Goal: Task Accomplishment & Management: Use online tool/utility

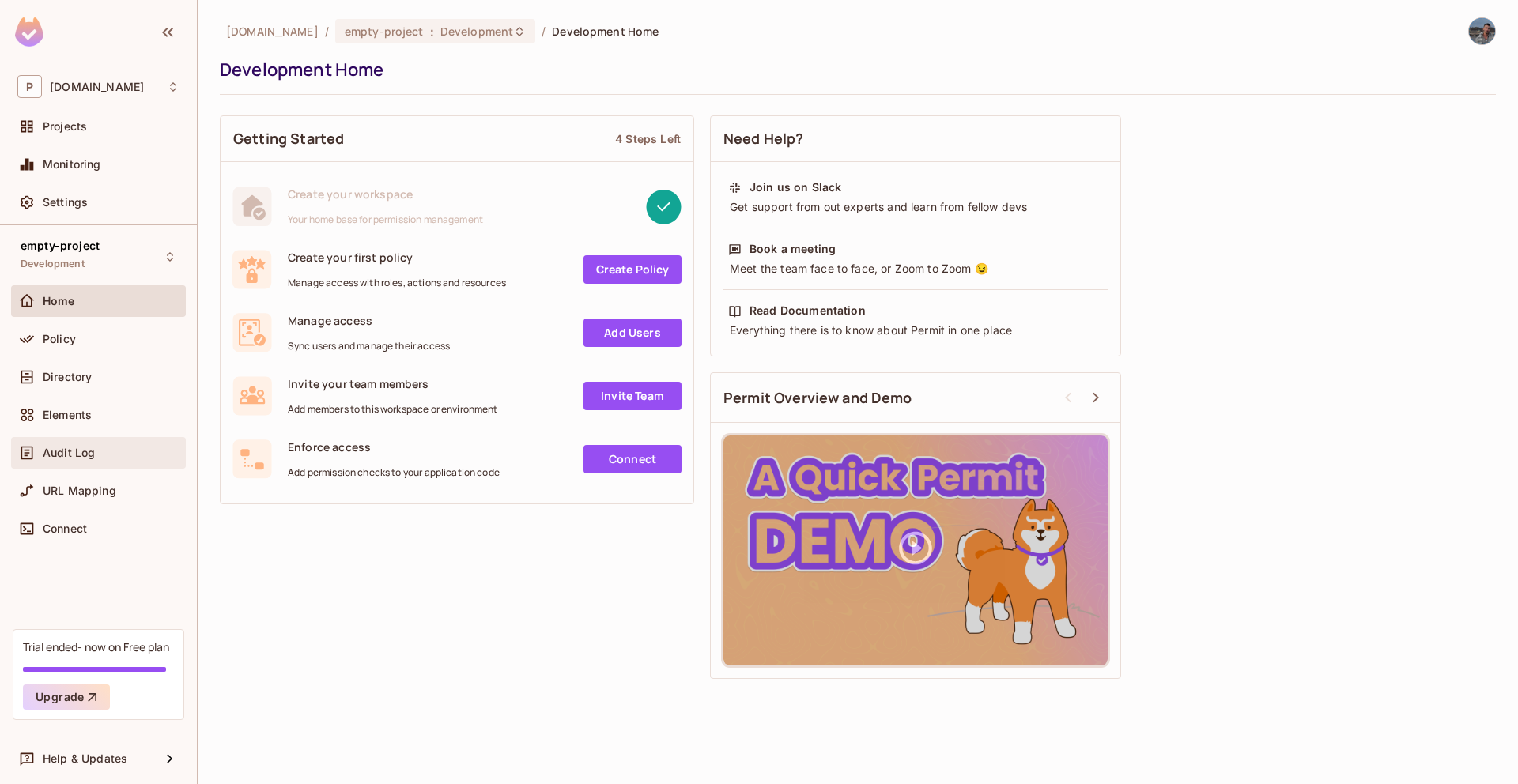
click at [122, 438] on div "Audit Log" at bounding box center [99, 452] width 175 height 31
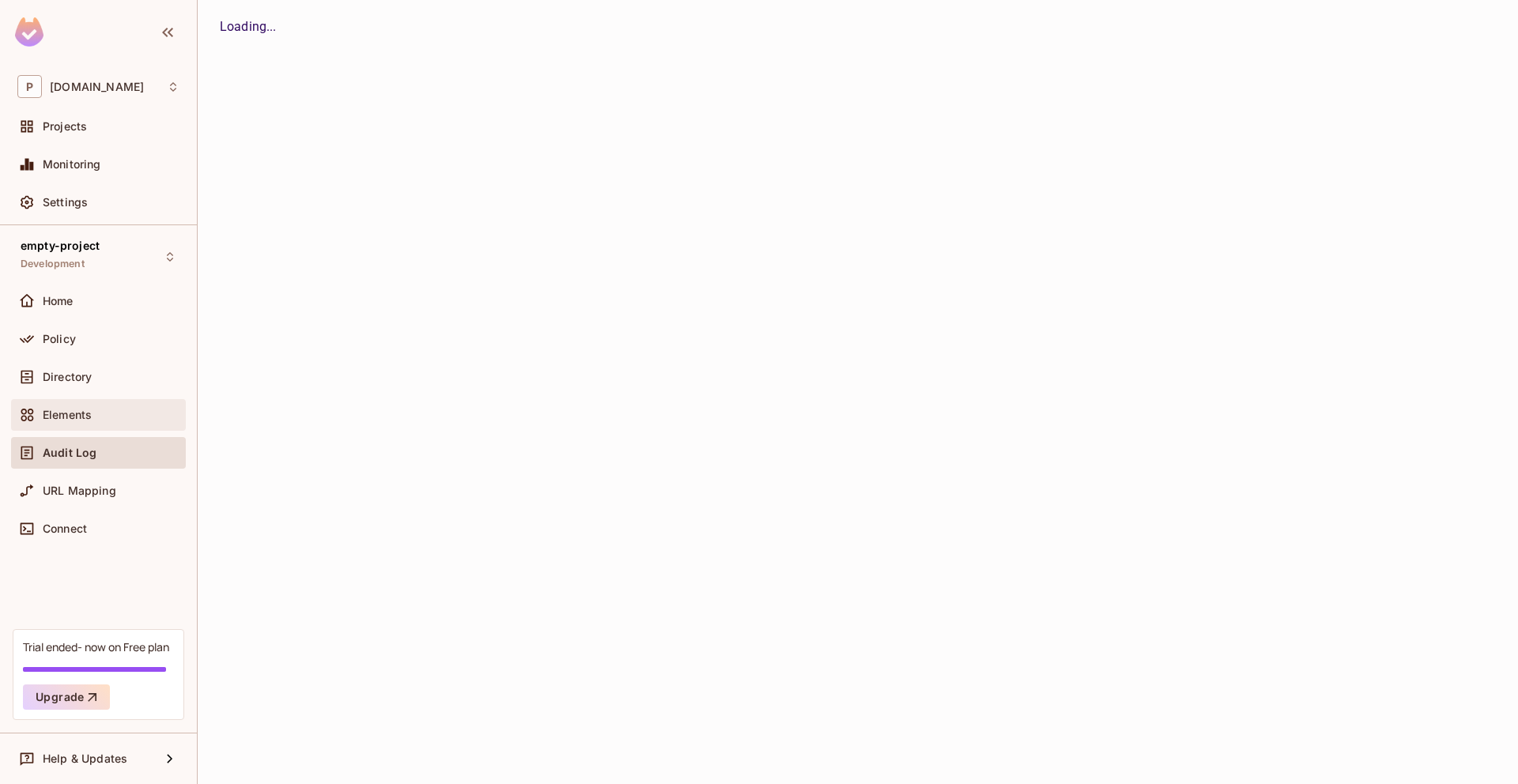
click at [117, 414] on div "Elements" at bounding box center [111, 415] width 137 height 13
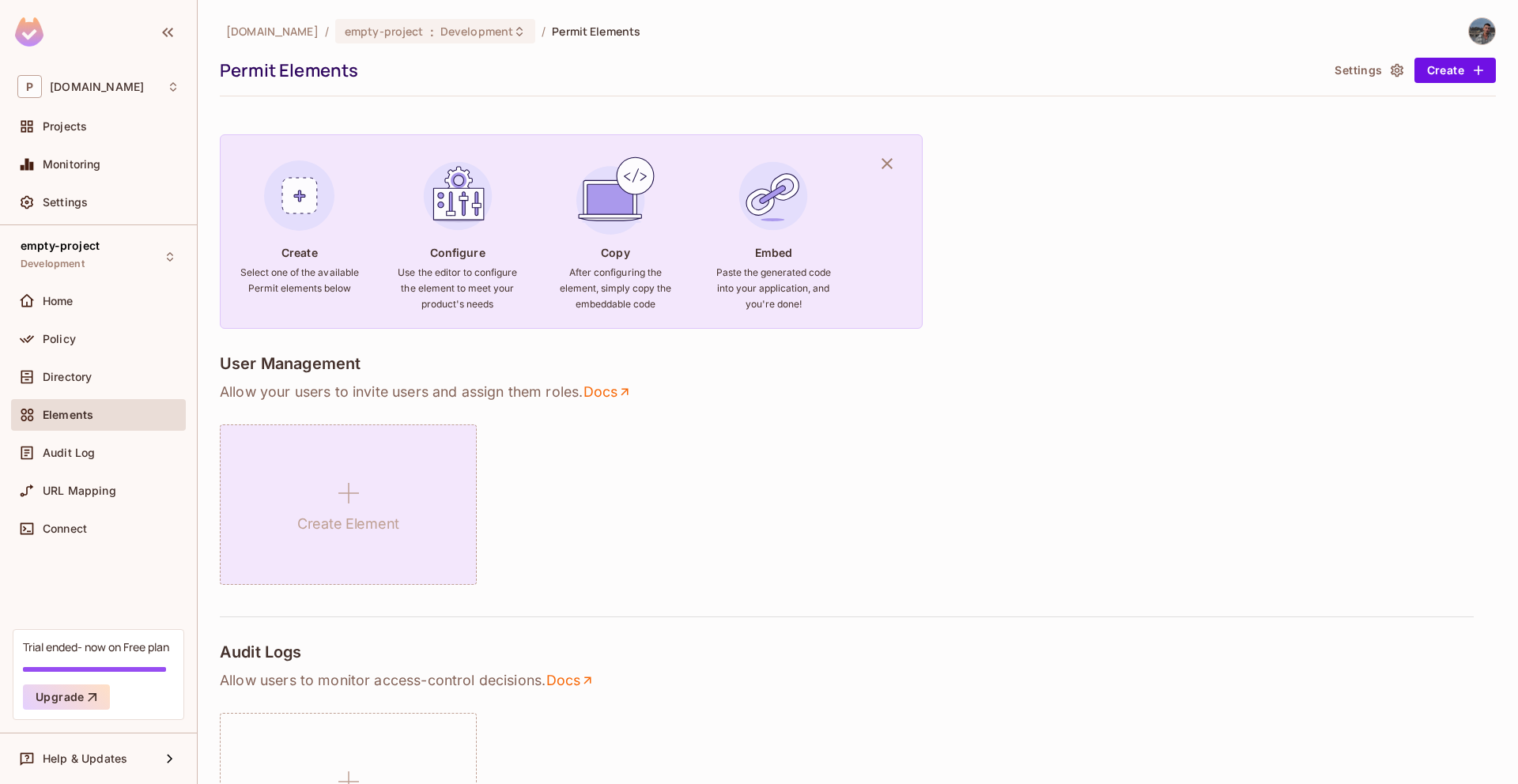
click at [434, 488] on div "Create Element" at bounding box center [348, 505] width 257 height 160
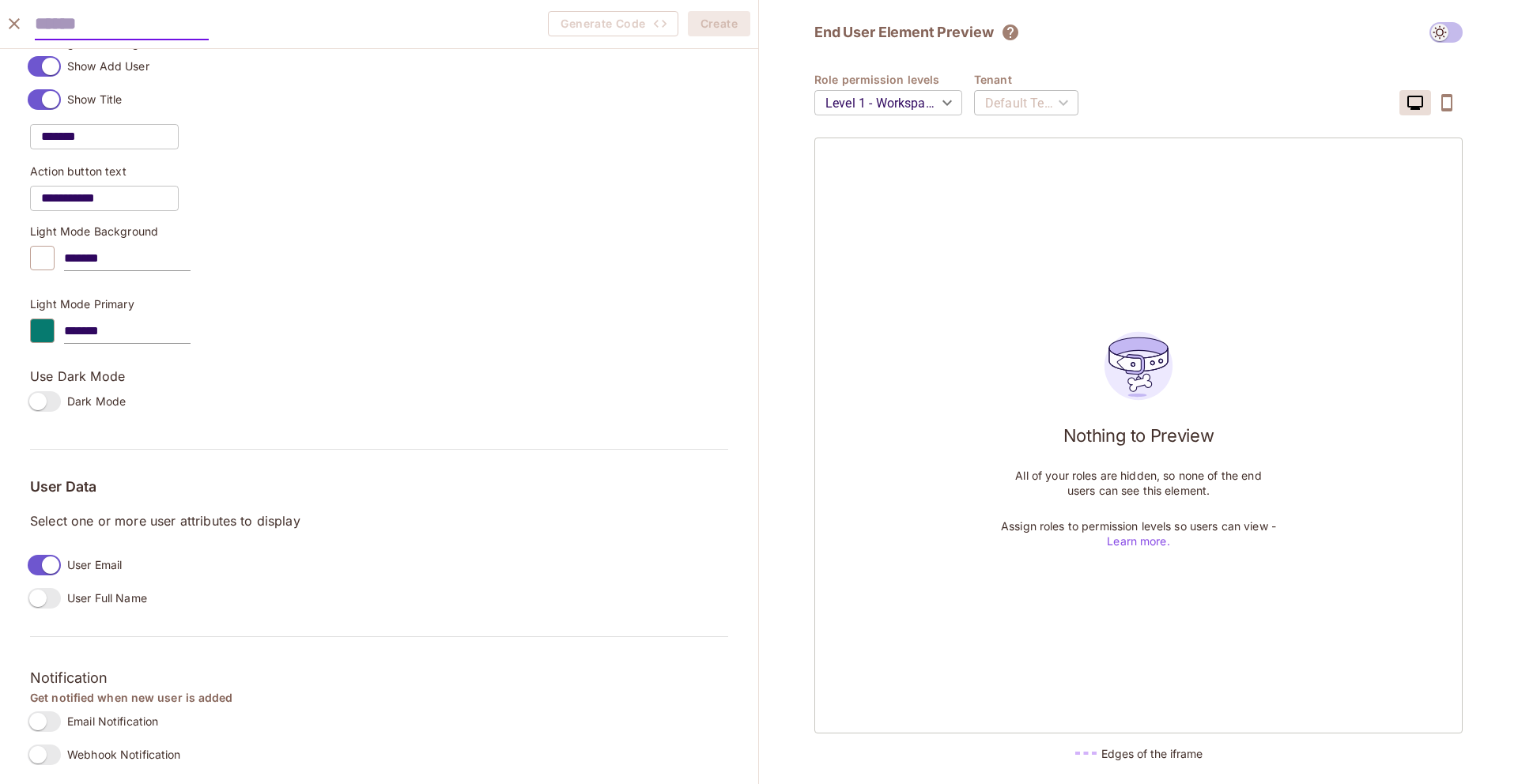
scroll to position [985, 0]
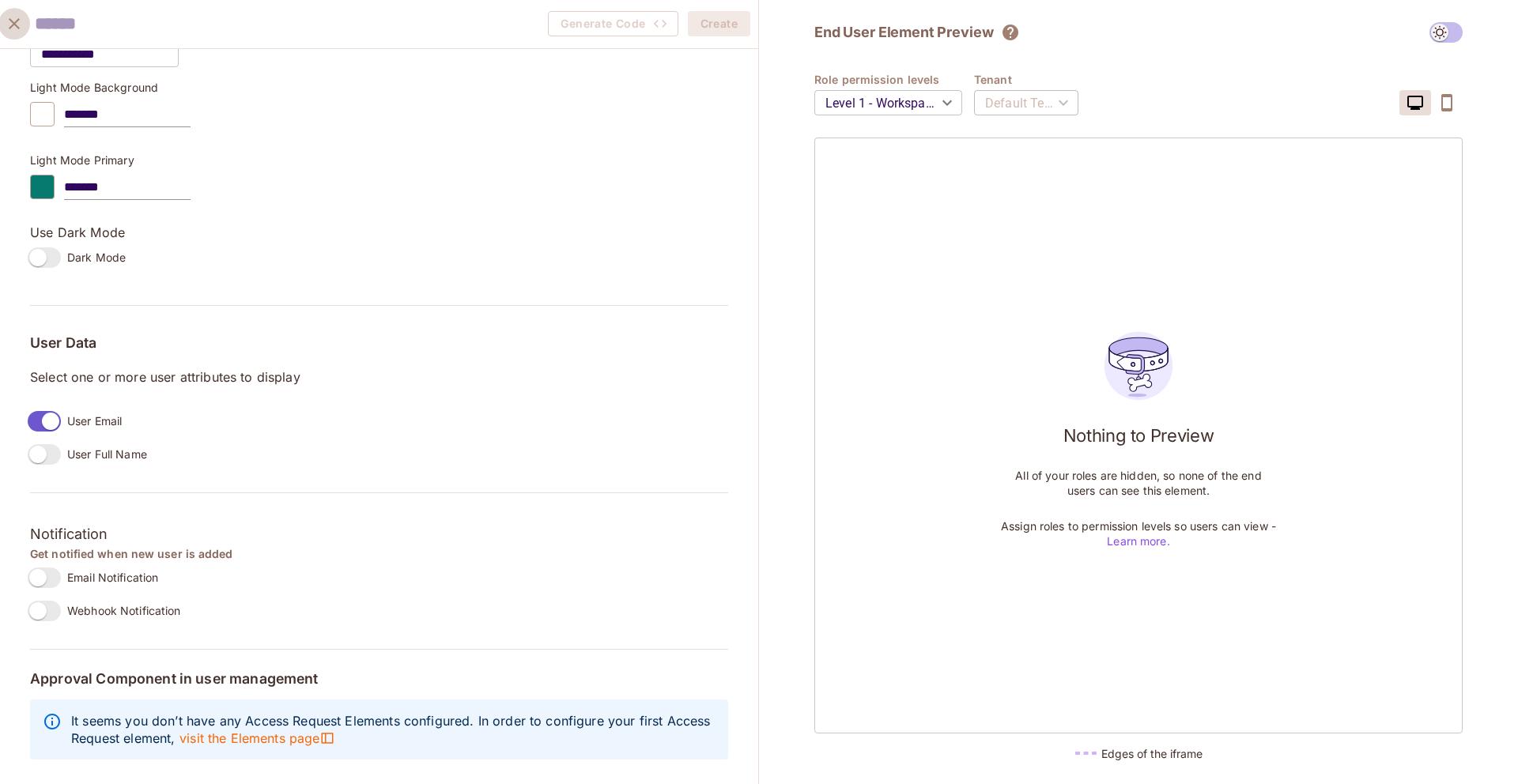
click at [20, 24] on icon "close" at bounding box center [14, 24] width 19 height 19
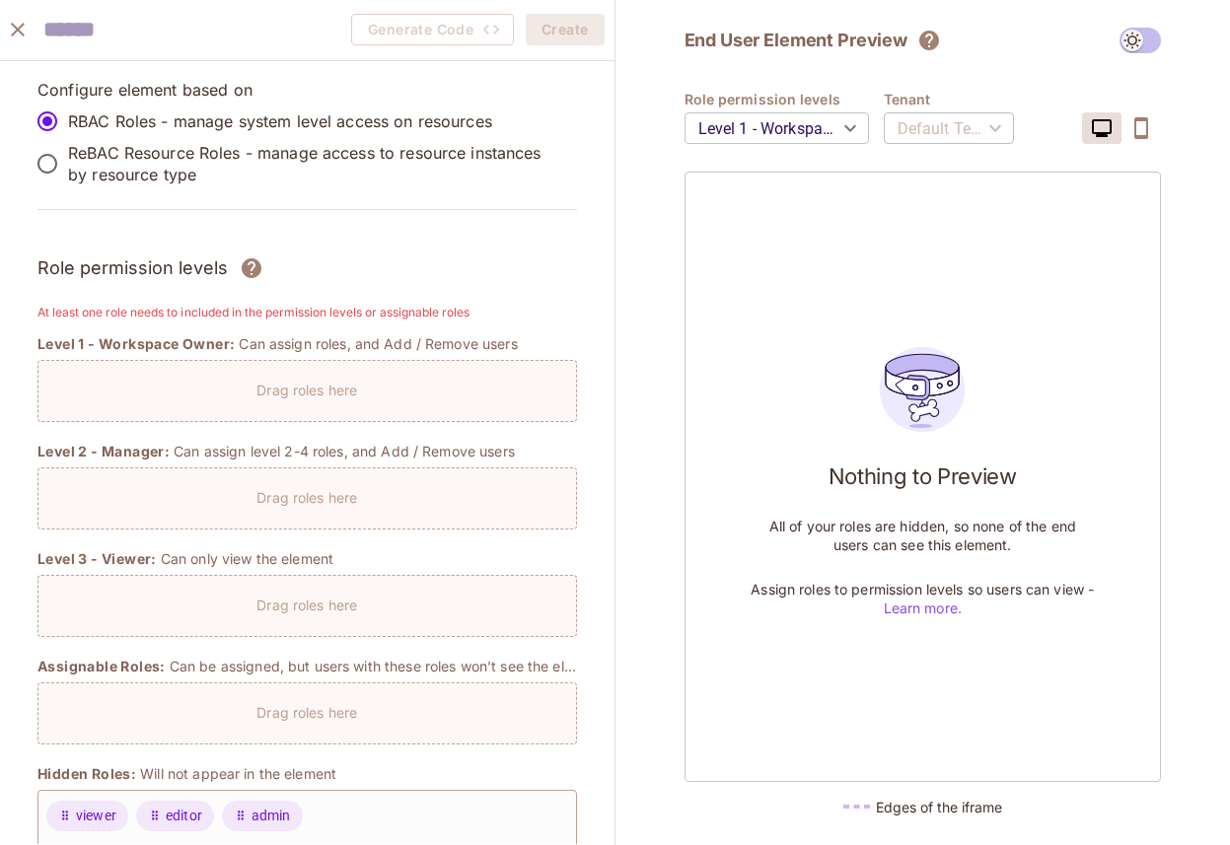
scroll to position [1364, 0]
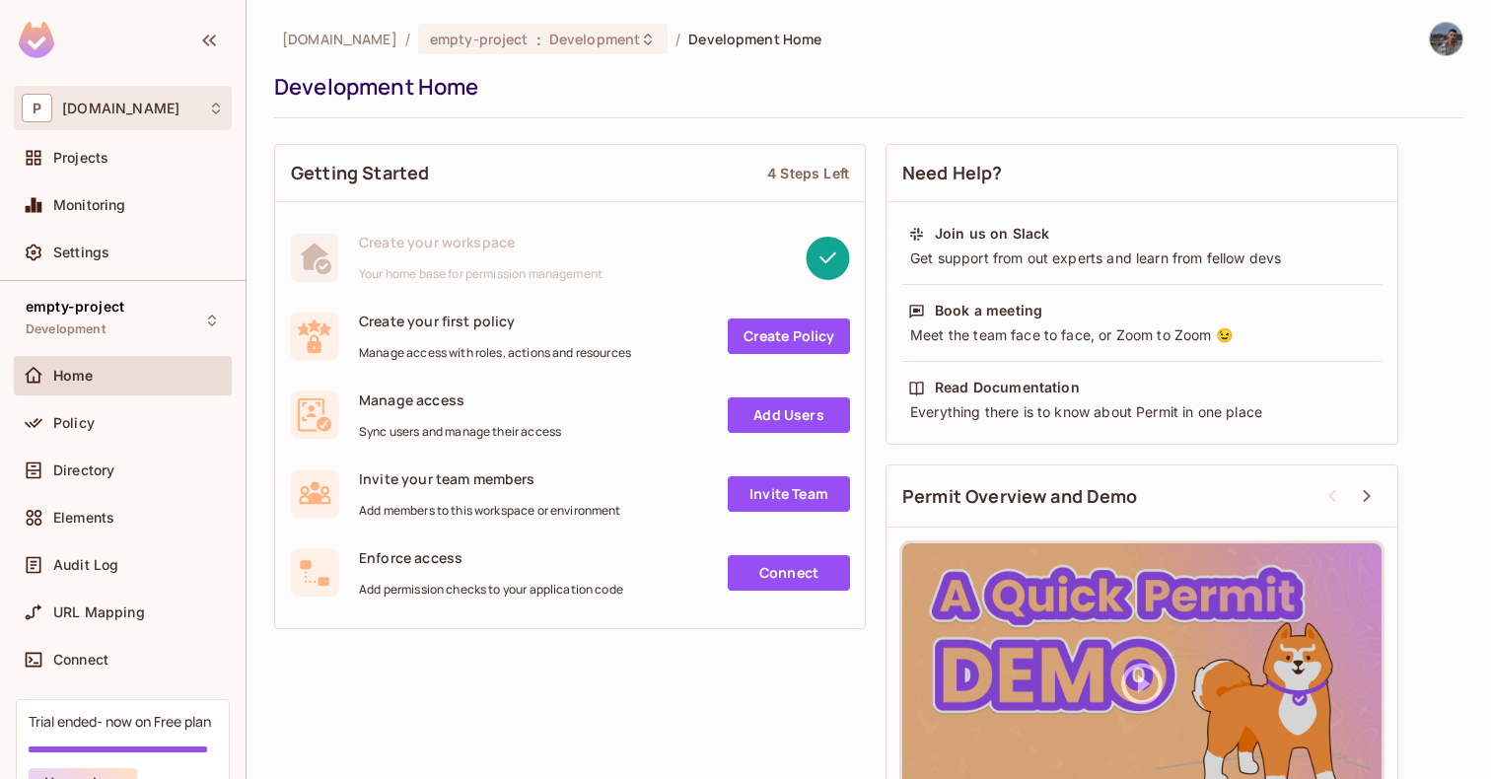
click at [66, 123] on div "P [DOMAIN_NAME]" at bounding box center [123, 108] width 218 height 44
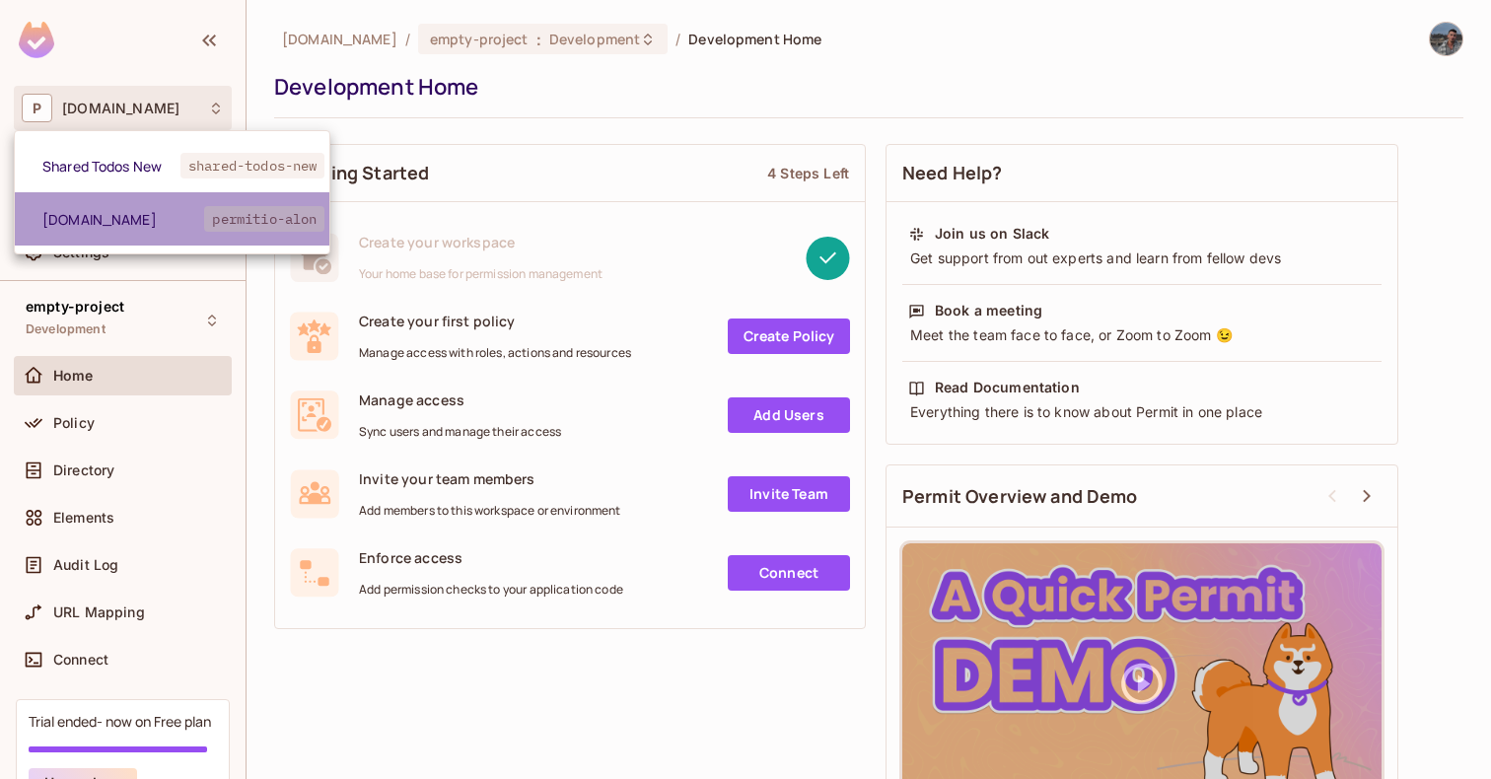
click at [45, 239] on li "[DOMAIN_NAME] permitio-alon" at bounding box center [172, 218] width 315 height 53
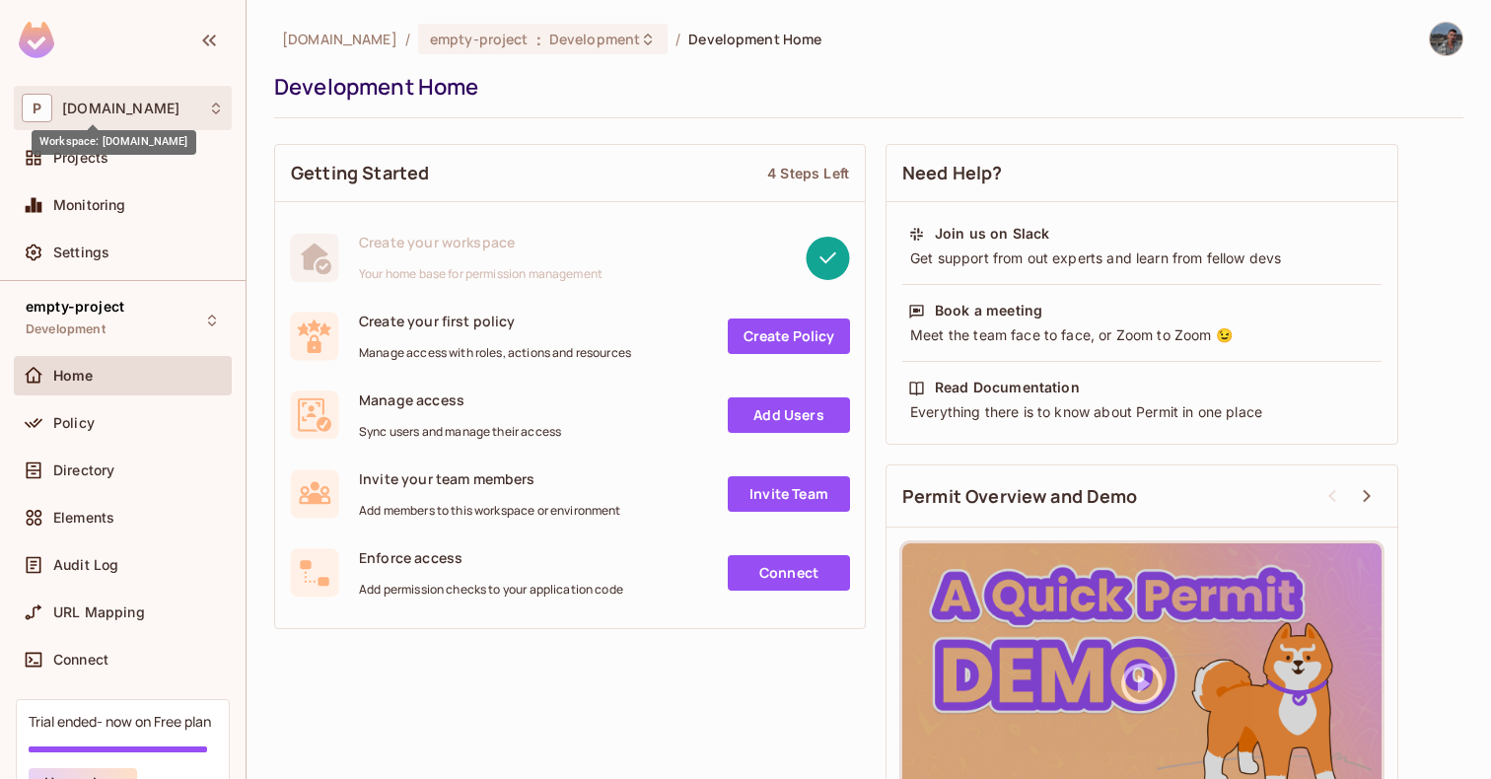
click at [83, 113] on span "[DOMAIN_NAME]" at bounding box center [120, 109] width 117 height 16
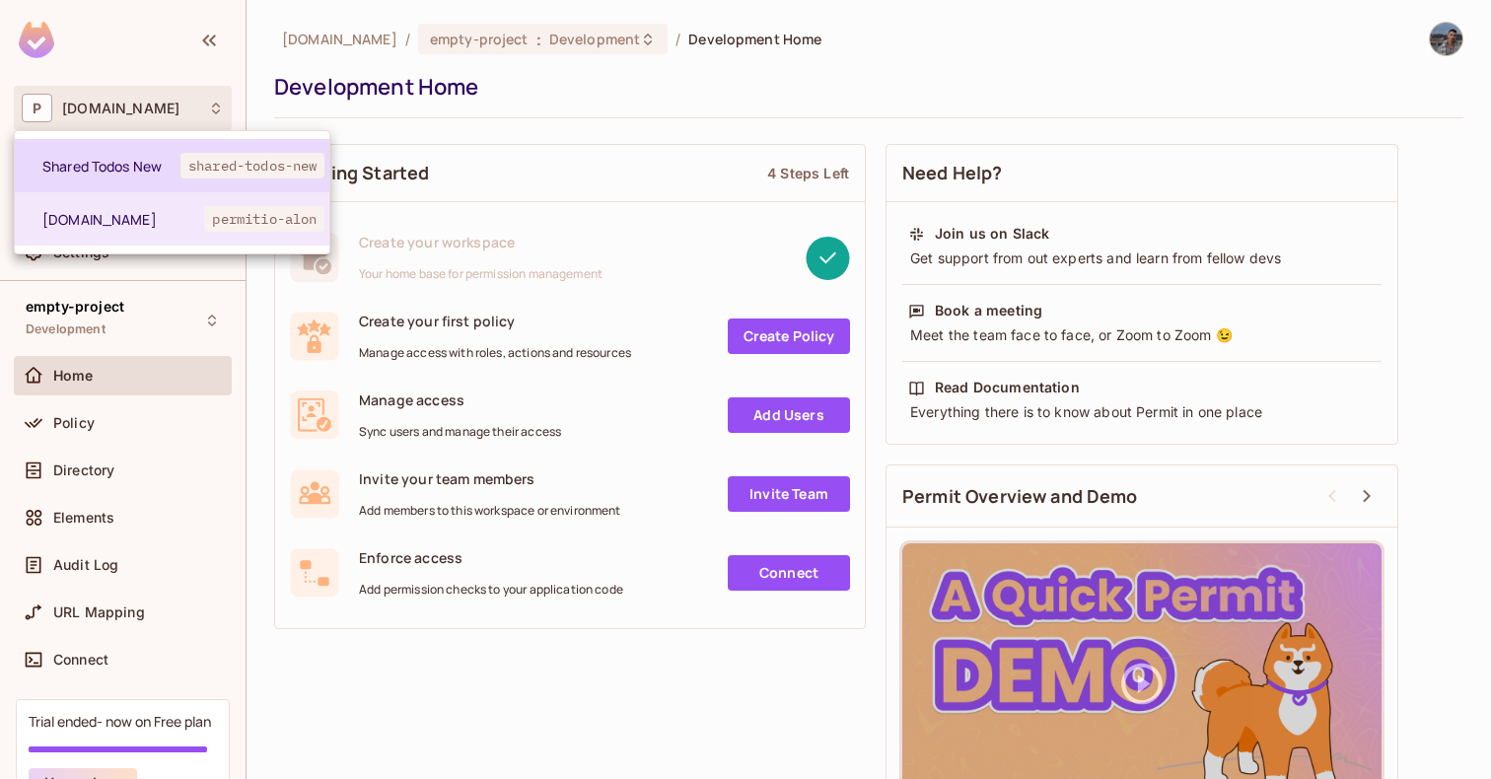
click at [91, 147] on li "Shared Todos New shared-todos-new" at bounding box center [172, 165] width 315 height 53
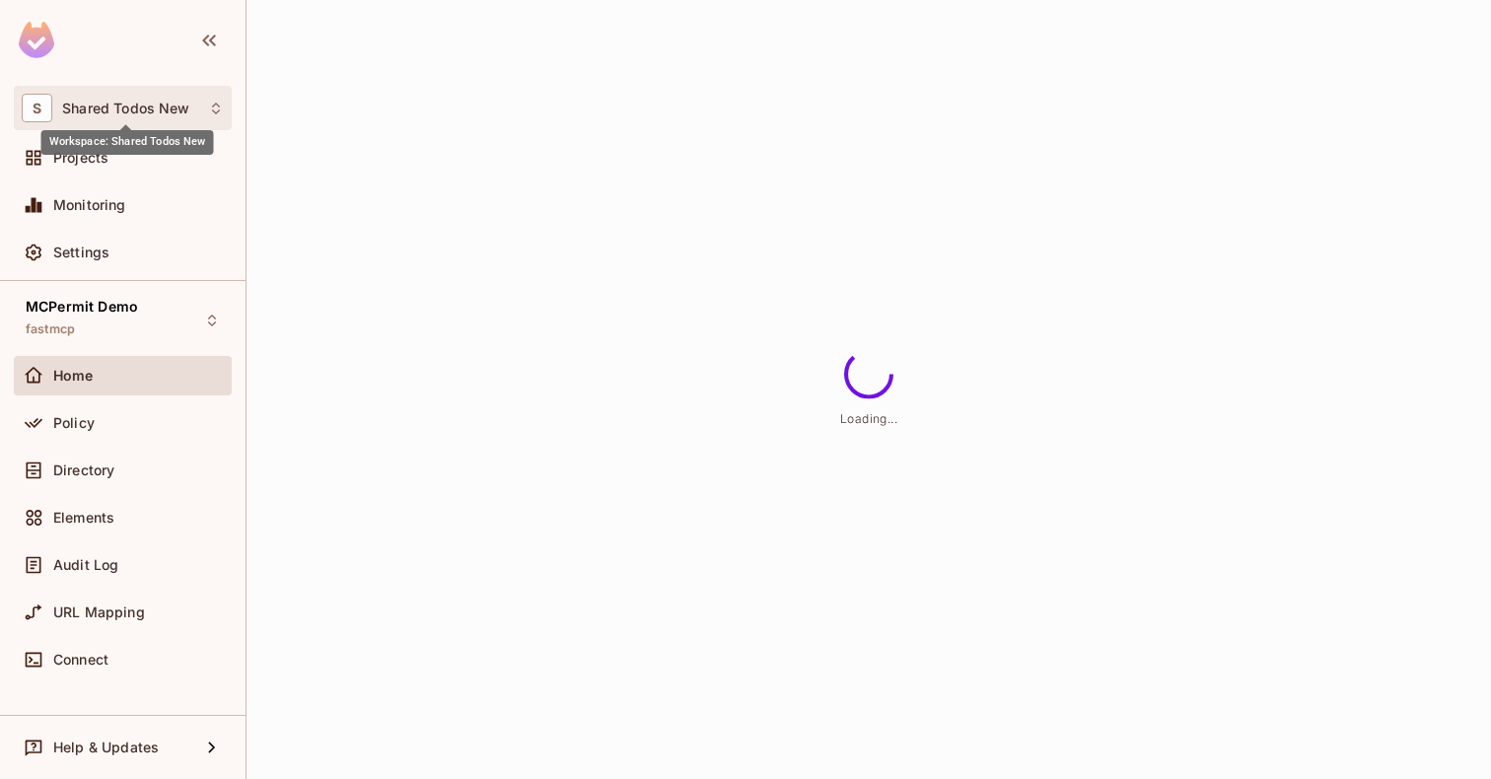
click at [127, 108] on span "Shared Todos New" at bounding box center [125, 109] width 127 height 16
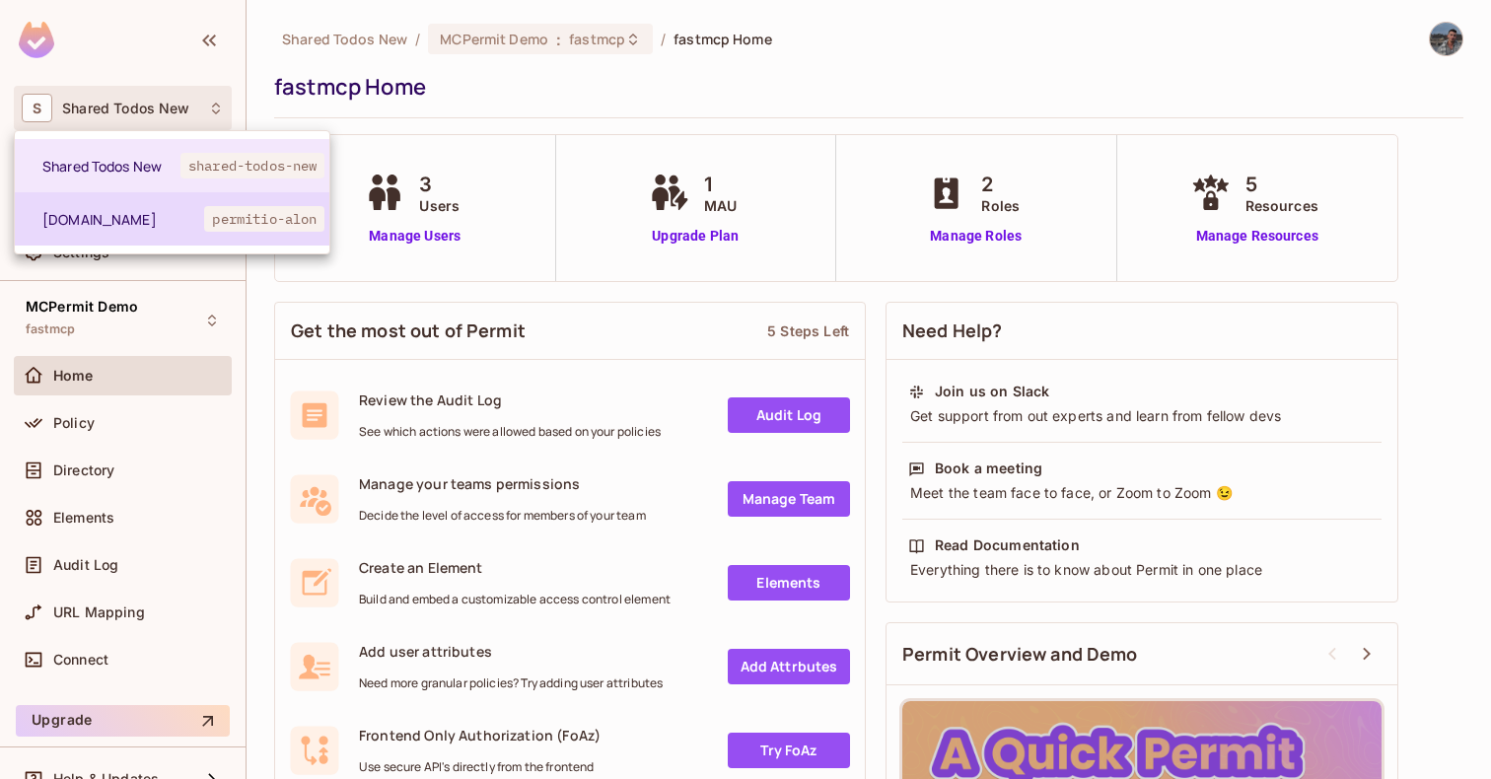
click at [113, 210] on span "[DOMAIN_NAME]" at bounding box center [123, 219] width 162 height 19
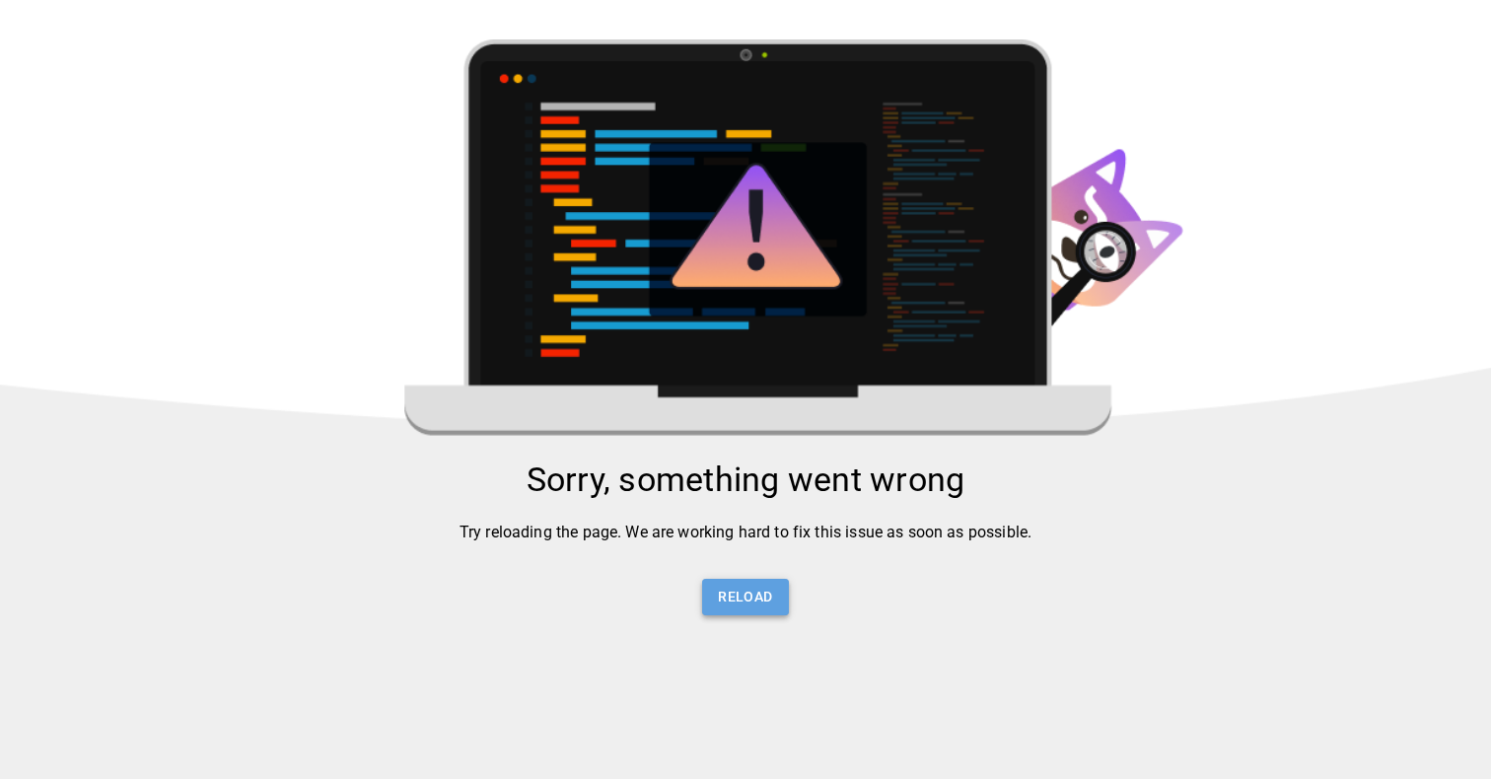
click at [725, 600] on button "Reload" at bounding box center [745, 597] width 86 height 36
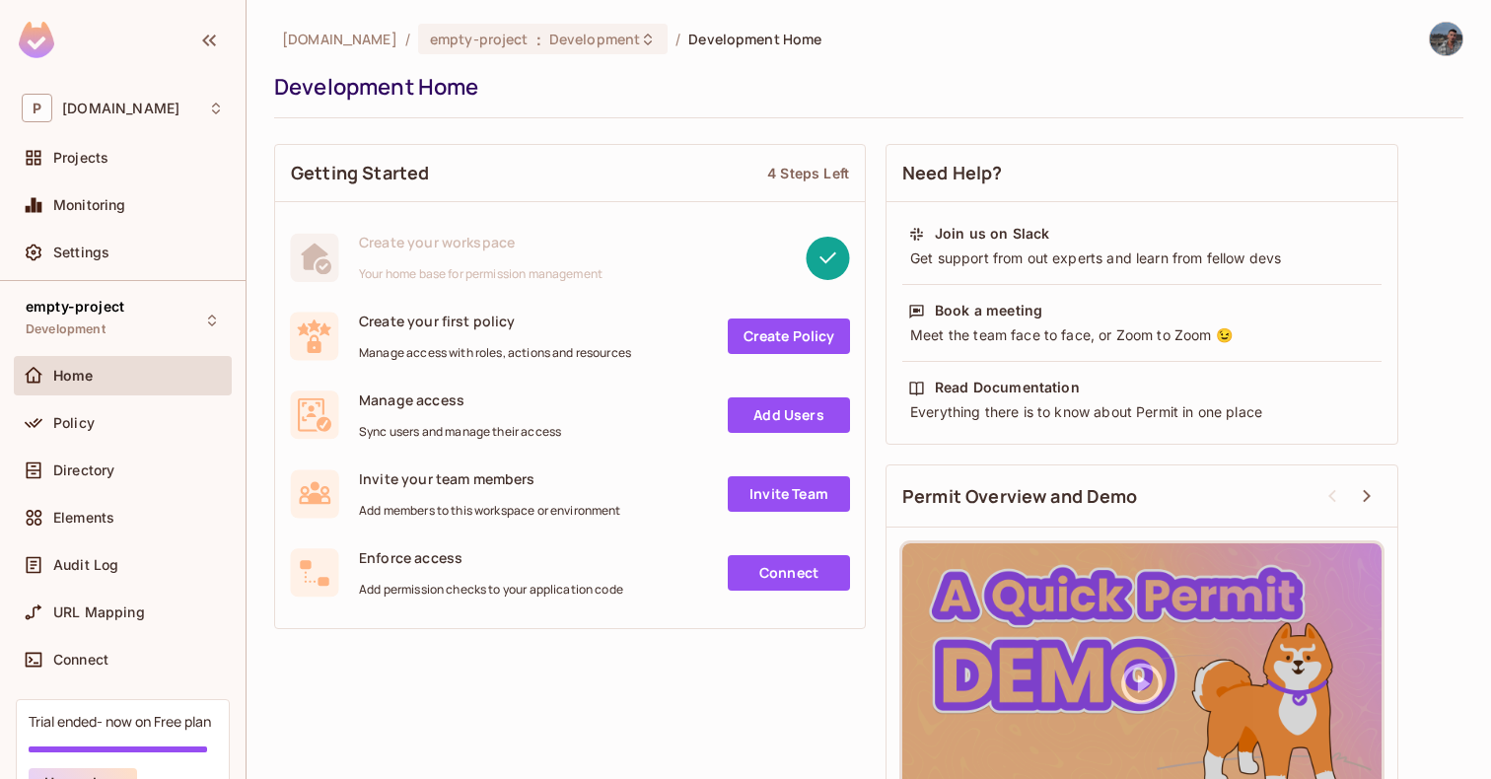
click at [1439, 33] on img at bounding box center [1446, 39] width 33 height 33
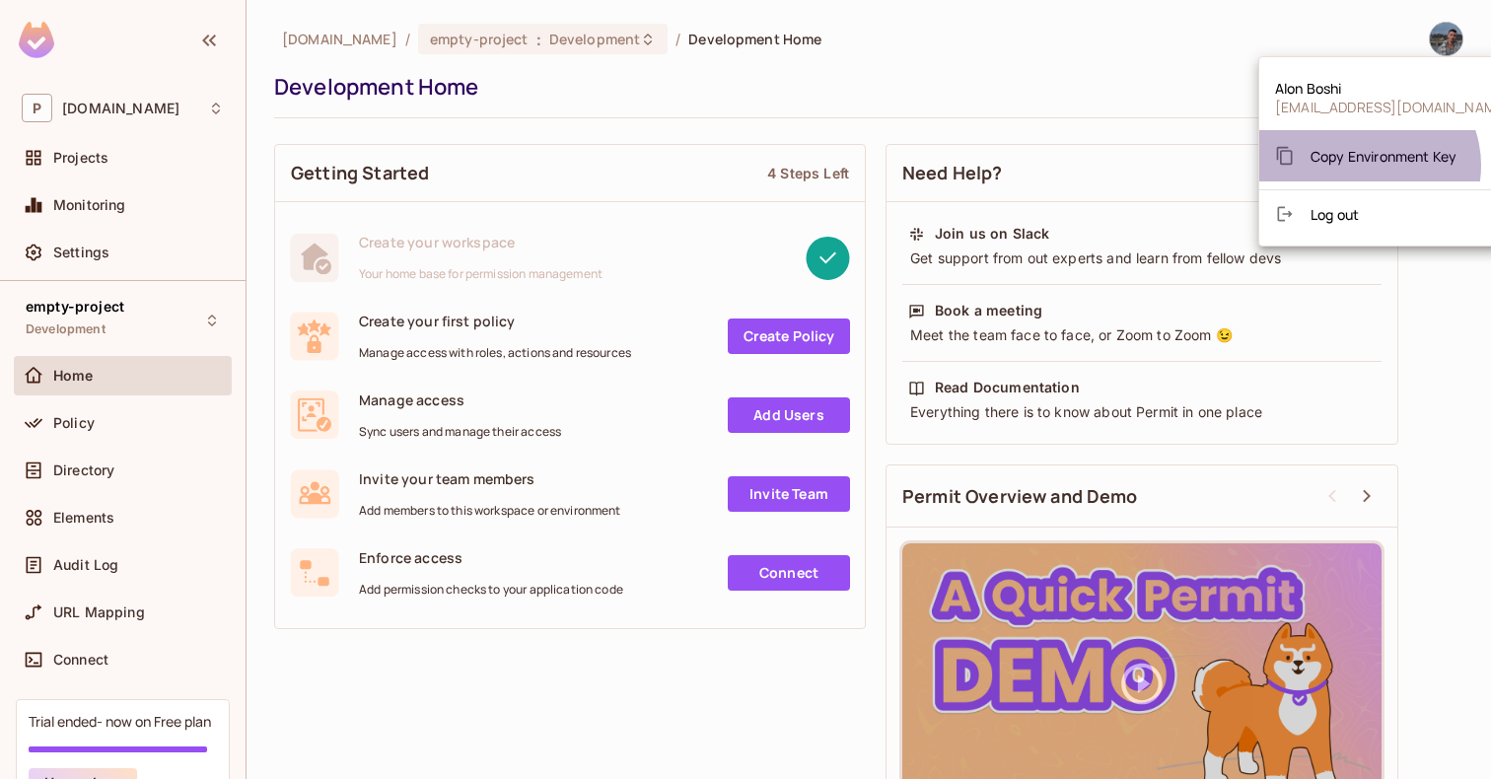
click at [1367, 166] on div "Copy Environment Key" at bounding box center [1365, 155] width 181 height 39
click at [1359, 162] on span "Copy Environment Key" at bounding box center [1383, 156] width 146 height 19
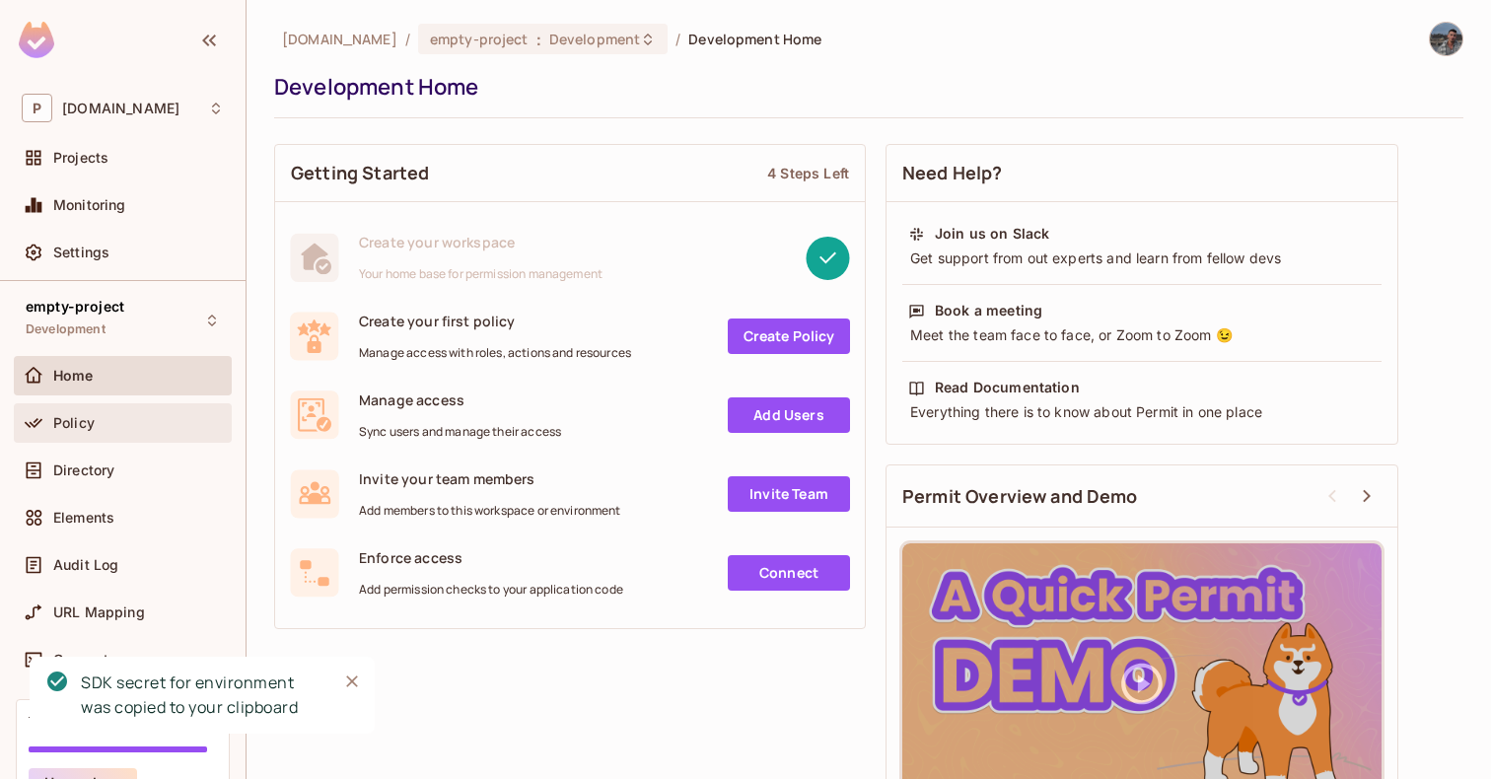
click at [94, 423] on div "Policy" at bounding box center [138, 423] width 171 height 16
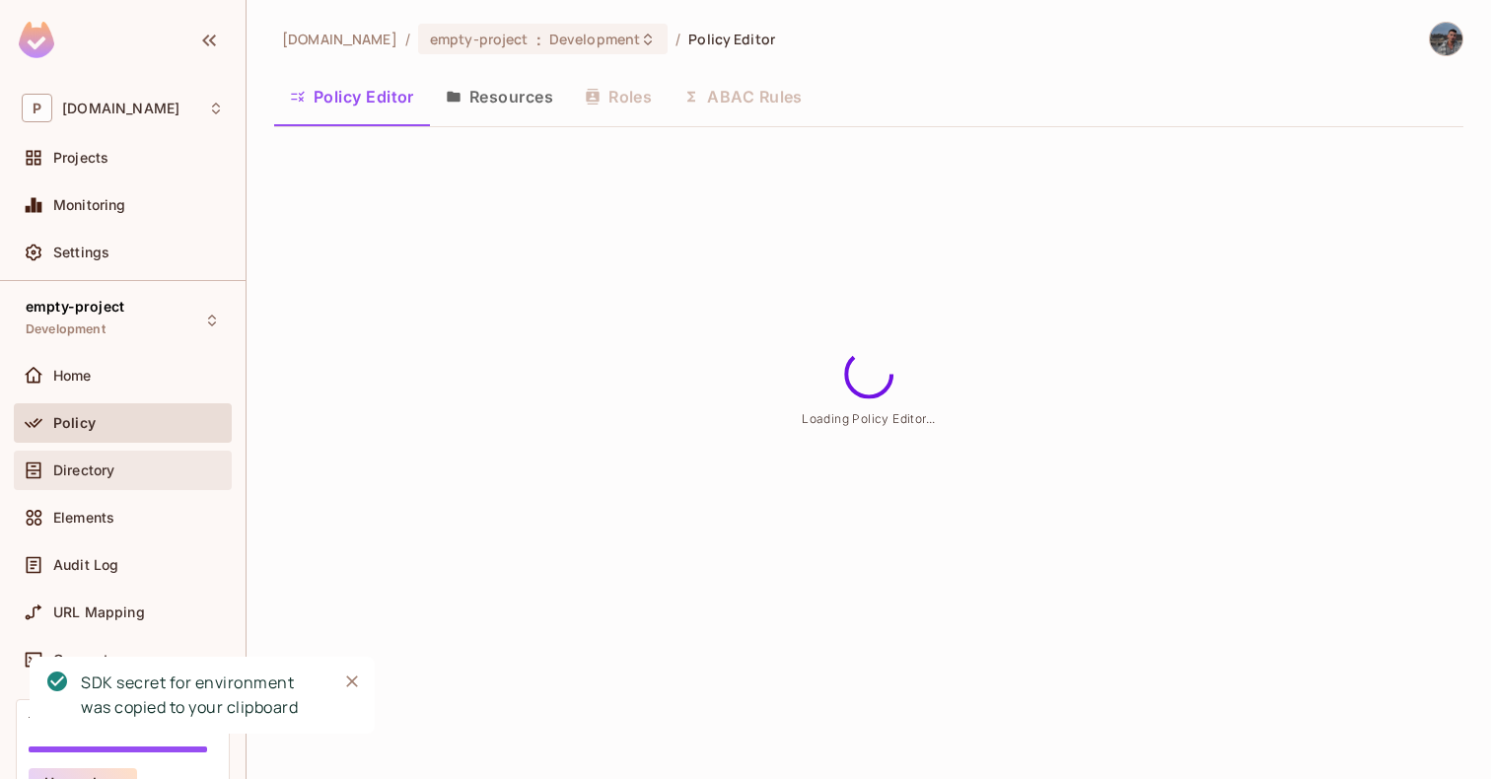
click at [118, 463] on div "Directory" at bounding box center [138, 470] width 171 height 16
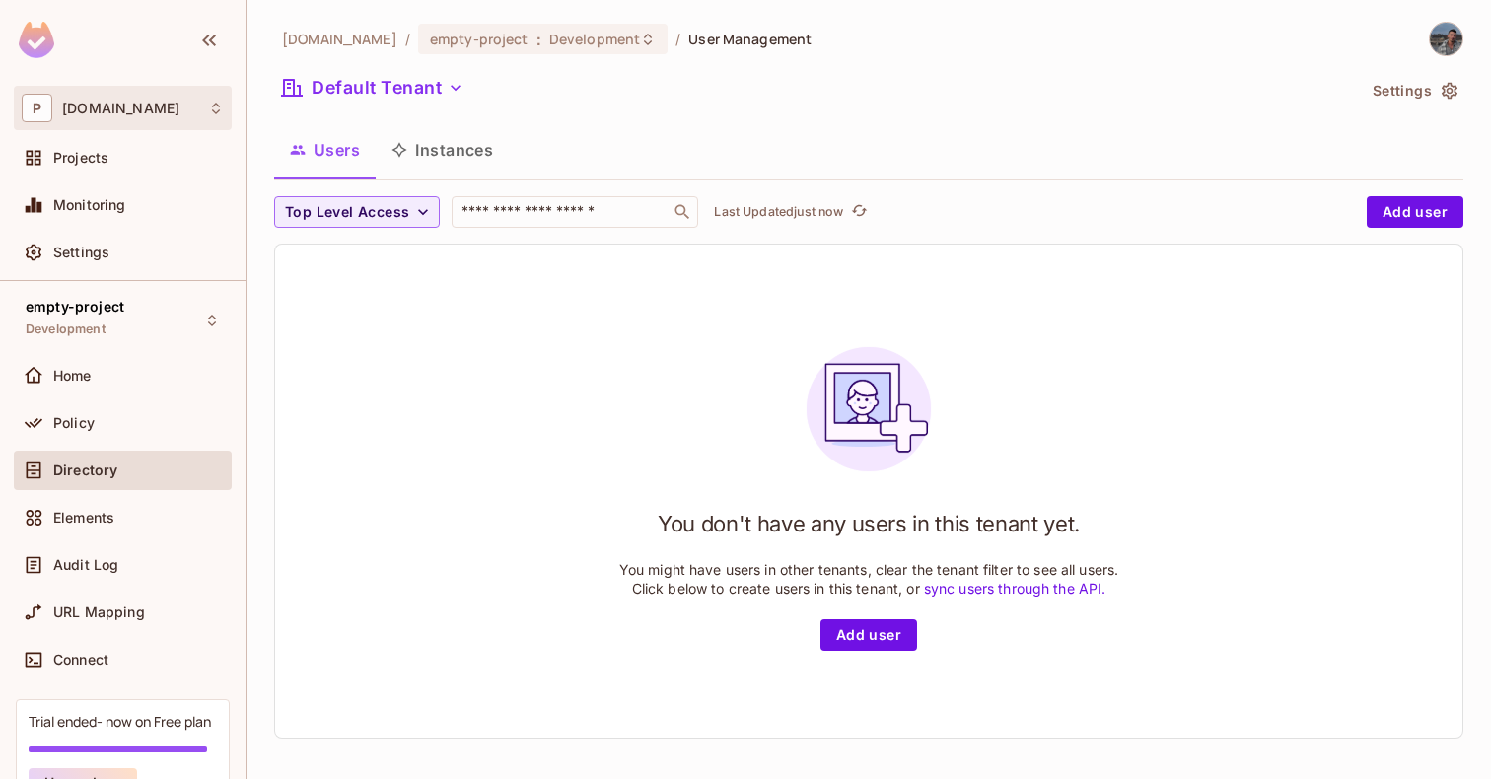
click at [110, 121] on div "P [DOMAIN_NAME]" at bounding box center [123, 108] width 202 height 29
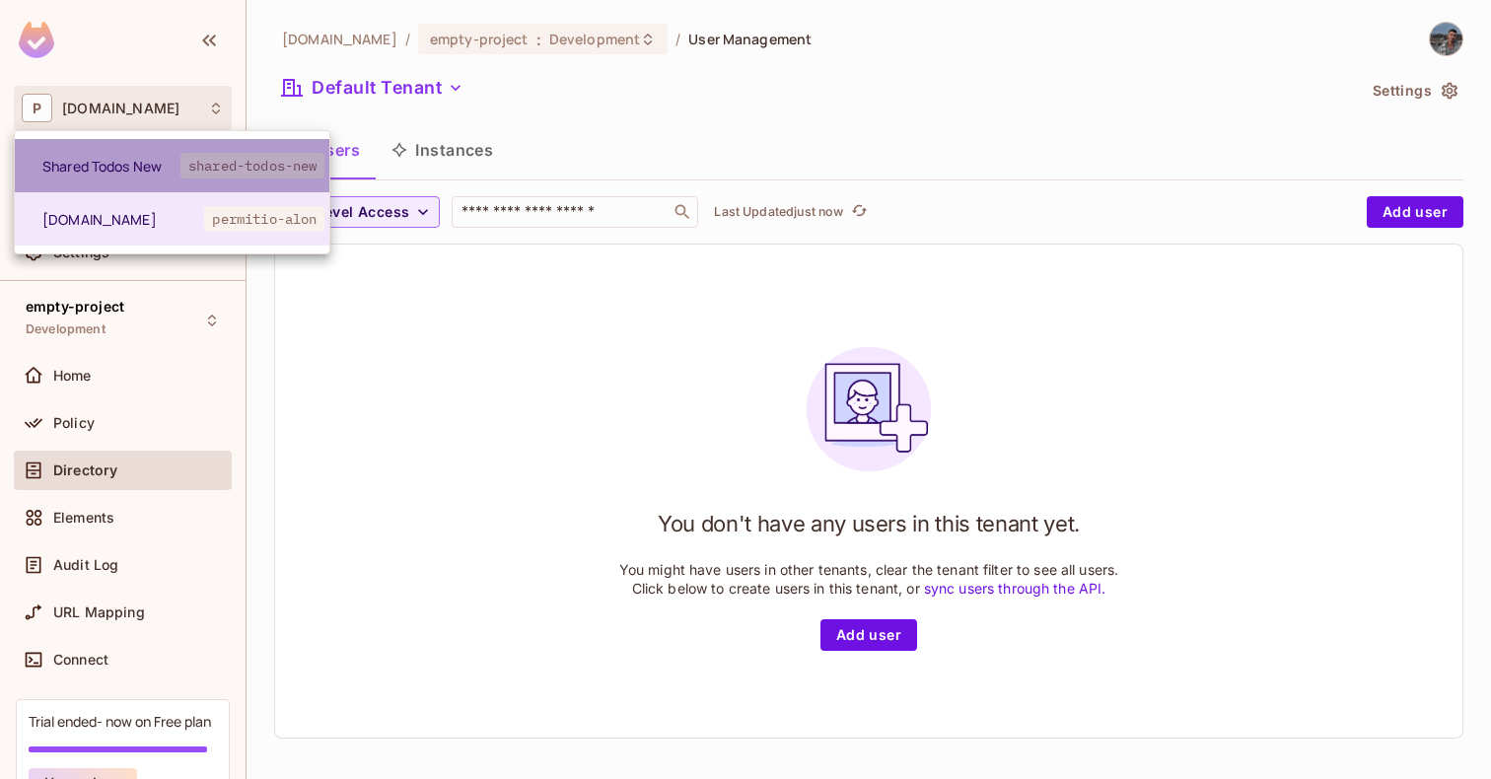
click at [100, 183] on li "Shared Todos New shared-todos-new" at bounding box center [172, 165] width 315 height 53
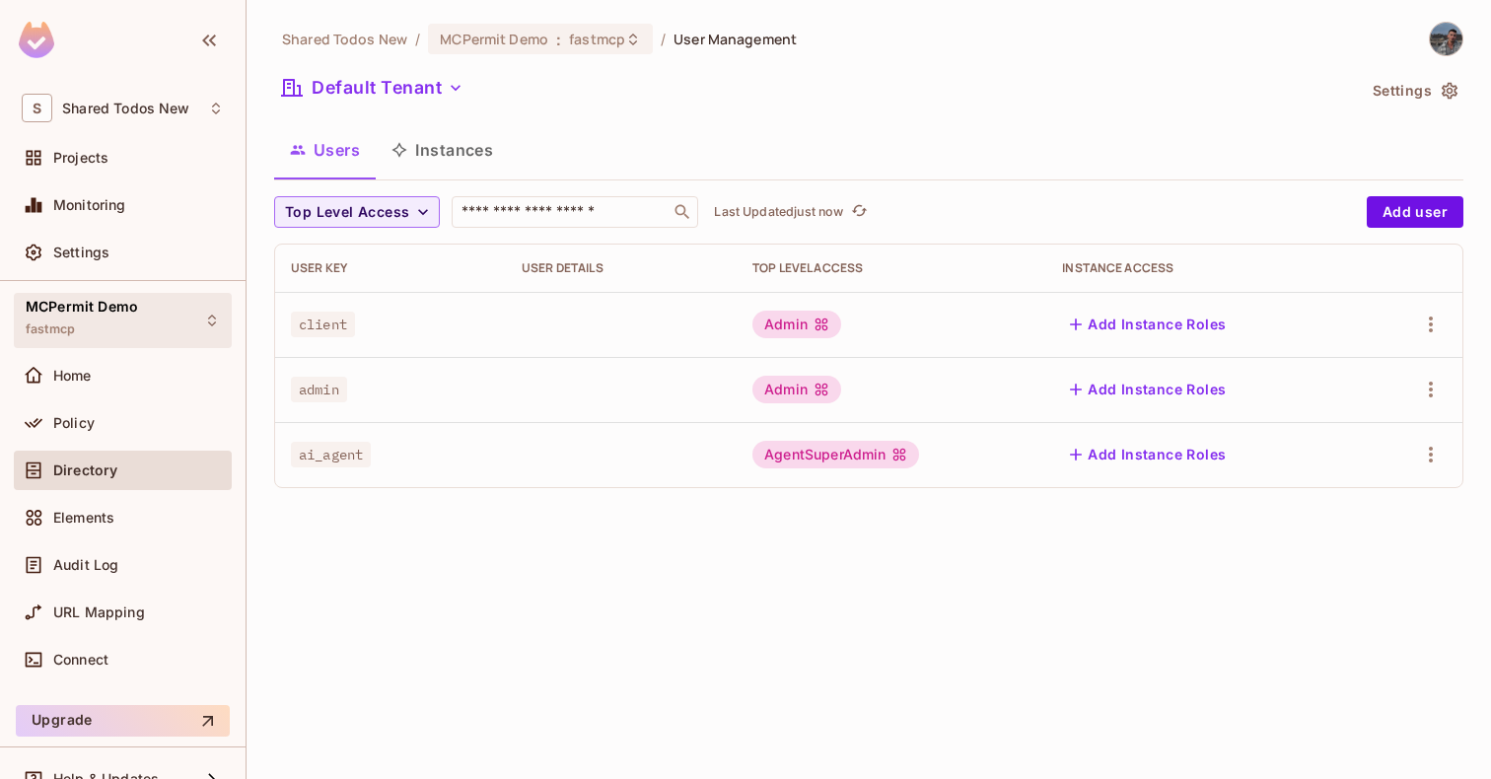
click at [124, 312] on span "MCPermit Demo" at bounding box center [82, 307] width 112 height 16
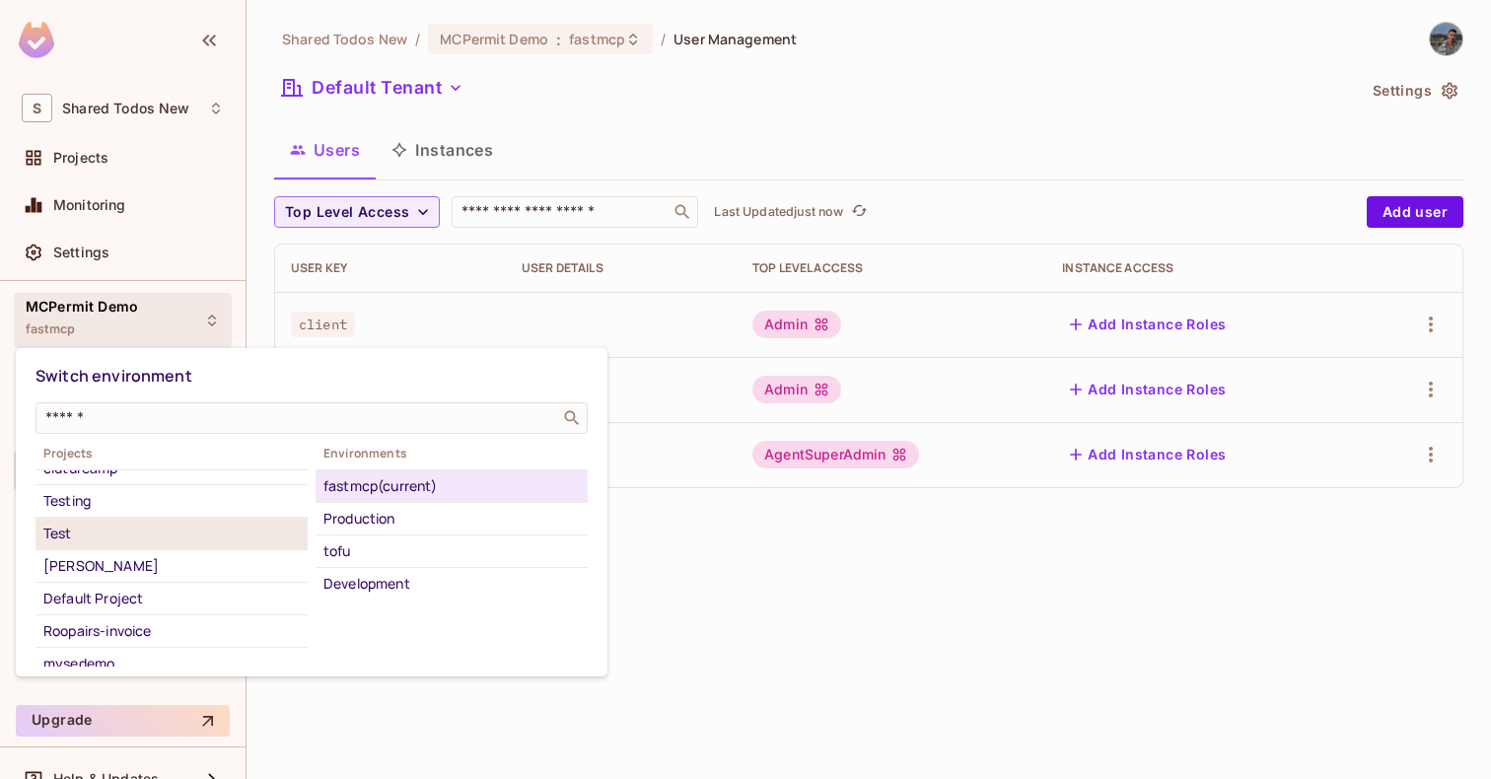
scroll to position [551, 0]
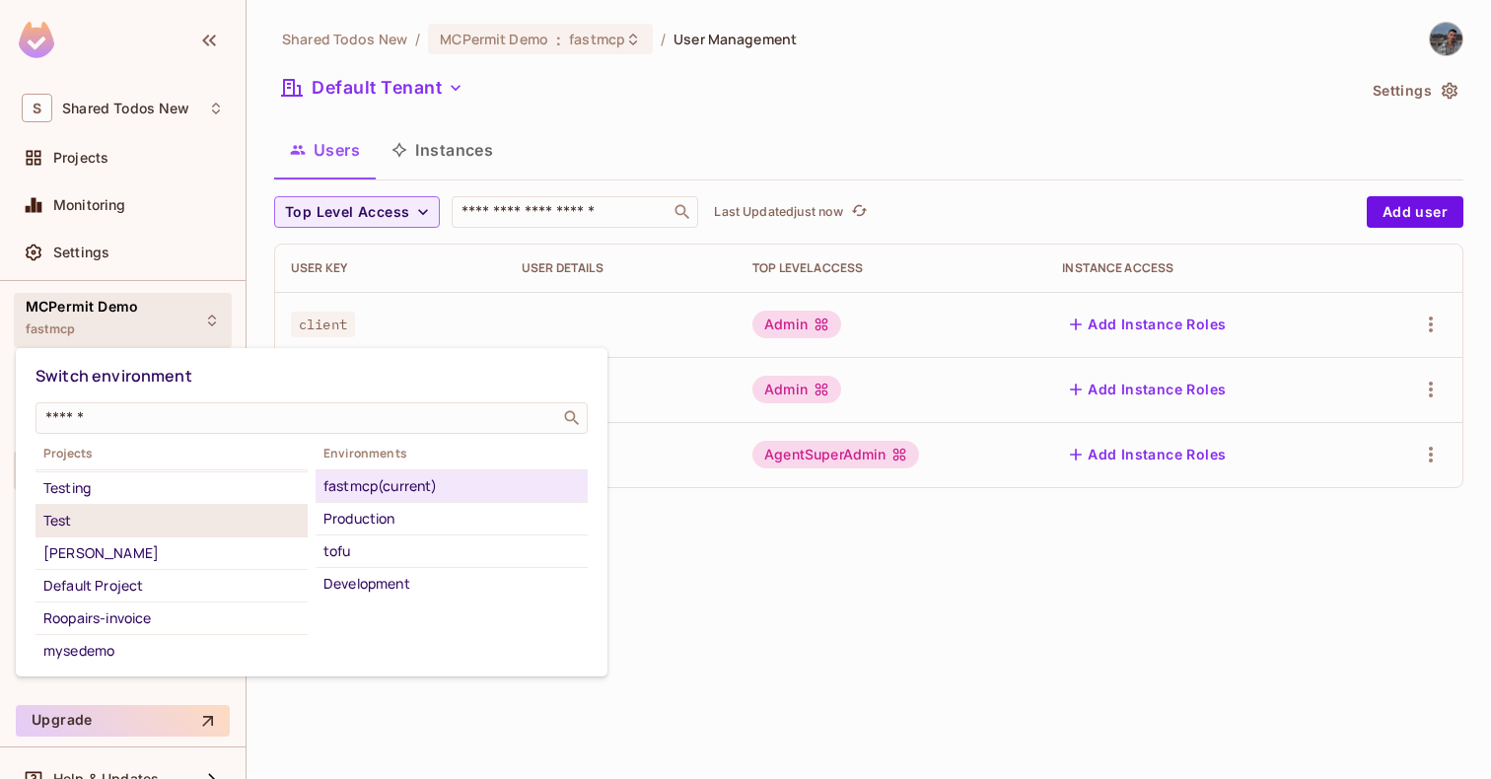
click at [140, 522] on div "Test" at bounding box center [171, 521] width 256 height 24
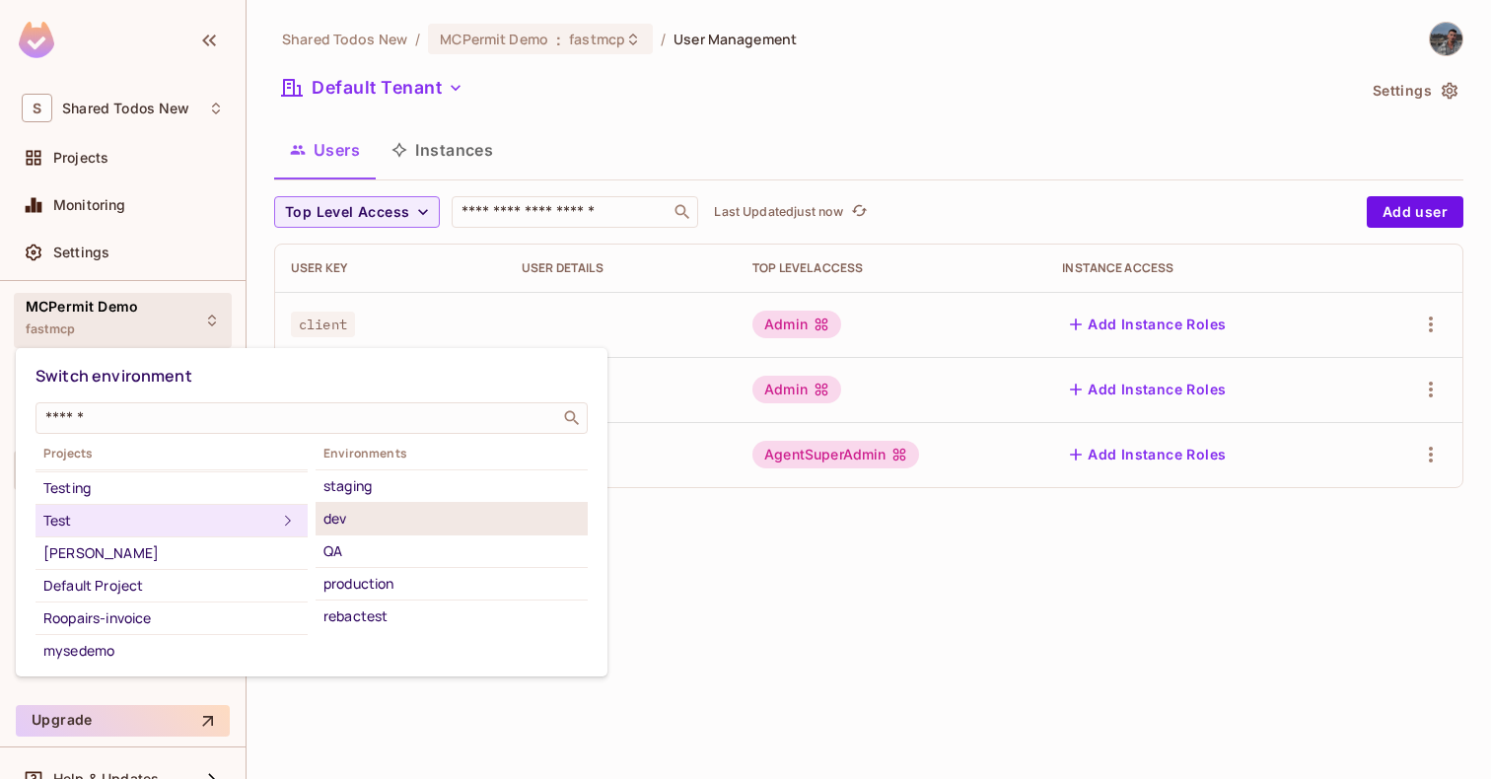
click at [388, 522] on div "dev" at bounding box center [451, 519] width 256 height 24
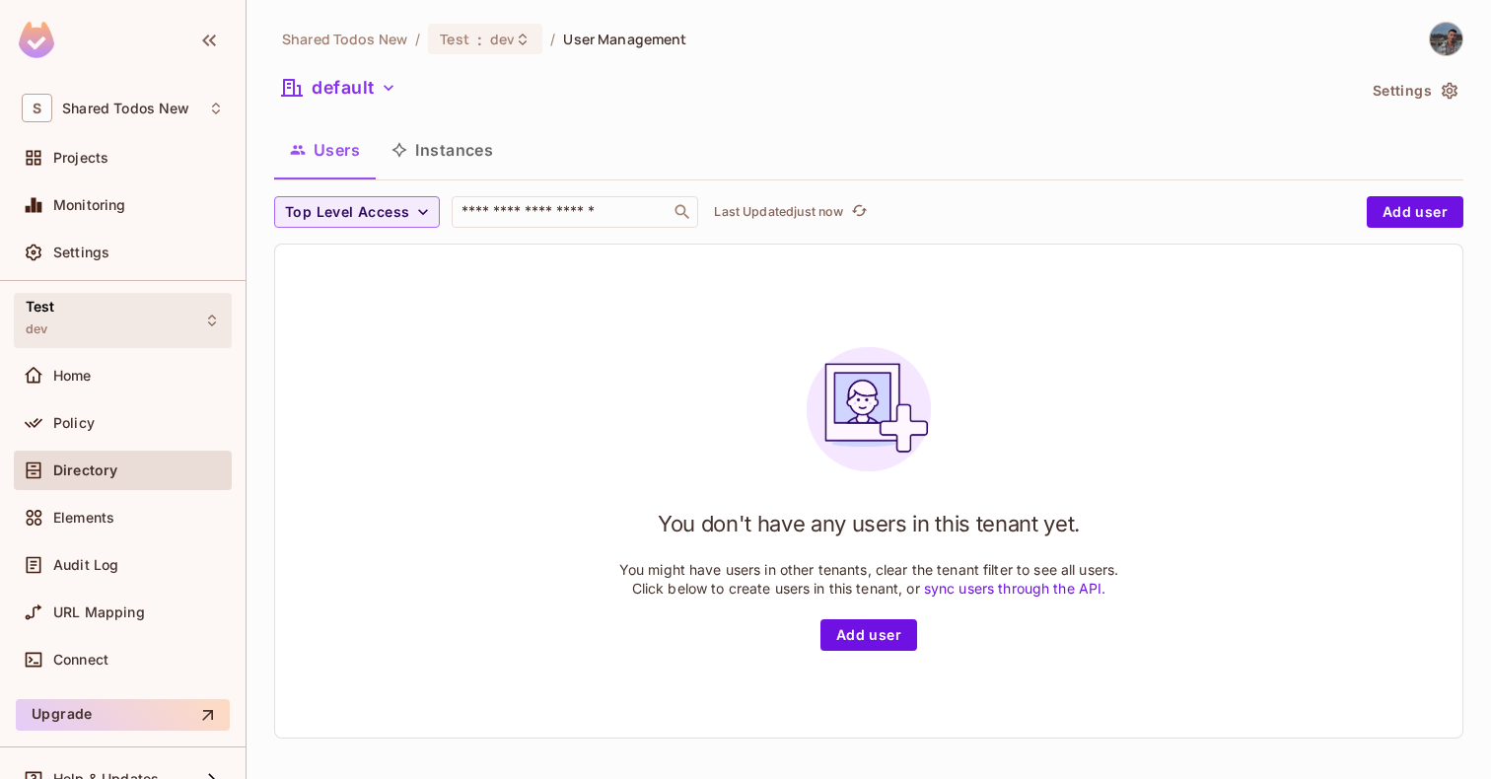
click at [80, 306] on div "Test dev" at bounding box center [123, 320] width 218 height 54
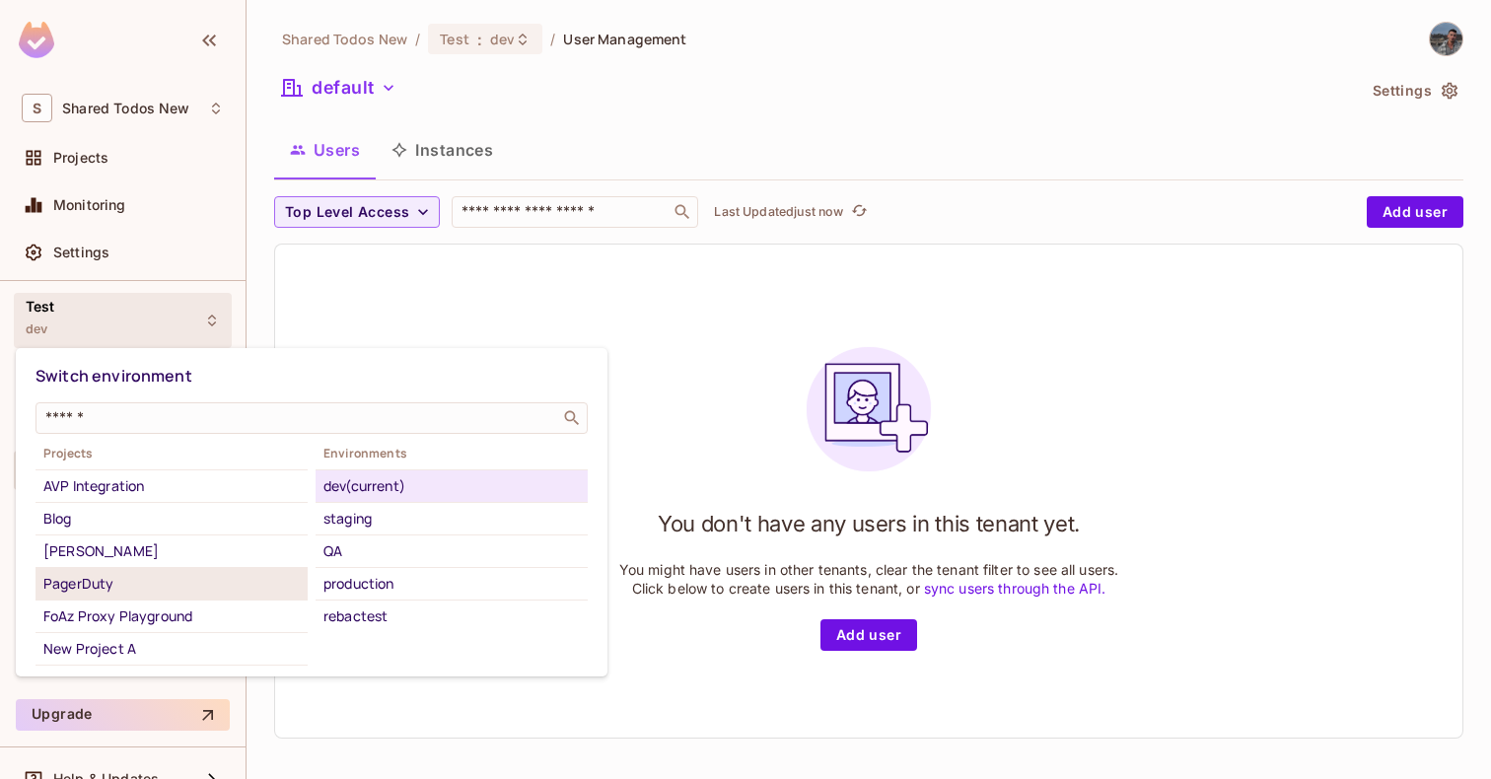
scroll to position [1051, 0]
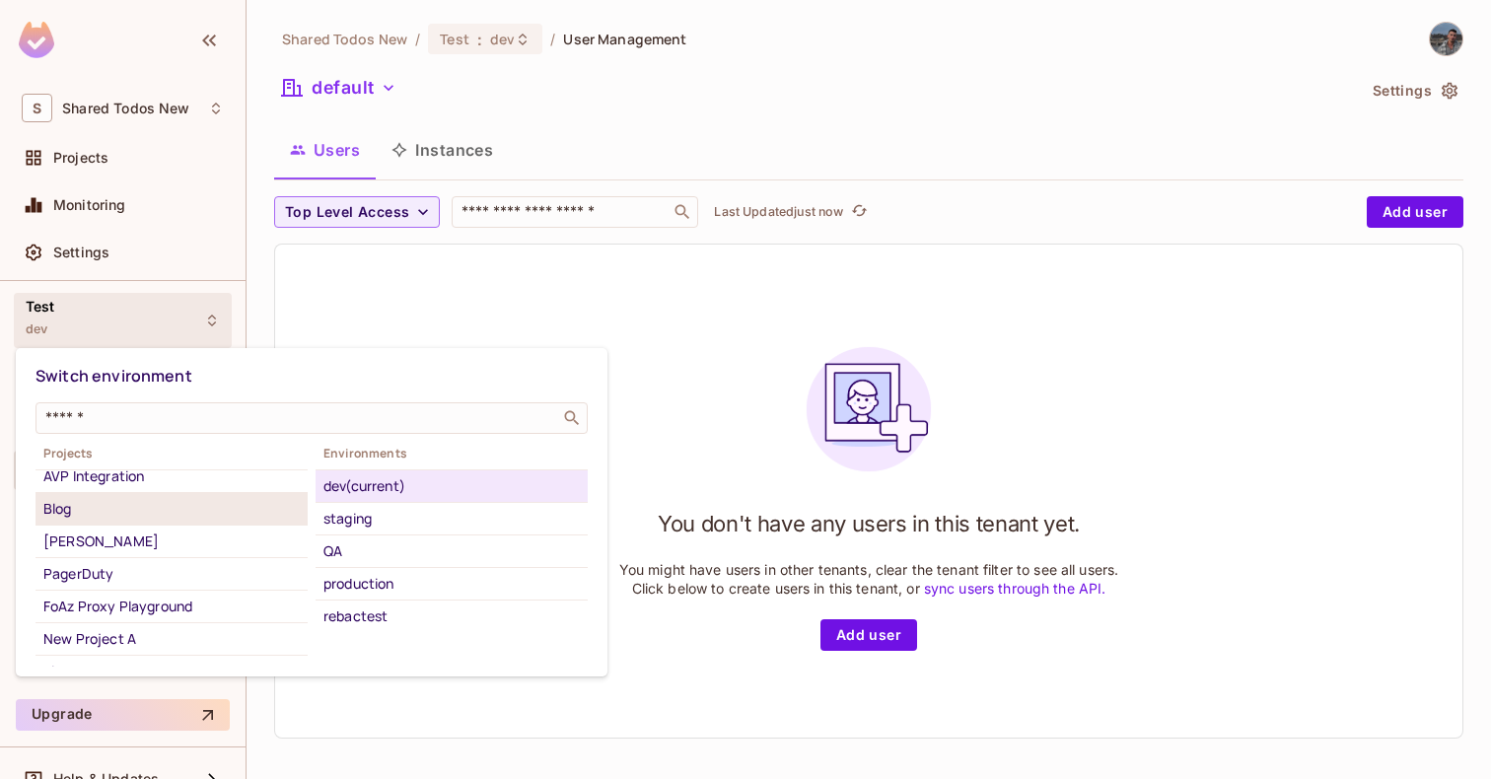
click at [160, 515] on div "Blog" at bounding box center [171, 509] width 256 height 24
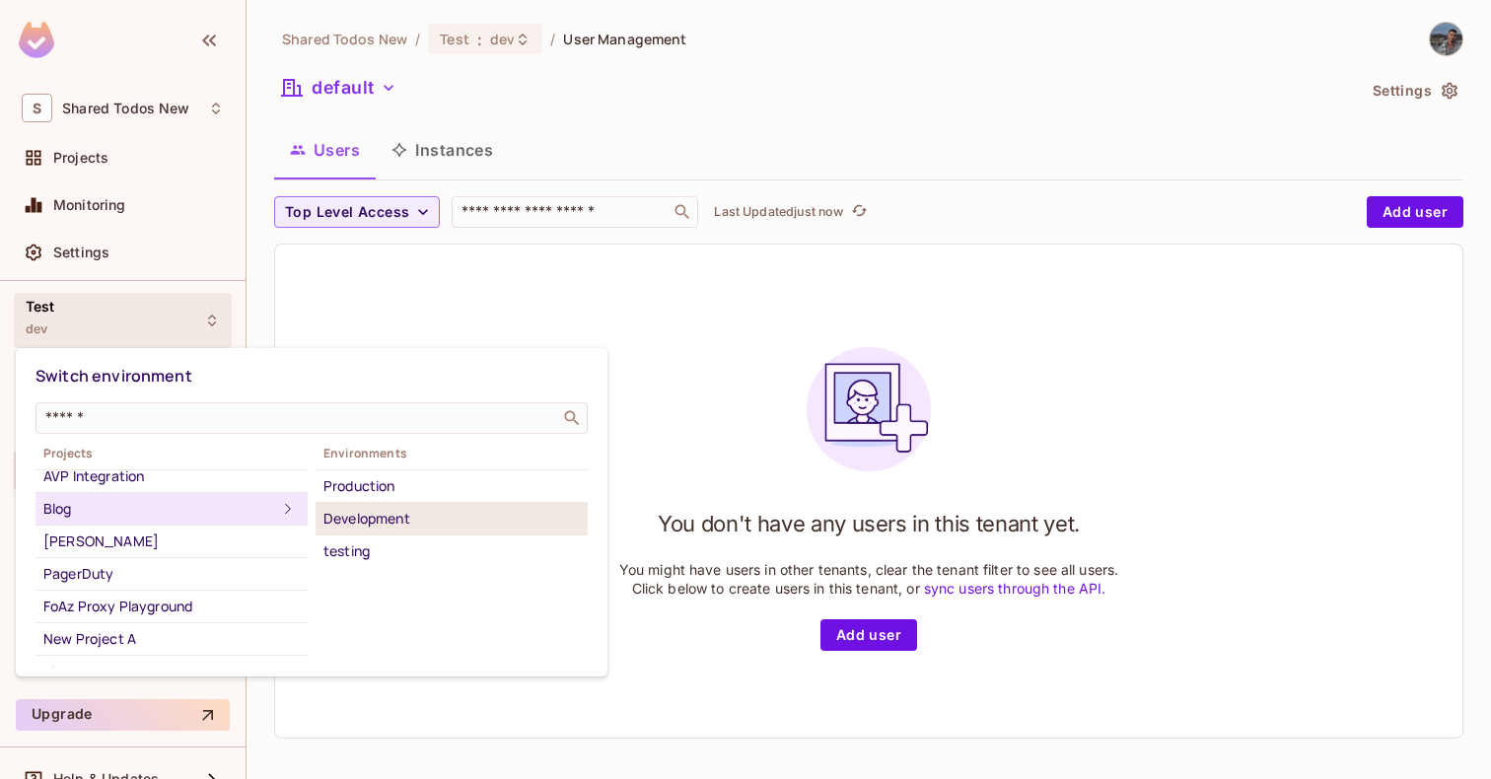
click at [407, 513] on div "Development" at bounding box center [451, 519] width 256 height 24
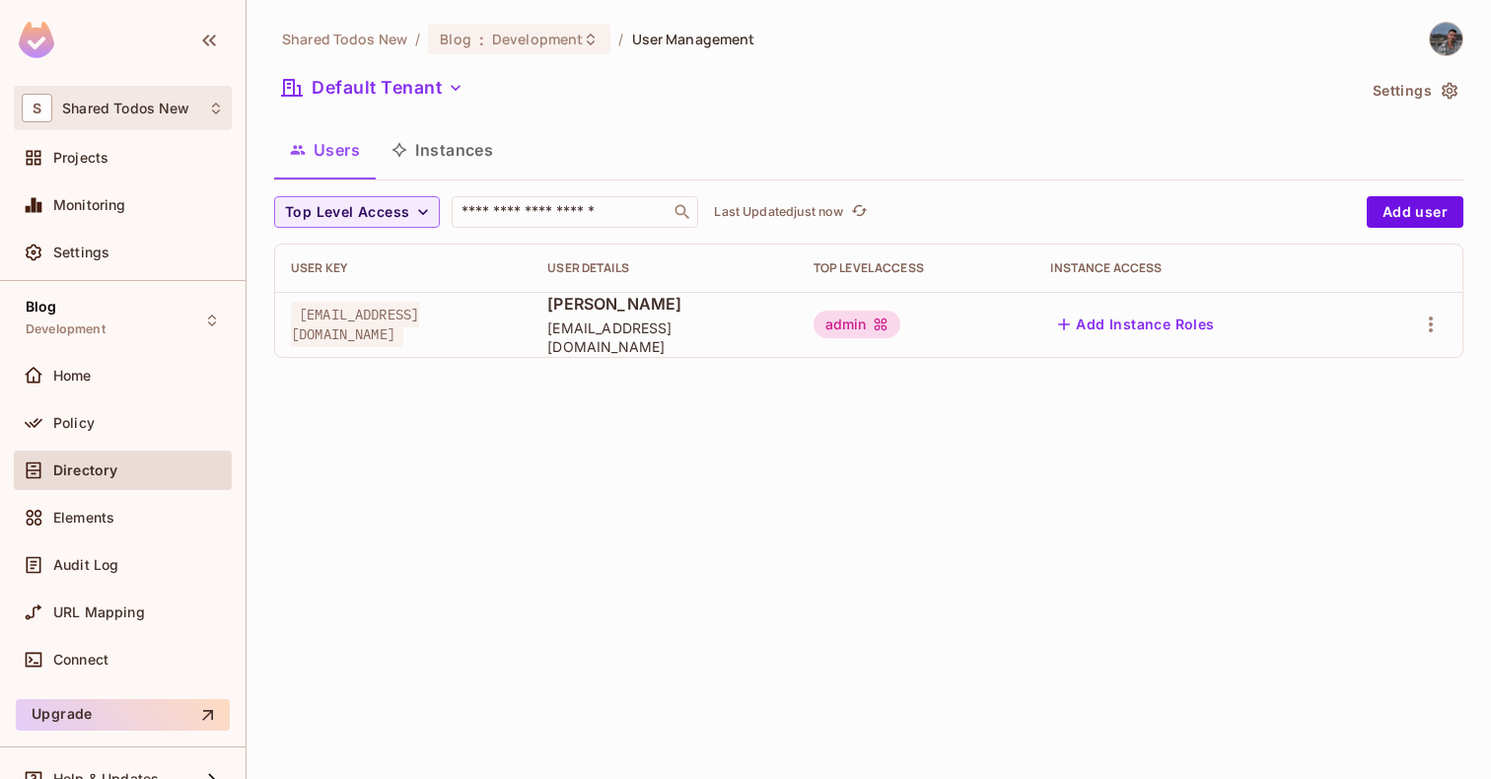
click at [102, 106] on span "Shared Todos New" at bounding box center [125, 109] width 127 height 16
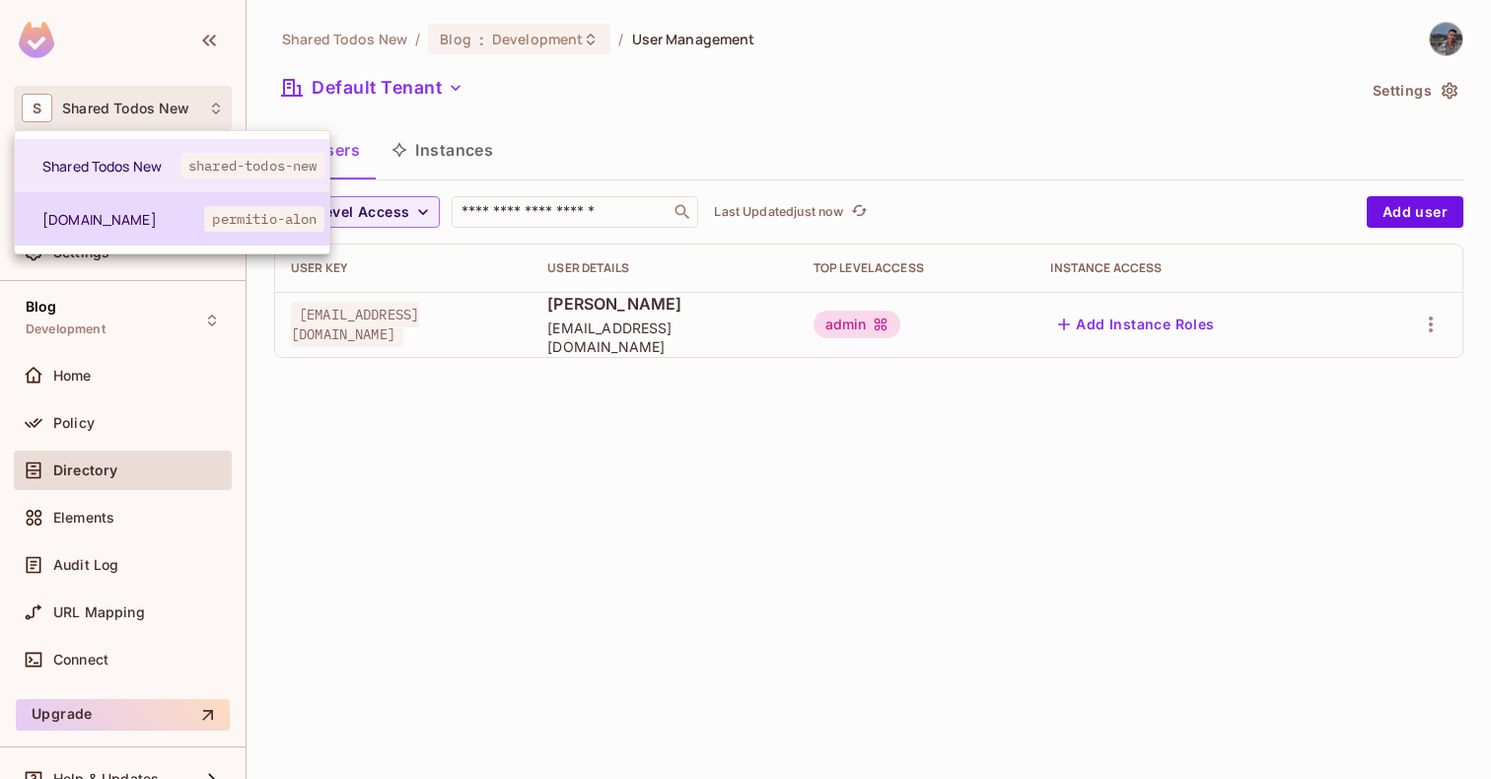
click at [90, 204] on li "permit.io permitio-alon" at bounding box center [172, 218] width 315 height 53
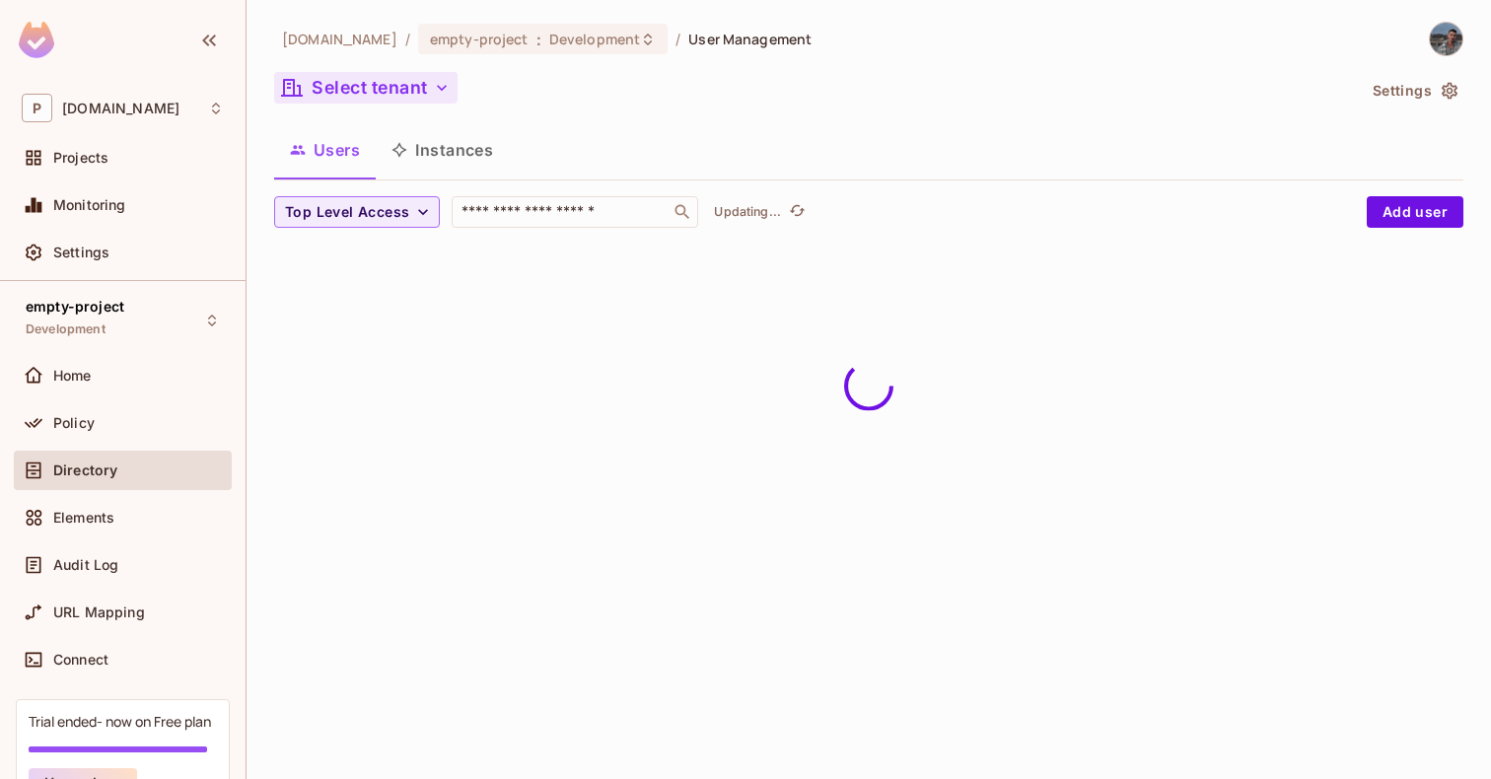
click at [377, 80] on button "Select tenant" at bounding box center [365, 88] width 183 height 32
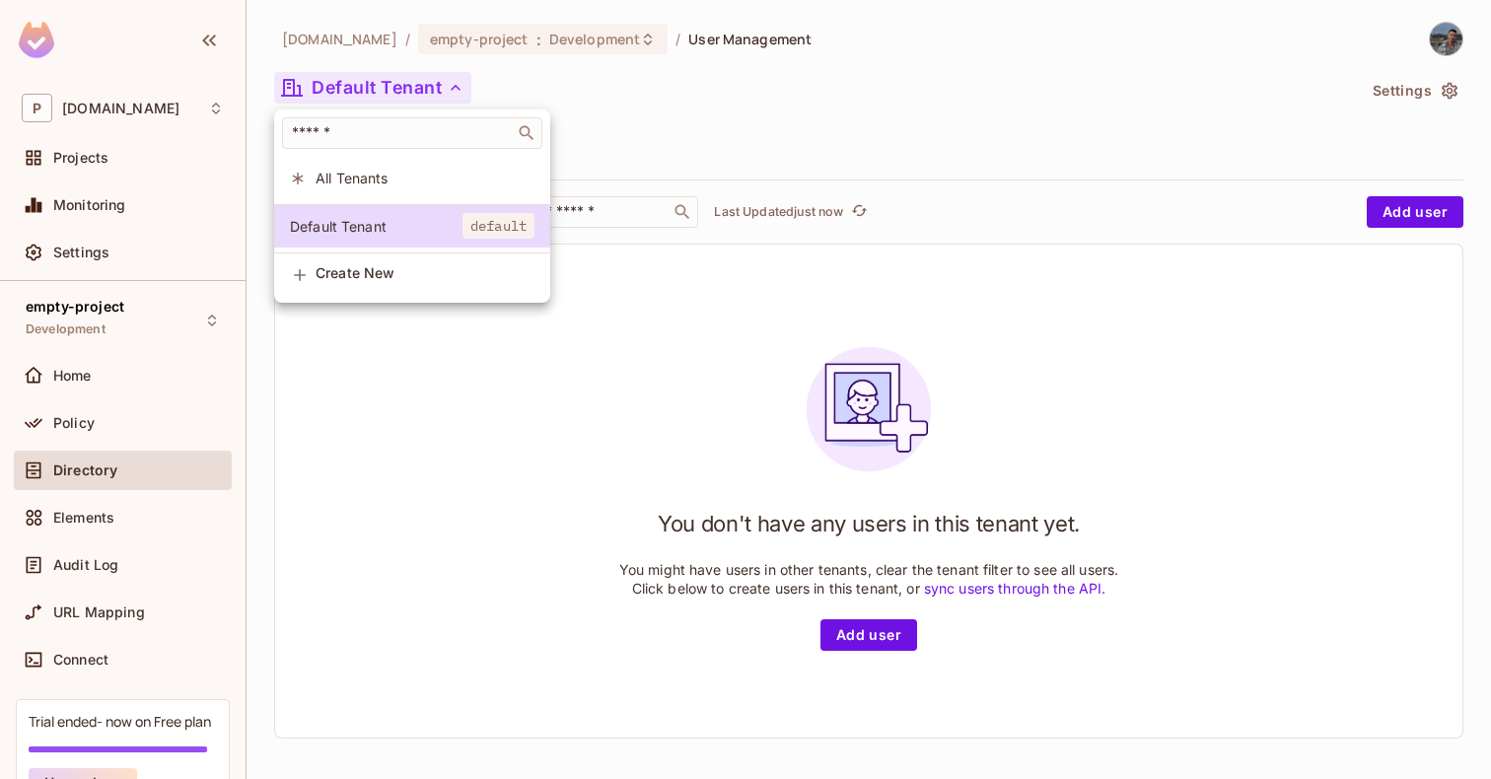
click at [379, 186] on span "All Tenants" at bounding box center [425, 178] width 219 height 19
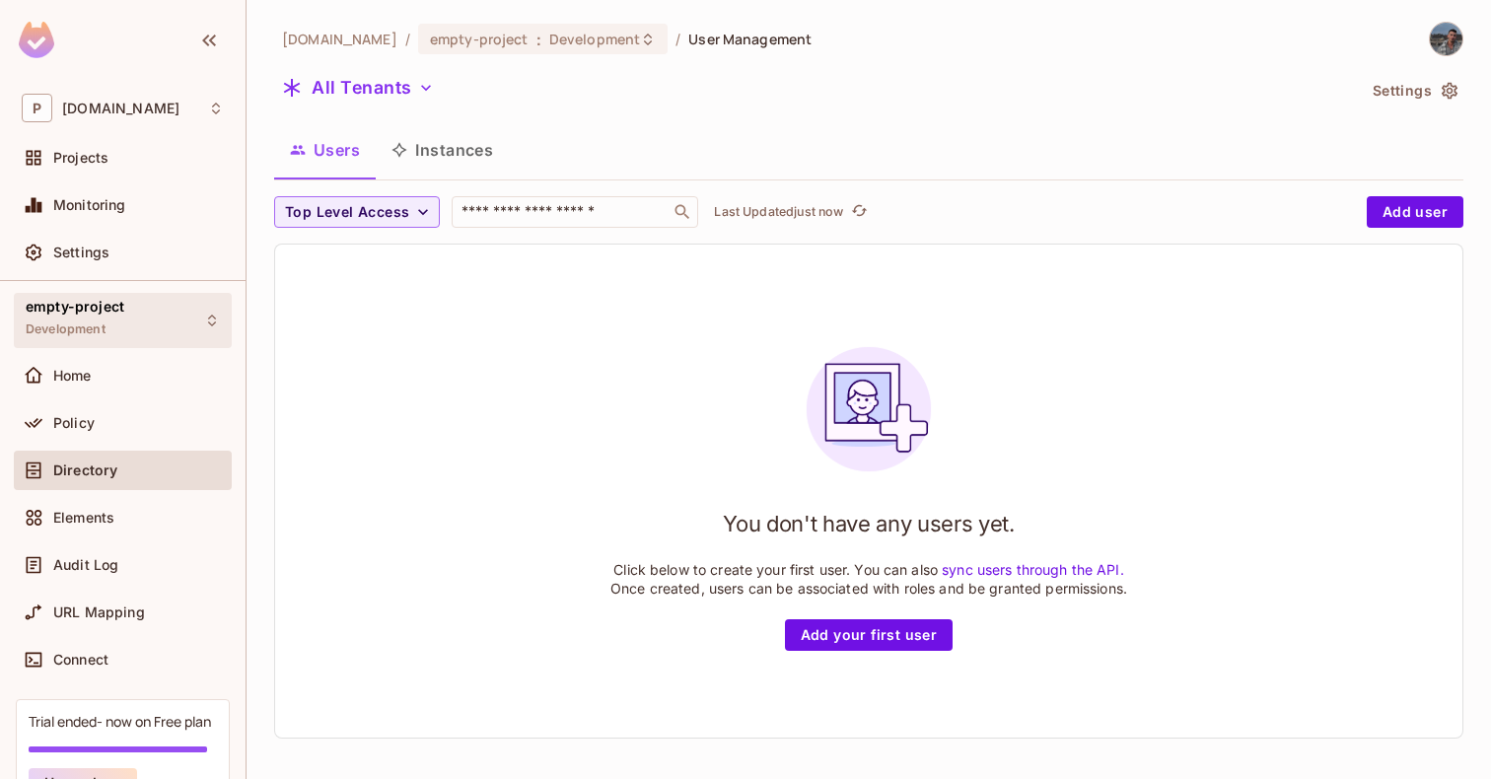
click at [141, 310] on div "empty-project Development" at bounding box center [123, 320] width 218 height 54
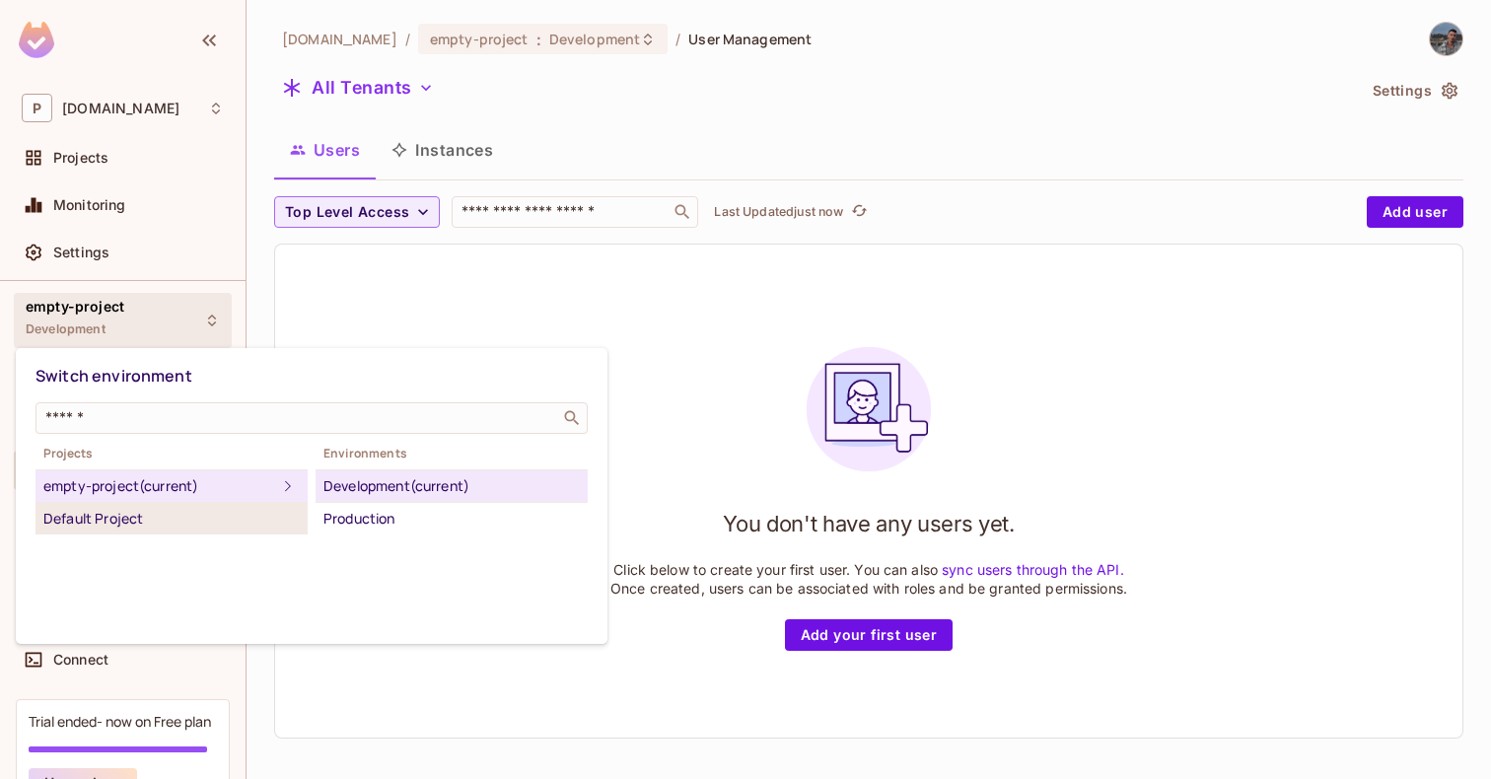
click at [126, 504] on li "Default Project" at bounding box center [171, 519] width 272 height 32
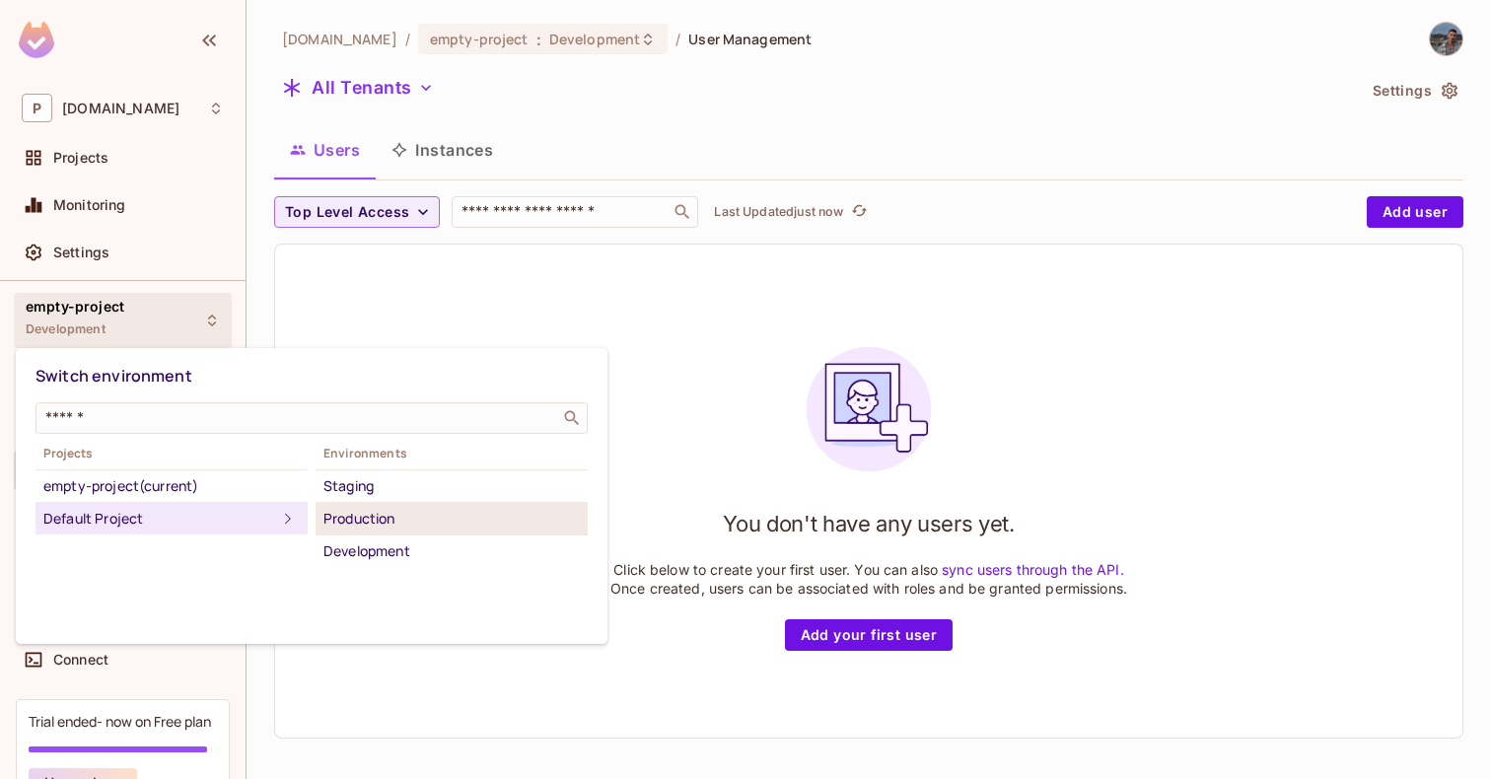
click at [345, 515] on div "Production" at bounding box center [451, 519] width 256 height 24
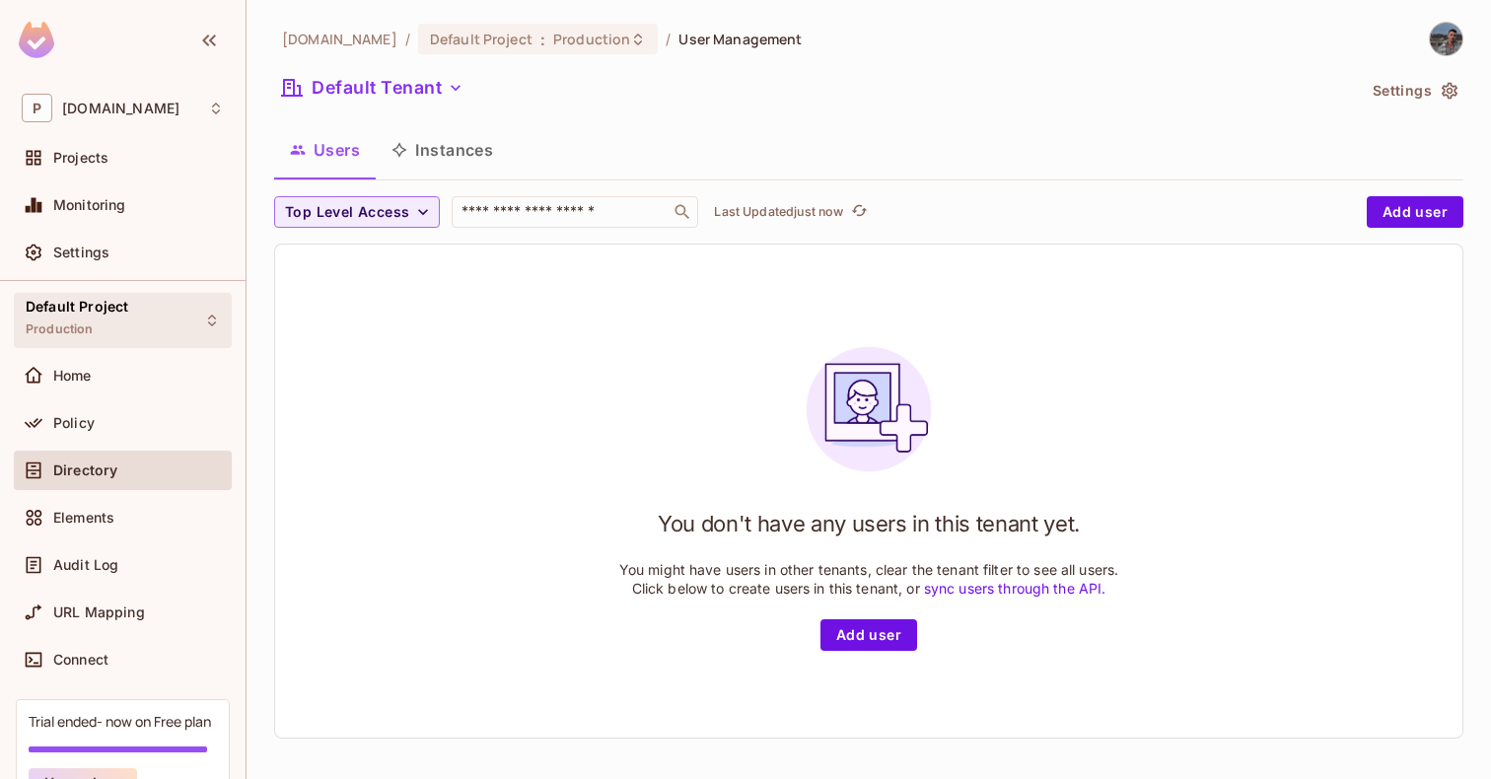
click at [136, 303] on div "Default Project Production" at bounding box center [123, 320] width 218 height 54
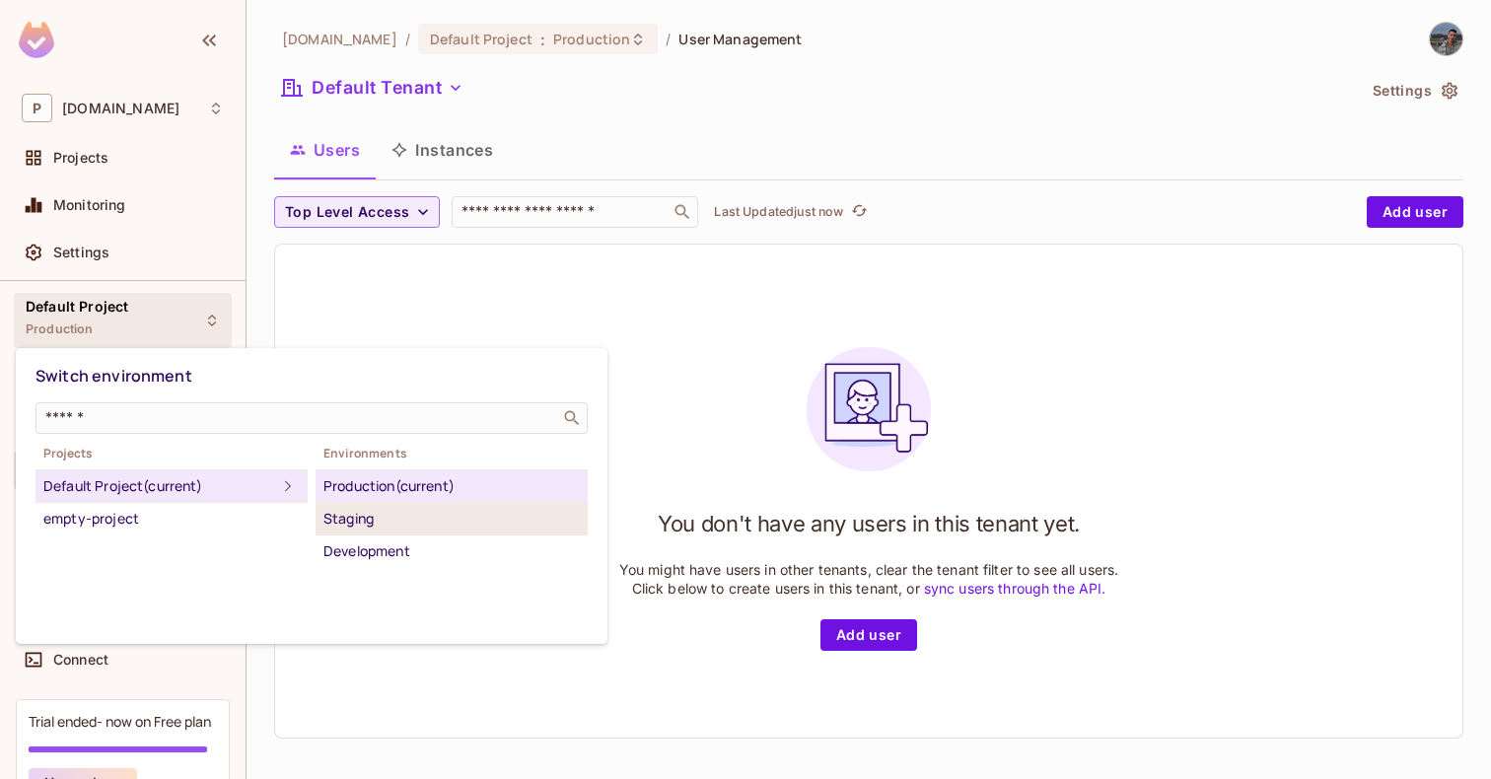
click at [405, 515] on div "Staging" at bounding box center [451, 519] width 256 height 24
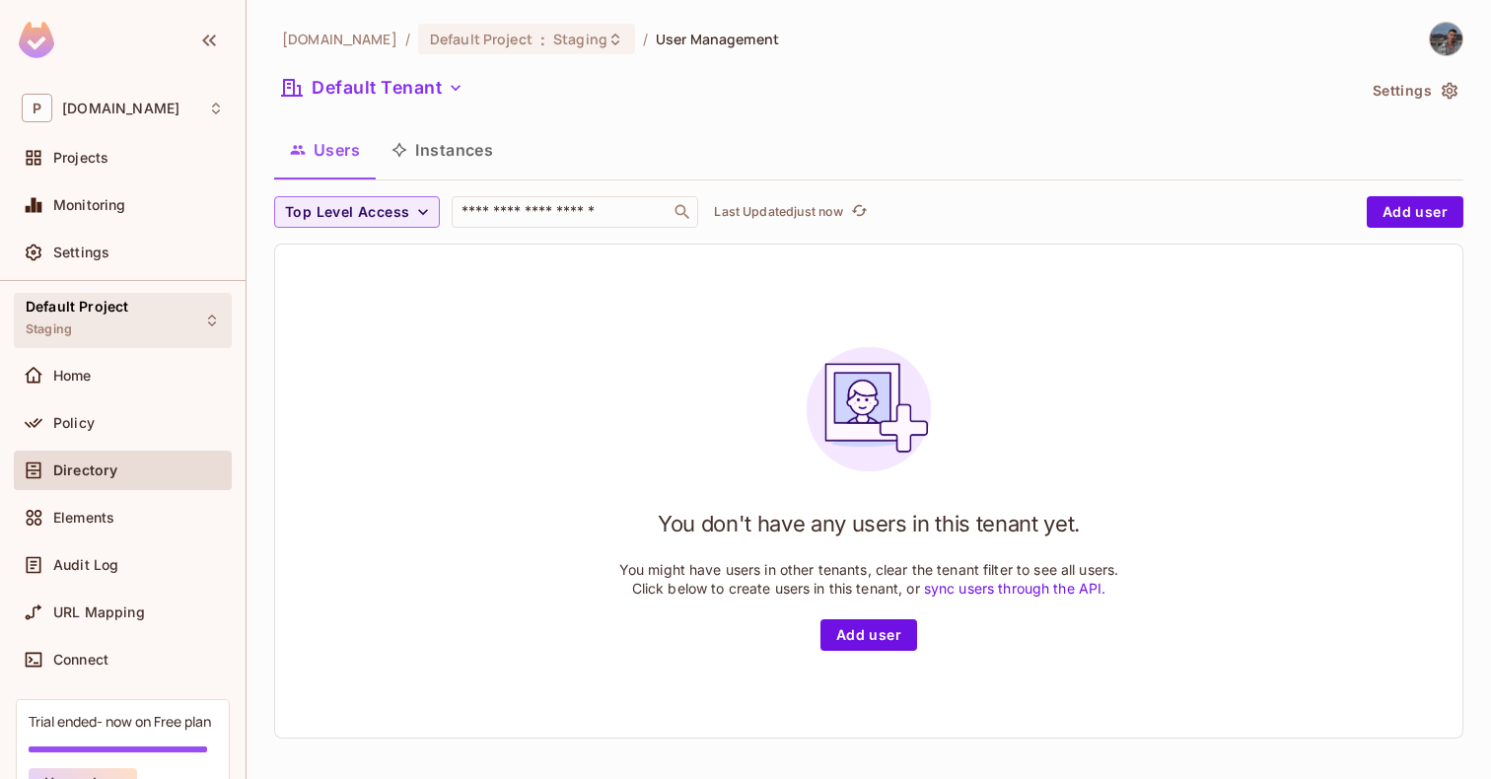
click at [119, 314] on span "Default Project" at bounding box center [77, 307] width 103 height 16
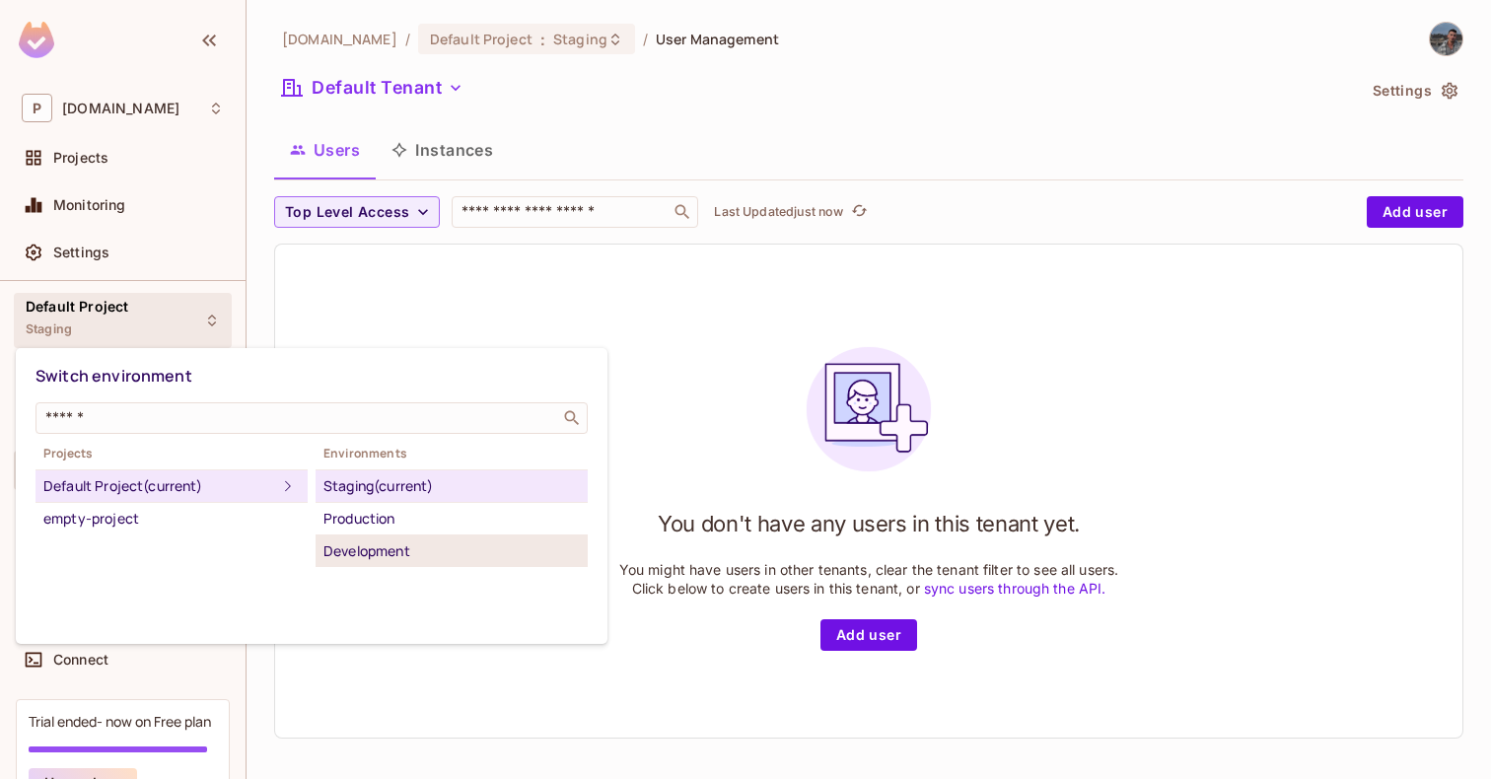
click at [343, 554] on div "Development" at bounding box center [451, 551] width 256 height 24
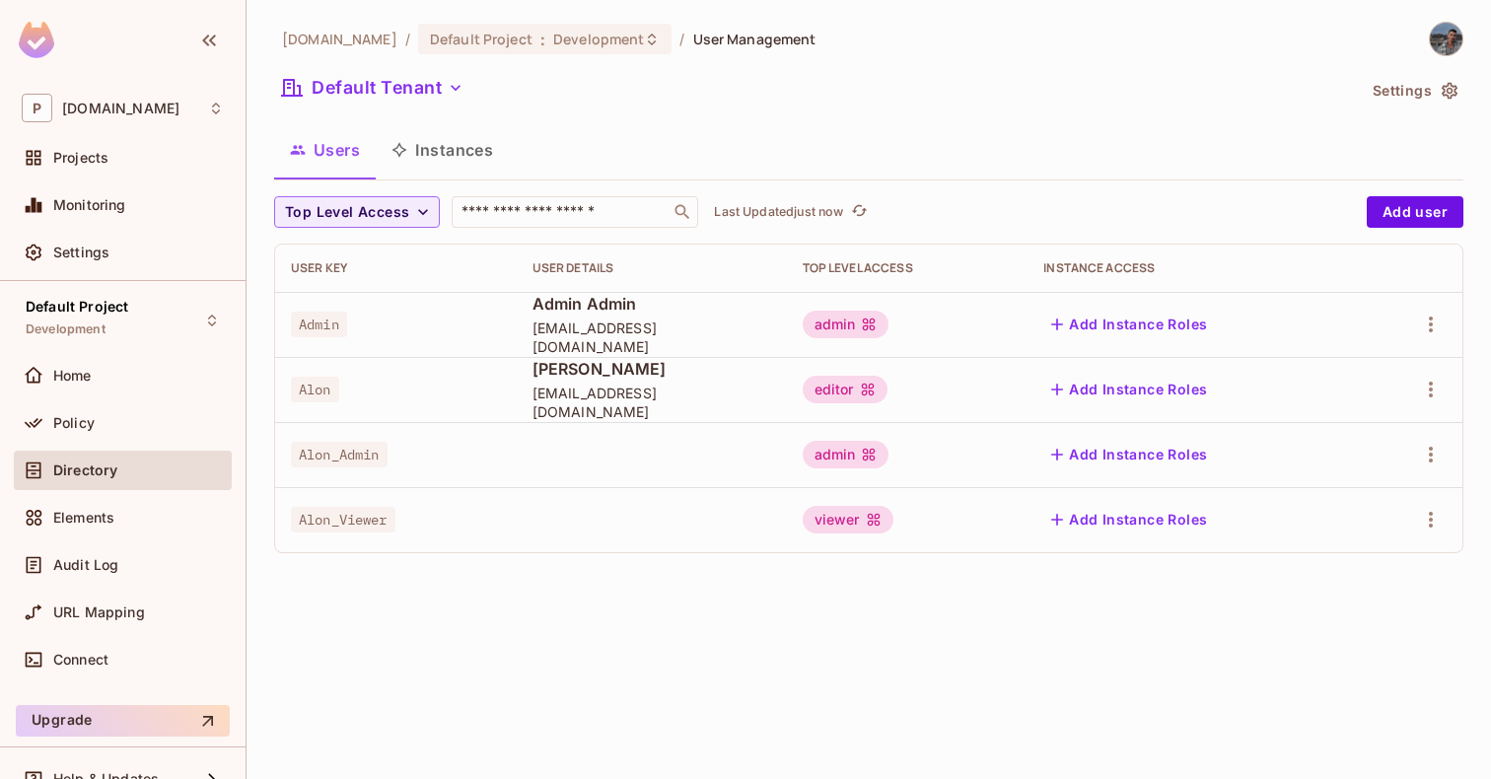
click at [1434, 28] on img at bounding box center [1446, 39] width 33 height 33
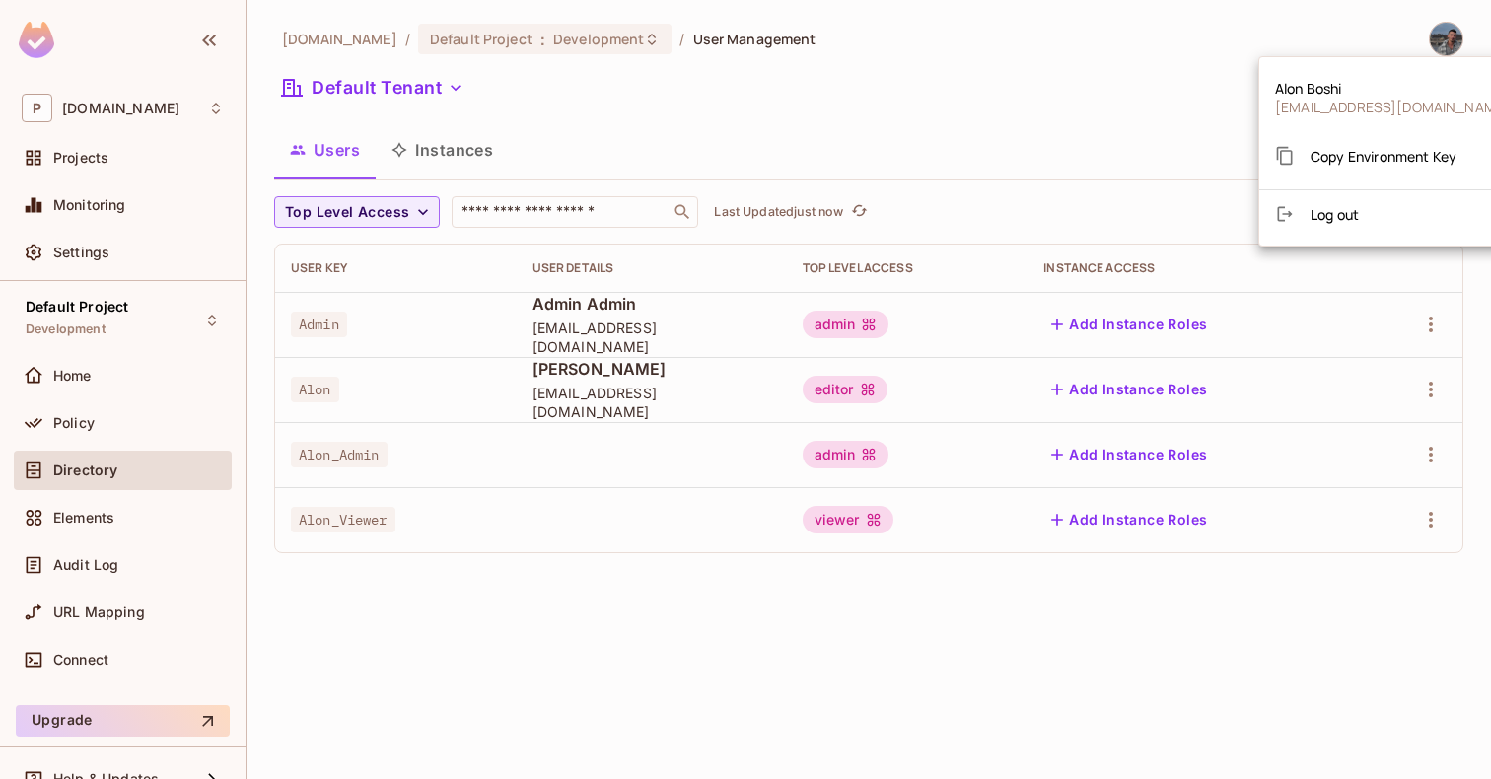
click at [1376, 140] on div "Copy Environment Key" at bounding box center [1365, 155] width 181 height 39
click at [1300, 141] on div "Copy Environment Key" at bounding box center [1365, 155] width 181 height 39
click at [1070, 107] on div at bounding box center [745, 389] width 1491 height 779
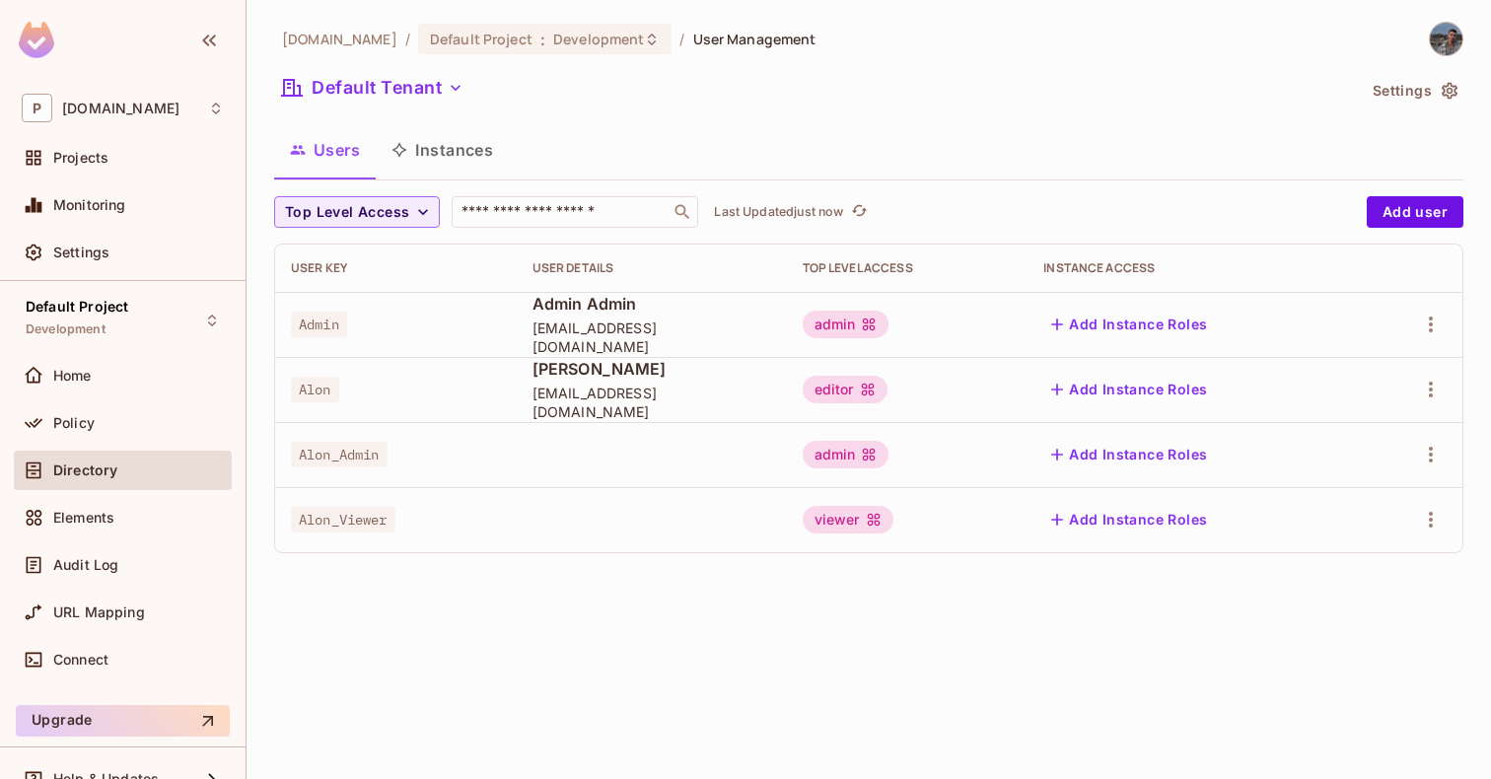
click at [1461, 37] on img at bounding box center [1446, 39] width 33 height 33
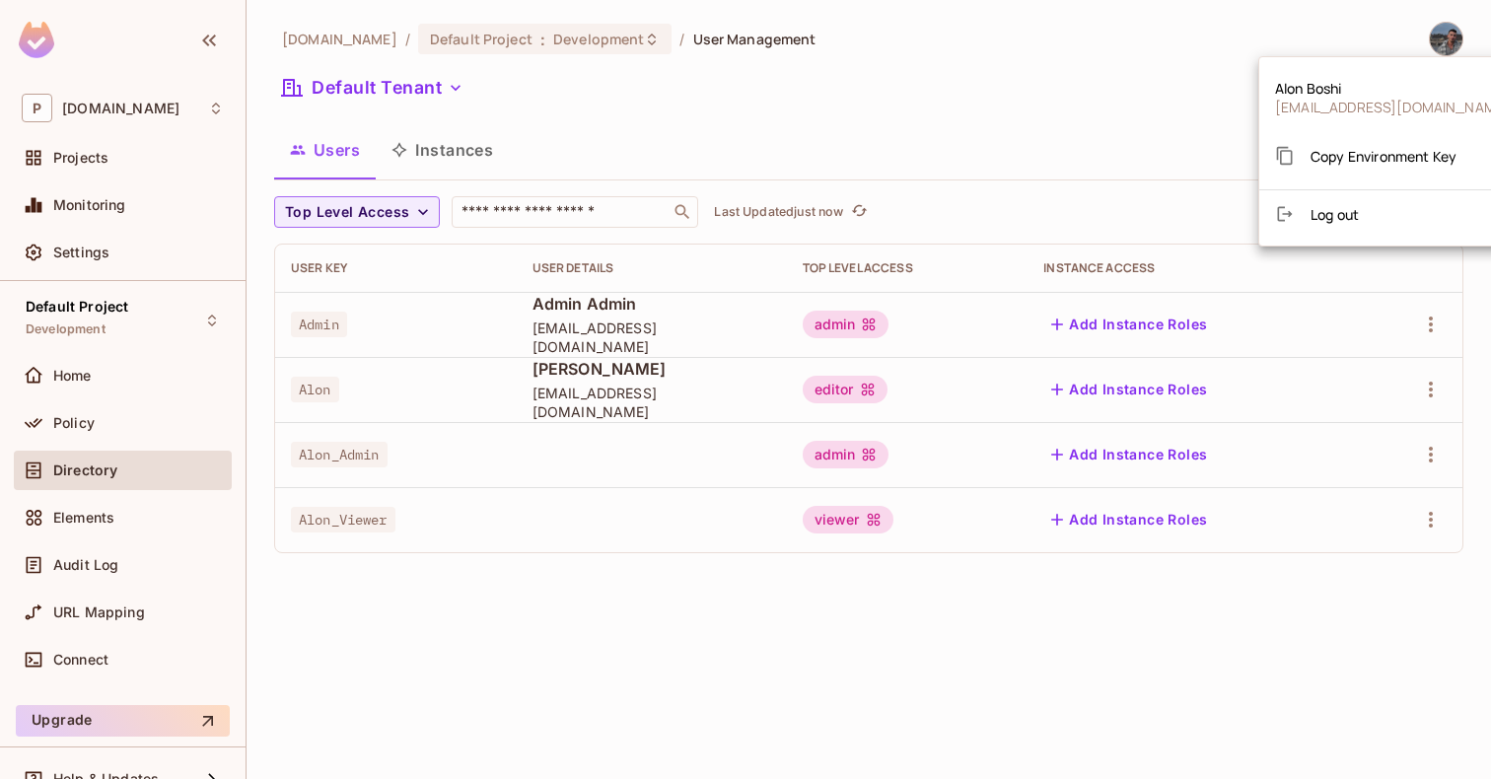
click at [1372, 161] on span "Copy Environment Key" at bounding box center [1383, 156] width 146 height 19
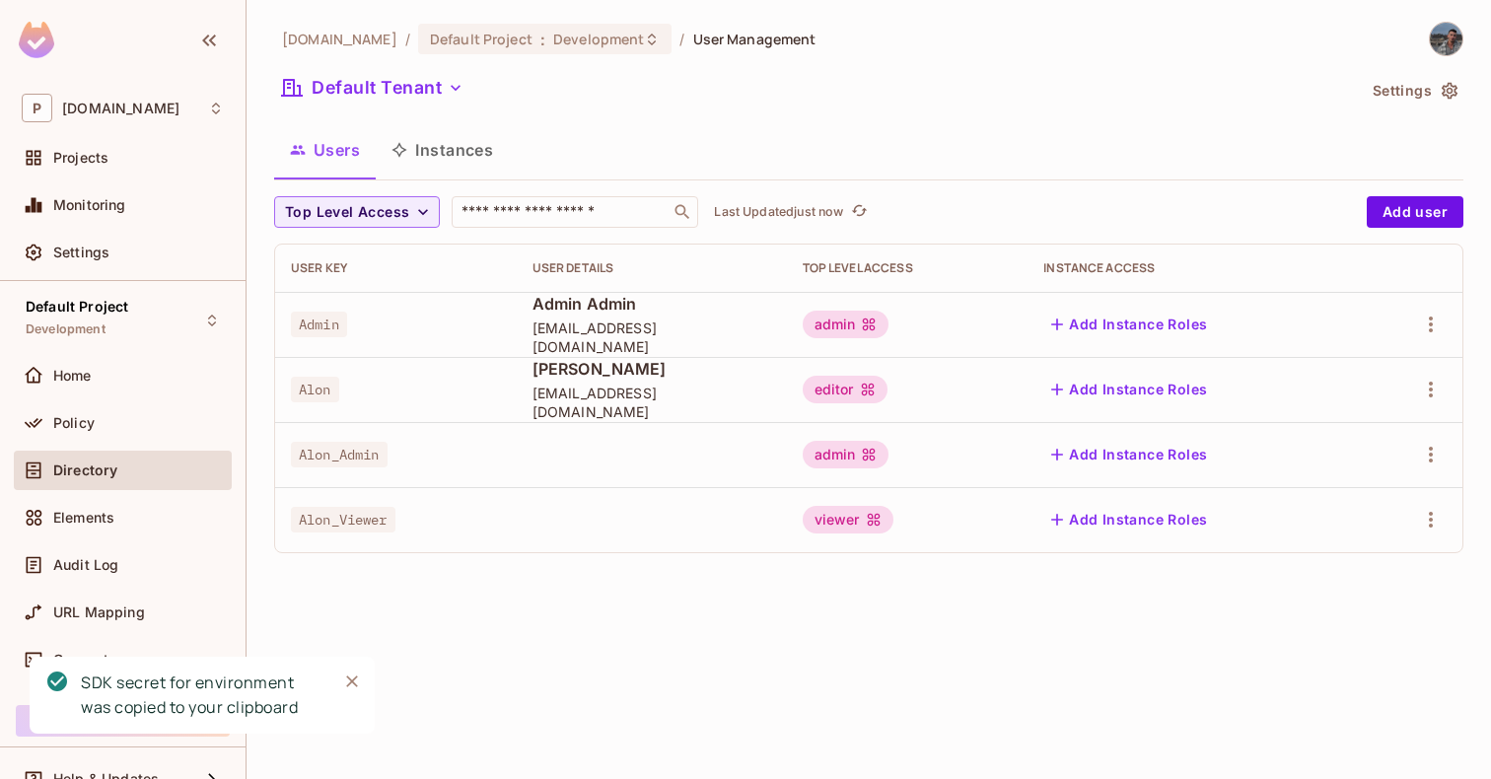
click at [319, 325] on span "Admin" at bounding box center [319, 325] width 56 height 26
copy span "Admin"
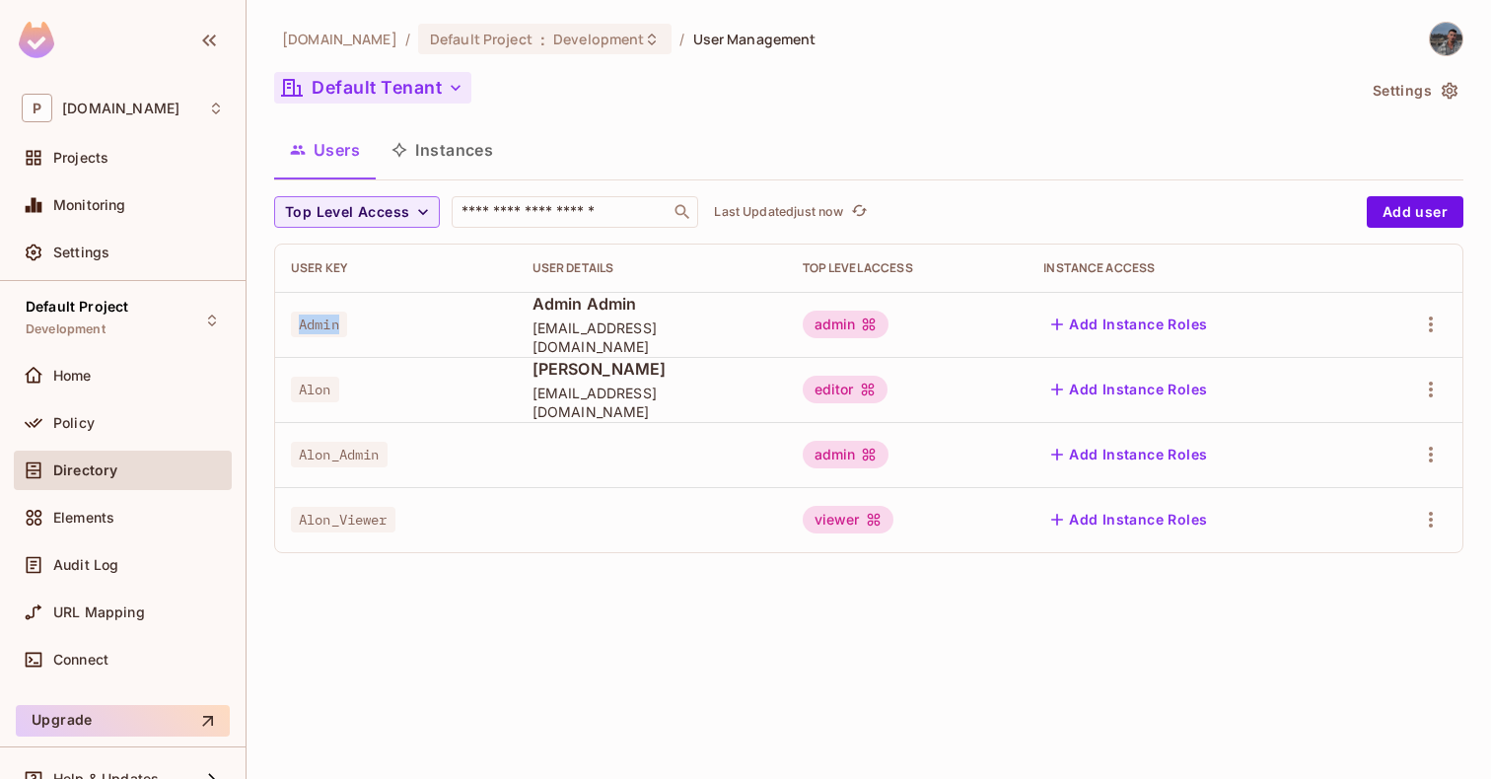
click at [444, 86] on button "Default Tenant" at bounding box center [372, 88] width 197 height 32
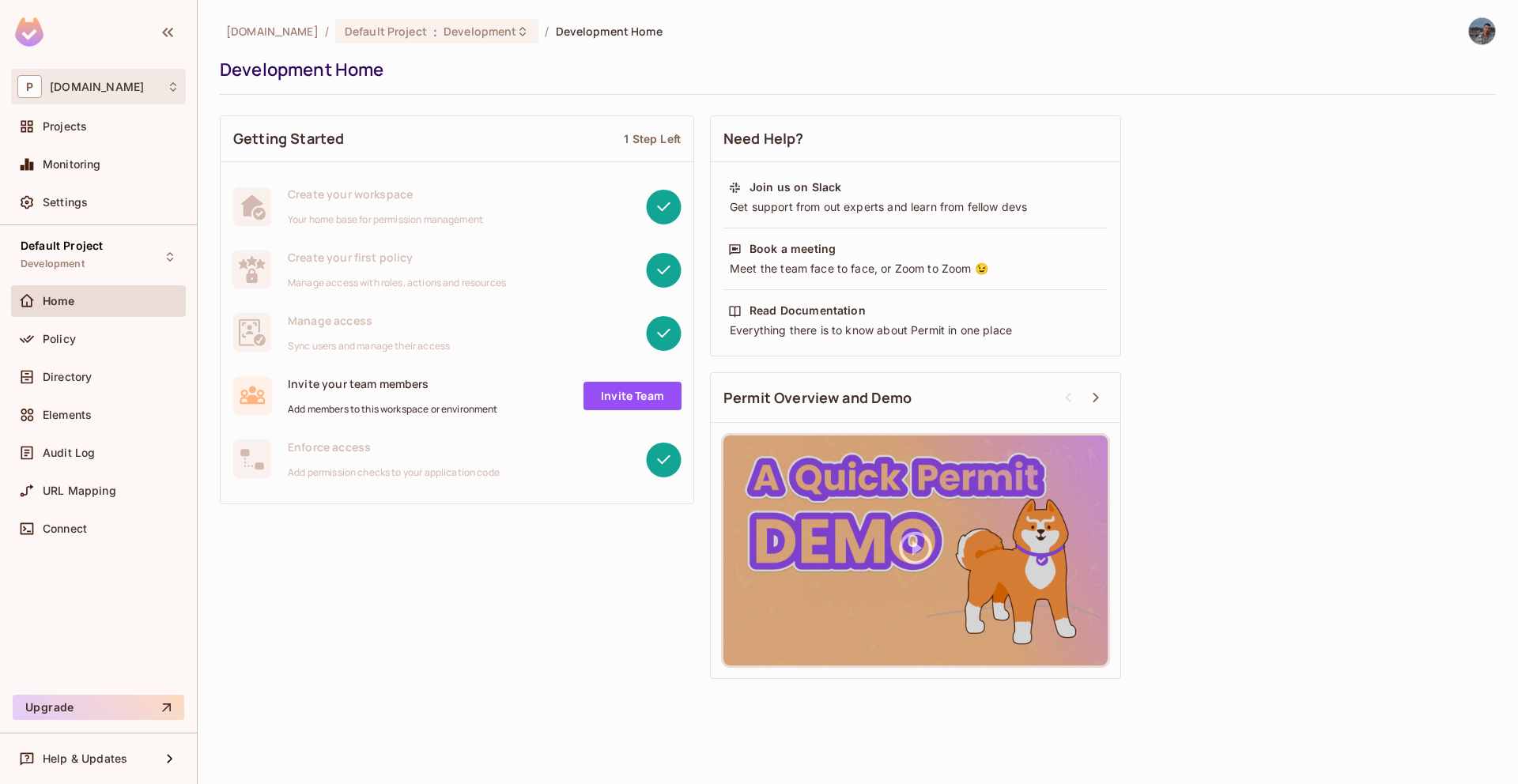
click at [109, 86] on div "P permit.io" at bounding box center [99, 87] width 162 height 23
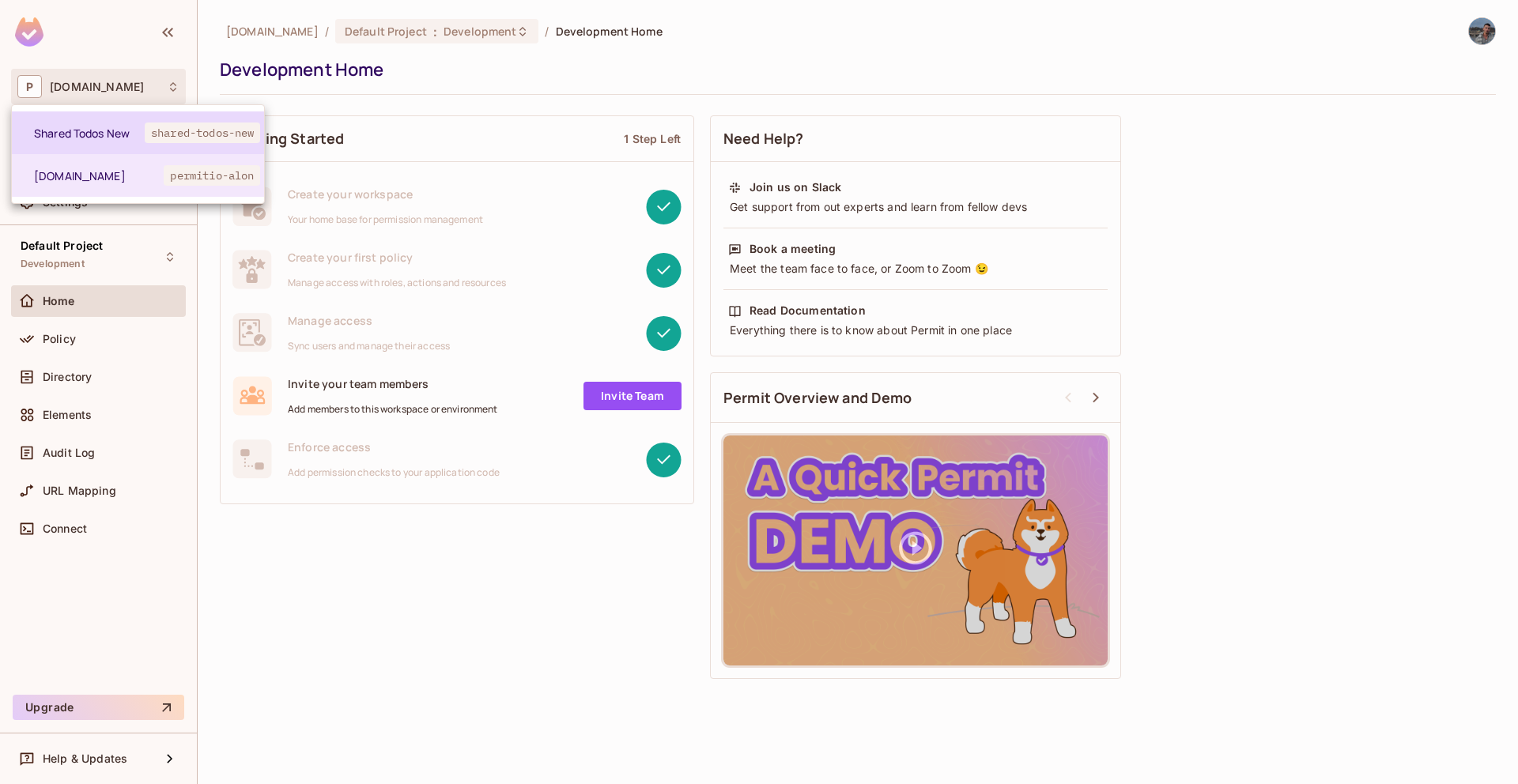
click at [97, 137] on span "Shared Todos New" at bounding box center [89, 133] width 111 height 15
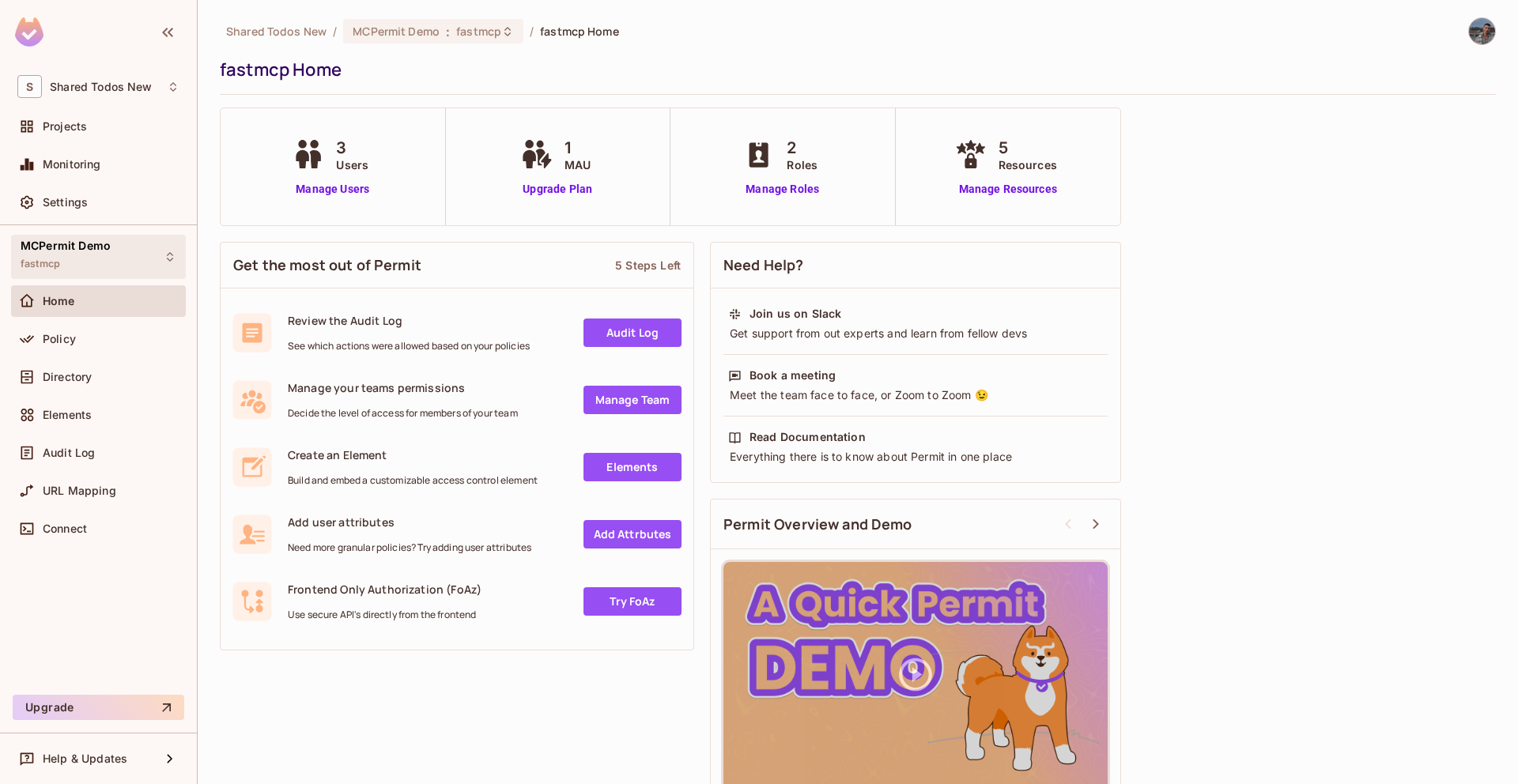
click at [110, 272] on div "MCPermit Demo fastmcp" at bounding box center [99, 257] width 175 height 43
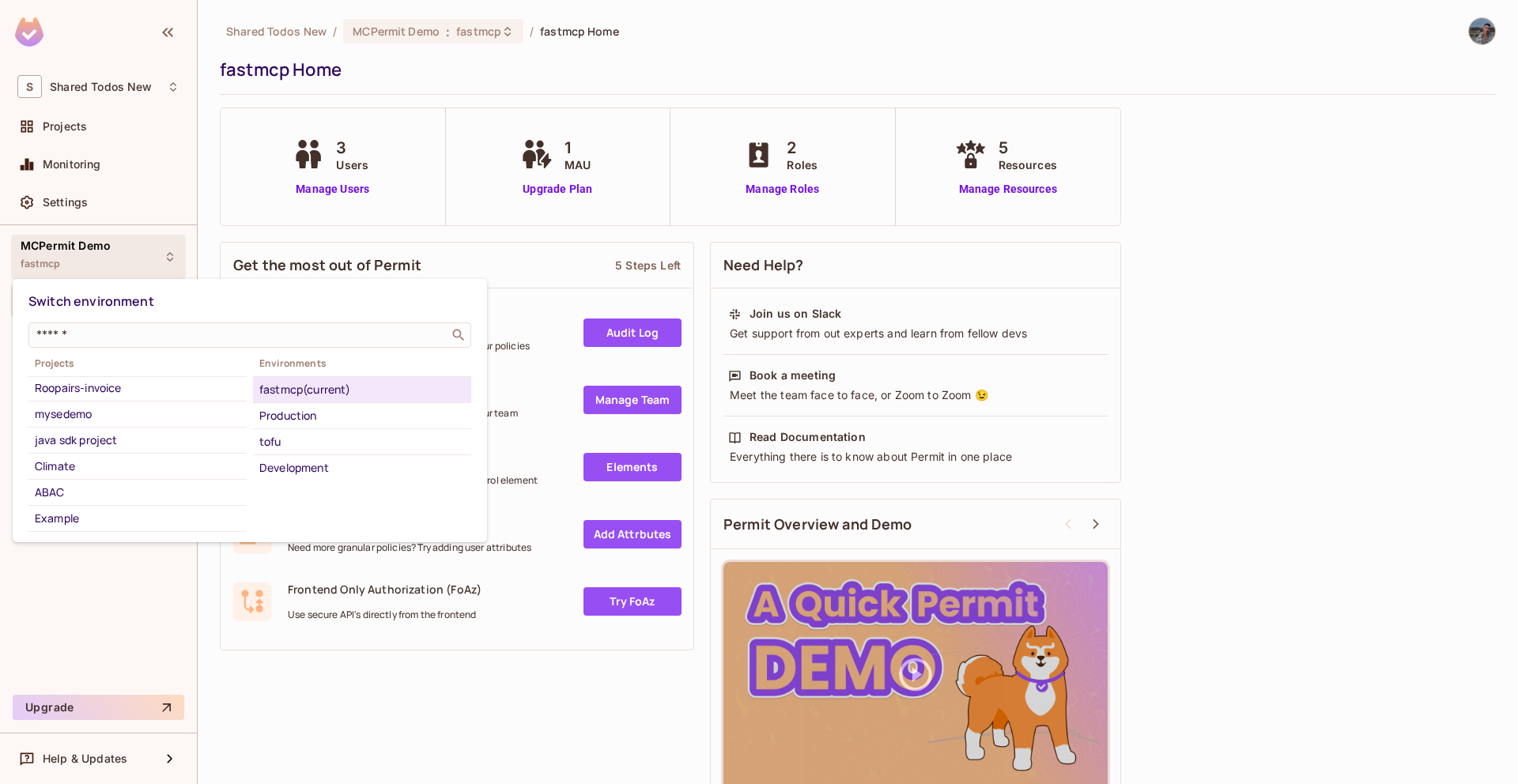
scroll to position [570, 0]
click at [45, 473] on div "ABAC" at bounding box center [137, 472] width 205 height 19
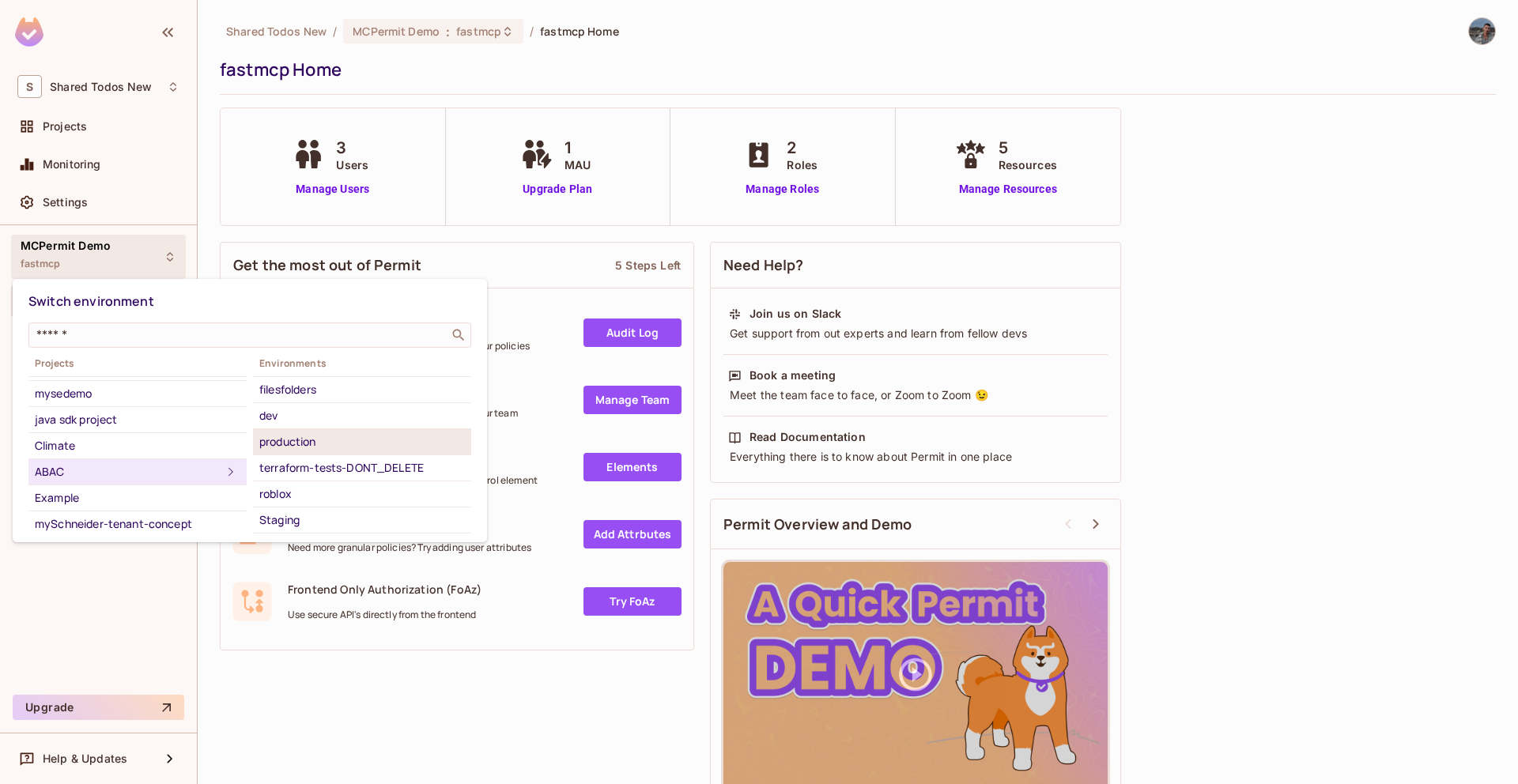
click at [319, 451] on li "production" at bounding box center [362, 442] width 218 height 26
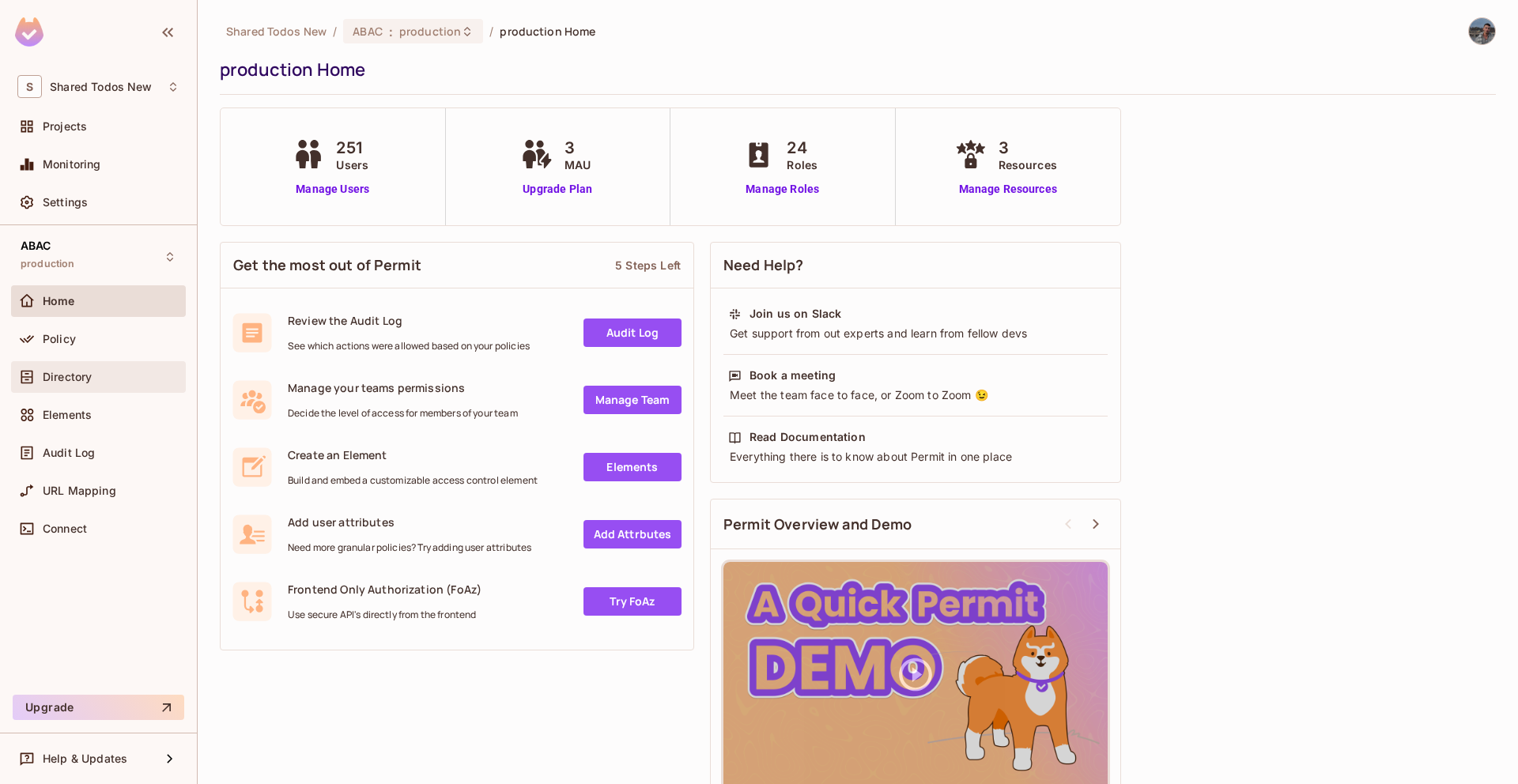
click at [103, 377] on div "Directory" at bounding box center [111, 377] width 137 height 13
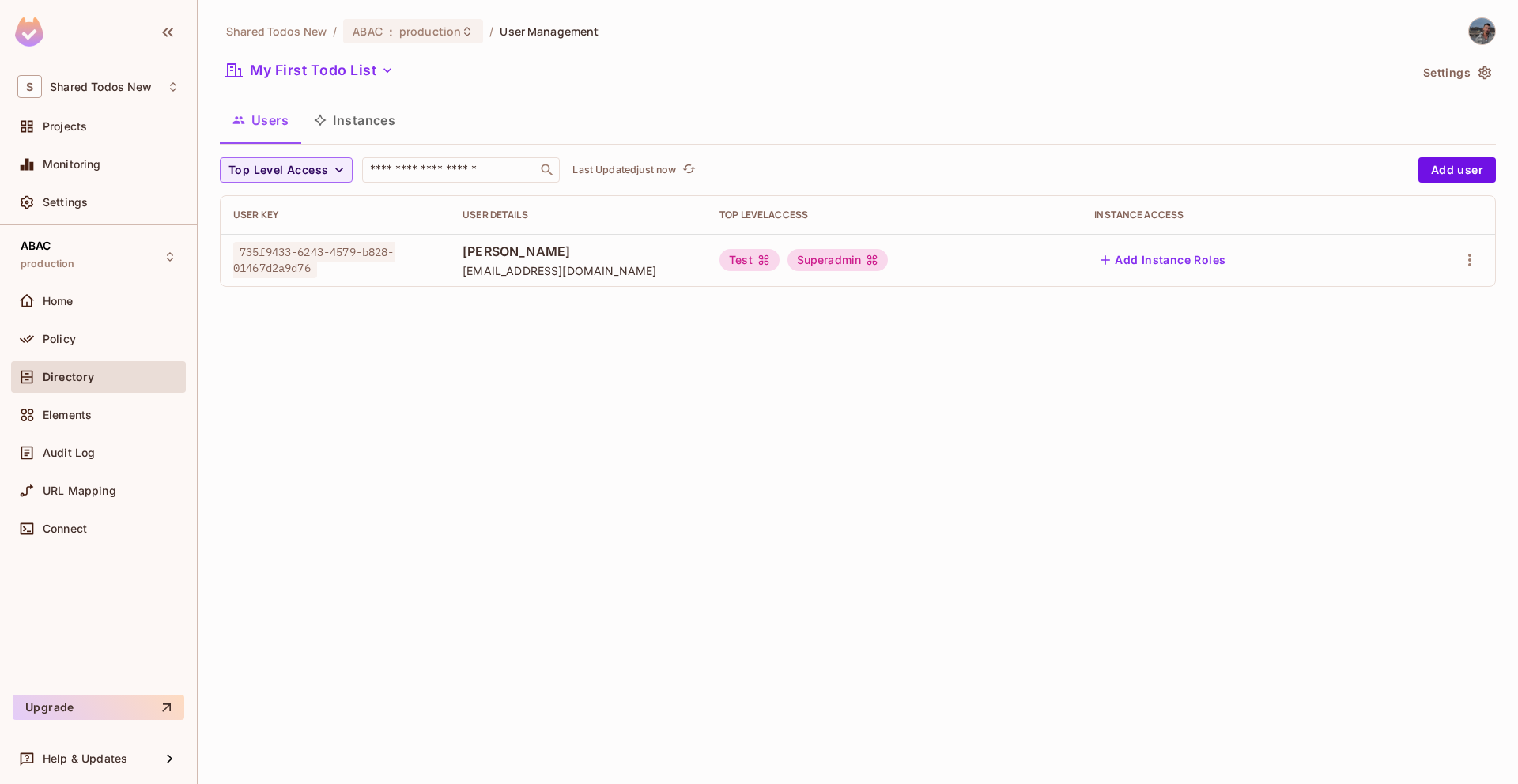
click at [793, 261] on div "Superadmin" at bounding box center [838, 261] width 101 height 22
click at [1460, 176] on button "Add user" at bounding box center [1457, 170] width 78 height 26
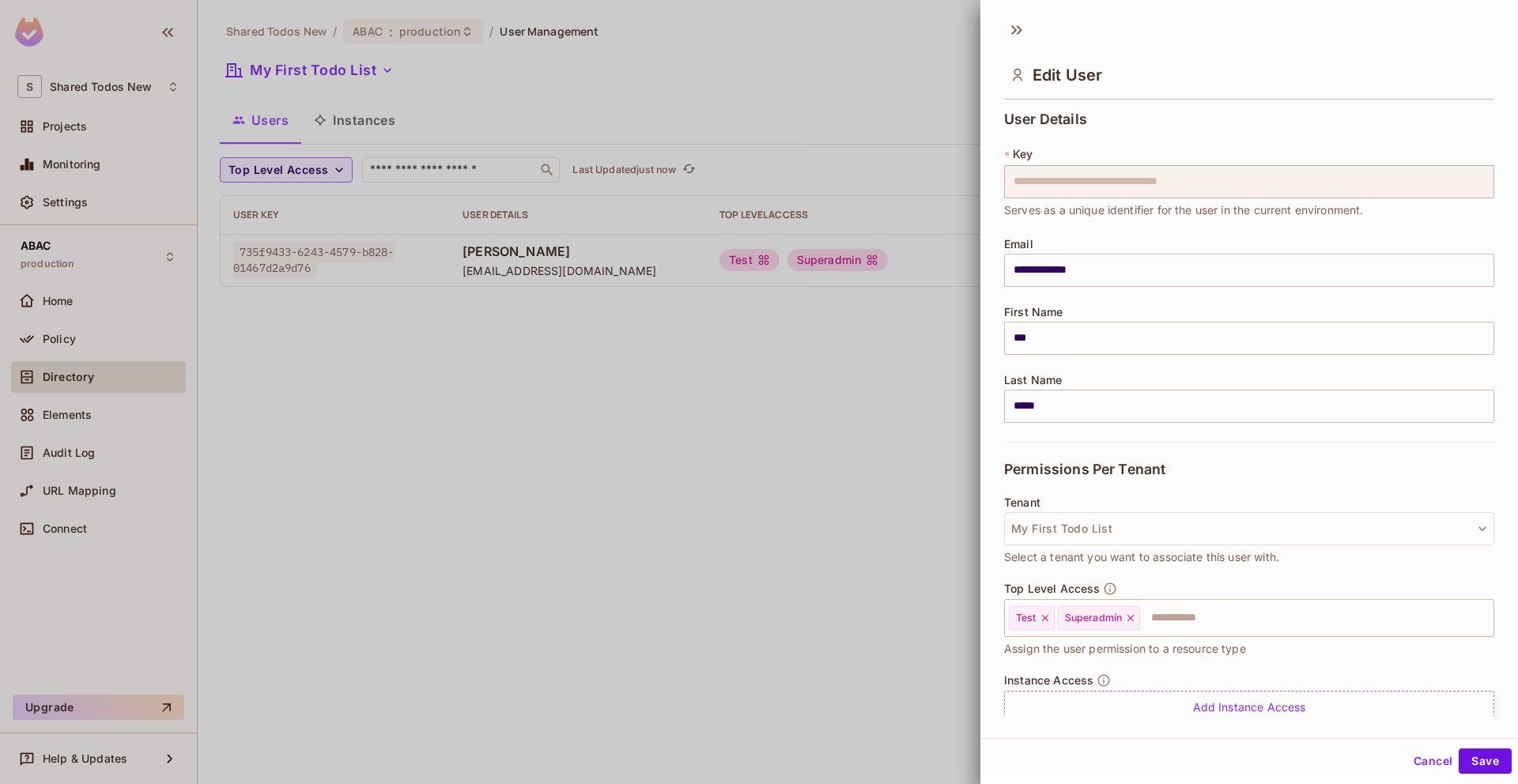
click at [1012, 14] on div "**********" at bounding box center [1249, 374] width 538 height 727
click at [1013, 29] on icon at bounding box center [1017, 30] width 26 height 26
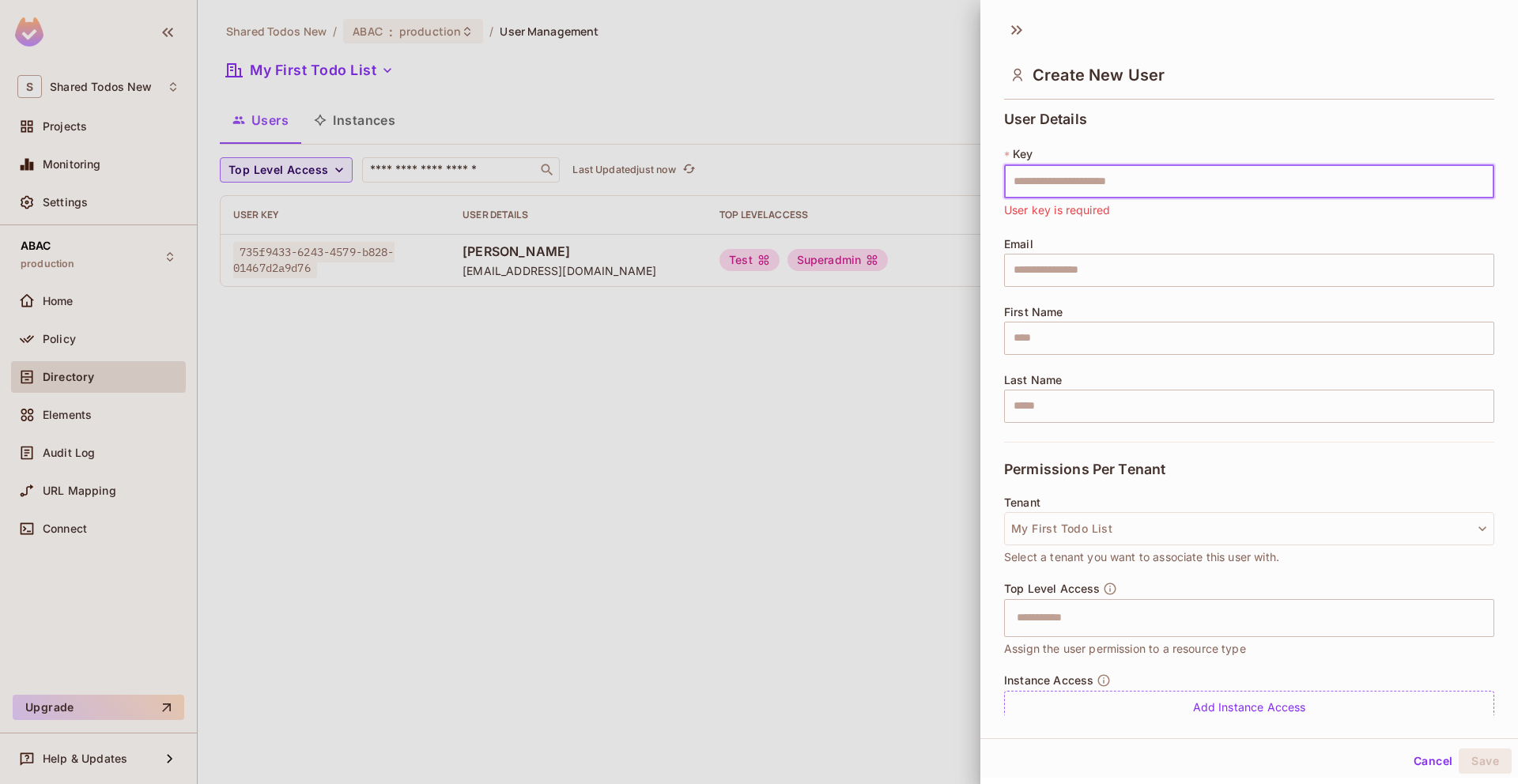
click at [1062, 182] on input "text" at bounding box center [1249, 181] width 490 height 33
type input "****"
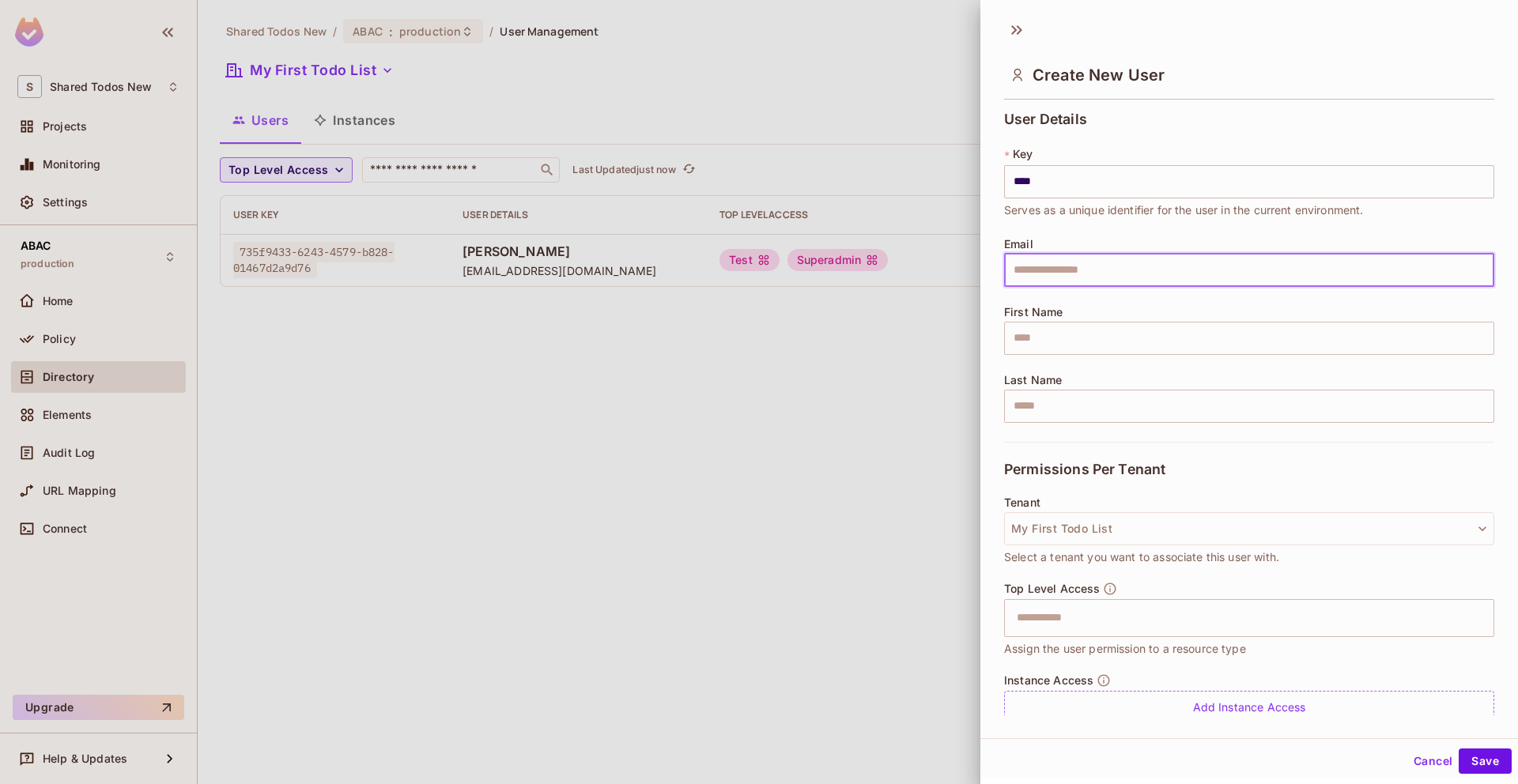
click at [1044, 266] on input "text" at bounding box center [1249, 270] width 490 height 33
type input "**********"
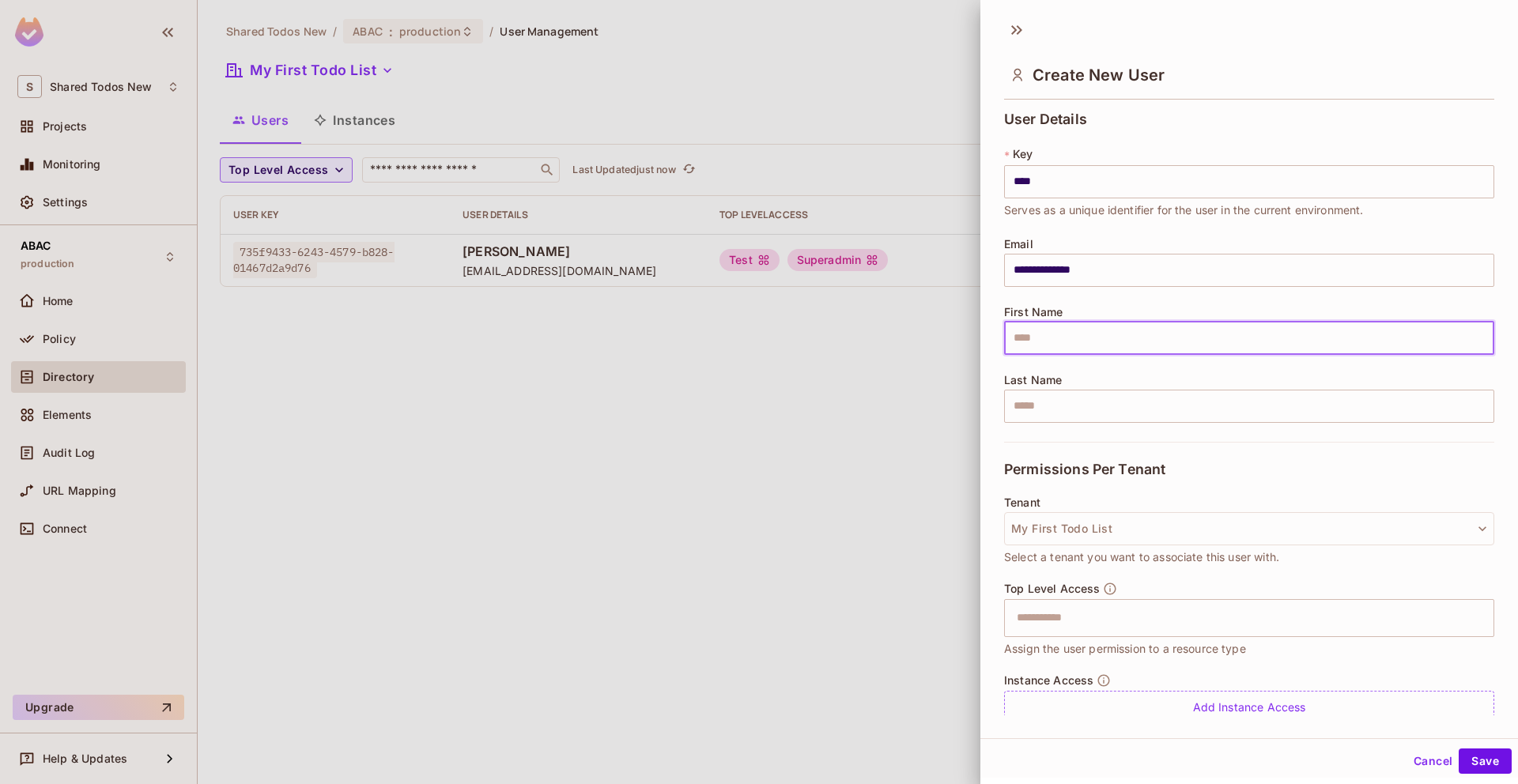
click at [1095, 340] on input "text" at bounding box center [1249, 337] width 490 height 33
type input "****"
click at [1097, 419] on input "text" at bounding box center [1249, 406] width 490 height 33
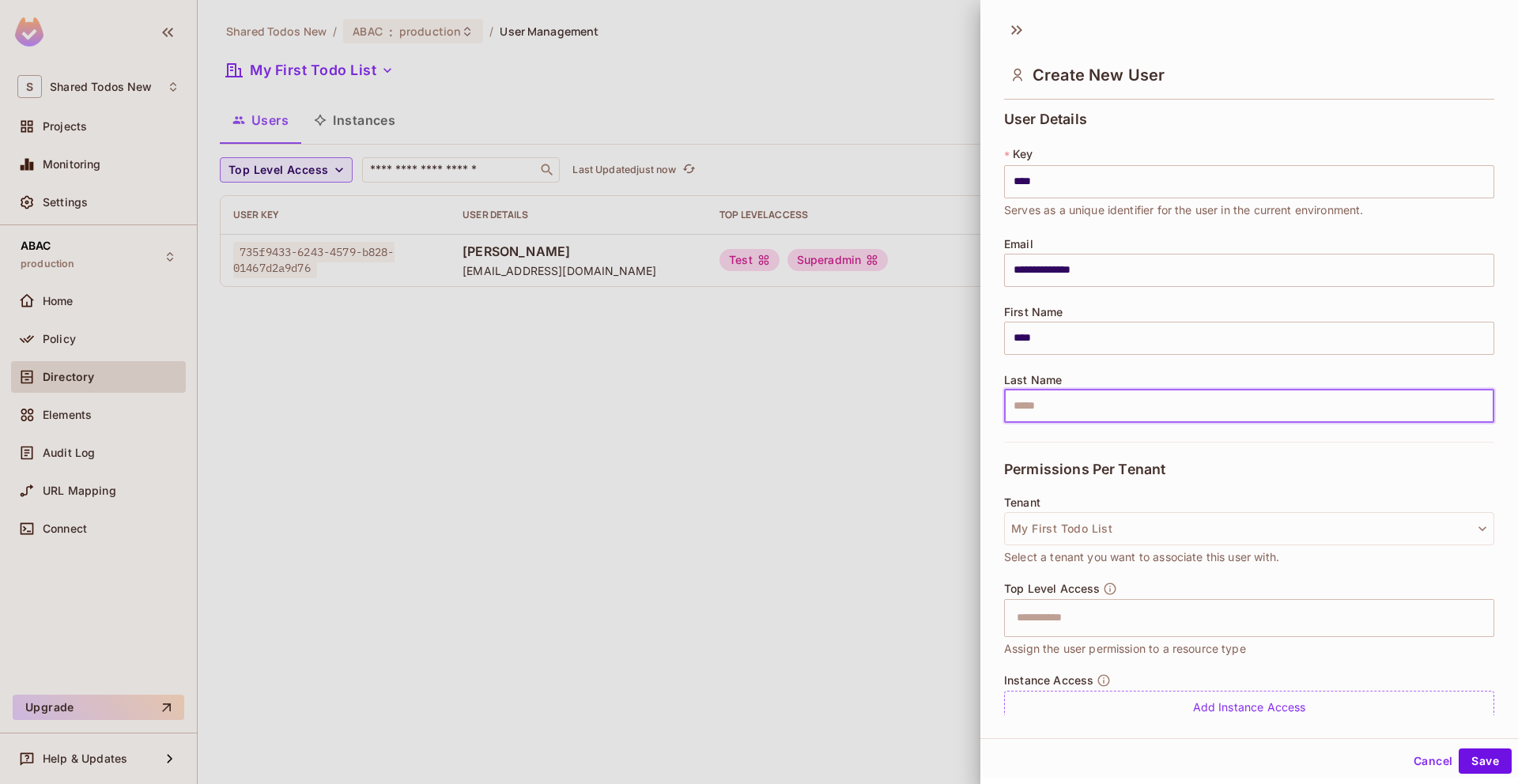
type input "*****"
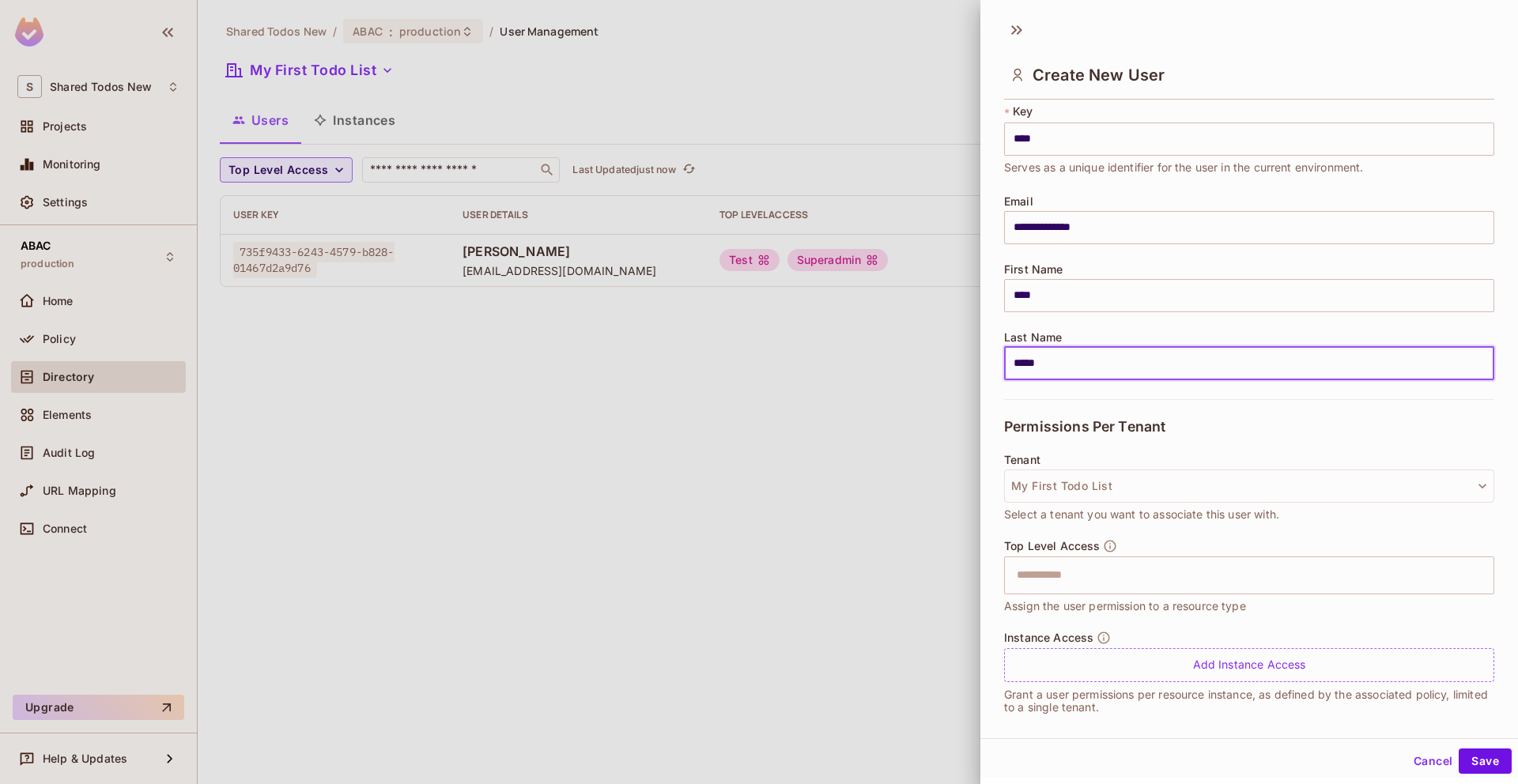
scroll to position [57, 0]
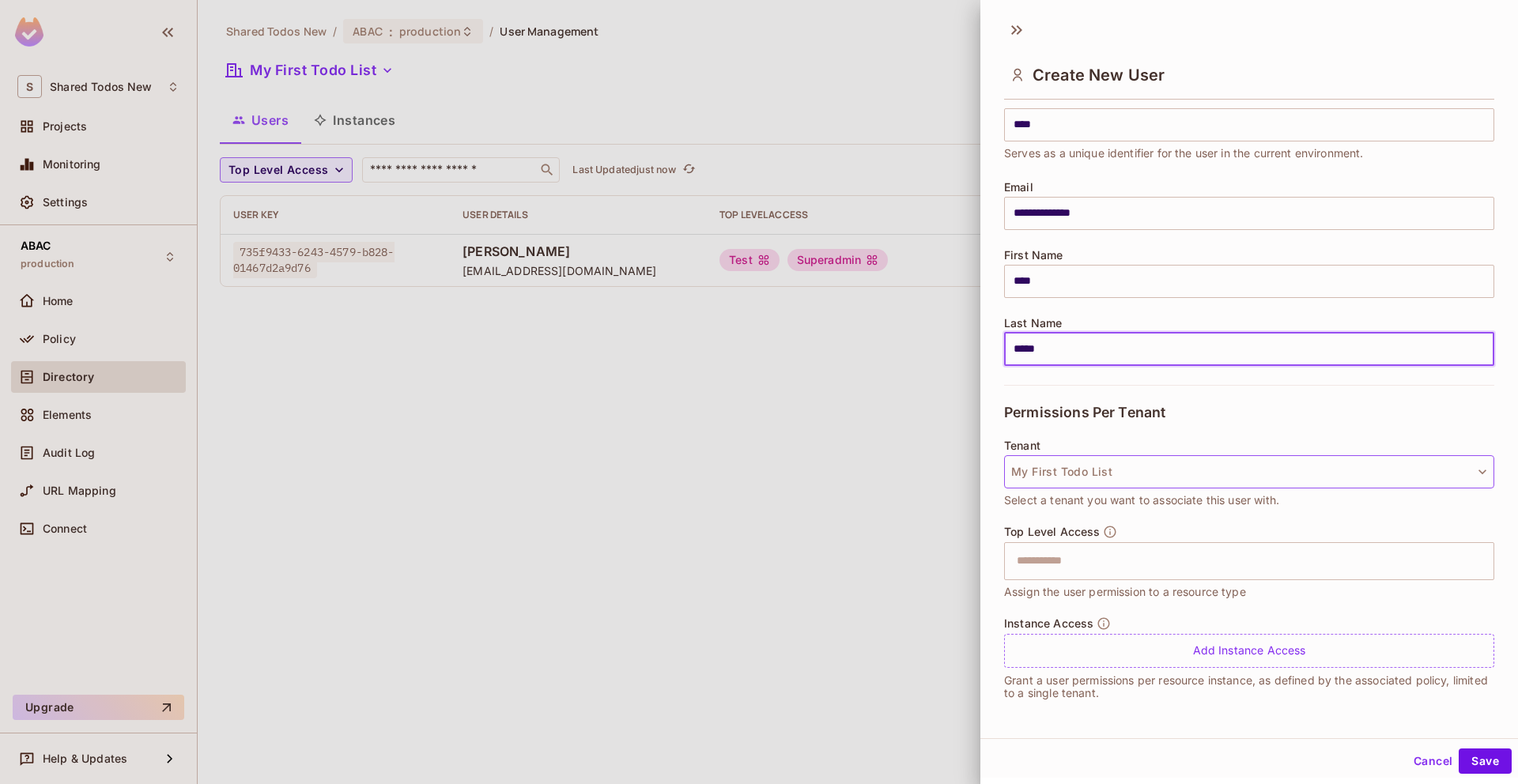
click at [1069, 472] on button "My First Todo List" at bounding box center [1249, 471] width 490 height 33
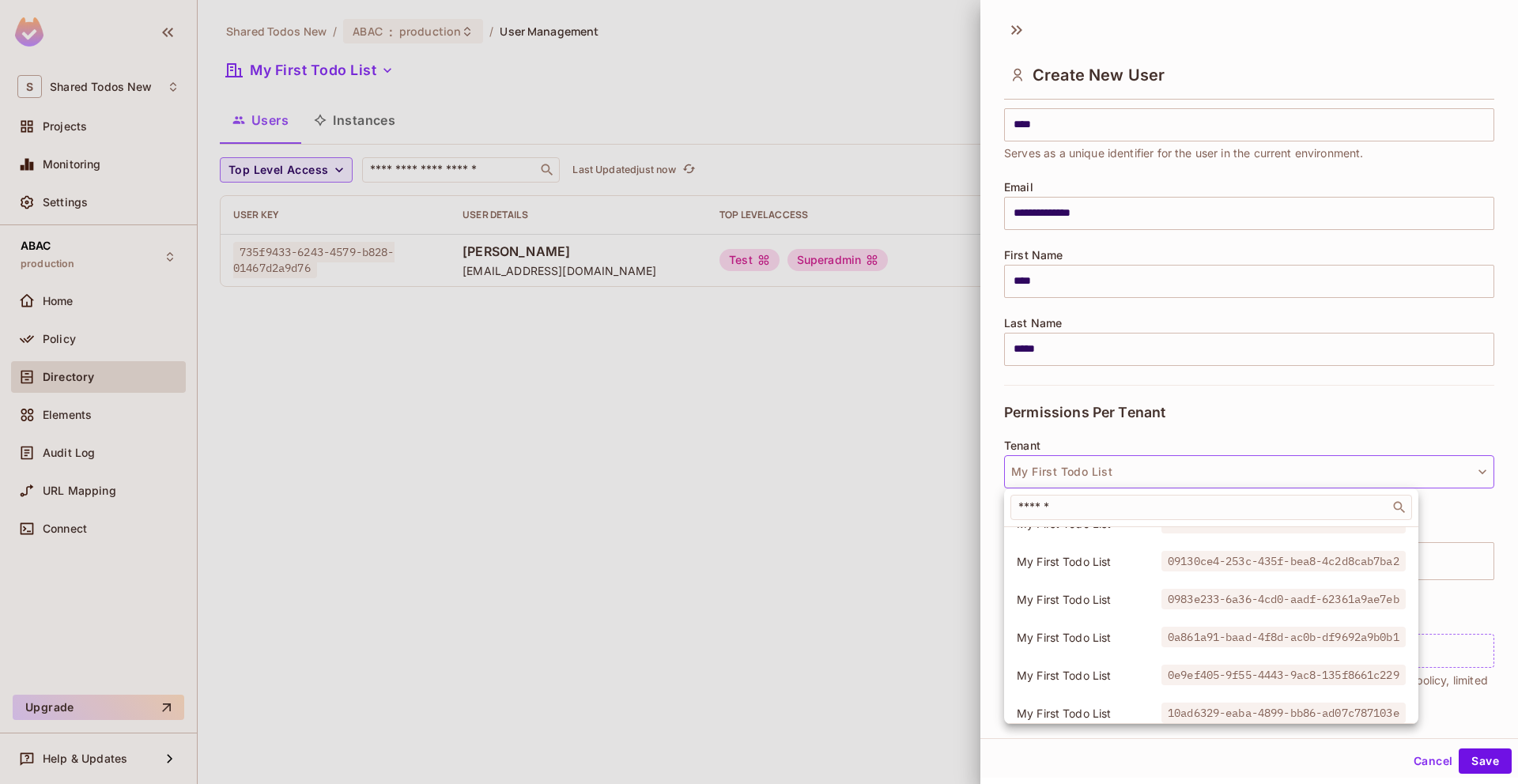
scroll to position [0, 0]
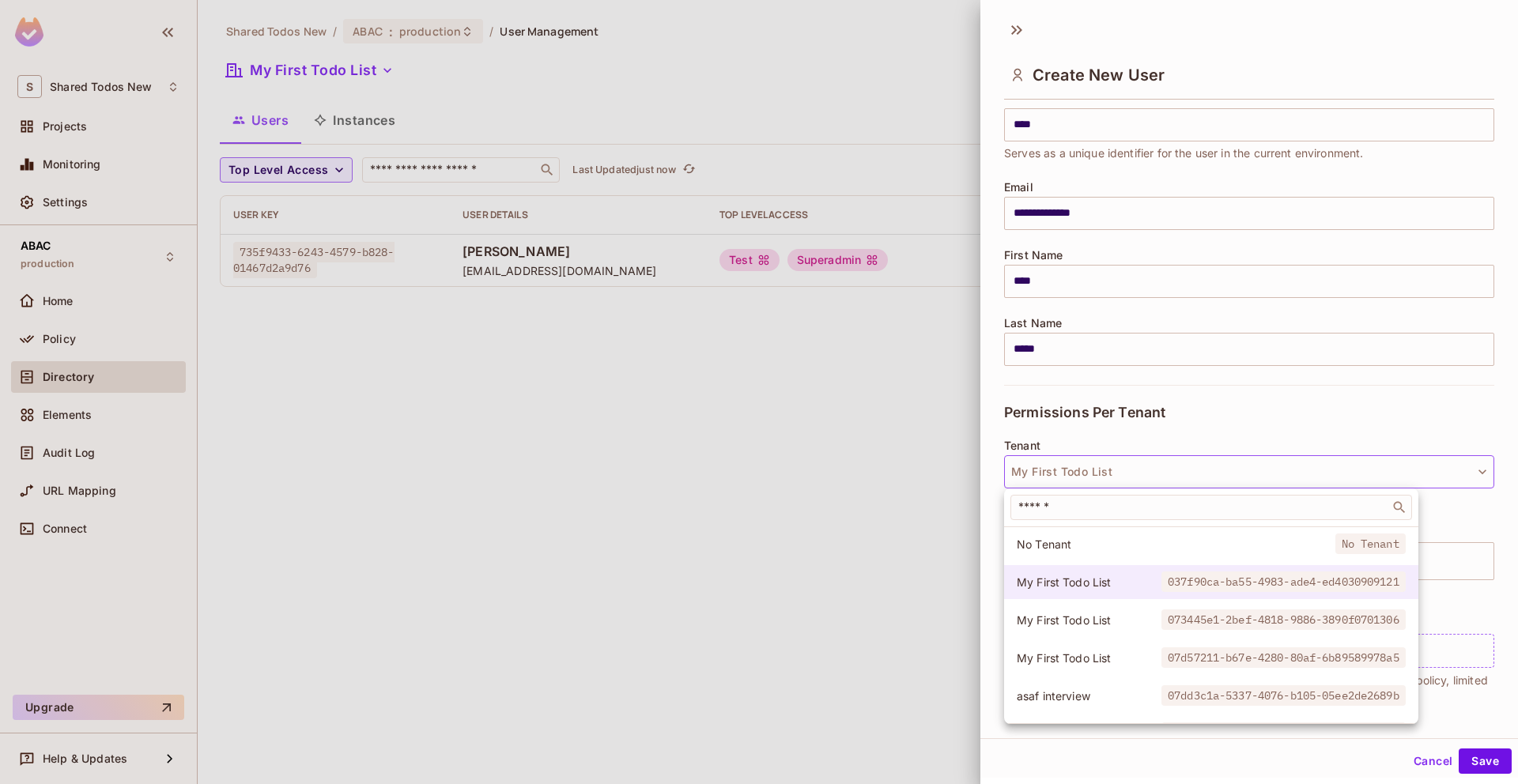
click at [1097, 577] on span "My First Todo List" at bounding box center [1089, 582] width 144 height 15
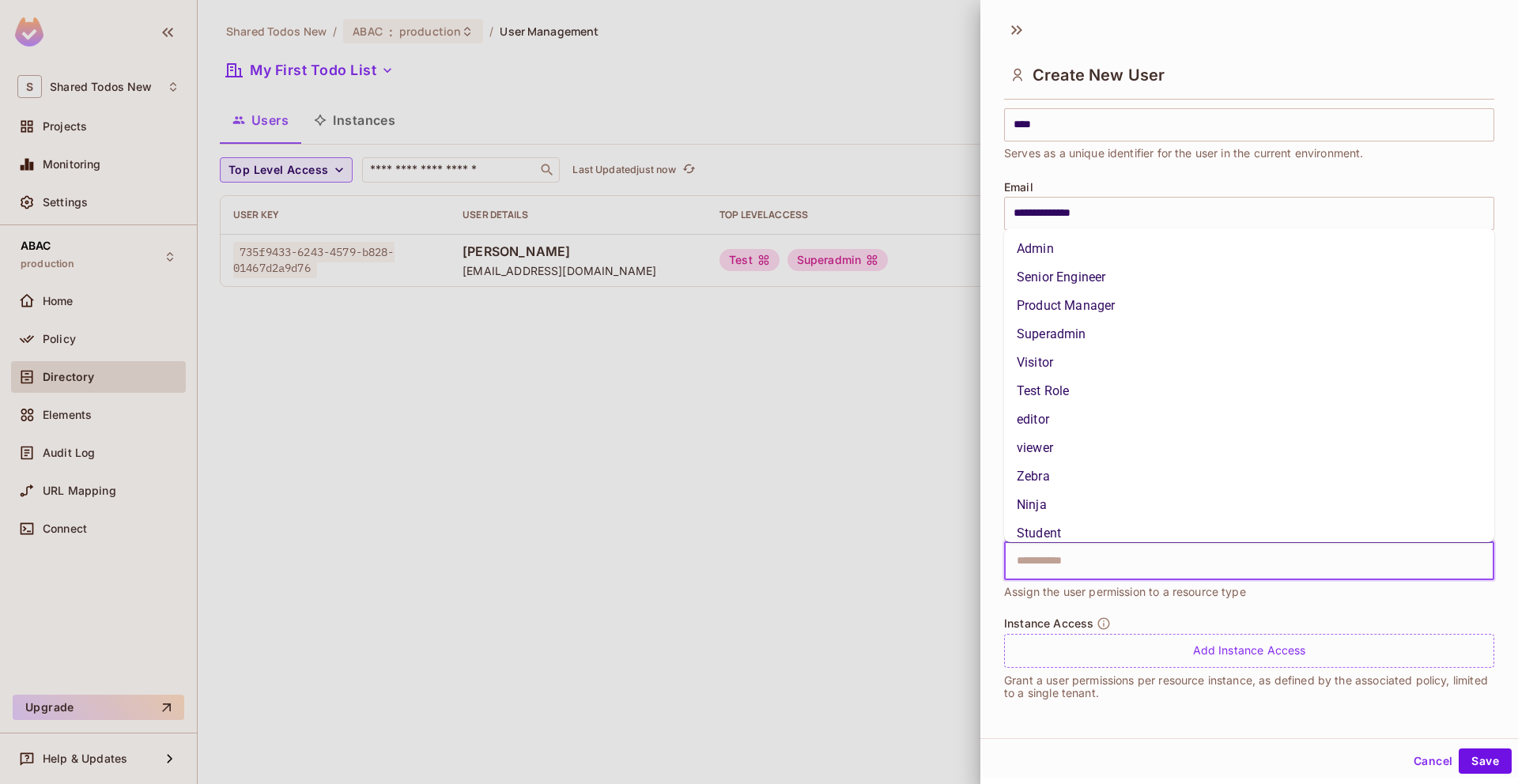
click at [1089, 568] on input "text" at bounding box center [1235, 560] width 456 height 31
click at [1067, 182] on div "**********" at bounding box center [1249, 205] width 490 height 49
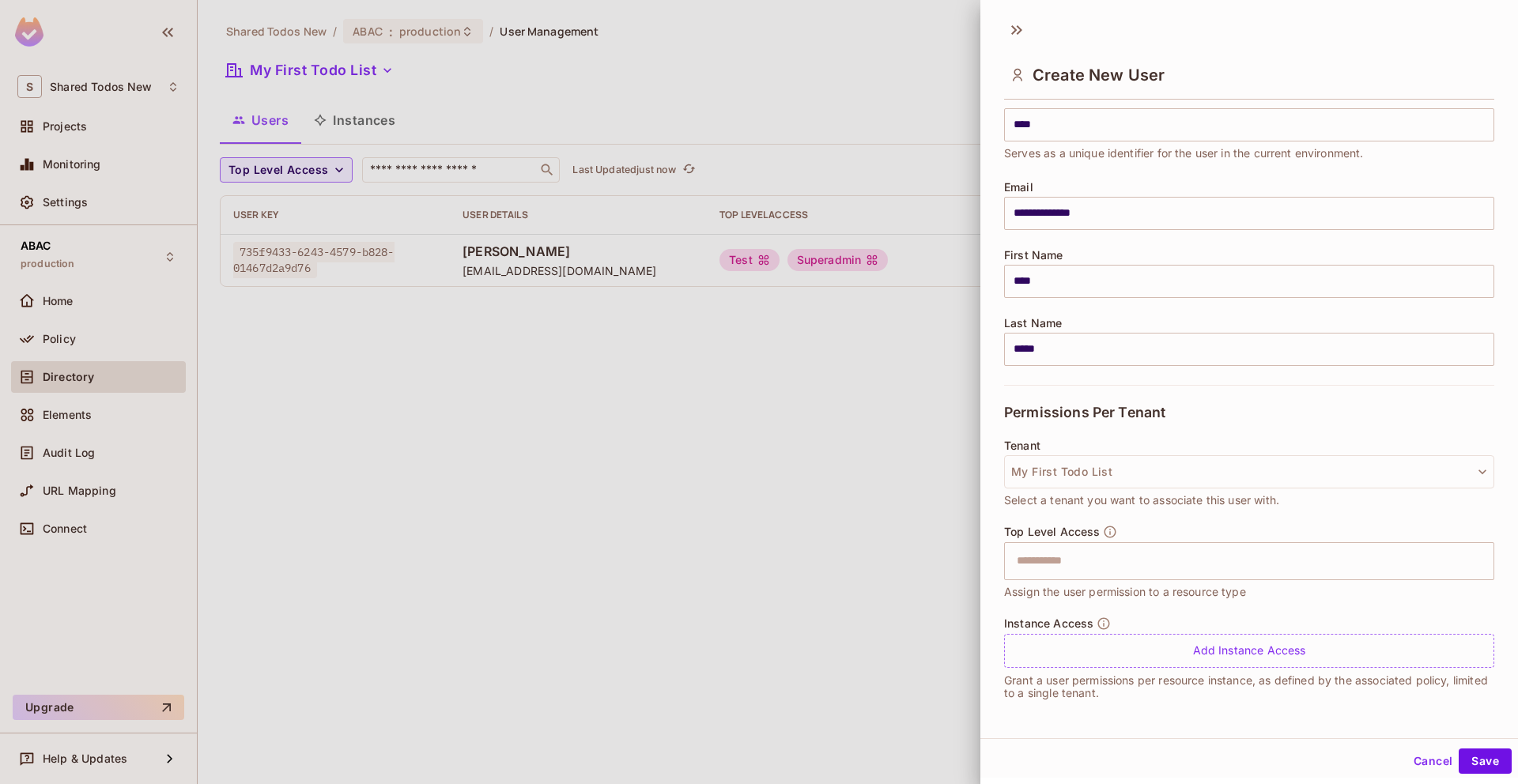
click at [1043, 581] on div "Top Level Access ​ Assign the user permission to a resource type" at bounding box center [1249, 563] width 490 height 76
click at [1038, 554] on input "text" at bounding box center [1235, 560] width 456 height 31
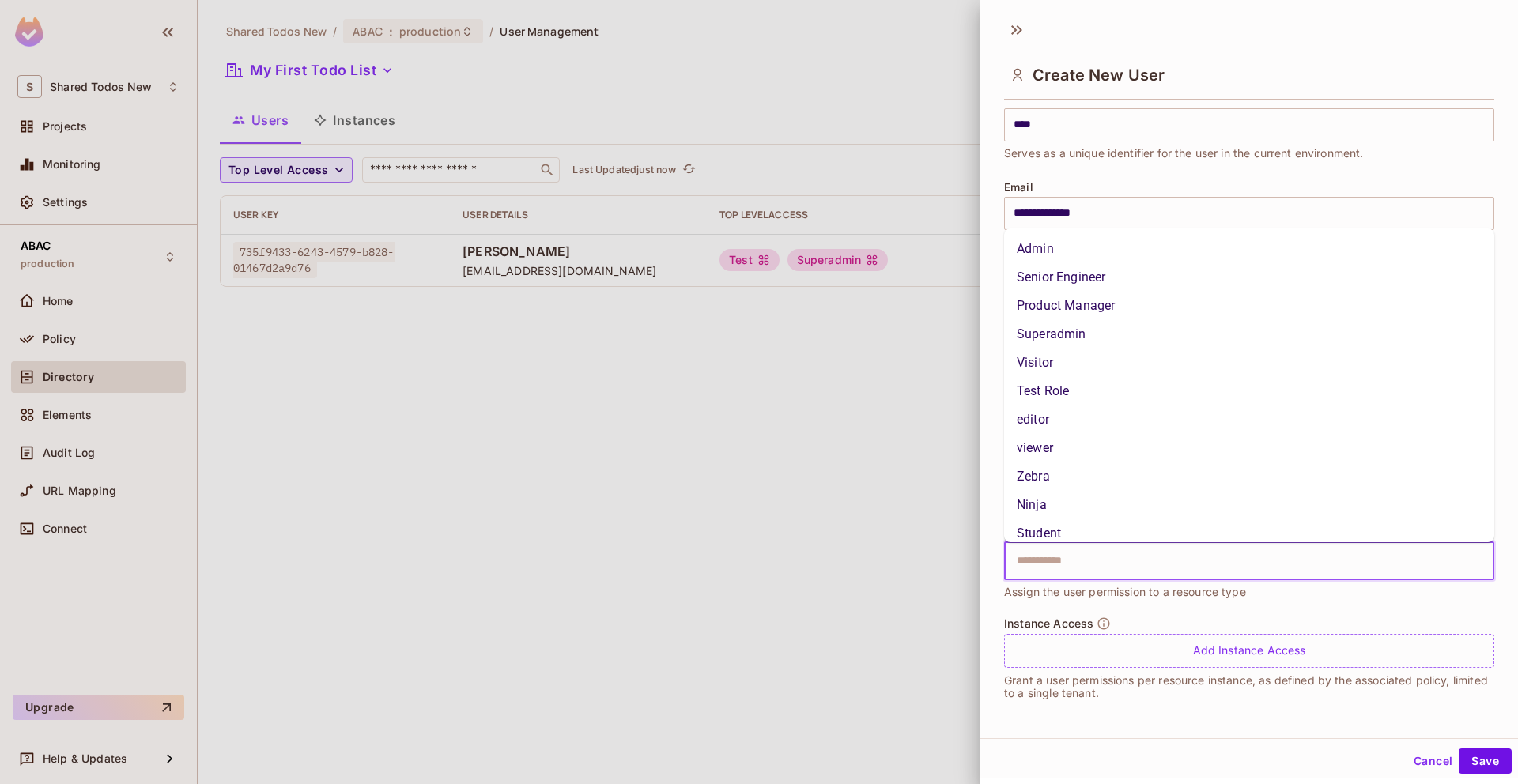
click at [1057, 337] on li "Superadmin" at bounding box center [1249, 333] width 490 height 28
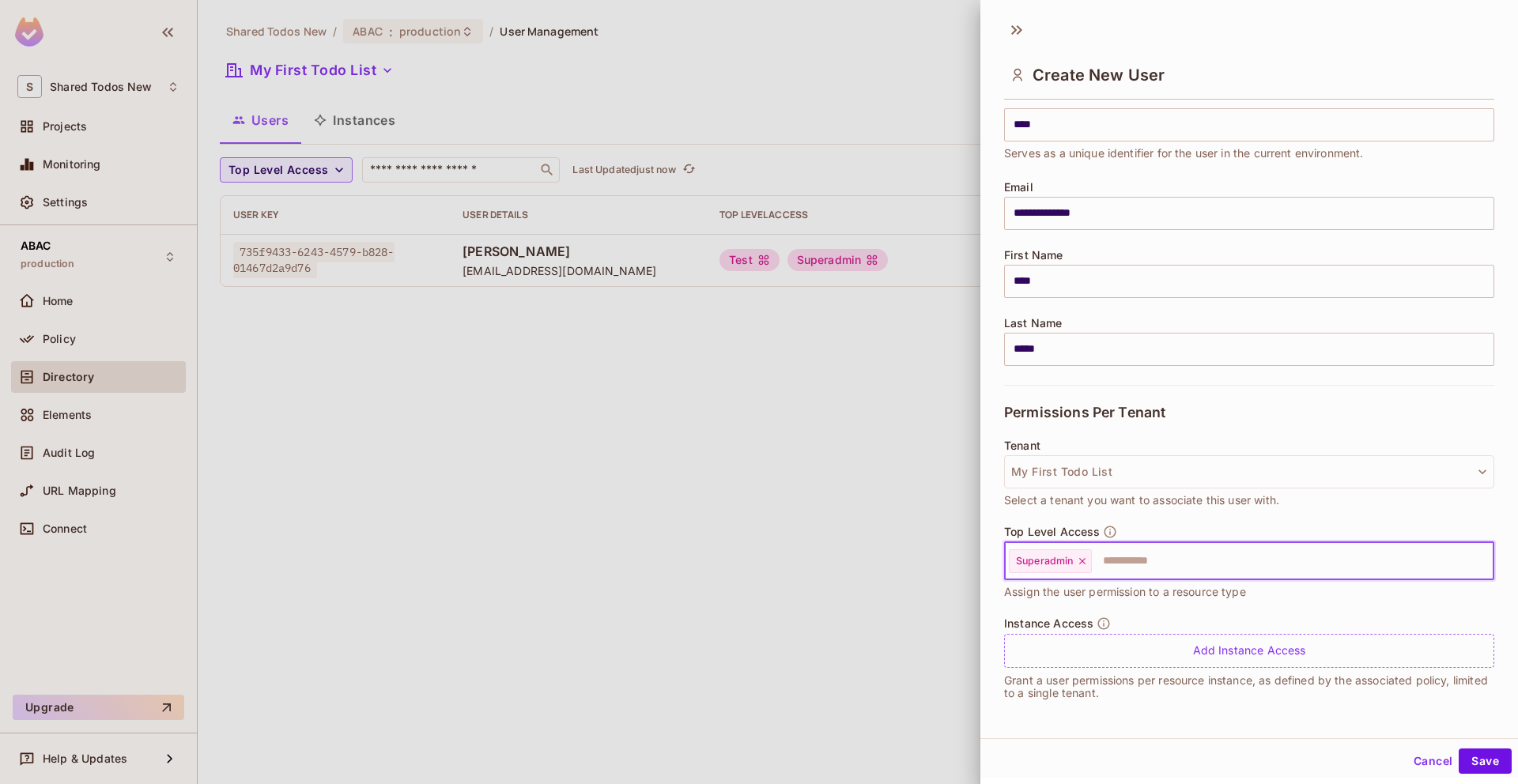
click at [1115, 568] on input "text" at bounding box center [1278, 560] width 370 height 31
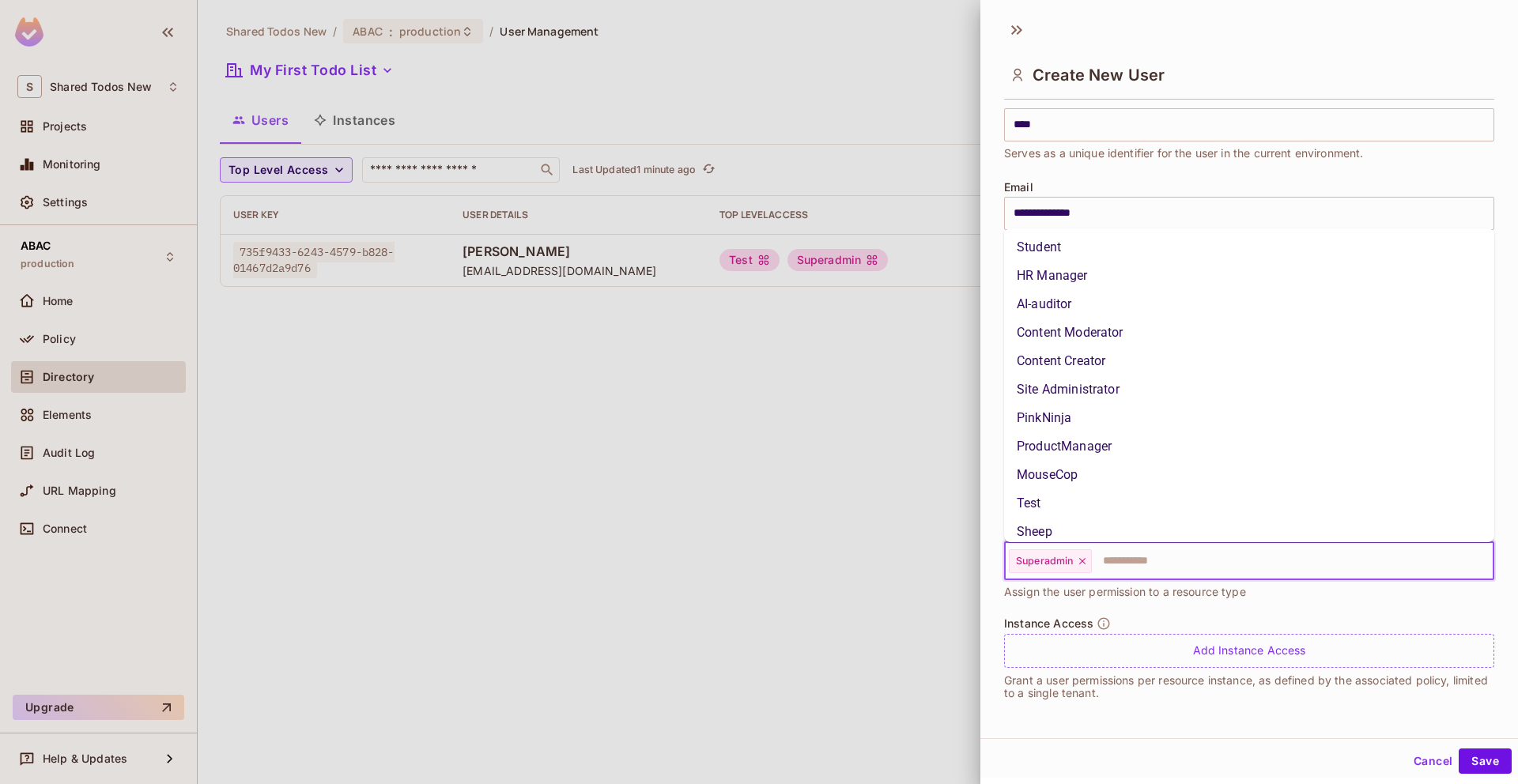
scroll to position [285, 0]
click at [1041, 514] on li "Test" at bounding box center [1249, 503] width 490 height 28
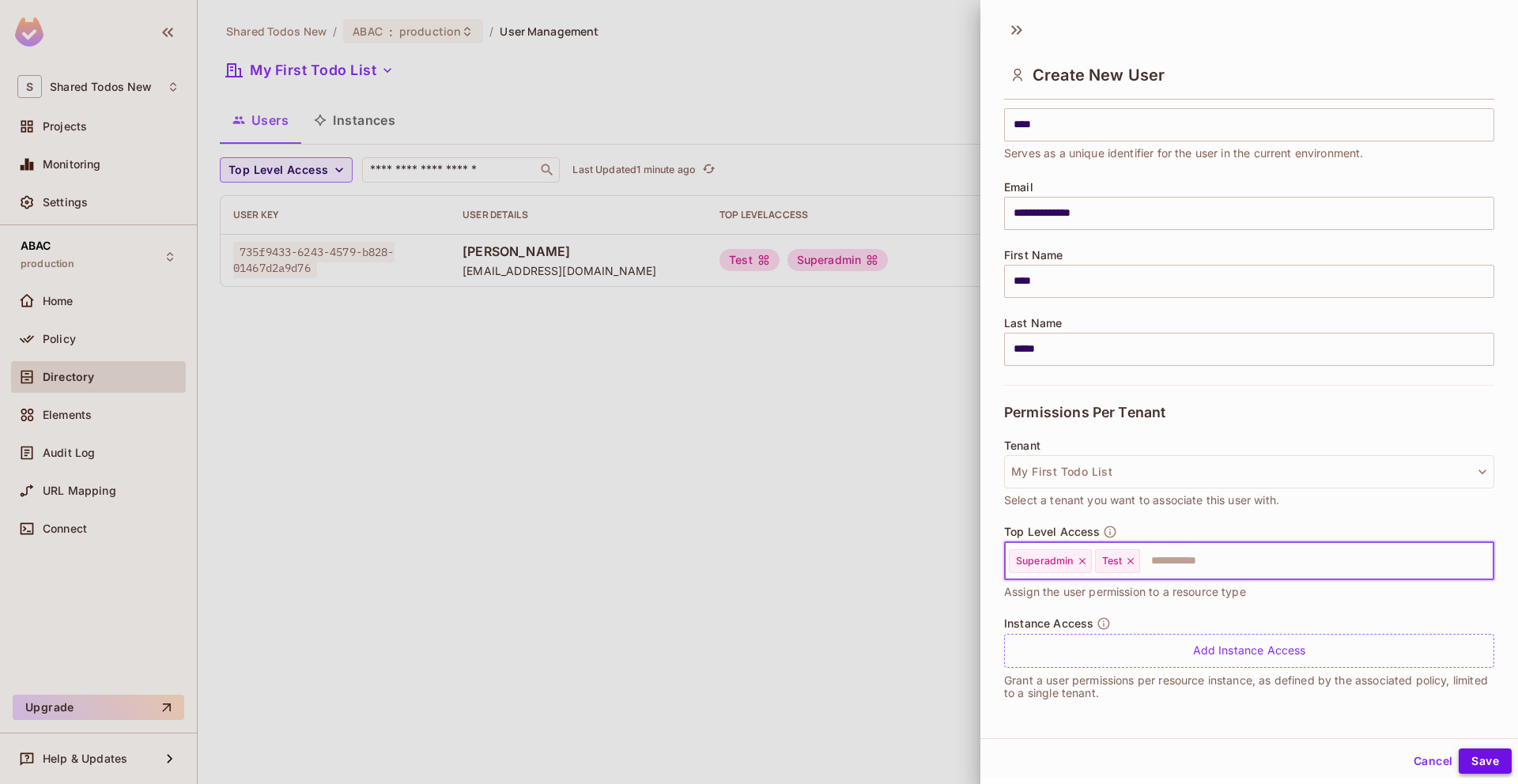
click at [1471, 758] on button "Save" at bounding box center [1485, 762] width 53 height 26
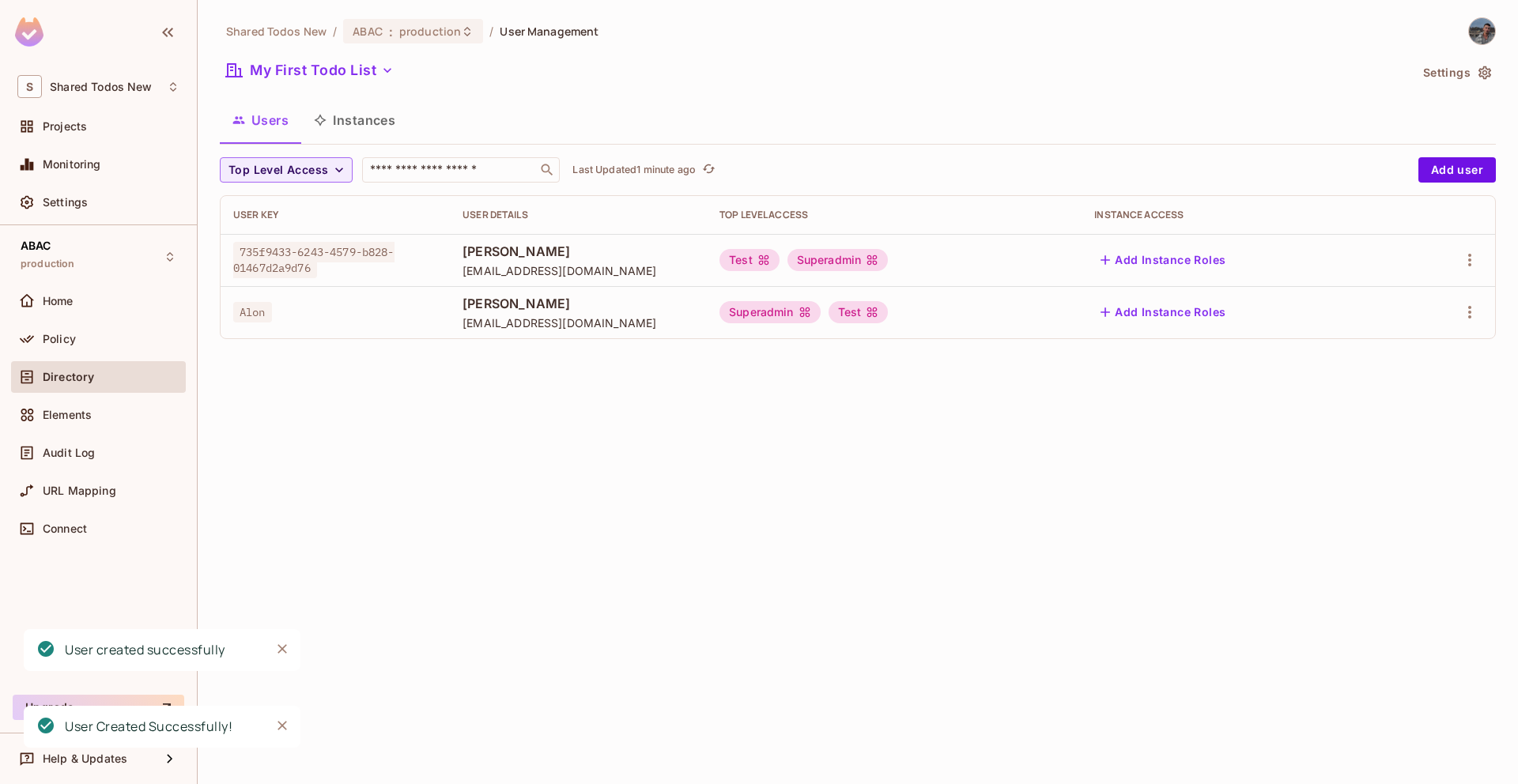
click at [352, 134] on button "Instances" at bounding box center [354, 119] width 107 height 39
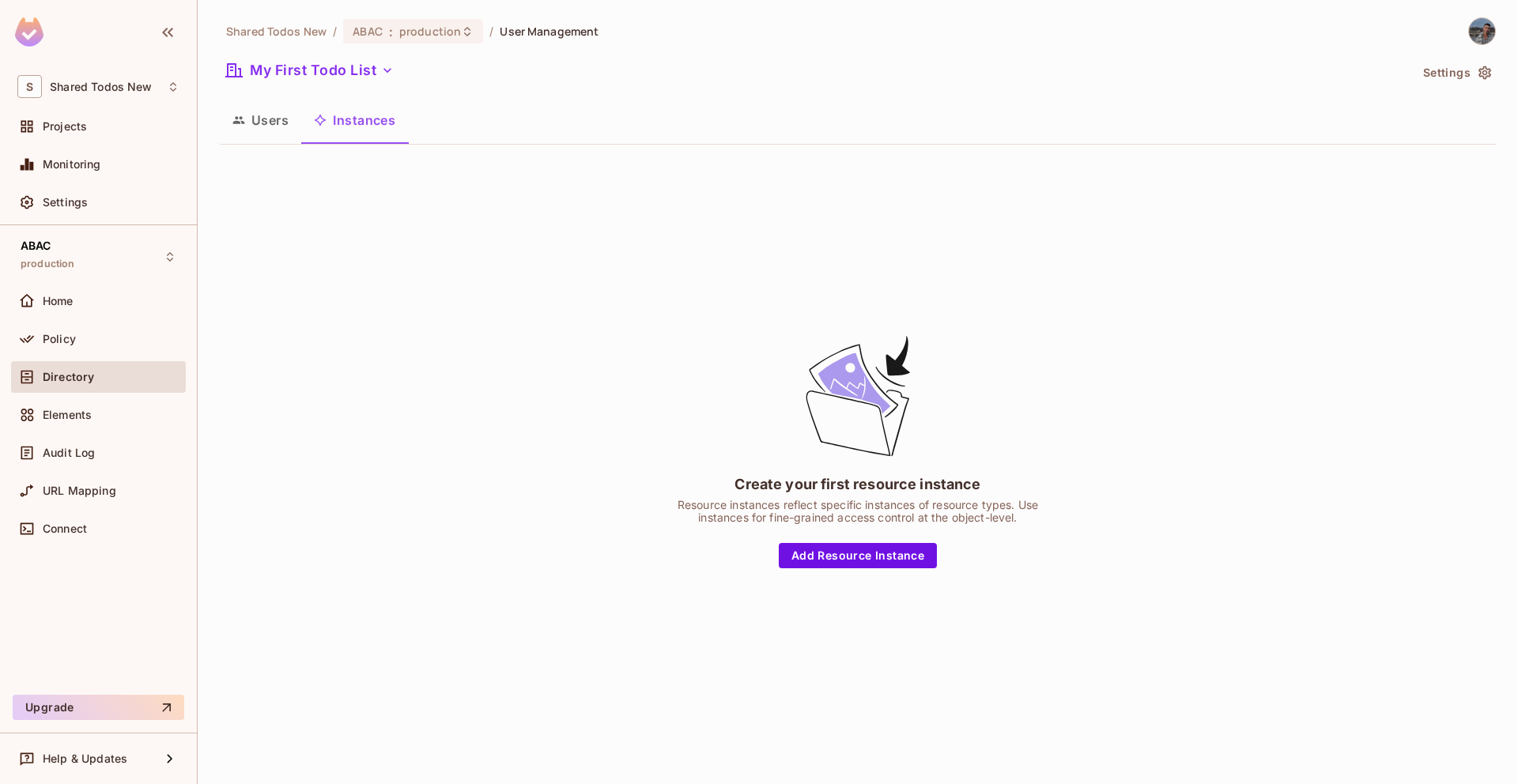
click at [267, 127] on button "Users" at bounding box center [261, 119] width 82 height 39
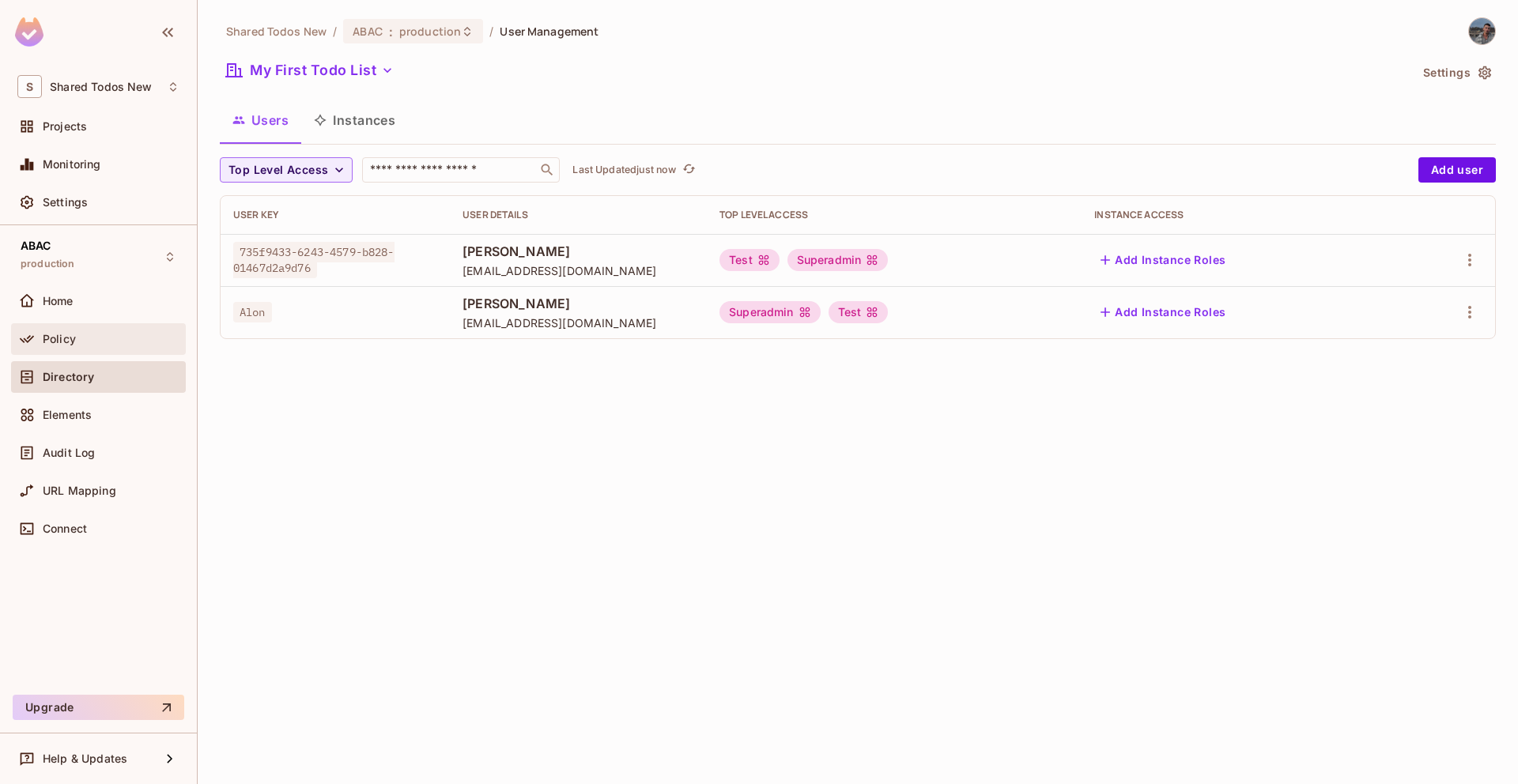
click at [78, 348] on div "Policy" at bounding box center [99, 338] width 175 height 31
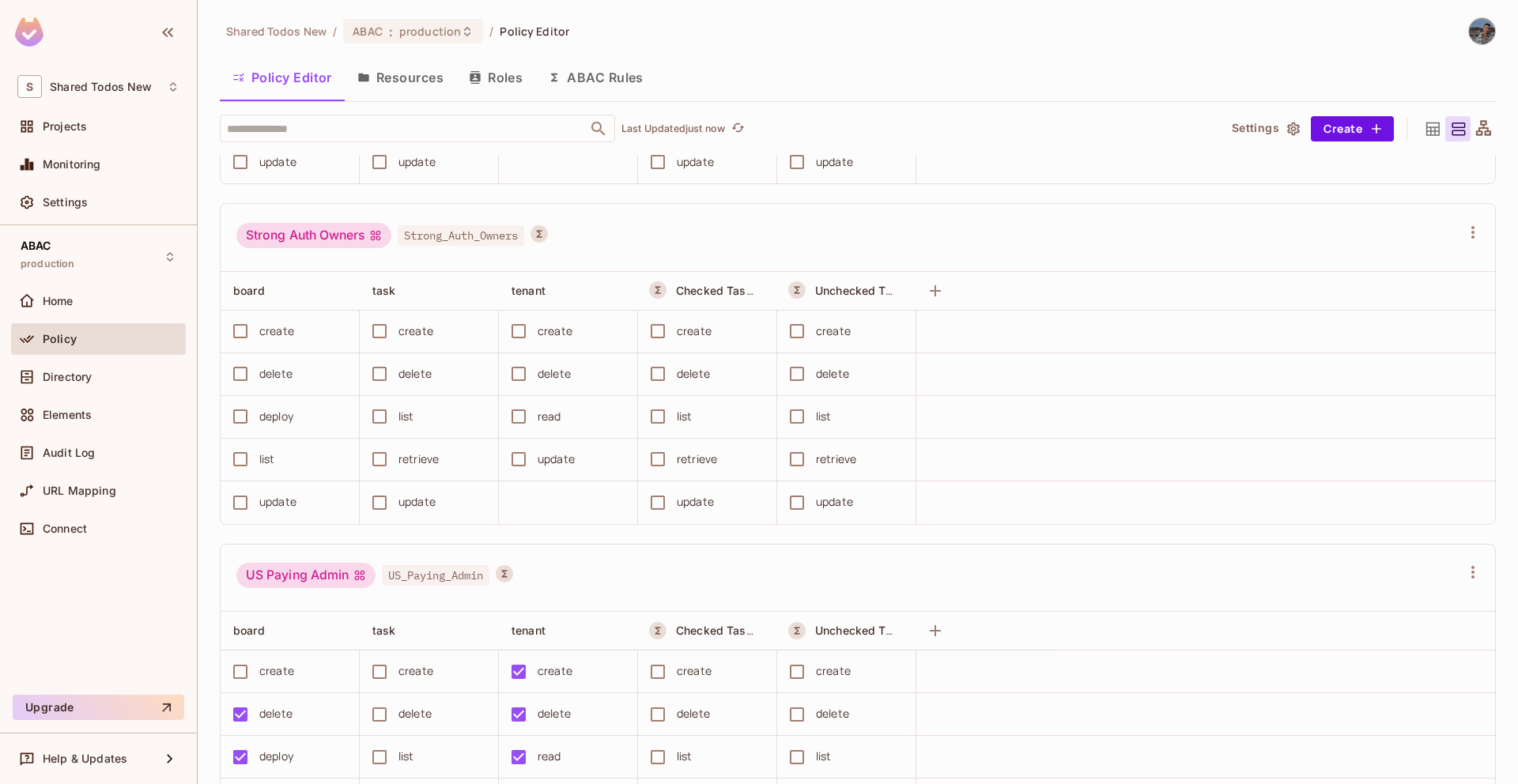
scroll to position [8170, 0]
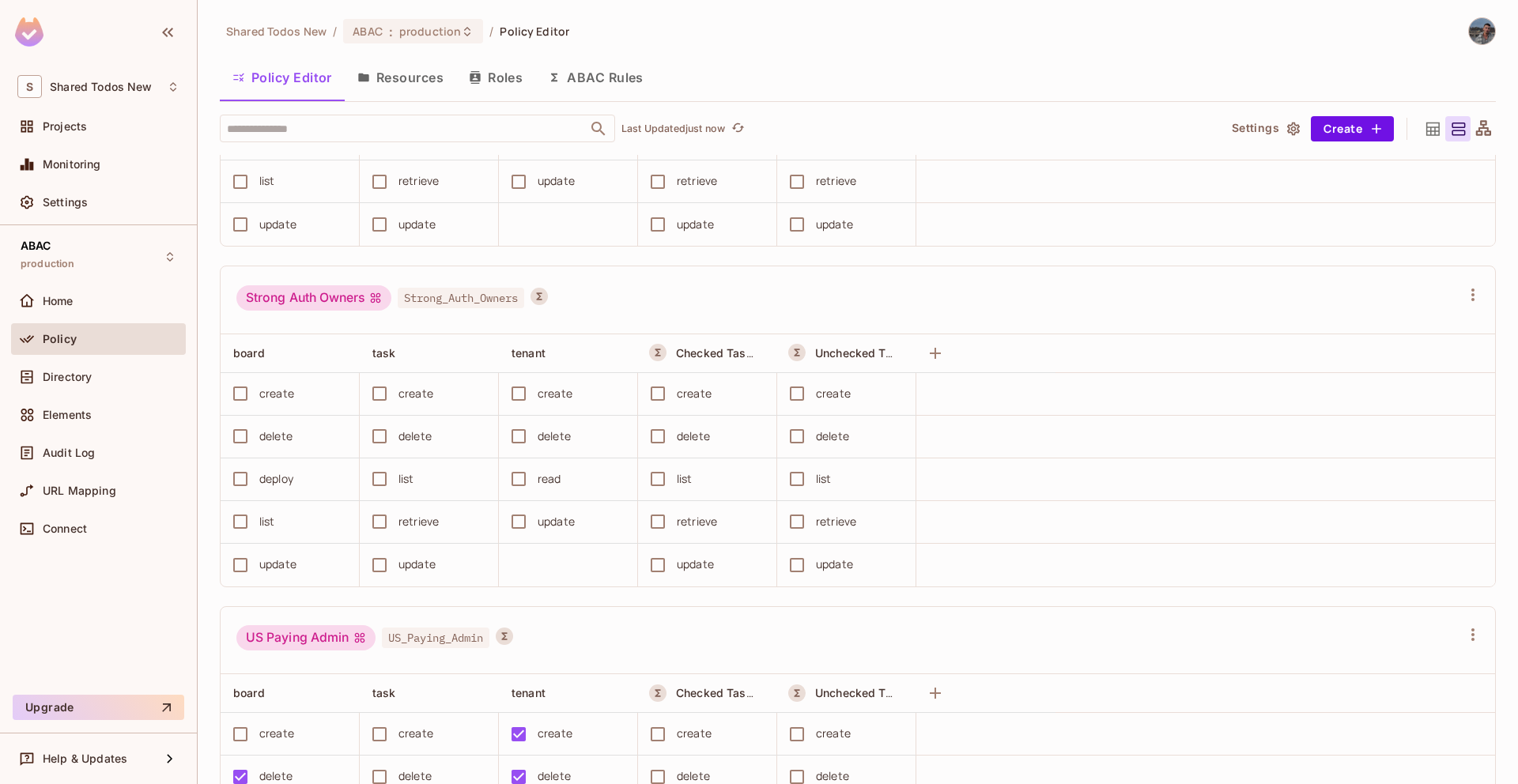
click at [1433, 153] on div "​ Last Updated just now Settings Create Superadmin Superadmin board task tenant…" at bounding box center [858, 450] width 1277 height 670
click at [1433, 129] on icon at bounding box center [1433, 129] width 20 height 20
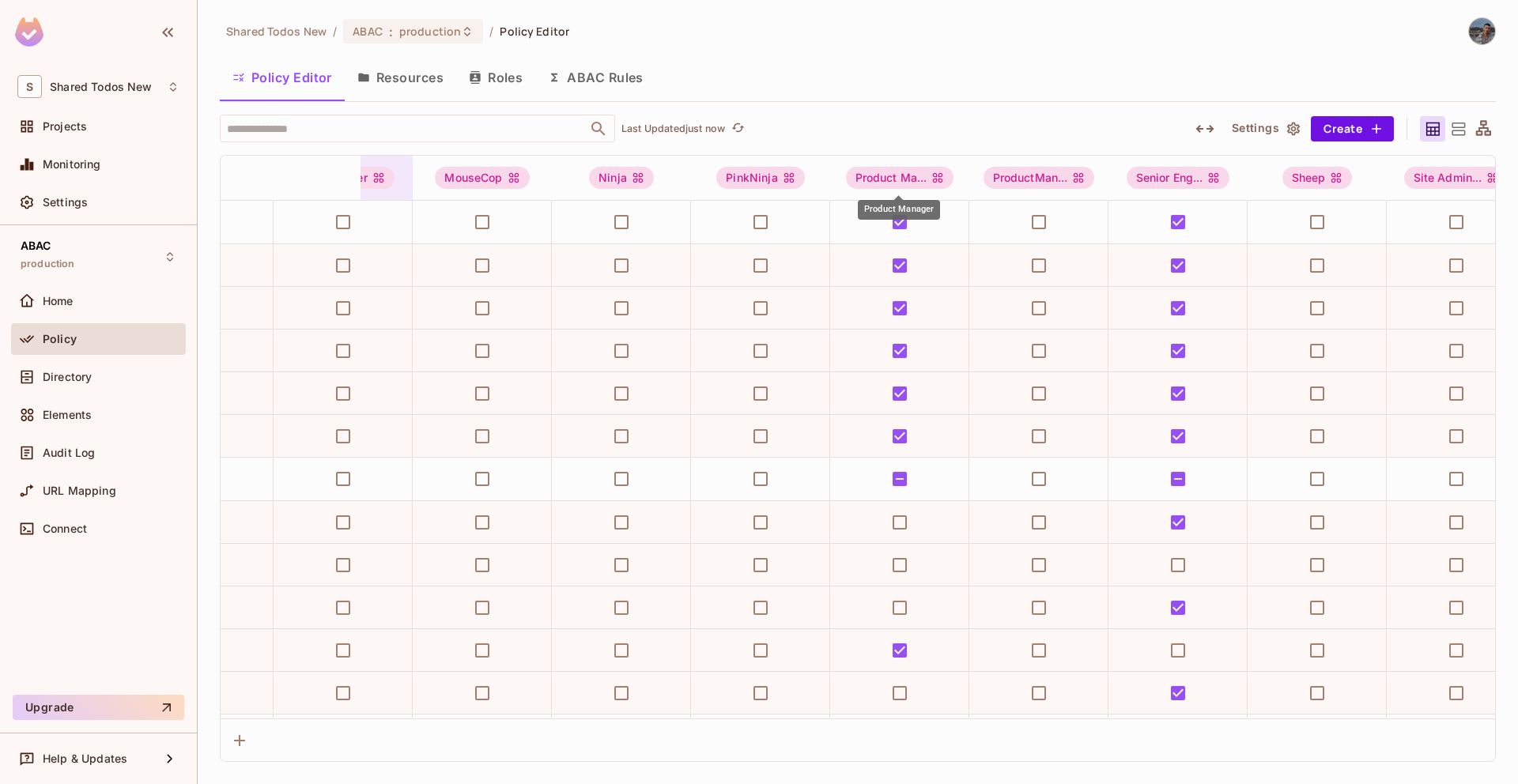
scroll to position [0, 783]
click at [1152, 66] on div "Policy Editor Resources Roles ABAC Rules" at bounding box center [858, 77] width 1277 height 39
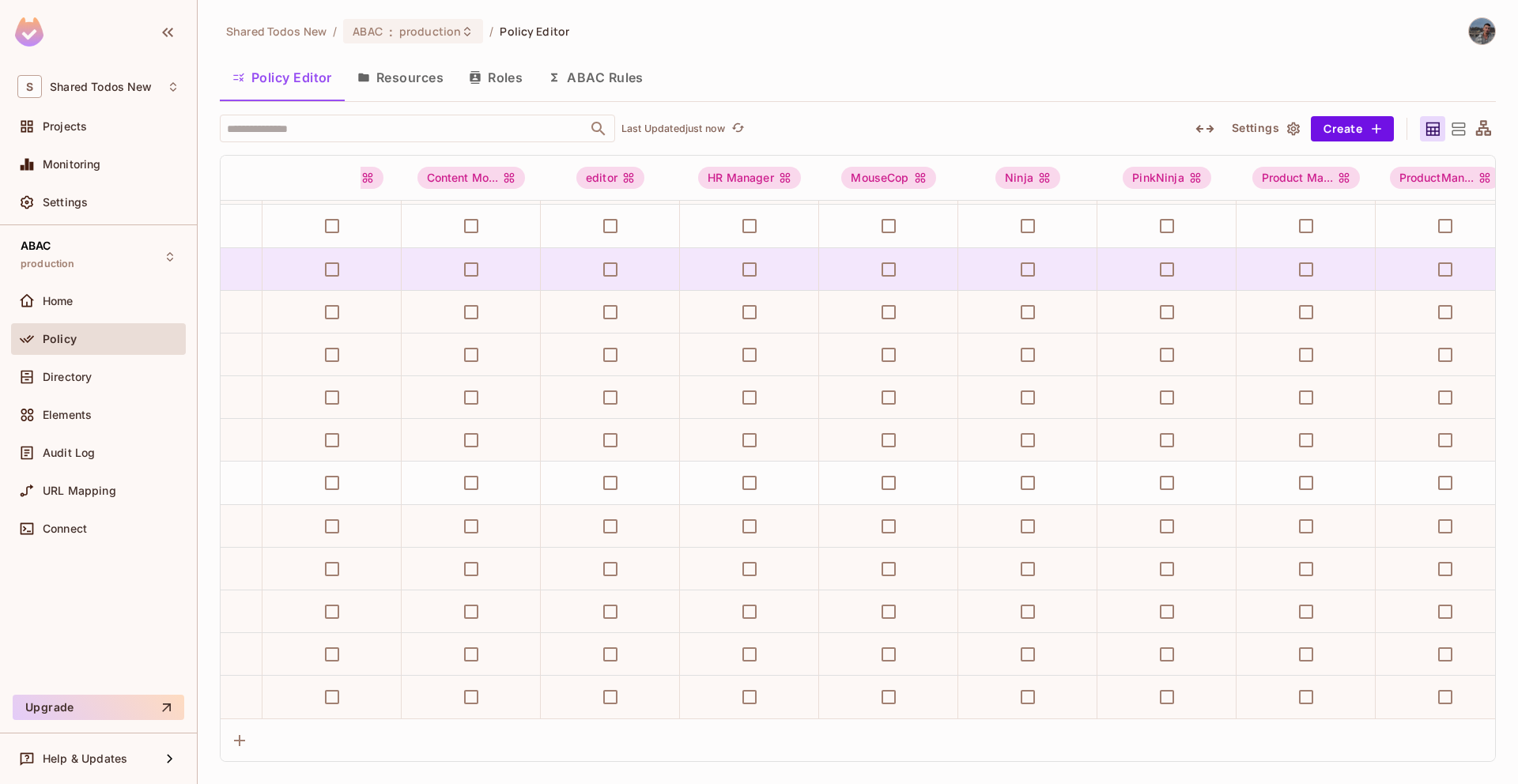
scroll to position [724, 0]
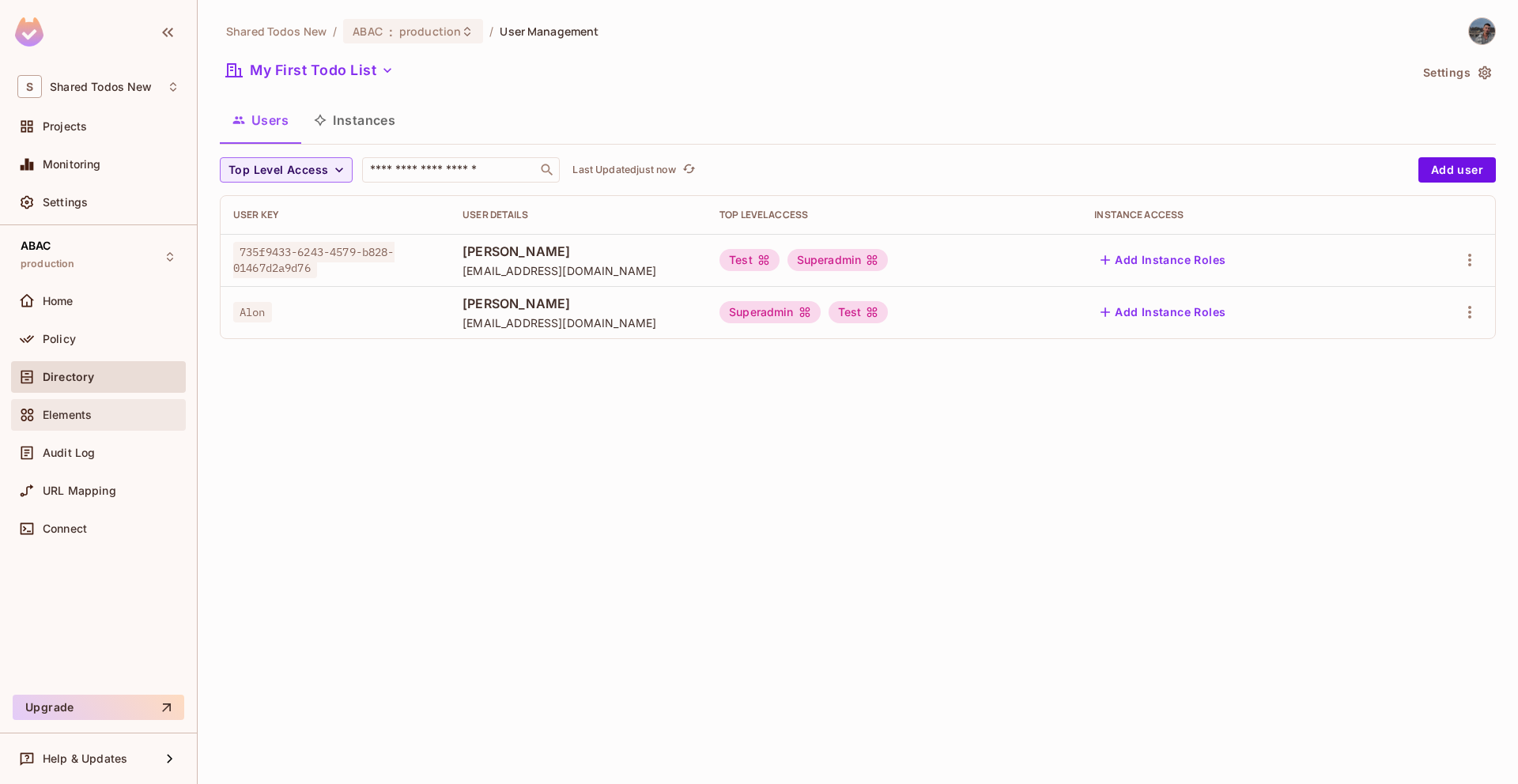
click at [34, 413] on span at bounding box center [27, 415] width 19 height 19
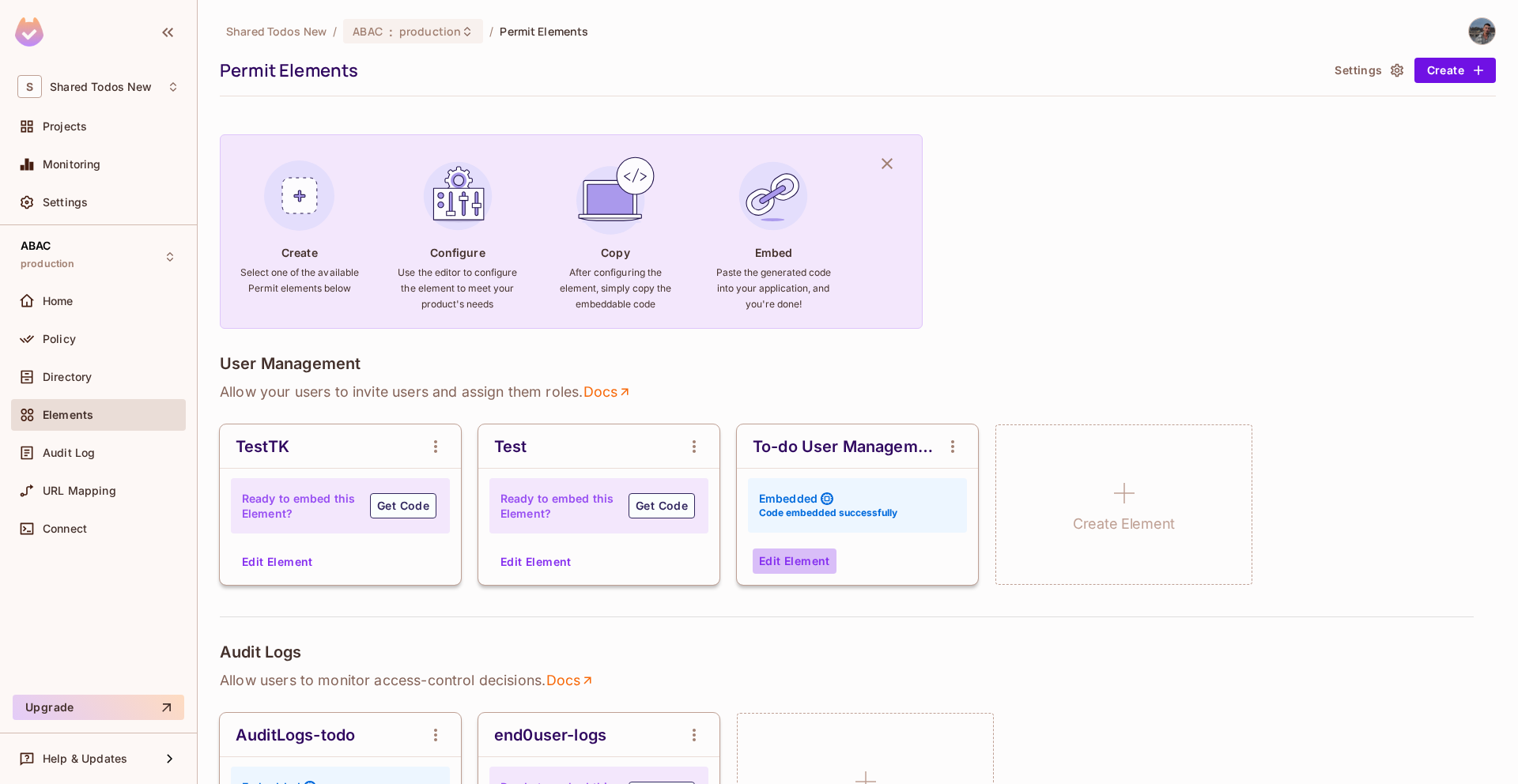
click at [788, 549] on button "Edit Element" at bounding box center [795, 561] width 84 height 26
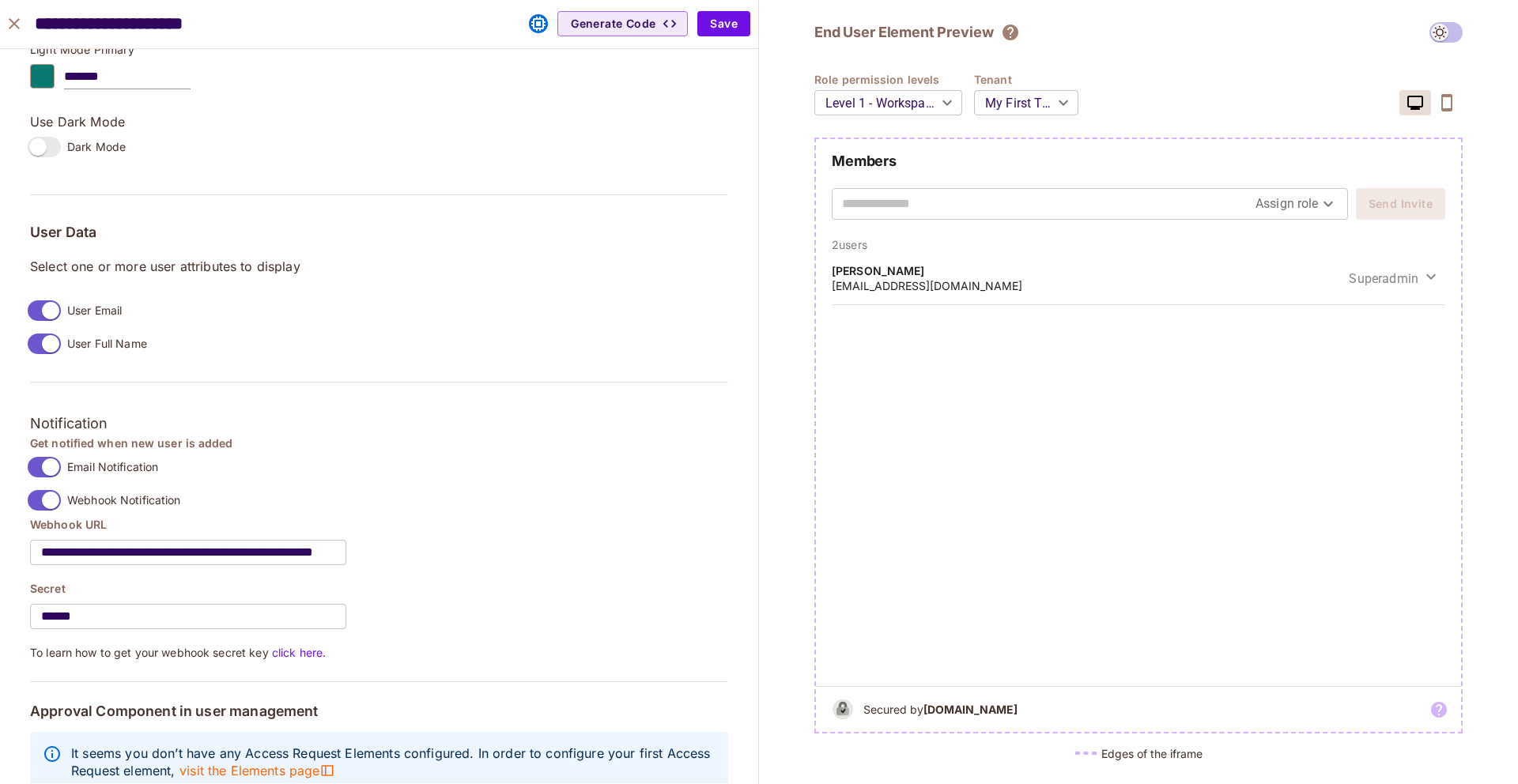
scroll to position [1135, 0]
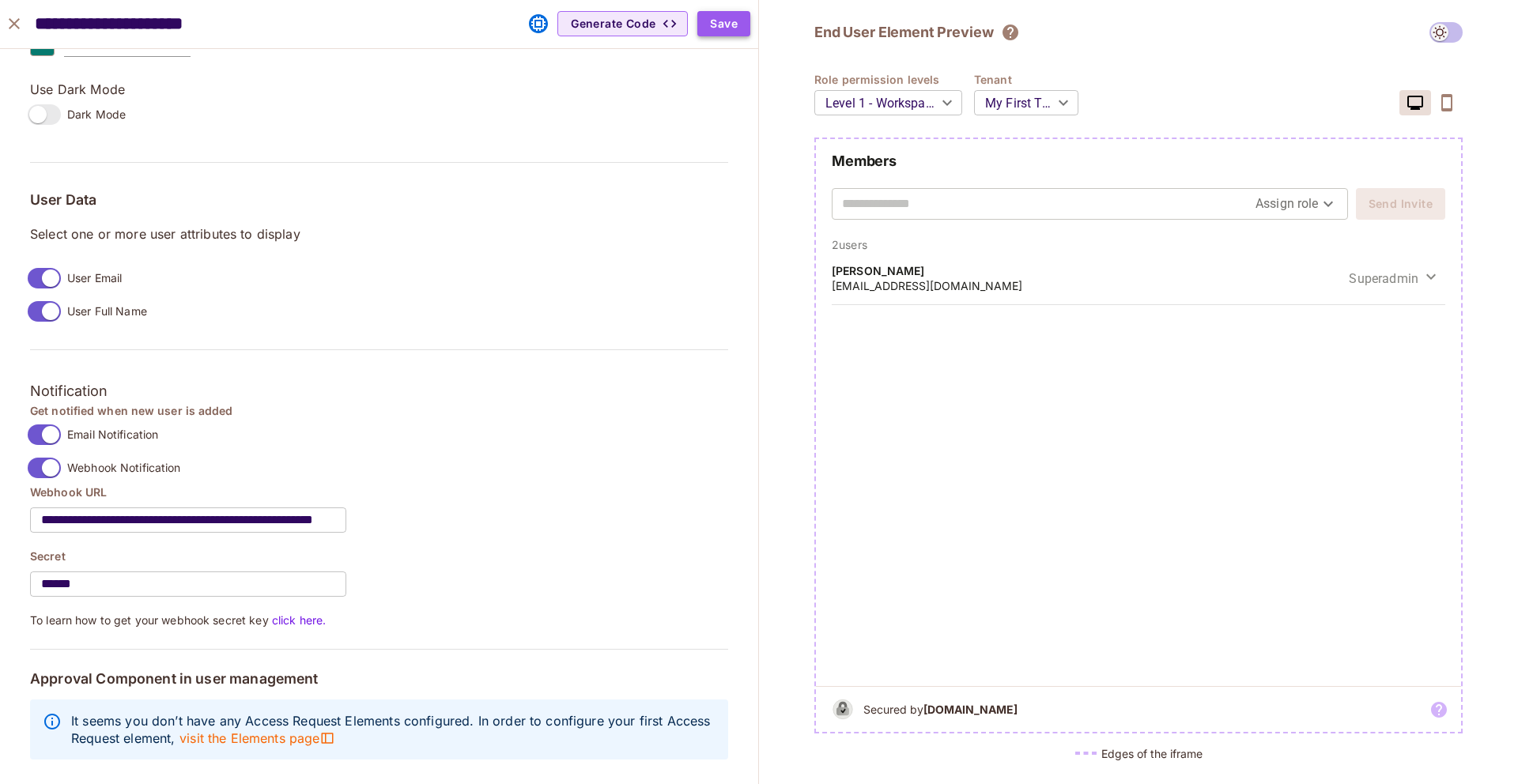
click at [734, 31] on button "Save" at bounding box center [724, 24] width 53 height 26
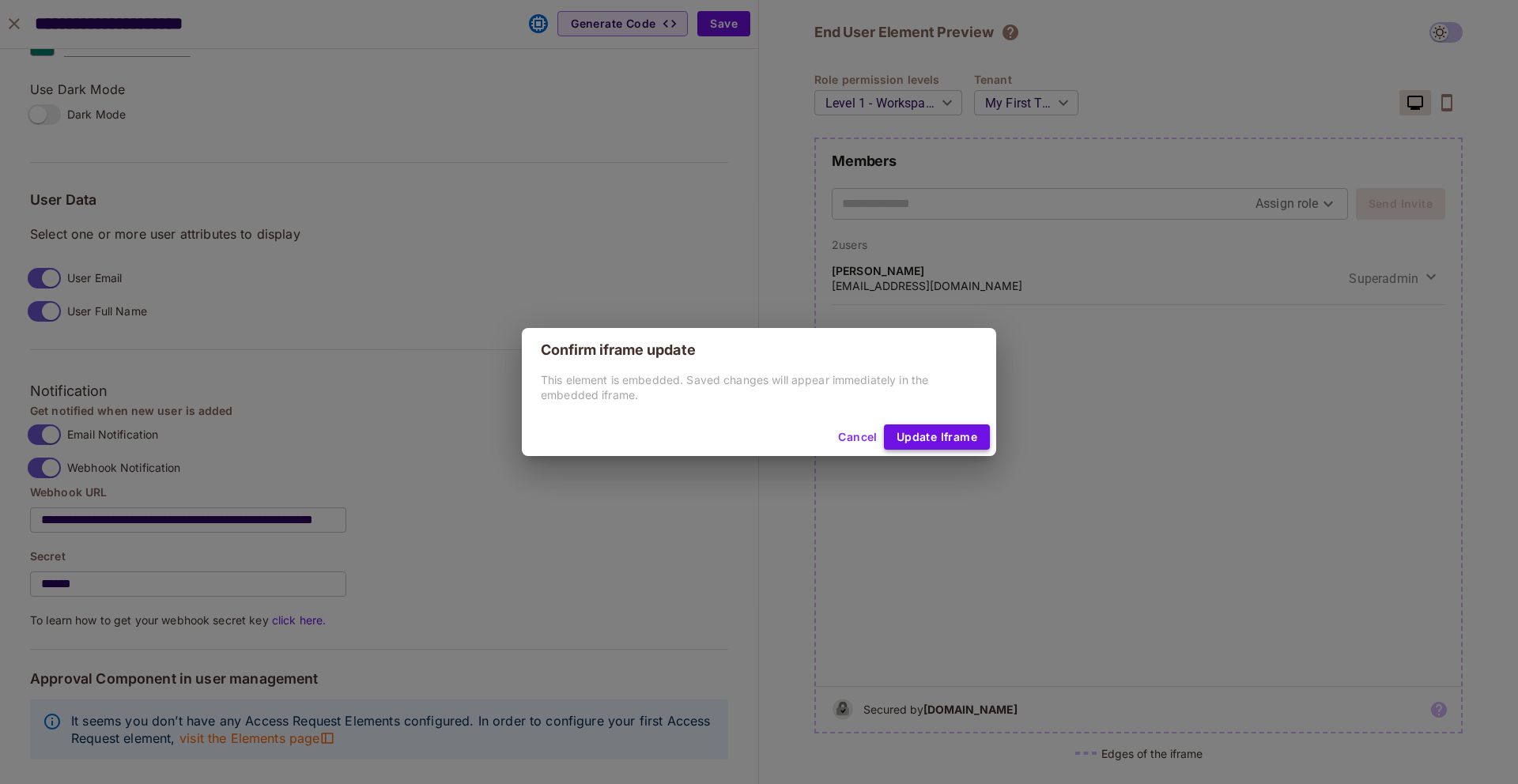
click at [897, 431] on button "Update Iframe" at bounding box center [937, 438] width 106 height 26
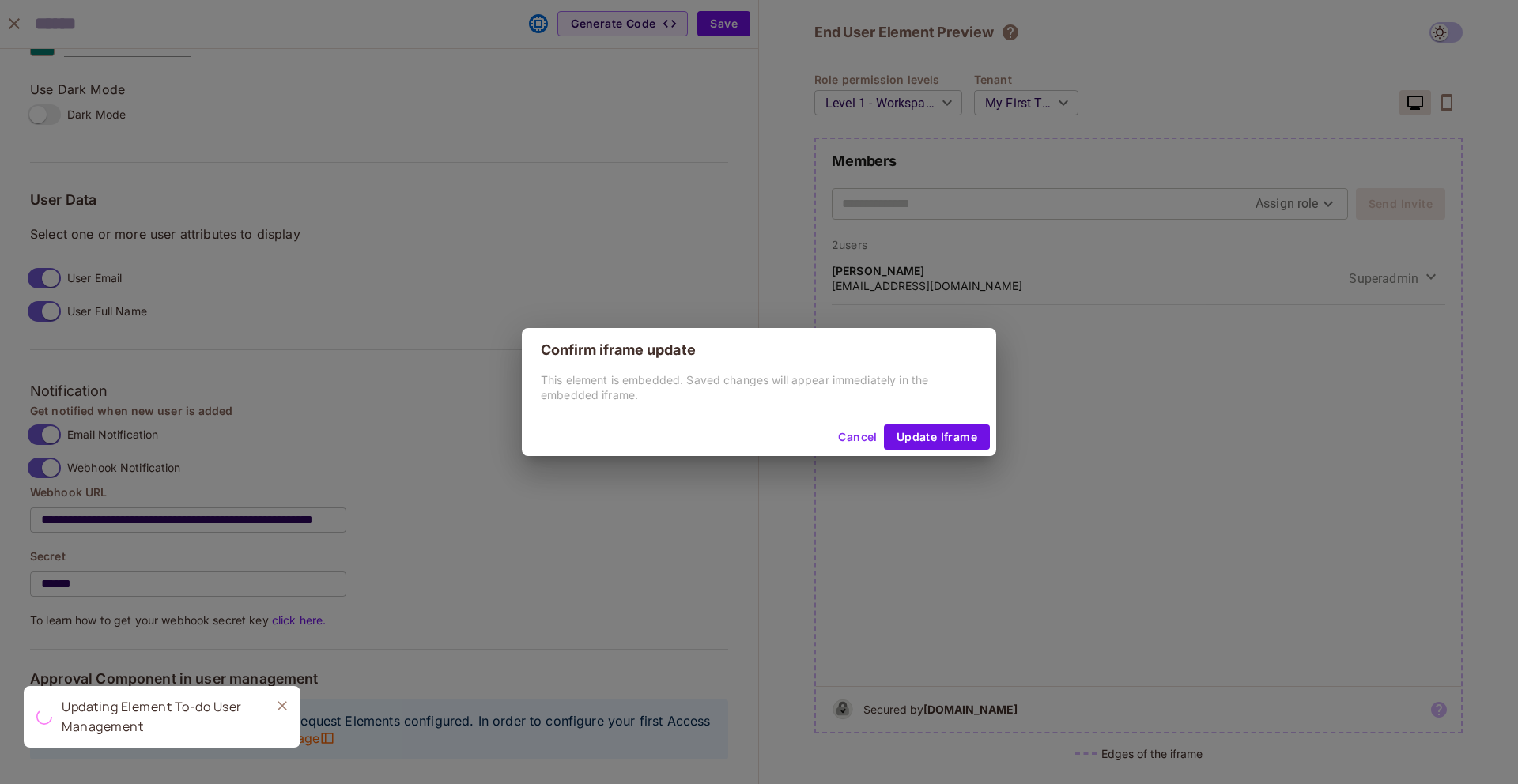
scroll to position [1017, 0]
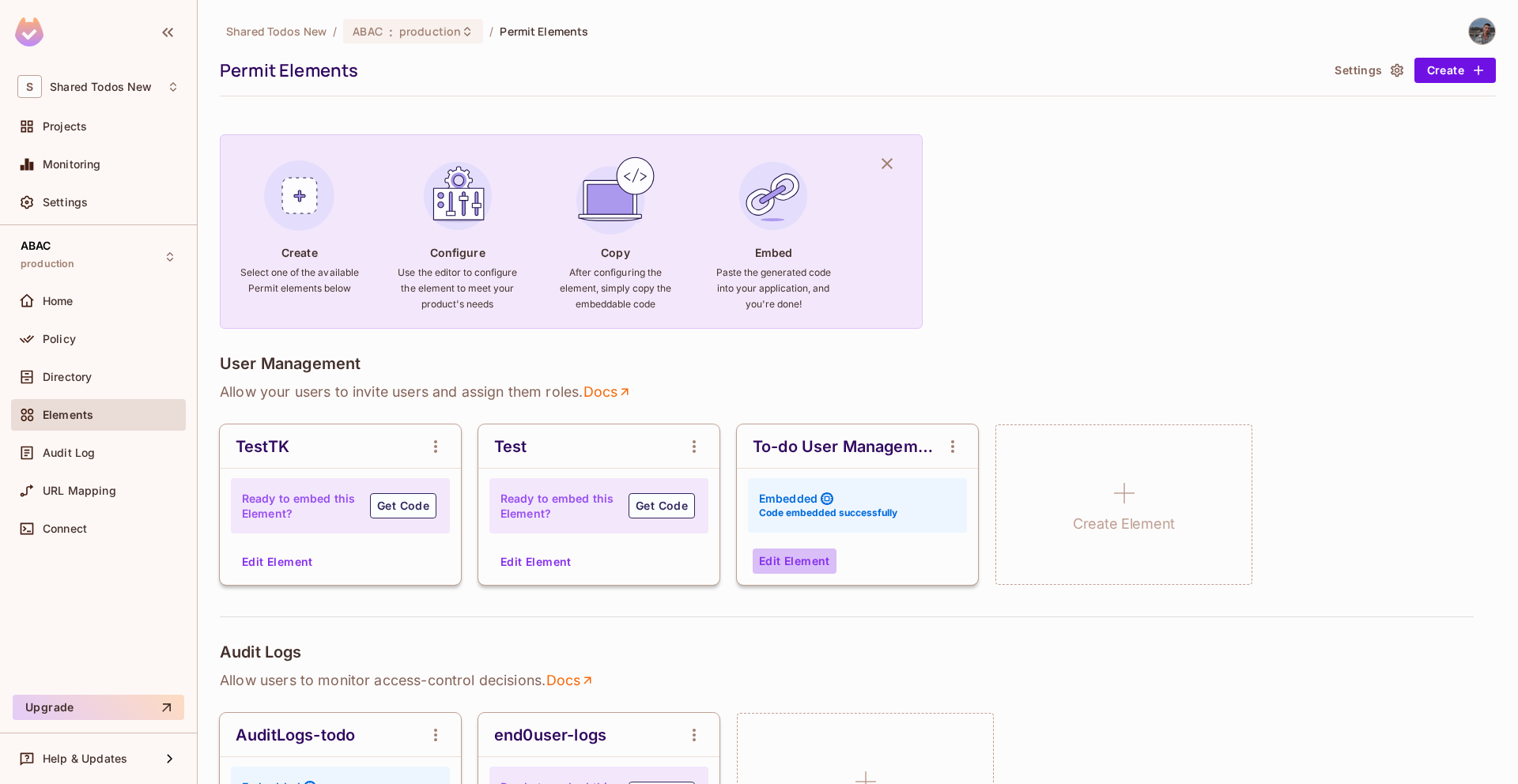
click at [777, 551] on button "Edit Element" at bounding box center [795, 561] width 84 height 26
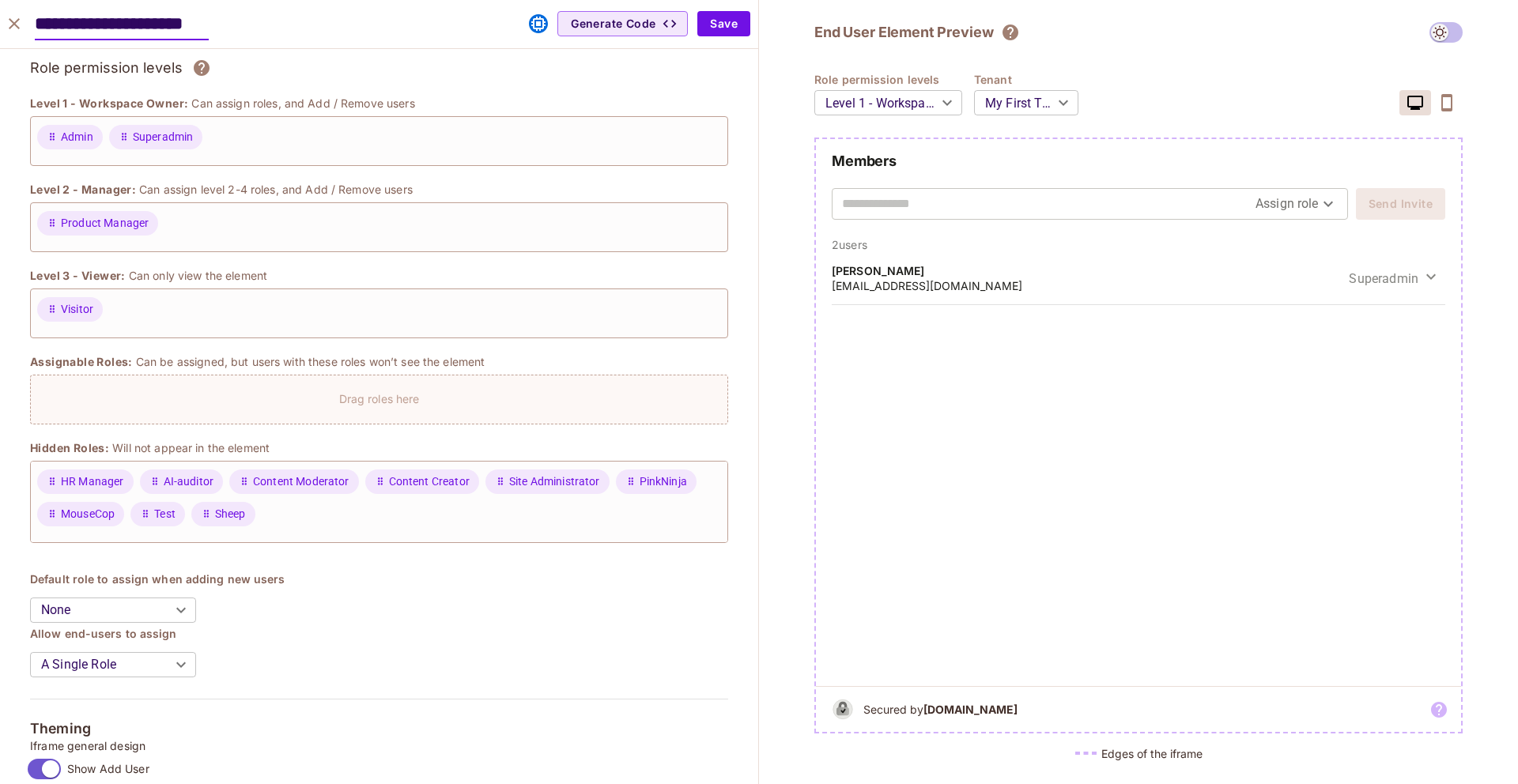
scroll to position [133, 0]
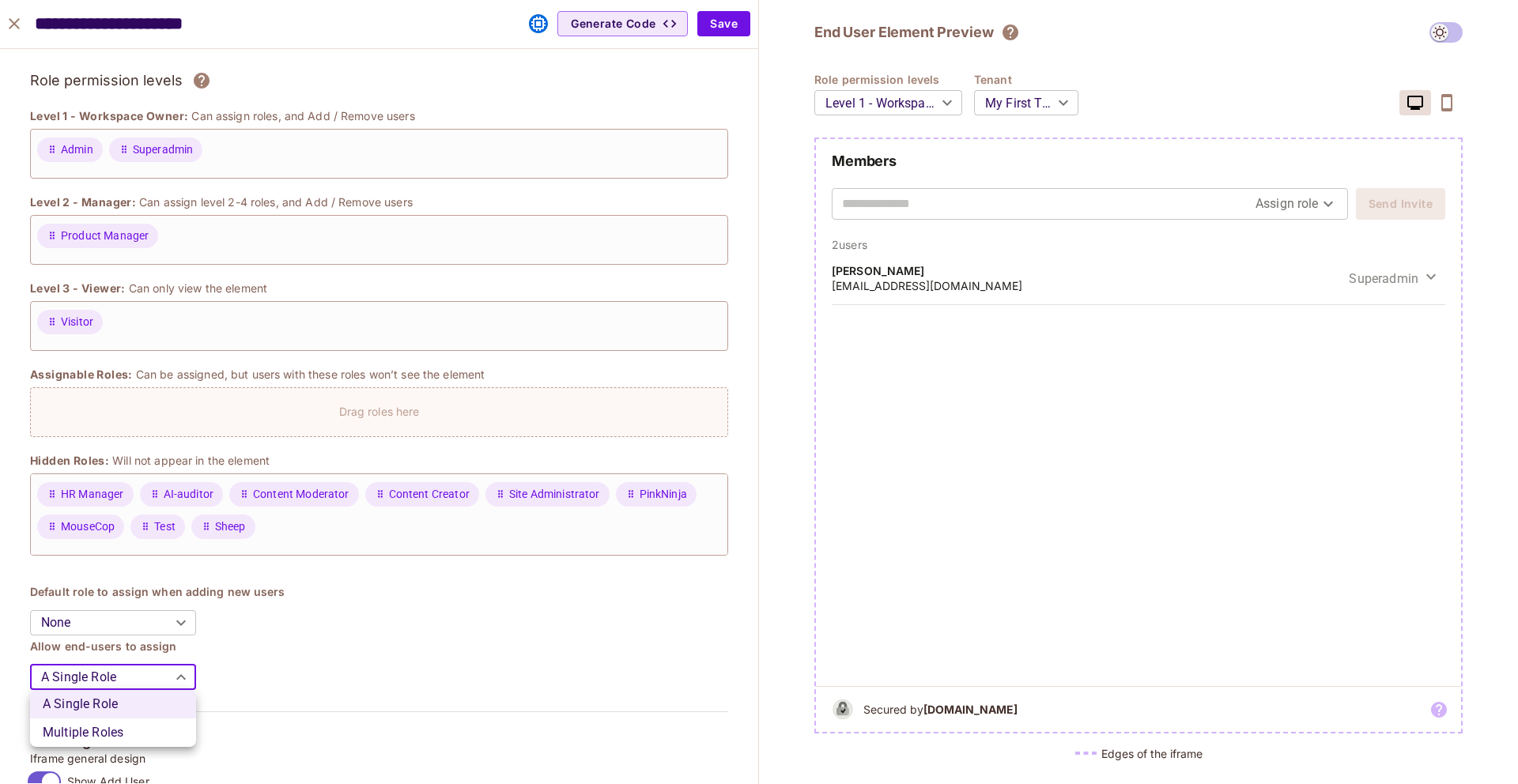
click at [93, 677] on body "S Shared Todos New Projects Monitoring Settings ABAC production Home Policy Dir…" at bounding box center [759, 392] width 1518 height 784
click at [226, 661] on div at bounding box center [759, 392] width 1518 height 784
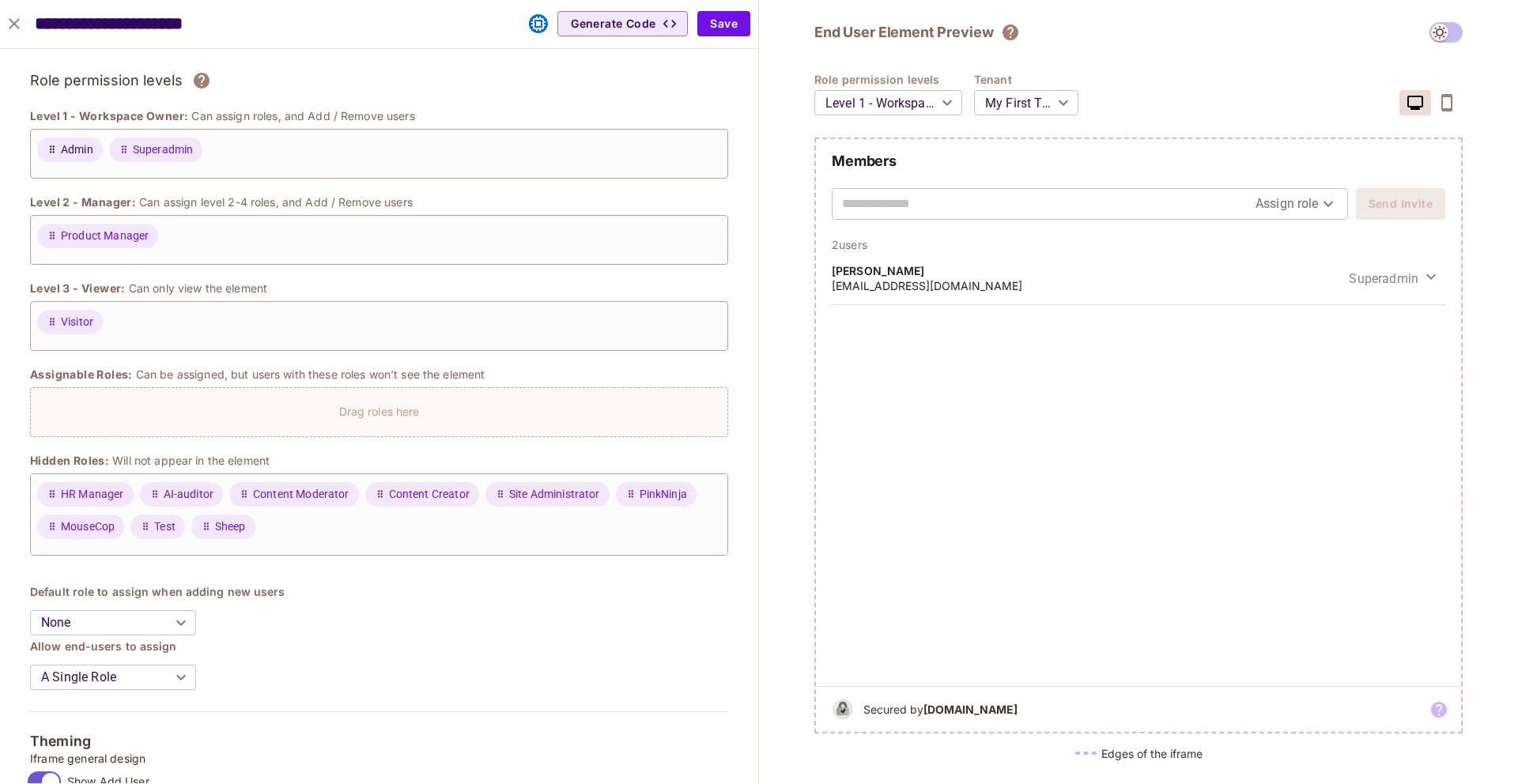
click at [84, 143] on span "Admin" at bounding box center [77, 150] width 32 height 17
click at [84, 143] on span "Admin" at bounding box center [77, 150] width 32 height 17
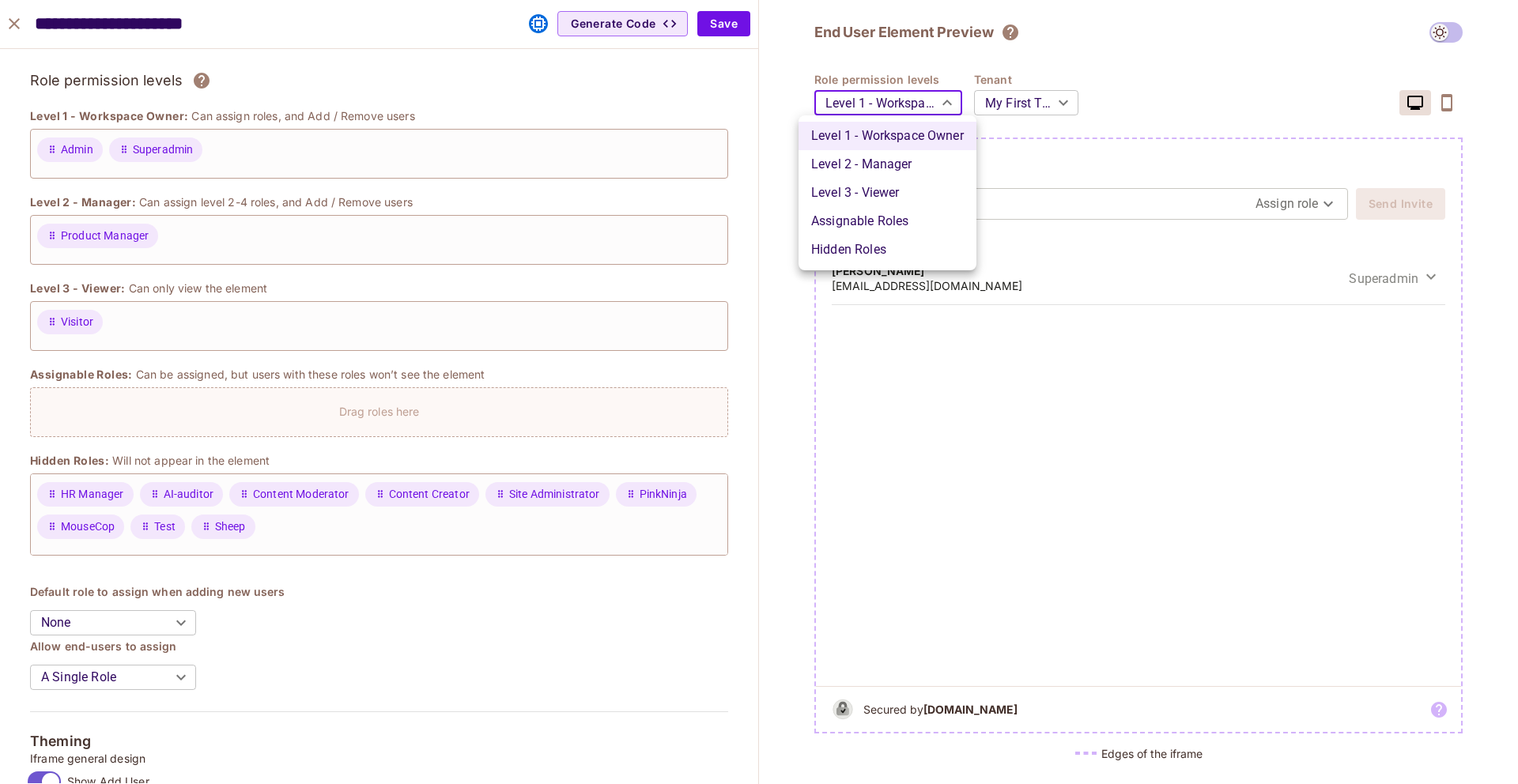
click at [860, 107] on body "S Shared Todos New Projects Monitoring Settings ABAC production Home Policy Dir…" at bounding box center [759, 392] width 1518 height 784
click at [783, 127] on div at bounding box center [759, 392] width 1518 height 784
click at [854, 109] on body "S Shared Todos New Projects Monitoring Settings ABAC production Home Policy Dir…" at bounding box center [759, 392] width 1518 height 784
click at [838, 167] on li "Level 2 - Manager" at bounding box center [888, 164] width 178 height 28
click at [876, 115] on body "S Shared Todos New Projects Monitoring Settings ABAC production Home Policy Dir…" at bounding box center [759, 392] width 1518 height 784
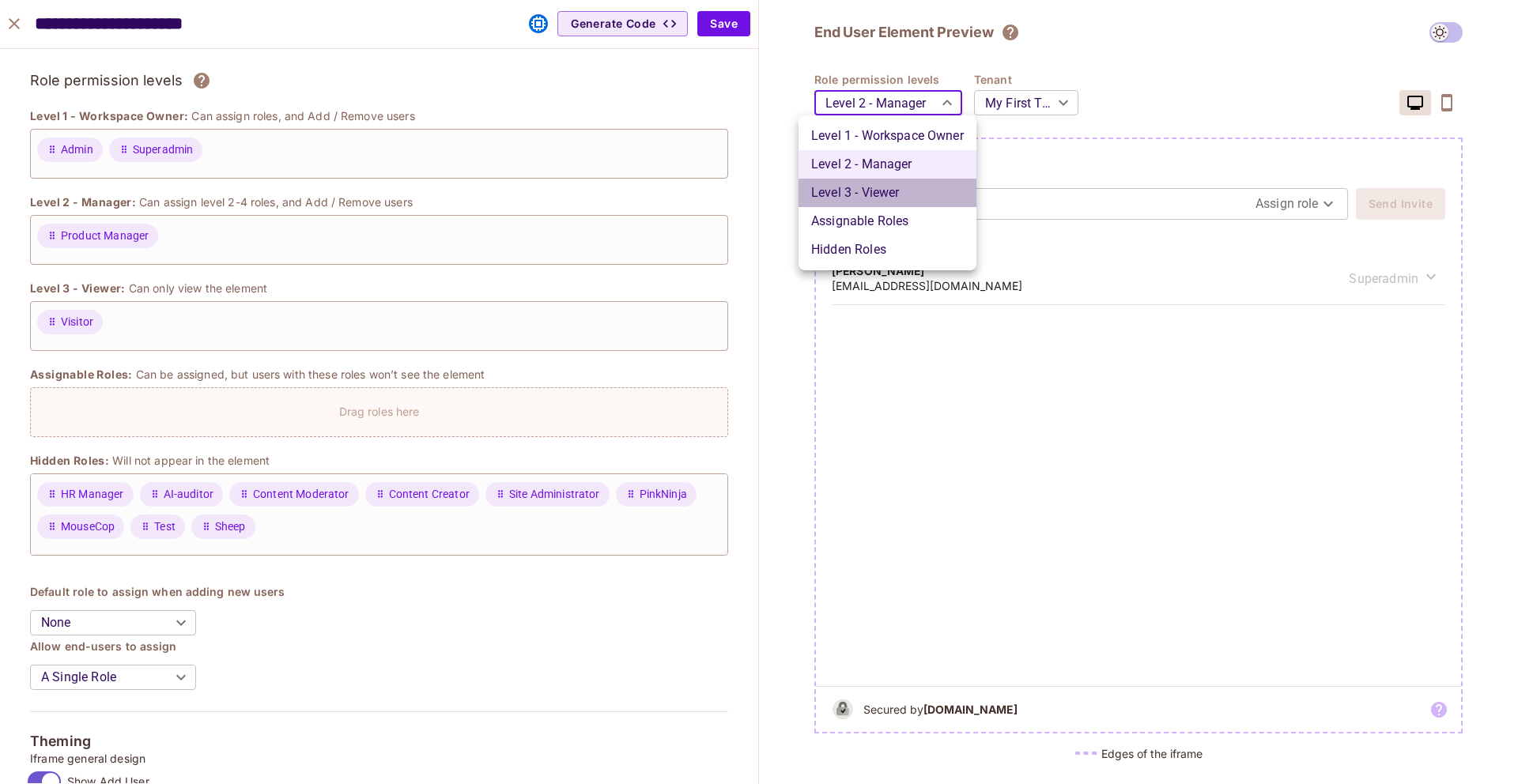
click at [840, 188] on li "Level 3 - Viewer" at bounding box center [888, 192] width 178 height 28
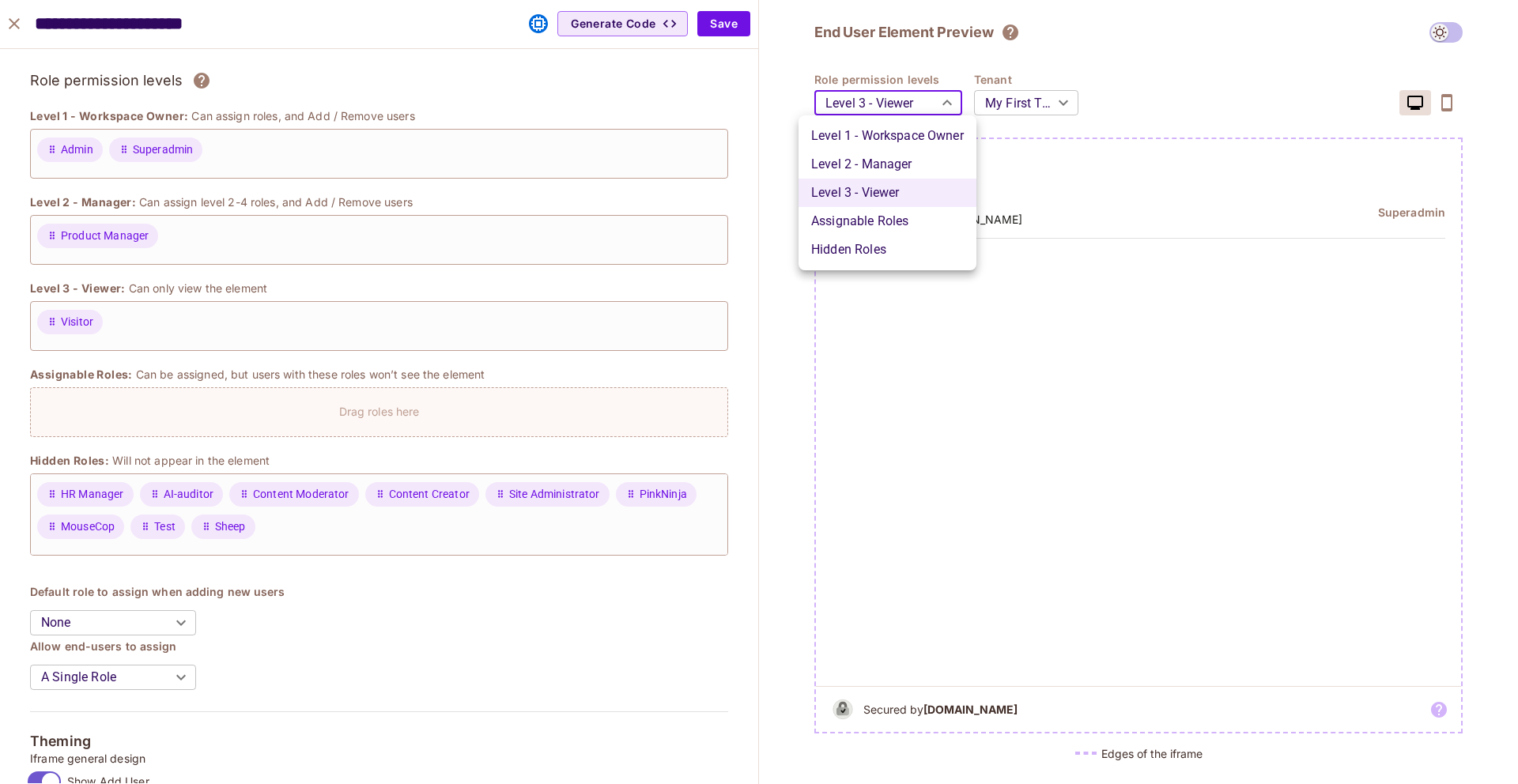
click at [892, 104] on body "S Shared Todos New Projects Monitoring Settings ABAC production Home Policy Dir…" at bounding box center [759, 392] width 1518 height 784
click at [856, 160] on li "Level 2 - Manager" at bounding box center [888, 164] width 178 height 28
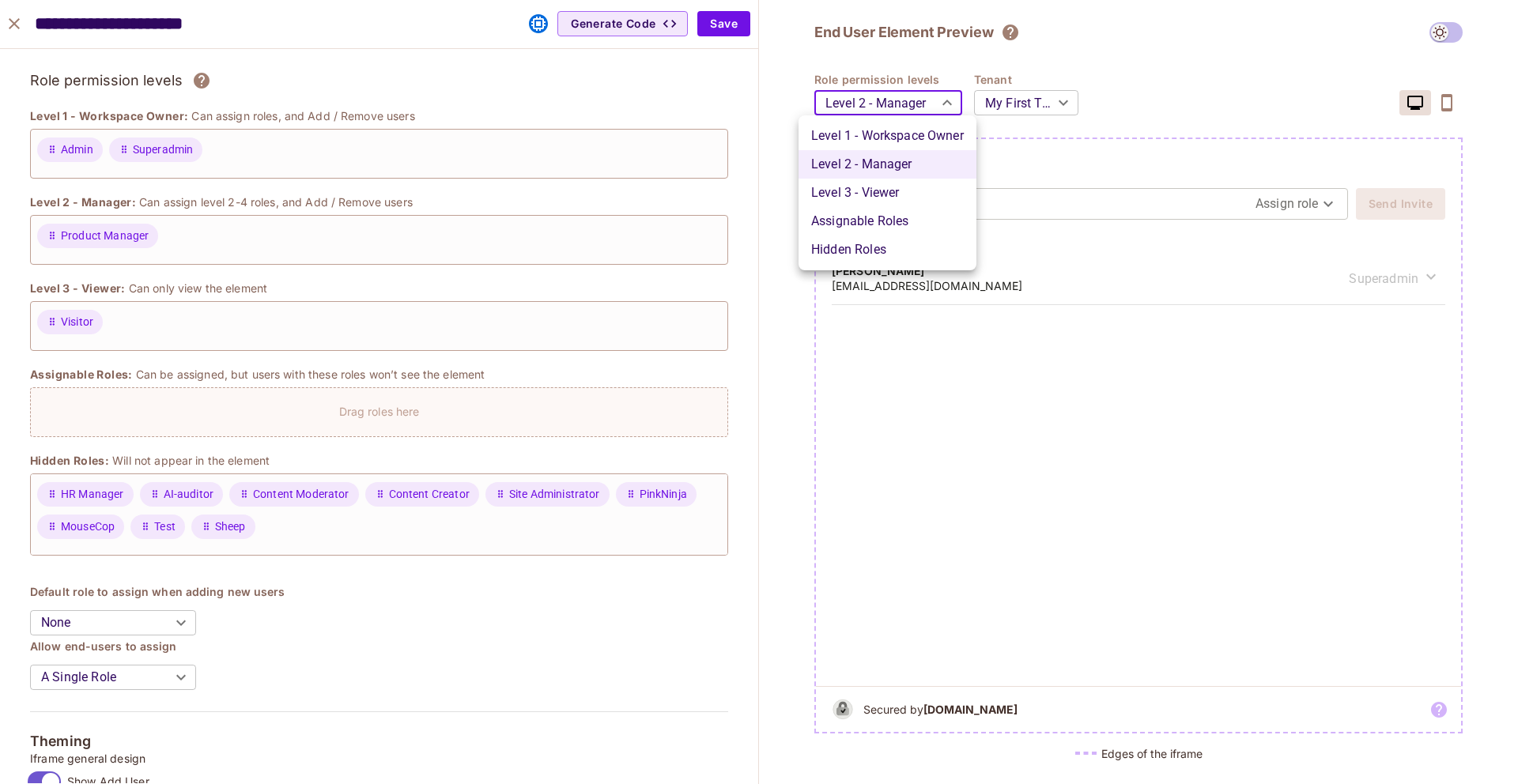
click at [887, 99] on body "S Shared Todos New Projects Monitoring Settings ABAC production Home Policy Dir…" at bounding box center [759, 392] width 1518 height 784
click at [855, 209] on li "Assignable Roles" at bounding box center [888, 220] width 178 height 28
type input "*******"
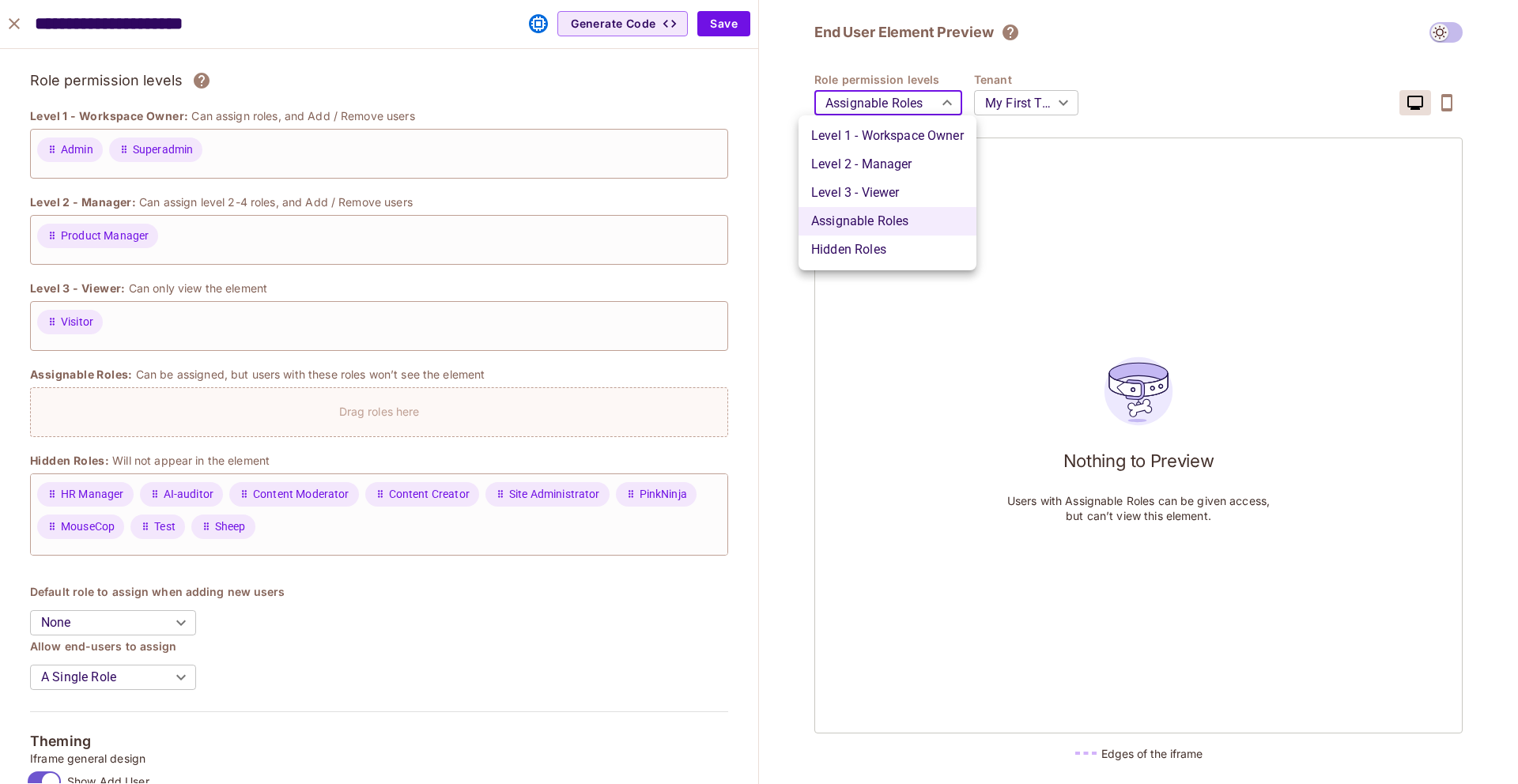
click at [872, 116] on body "S Shared Todos New Projects Monitoring Settings ABAC production Home Policy Dir…" at bounding box center [759, 392] width 1518 height 784
click at [778, 244] on div at bounding box center [759, 392] width 1518 height 784
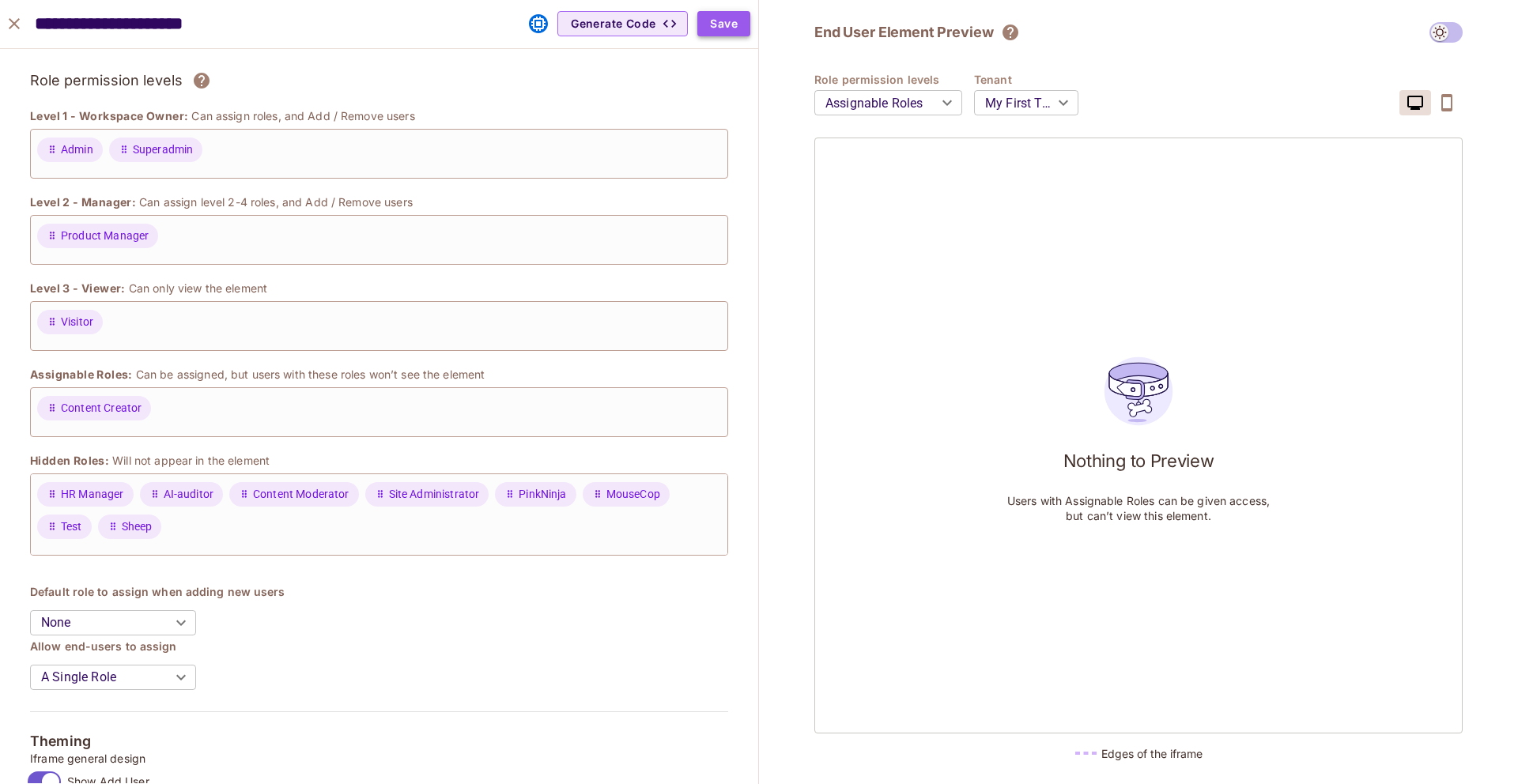
click at [717, 11] on button "Save" at bounding box center [724, 24] width 53 height 26
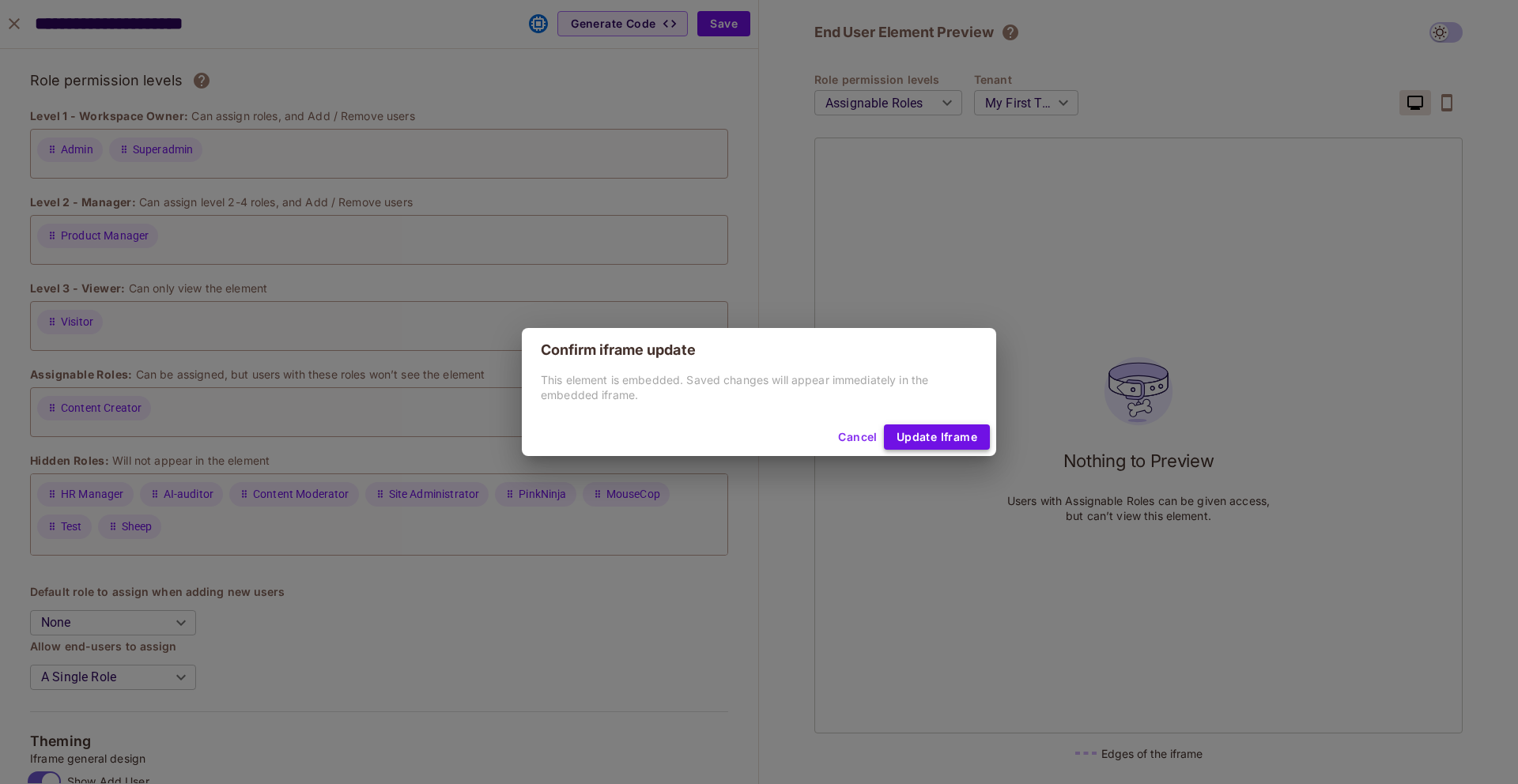
click at [940, 431] on button "Update Iframe" at bounding box center [937, 438] width 106 height 26
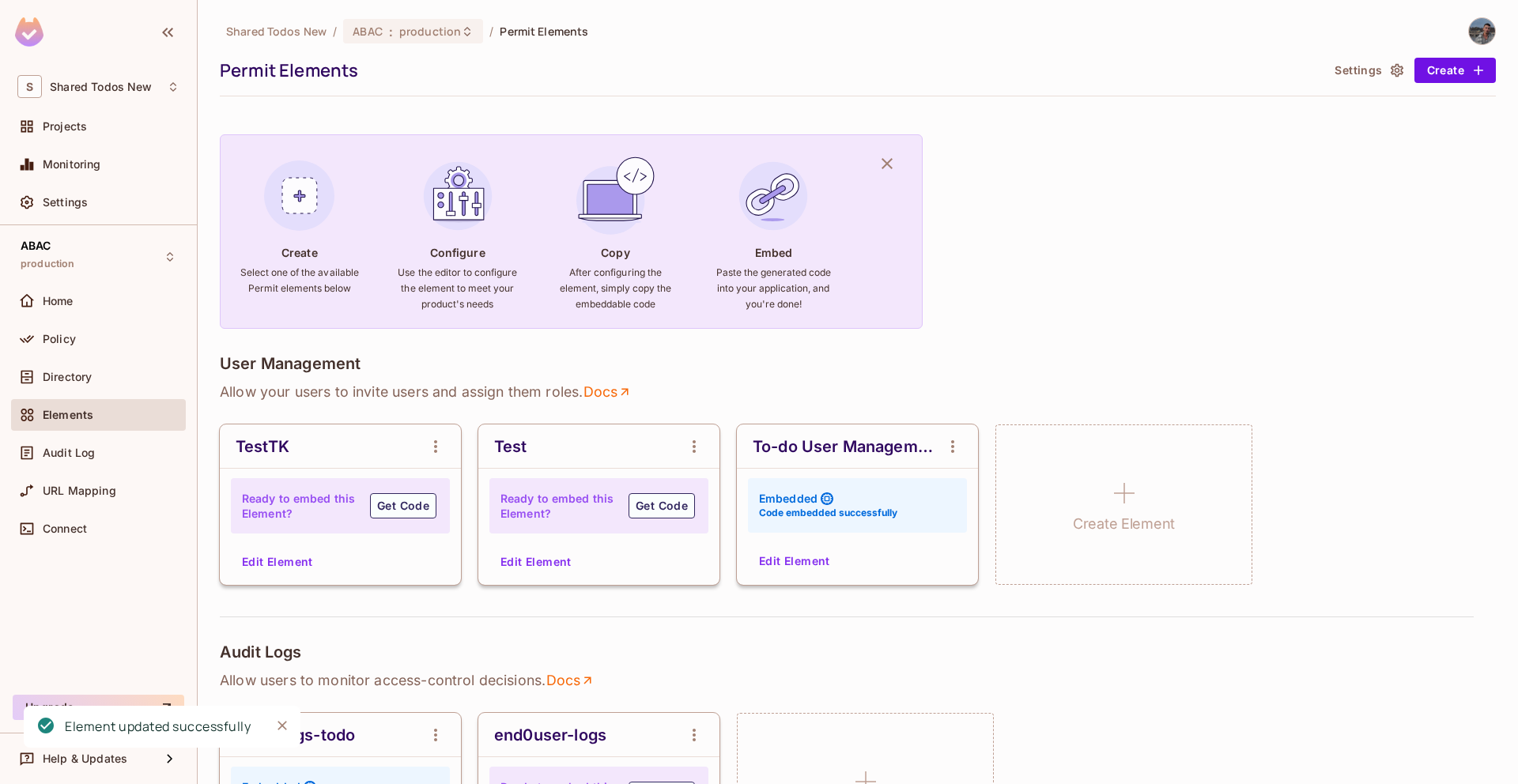
click at [759, 546] on div "To-do User Management Embedded Code embedded successfully Edit Element" at bounding box center [857, 505] width 241 height 160
click at [762, 548] on button "Edit Element" at bounding box center [795, 561] width 84 height 26
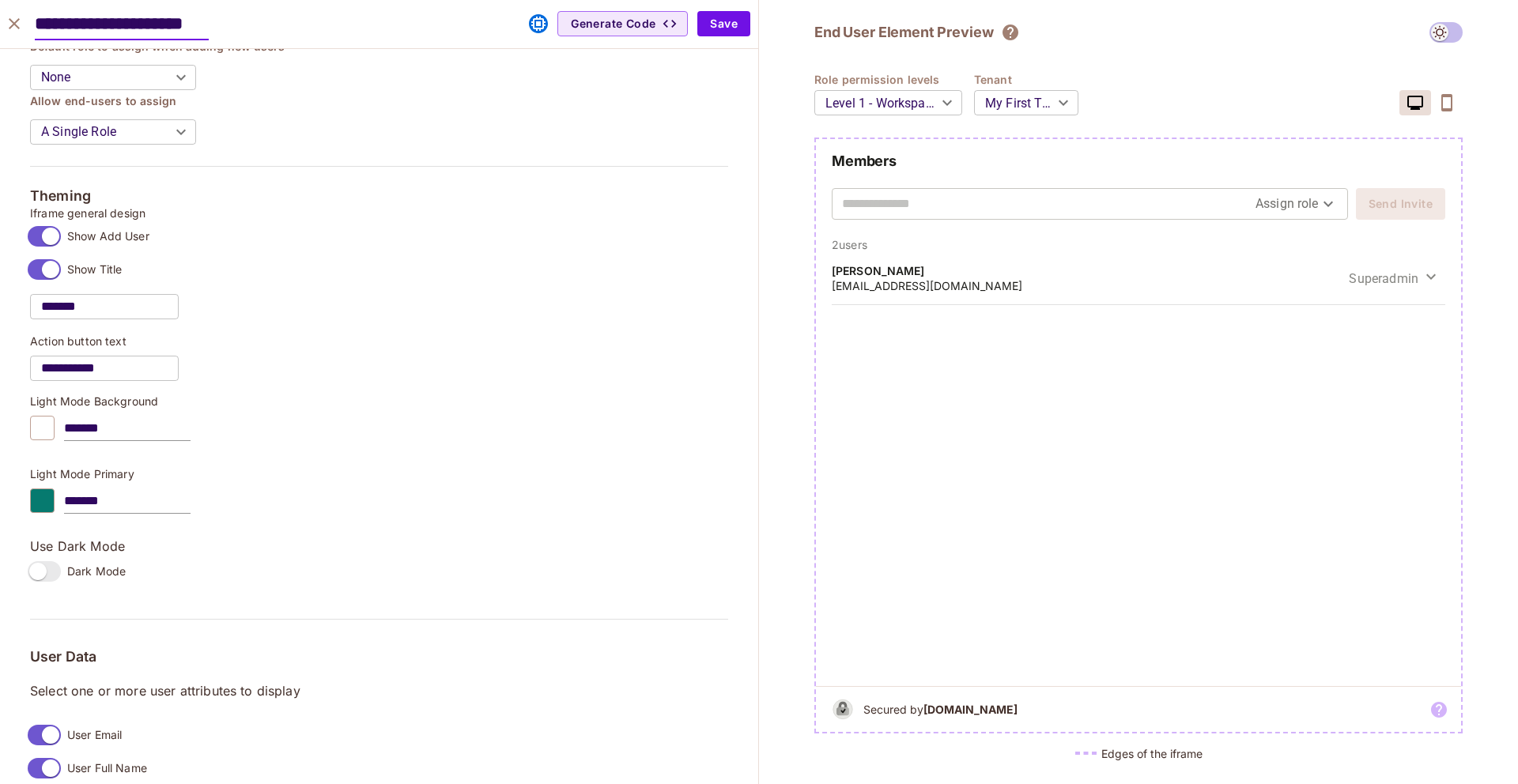
scroll to position [685, 0]
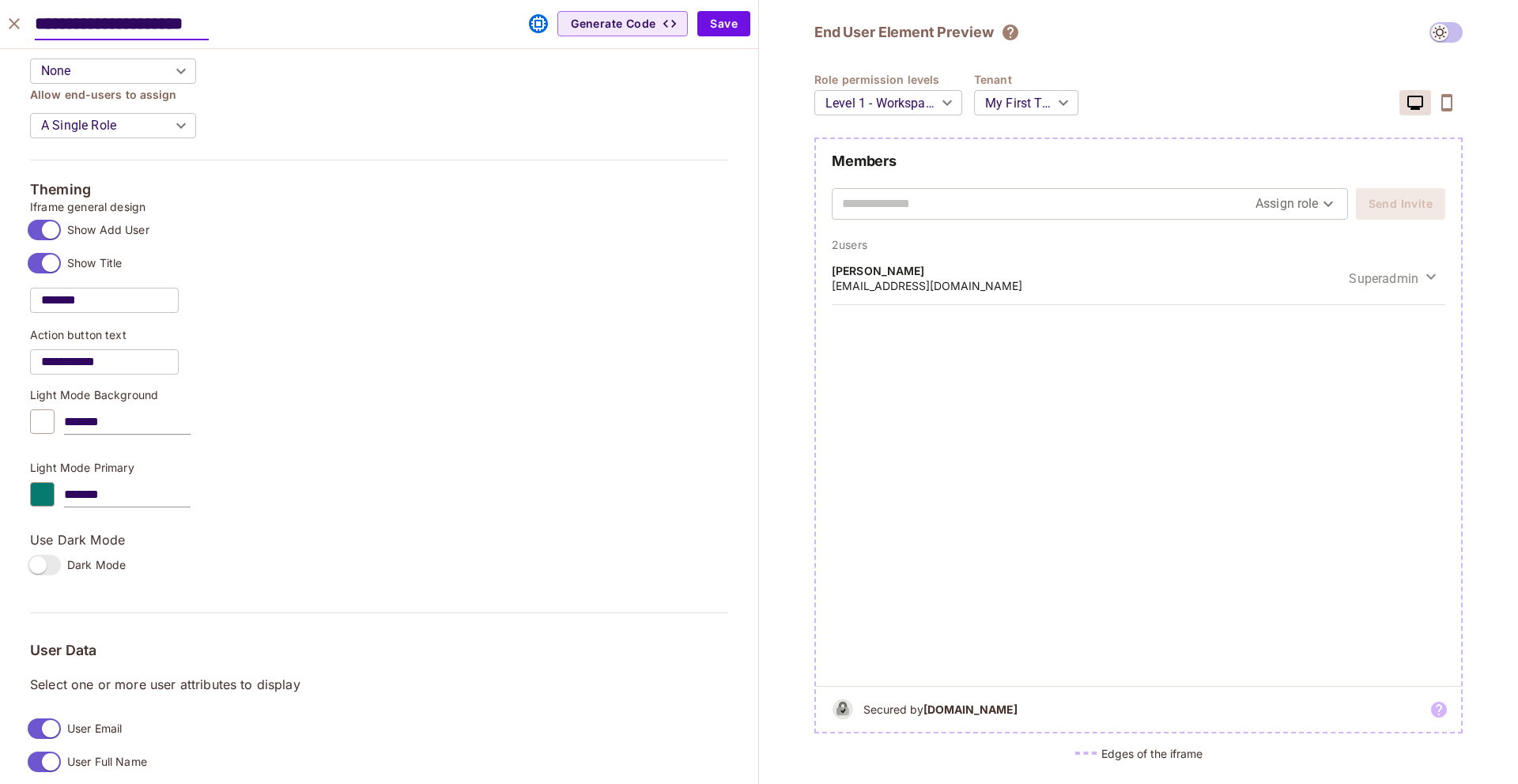
click at [30, 576] on label "Dark Mode" at bounding box center [74, 564] width 104 height 33
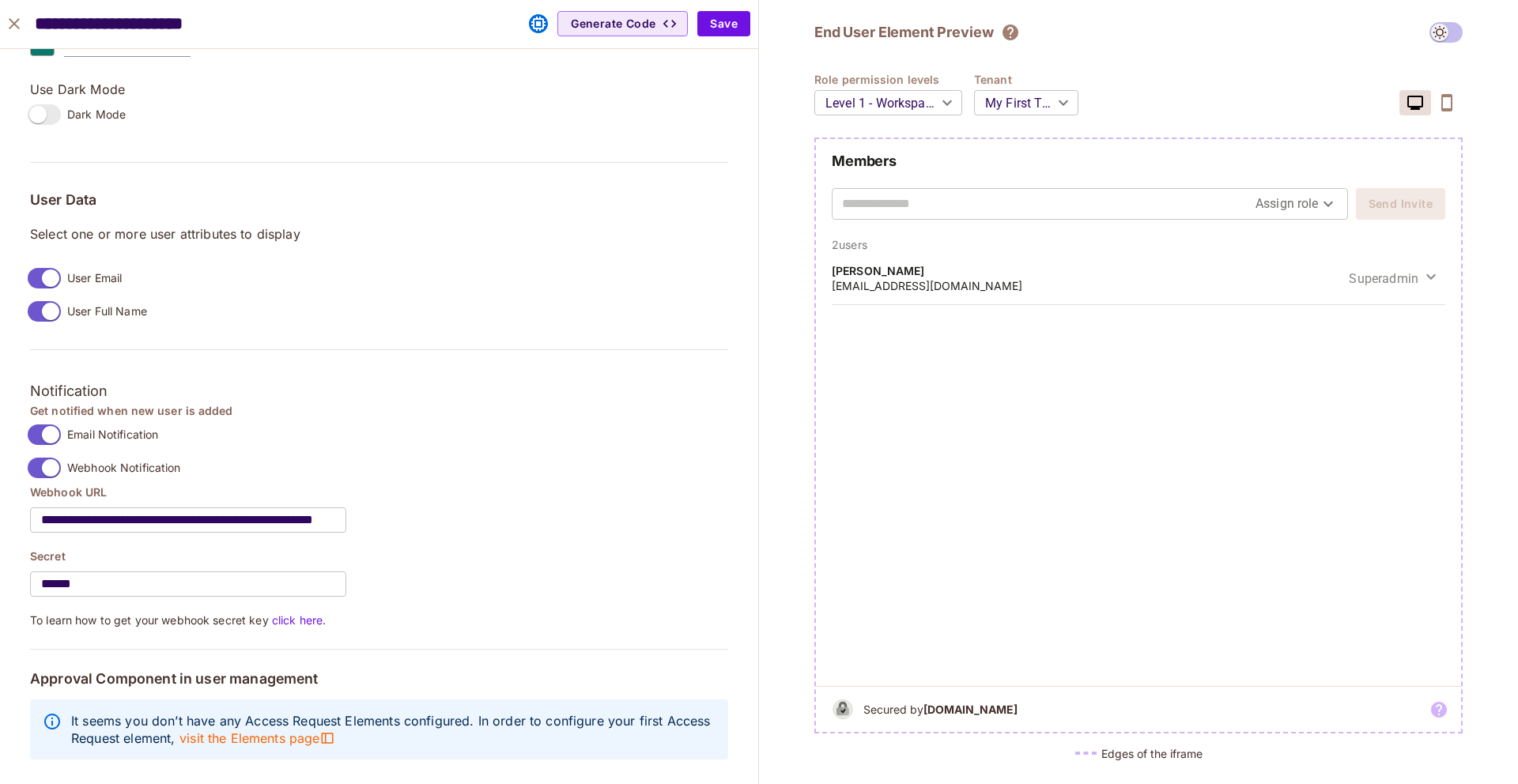
scroll to position [1087, 0]
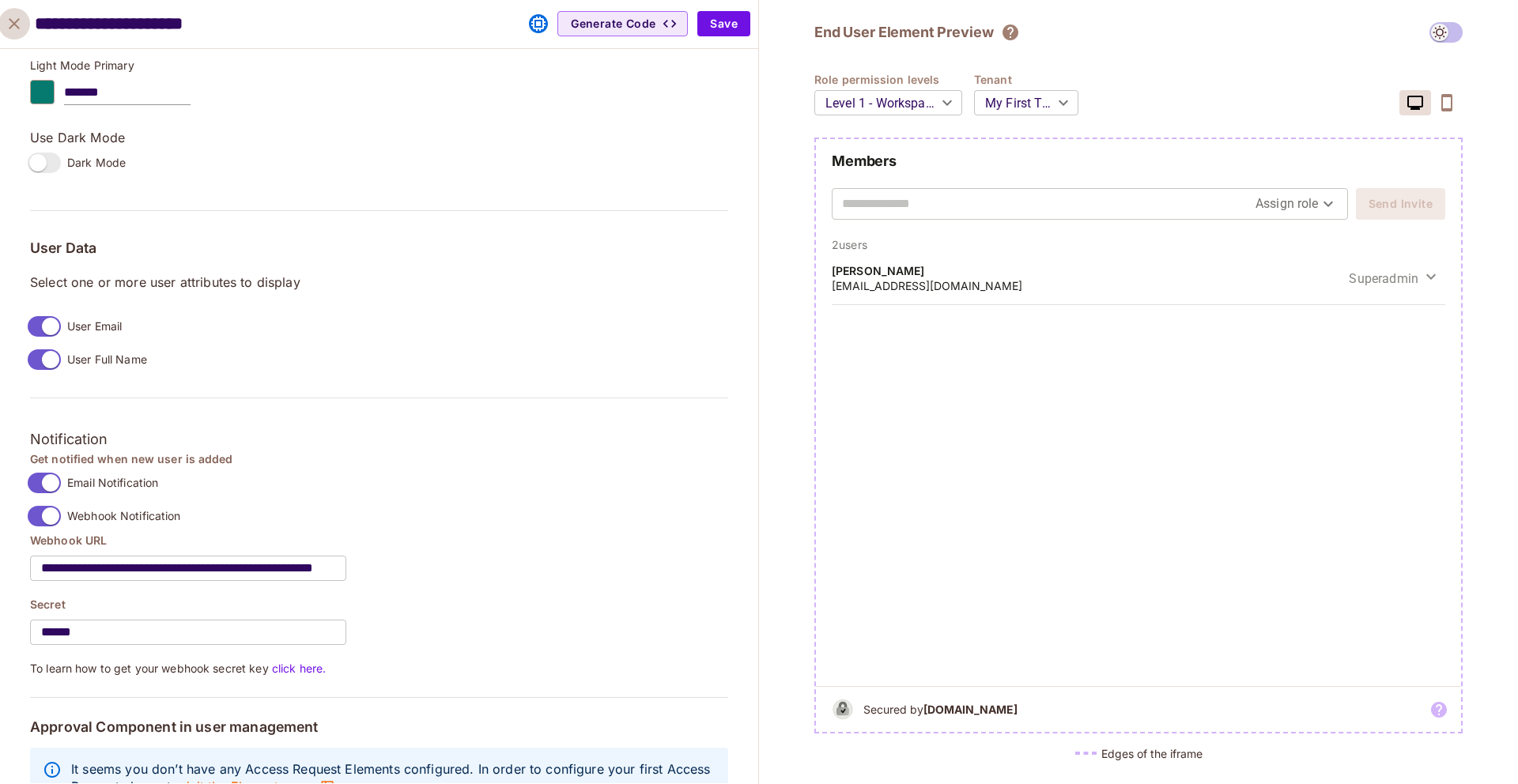
click at [22, 30] on icon "close" at bounding box center [14, 24] width 19 height 19
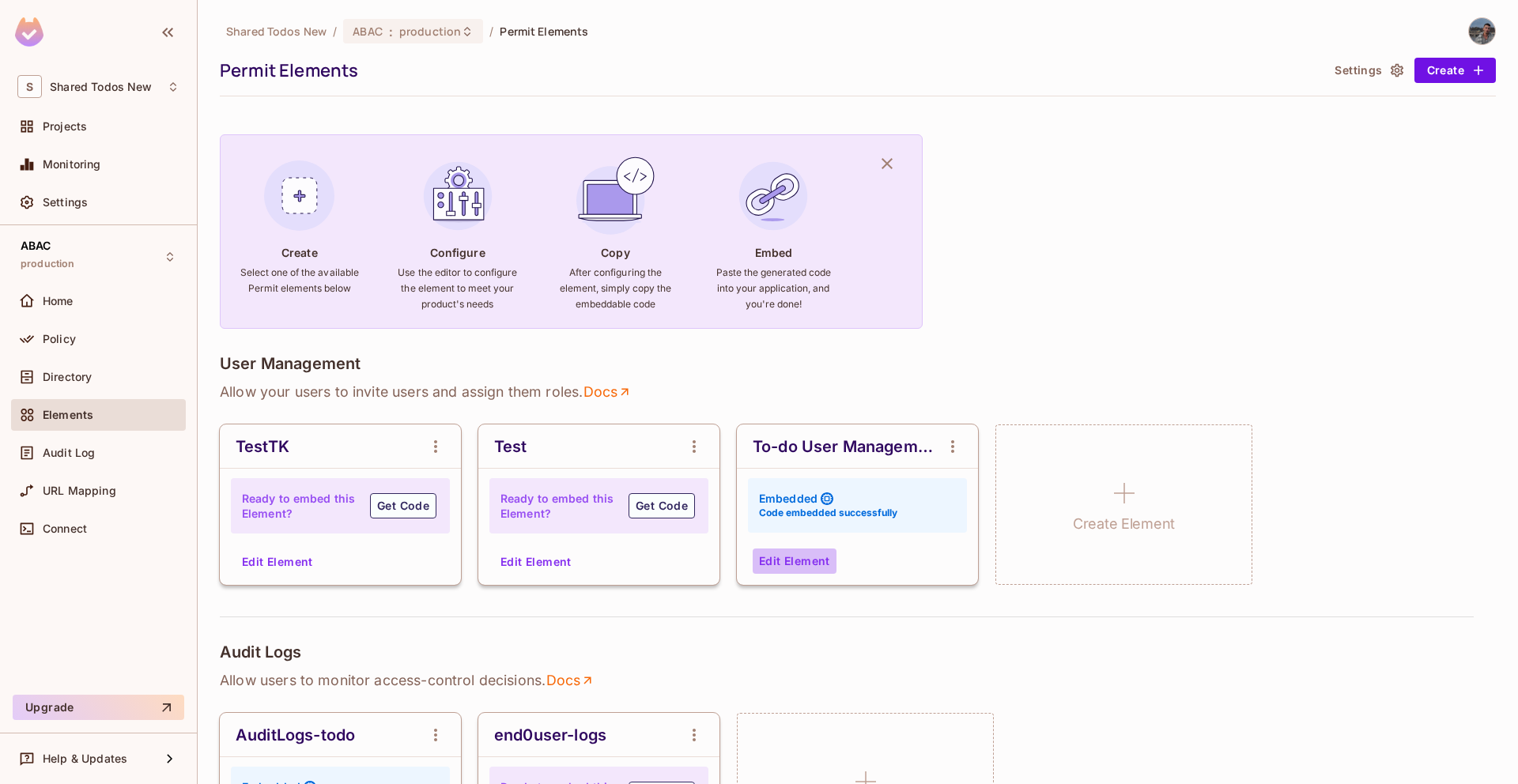
click at [799, 558] on button "Edit Element" at bounding box center [795, 561] width 84 height 26
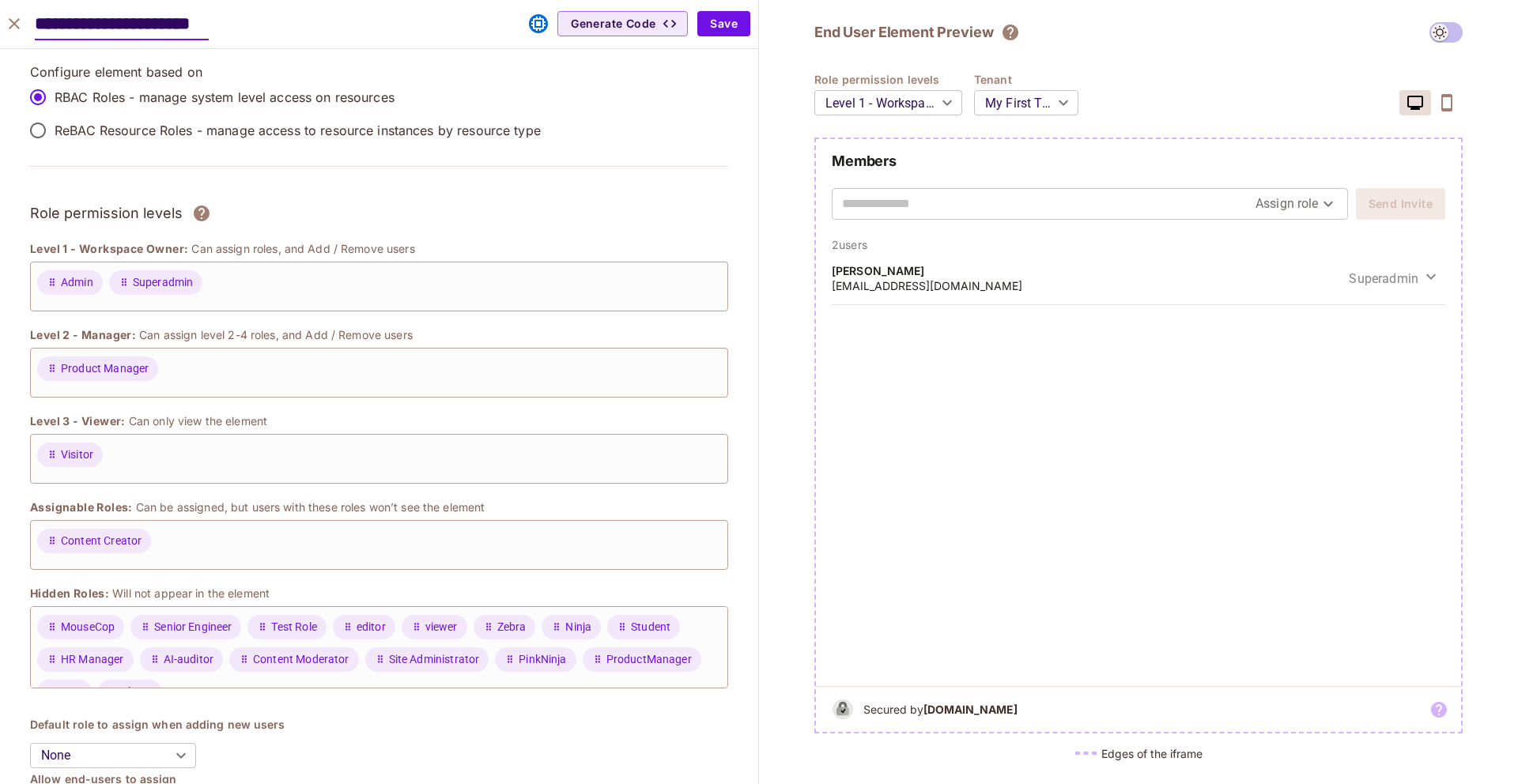
scroll to position [0, 21]
type input "**********"
click at [1032, 117] on body "S Shared Todos New Projects Monitoring Settings ABAC production Home Policy Dir…" at bounding box center [759, 392] width 1518 height 784
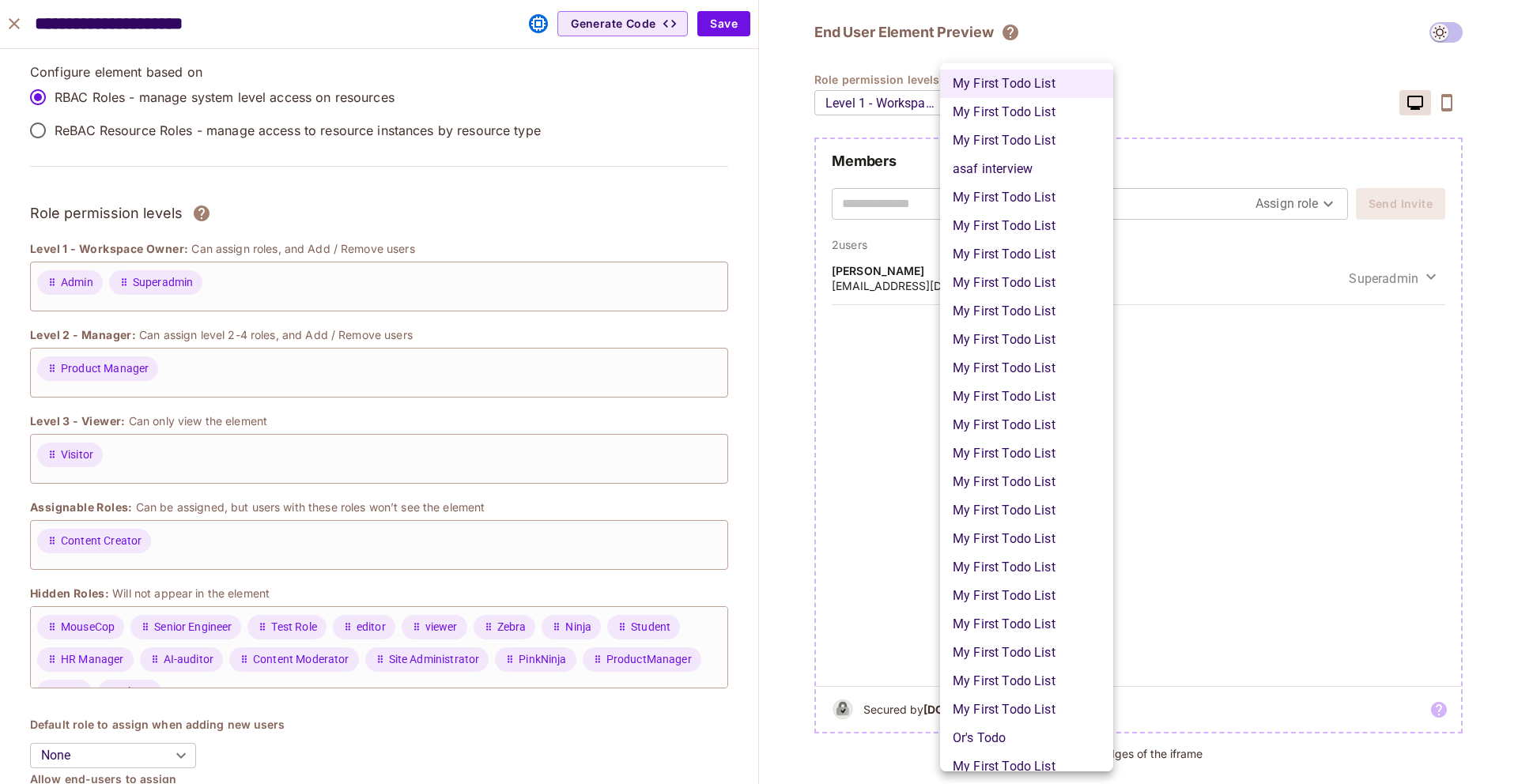
click at [1028, 74] on li "My First Todo List" at bounding box center [1026, 83] width 173 height 28
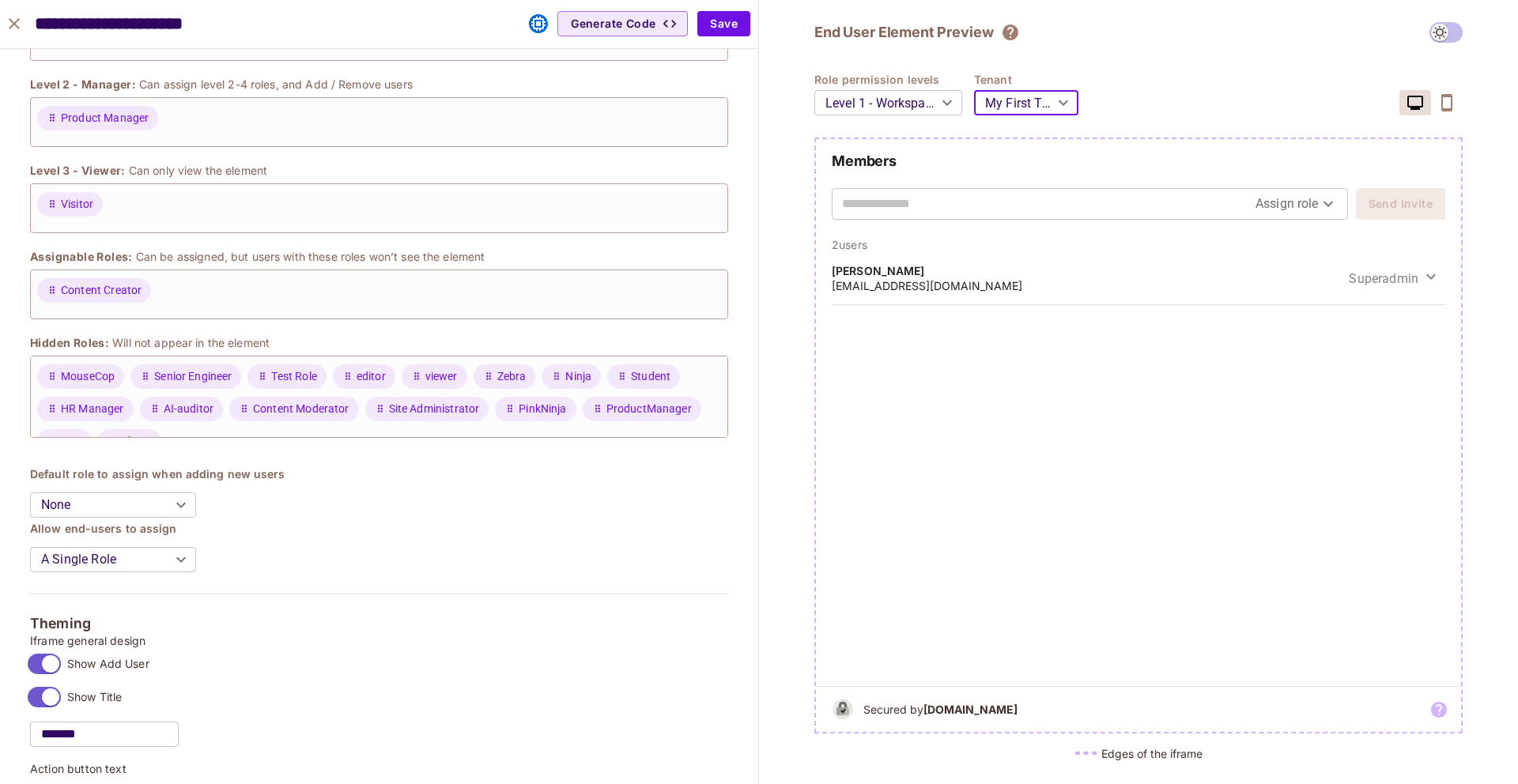
scroll to position [262, 0]
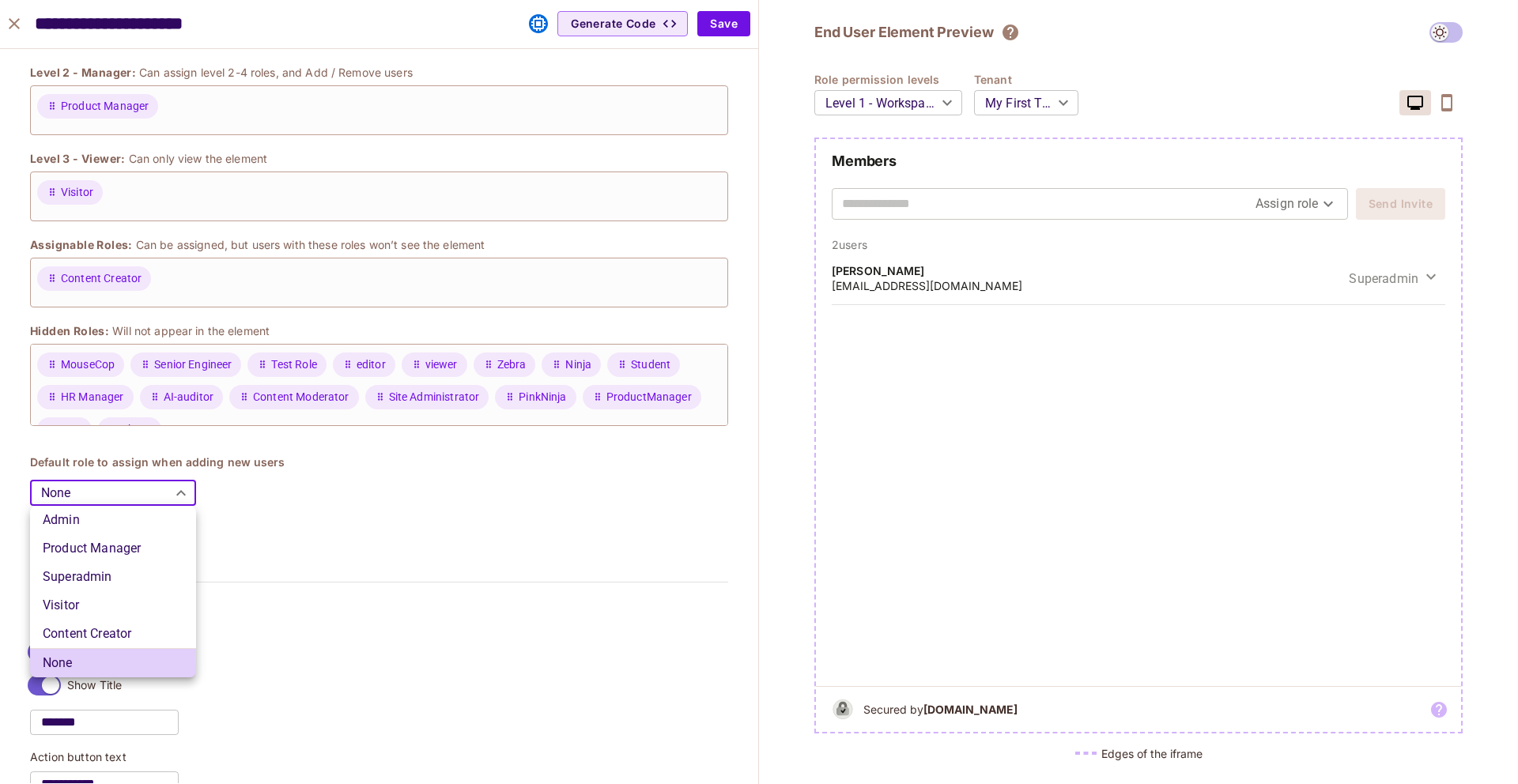
click at [185, 490] on body "S Shared Todos New Projects Monitoring Settings ABAC production Home Policy Dir…" at bounding box center [759, 392] width 1518 height 784
click at [185, 490] on div at bounding box center [759, 392] width 1518 height 784
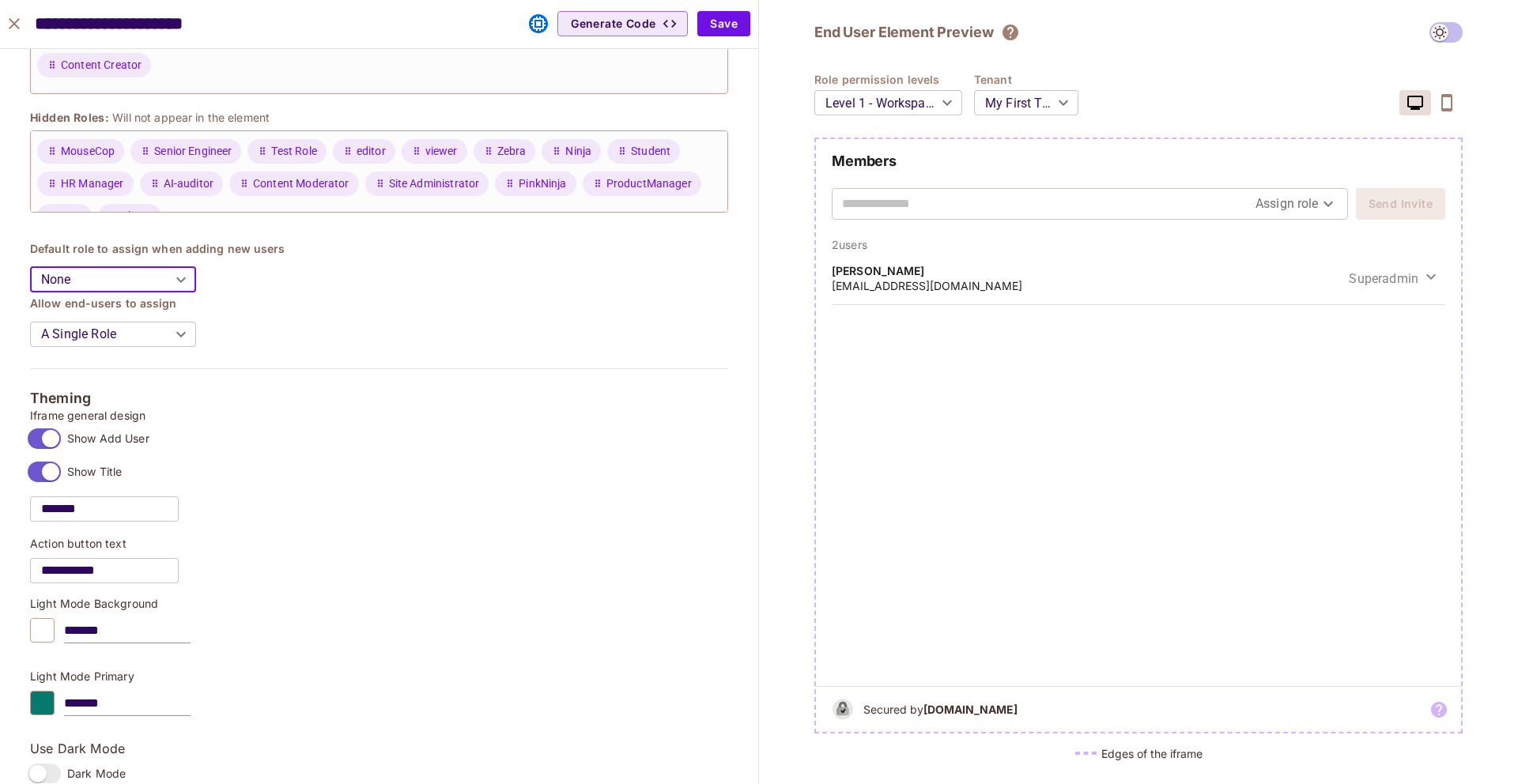
scroll to position [485, 0]
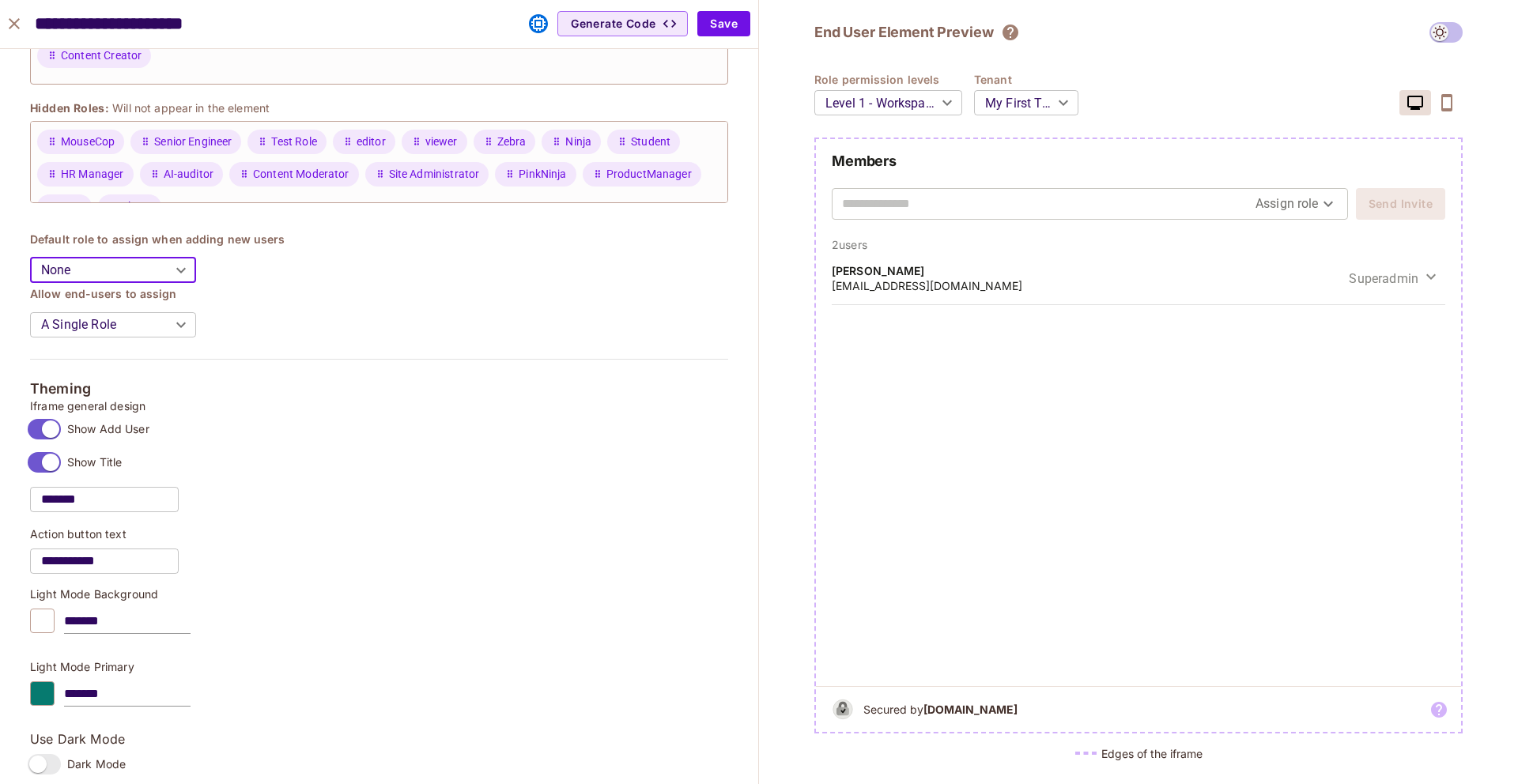
click at [161, 335] on body "S Shared Todos New Projects Monitoring Settings ABAC production Home Policy Dir…" at bounding box center [759, 392] width 1518 height 784
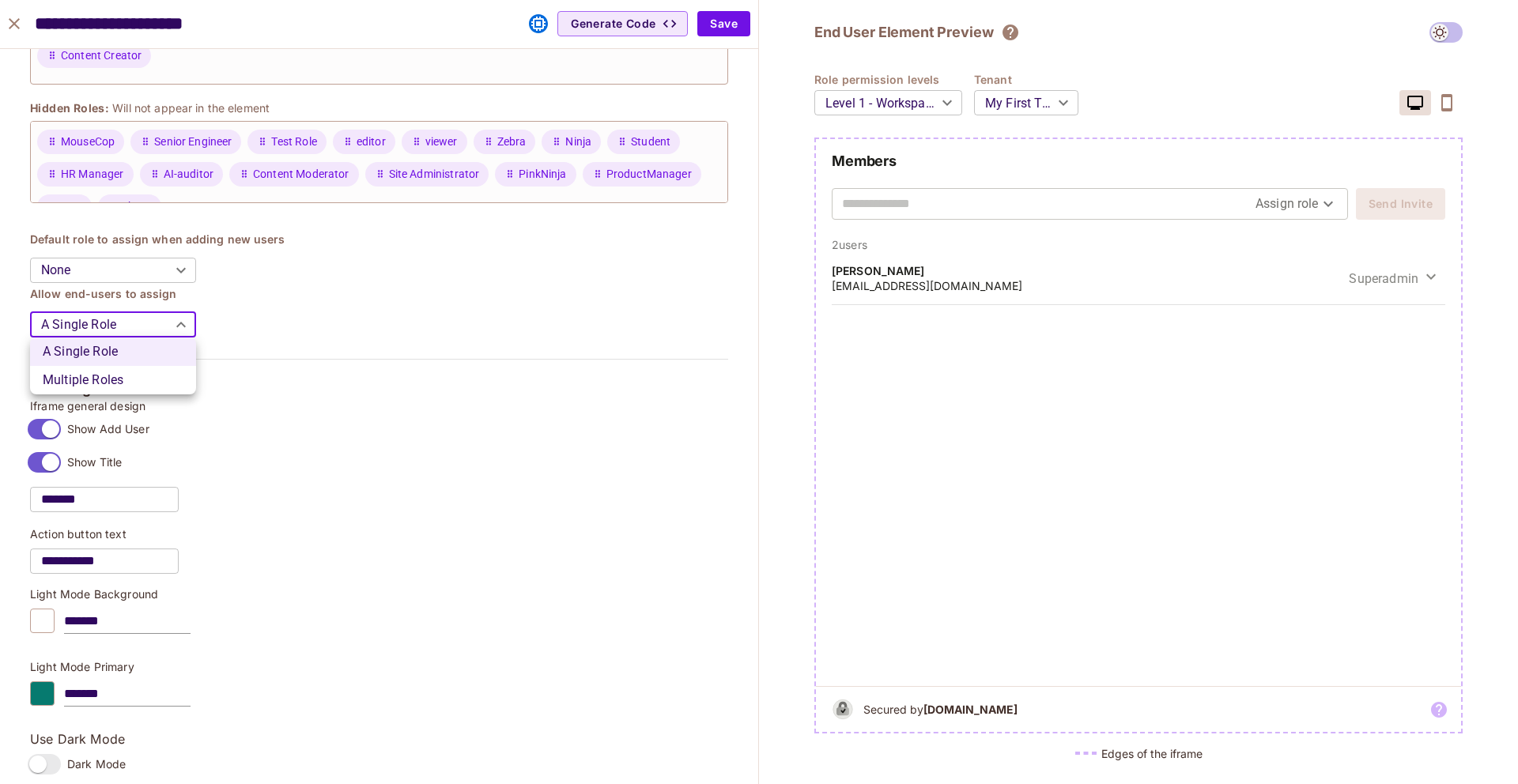
click at [161, 335] on div at bounding box center [759, 392] width 1518 height 784
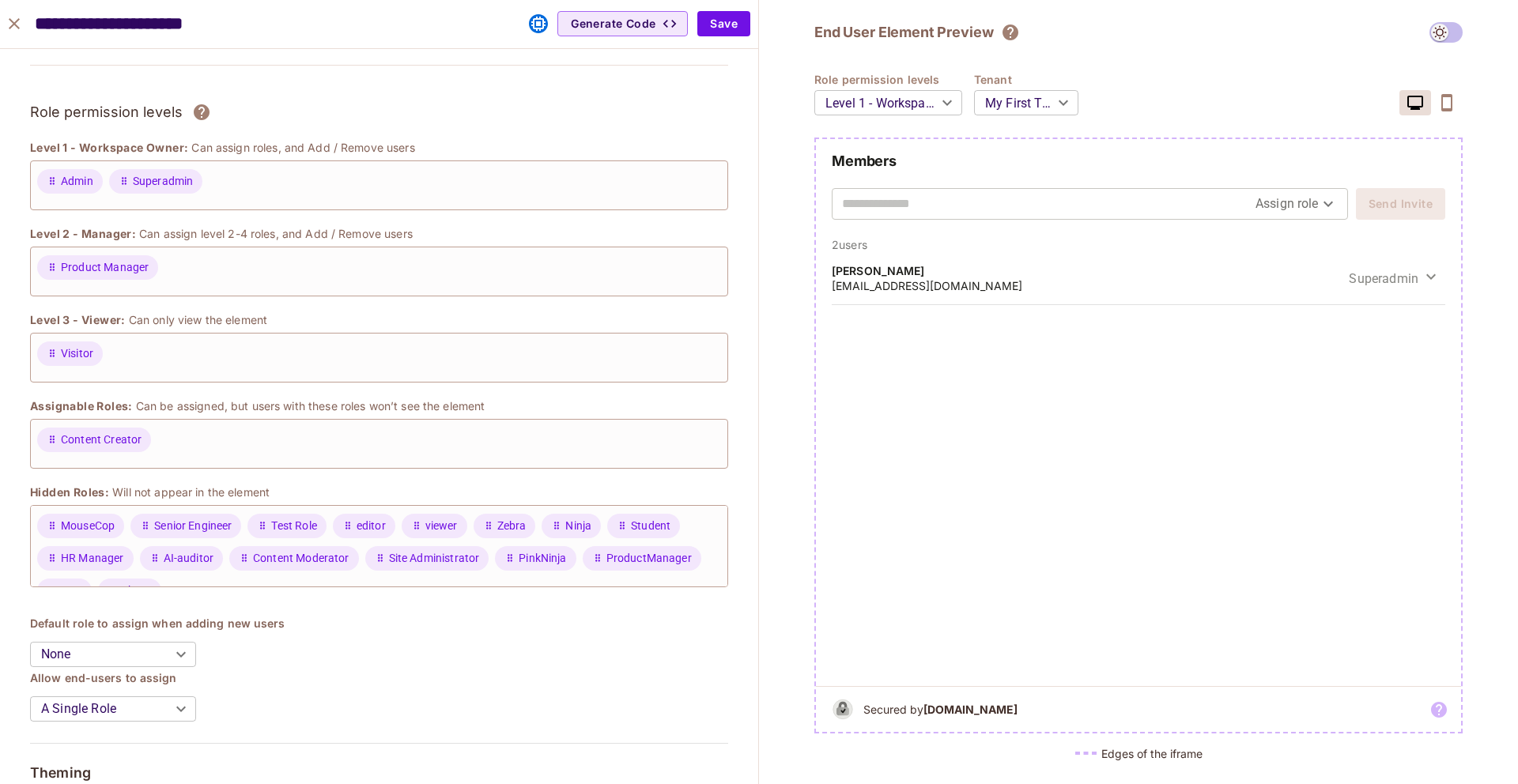
scroll to position [0, 0]
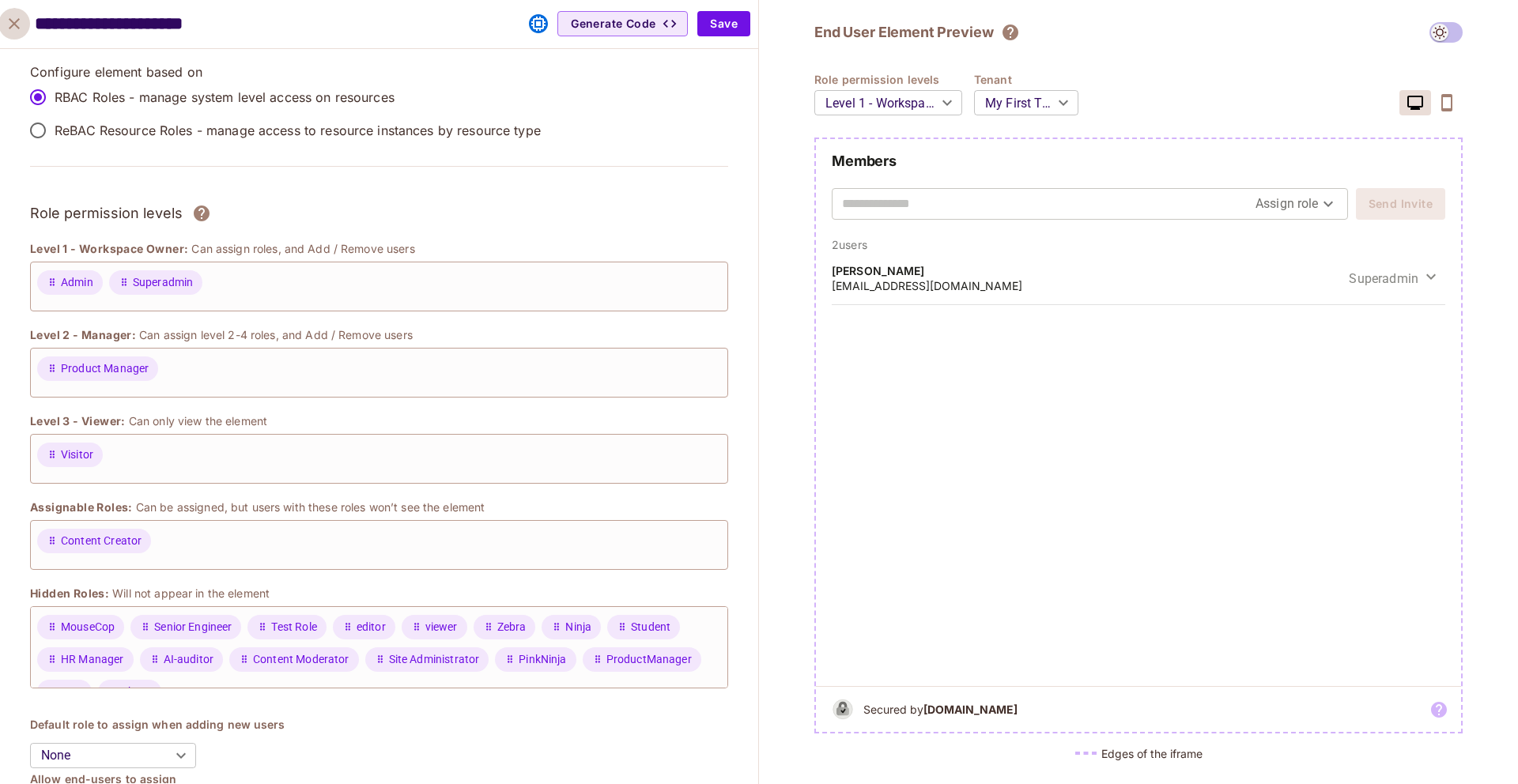
click at [17, 24] on icon "close" at bounding box center [14, 24] width 19 height 19
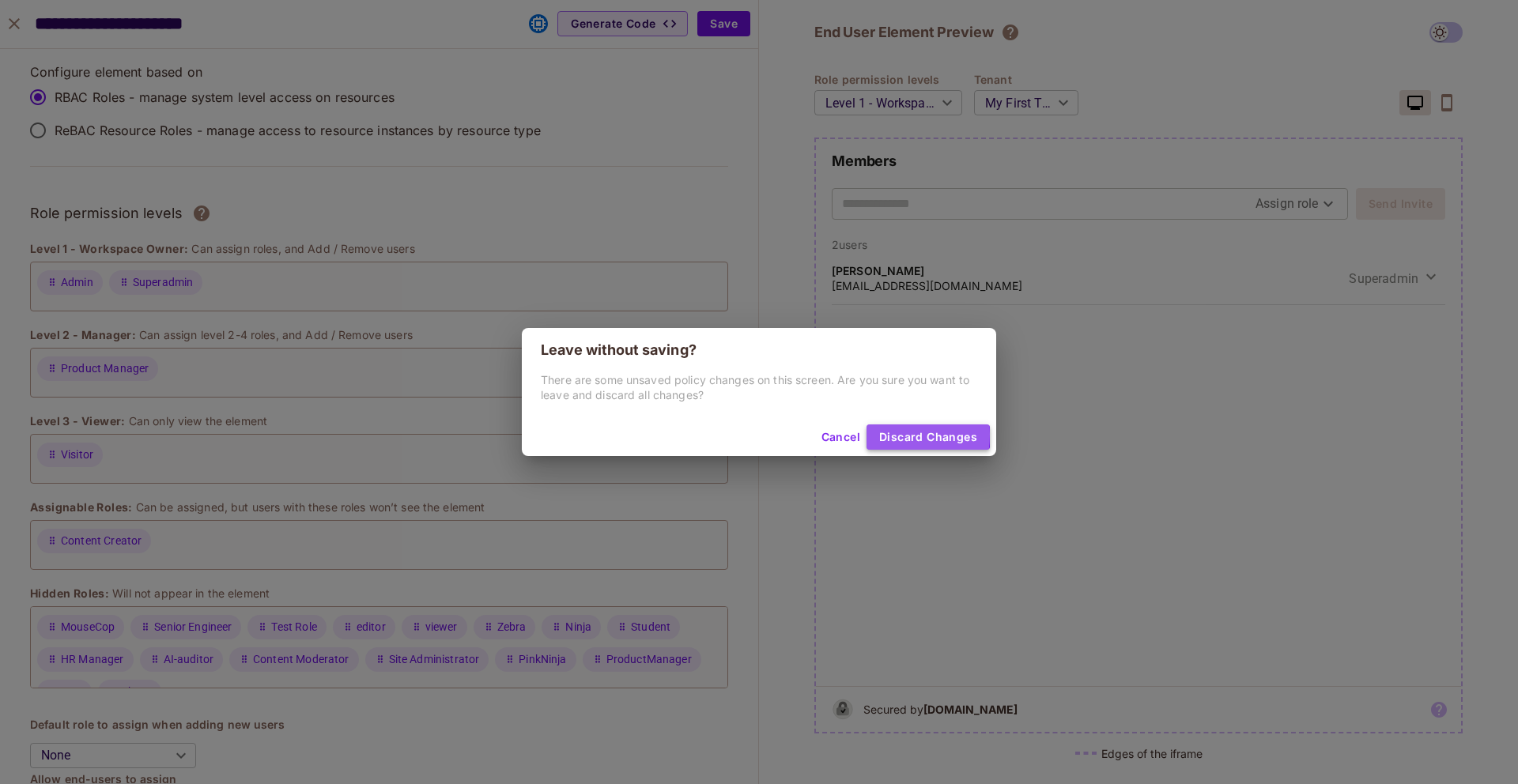
click at [875, 434] on button "Discard Changes" at bounding box center [929, 438] width 123 height 26
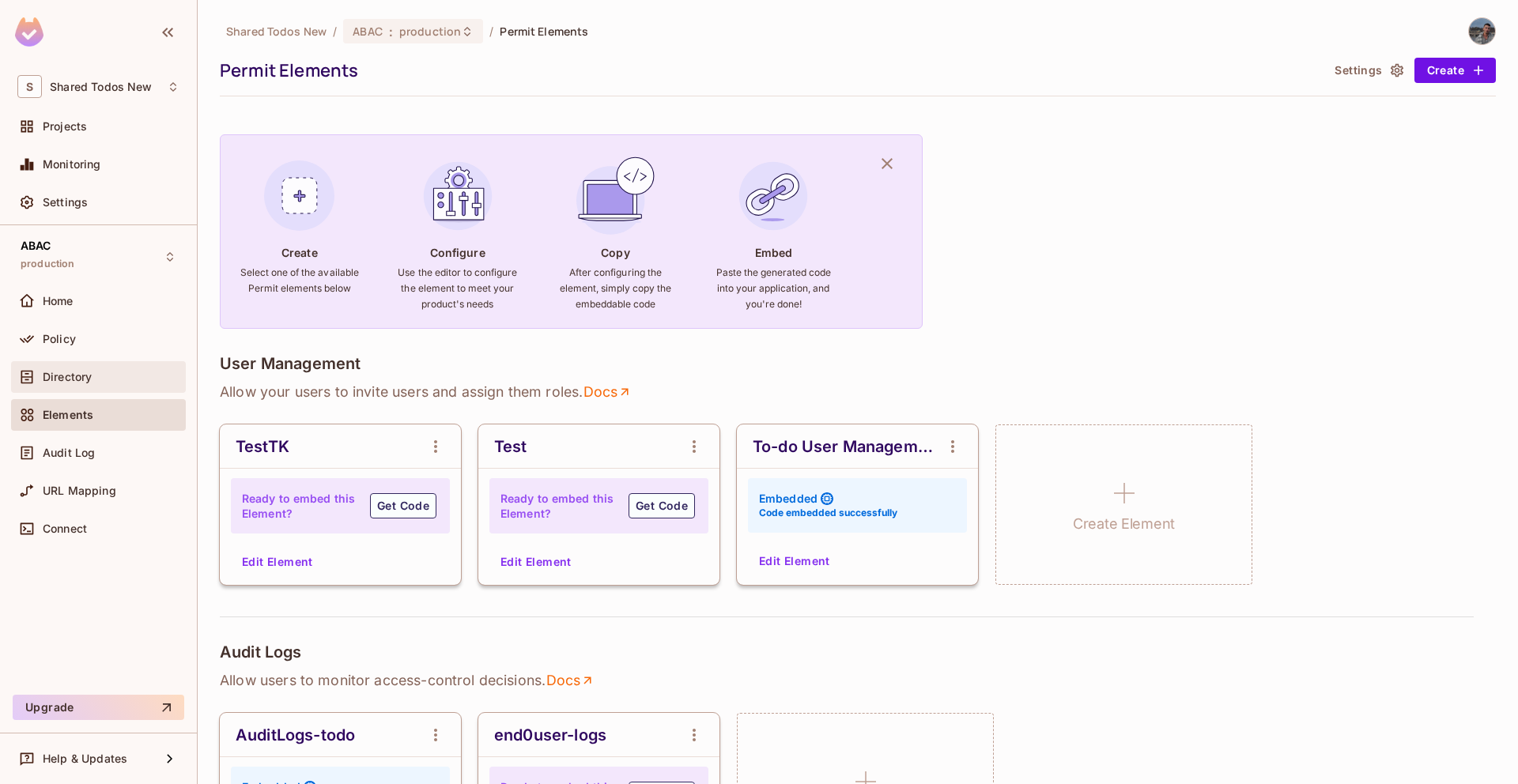
click at [144, 376] on div "Directory" at bounding box center [111, 377] width 137 height 13
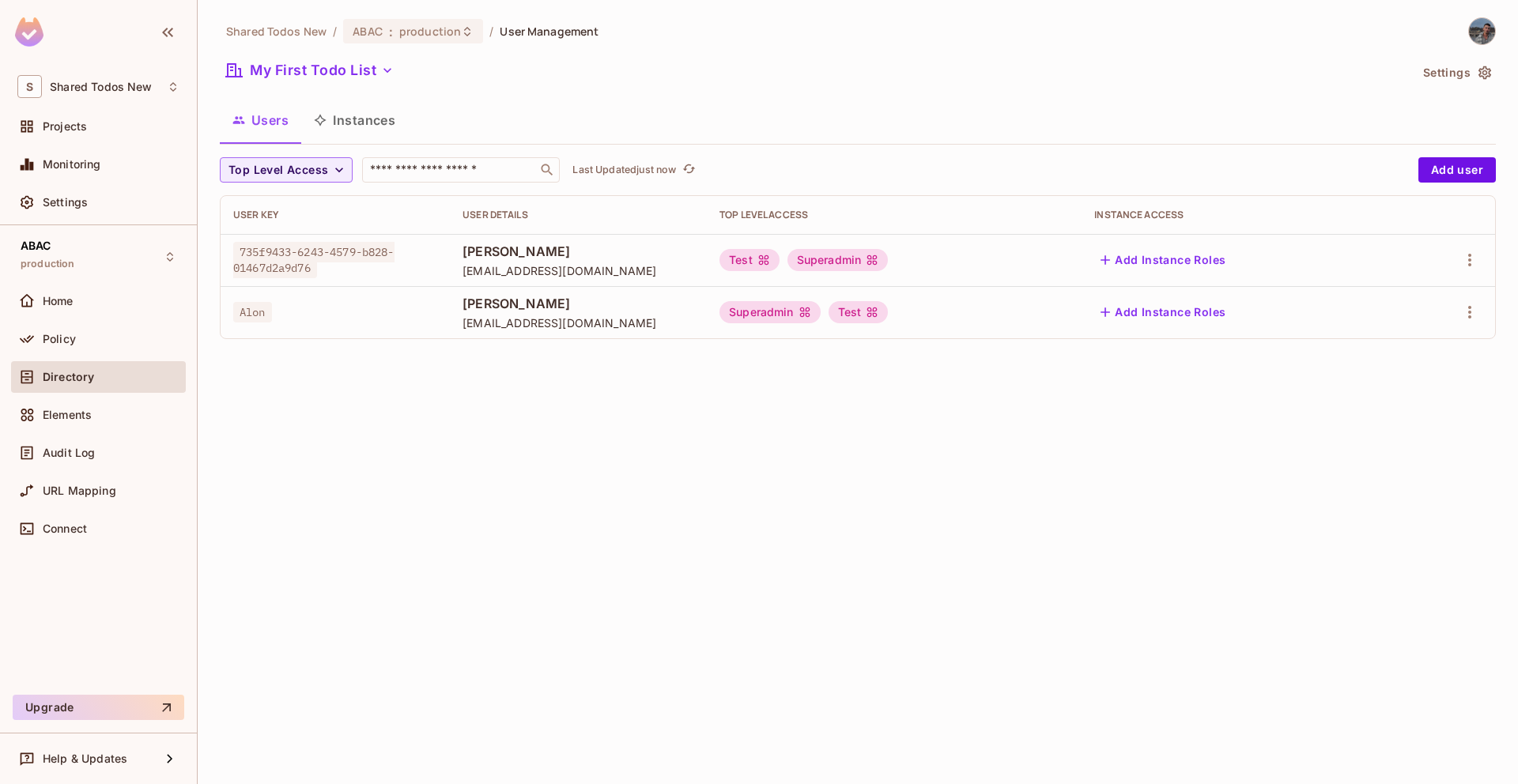
click at [719, 307] on div "Superadmin" at bounding box center [770, 313] width 101 height 22
click at [719, 310] on div "Superadmin" at bounding box center [770, 313] width 101 height 22
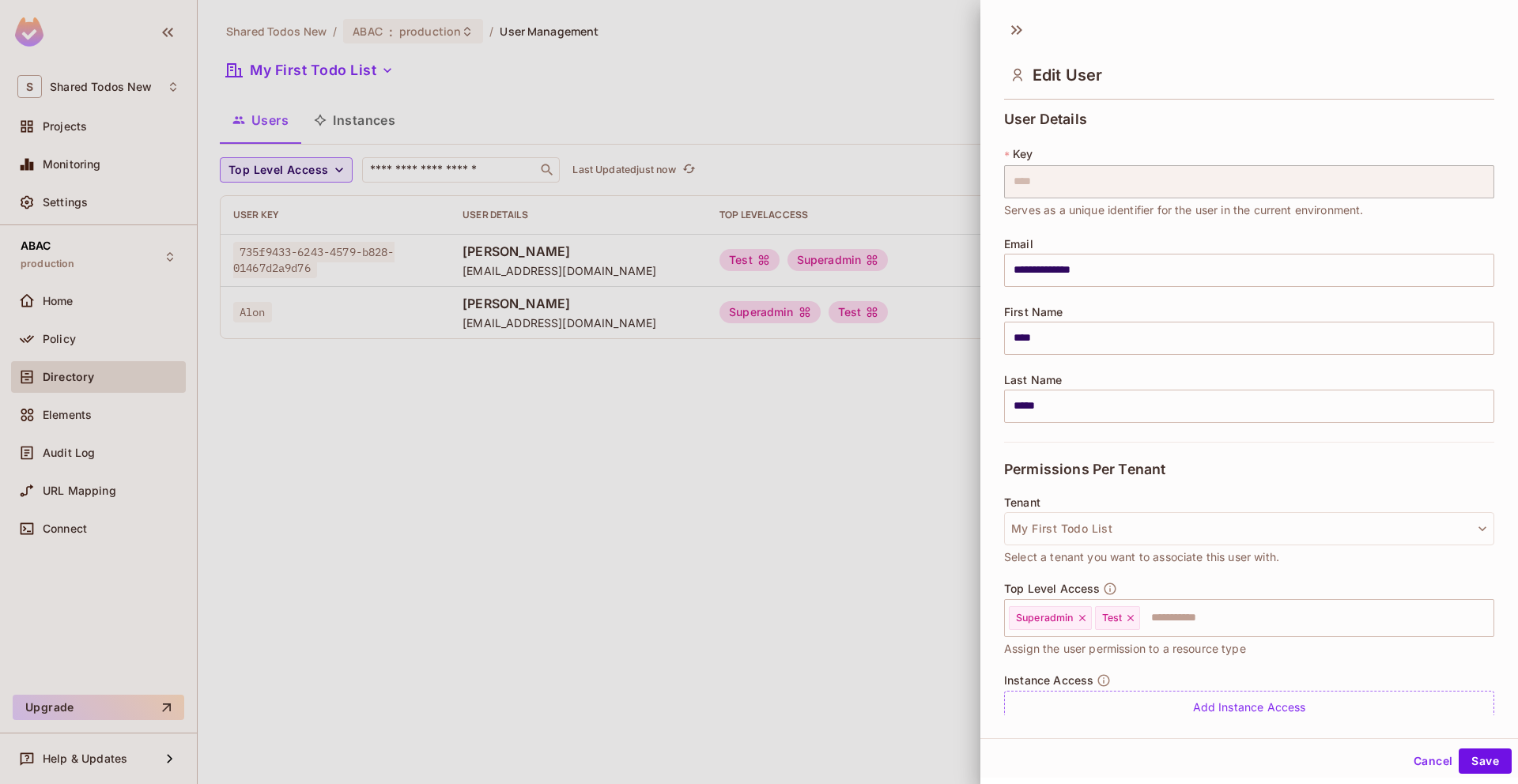
click at [852, 375] on div at bounding box center [759, 392] width 1518 height 784
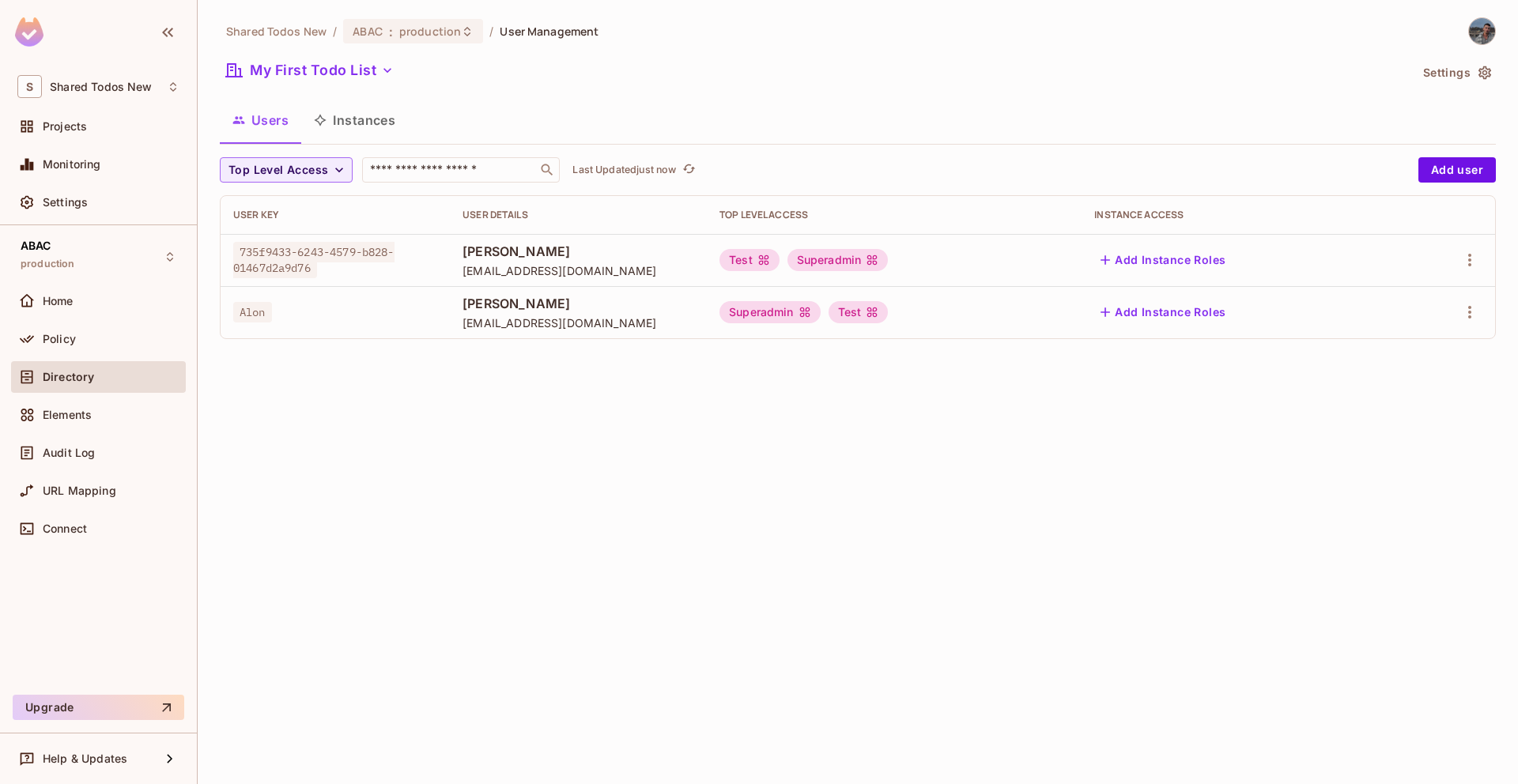
click at [799, 312] on icon at bounding box center [805, 313] width 13 height 13
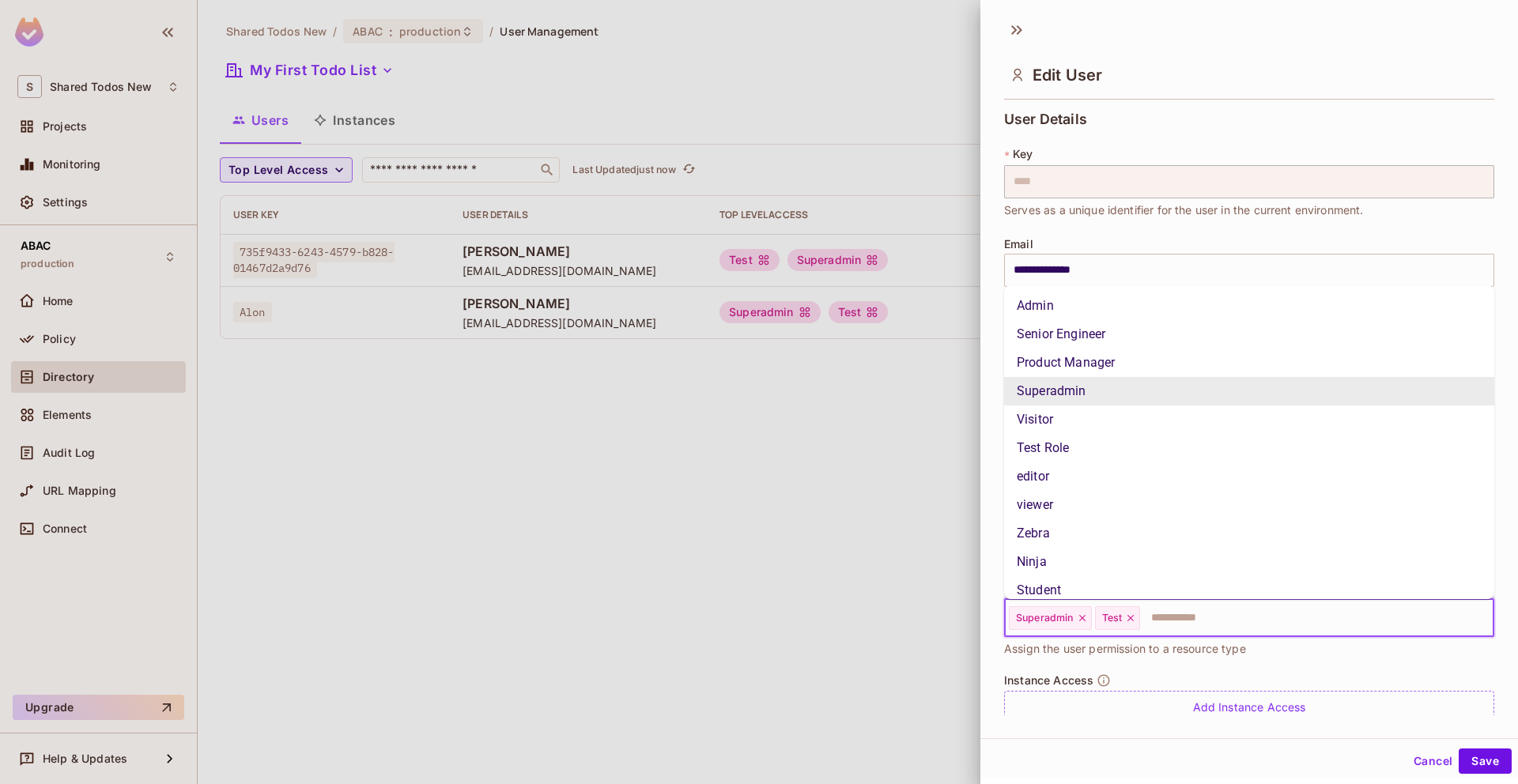
click at [1186, 616] on input "text" at bounding box center [1302, 617] width 322 height 31
click at [1059, 300] on li "Admin" at bounding box center [1249, 305] width 490 height 28
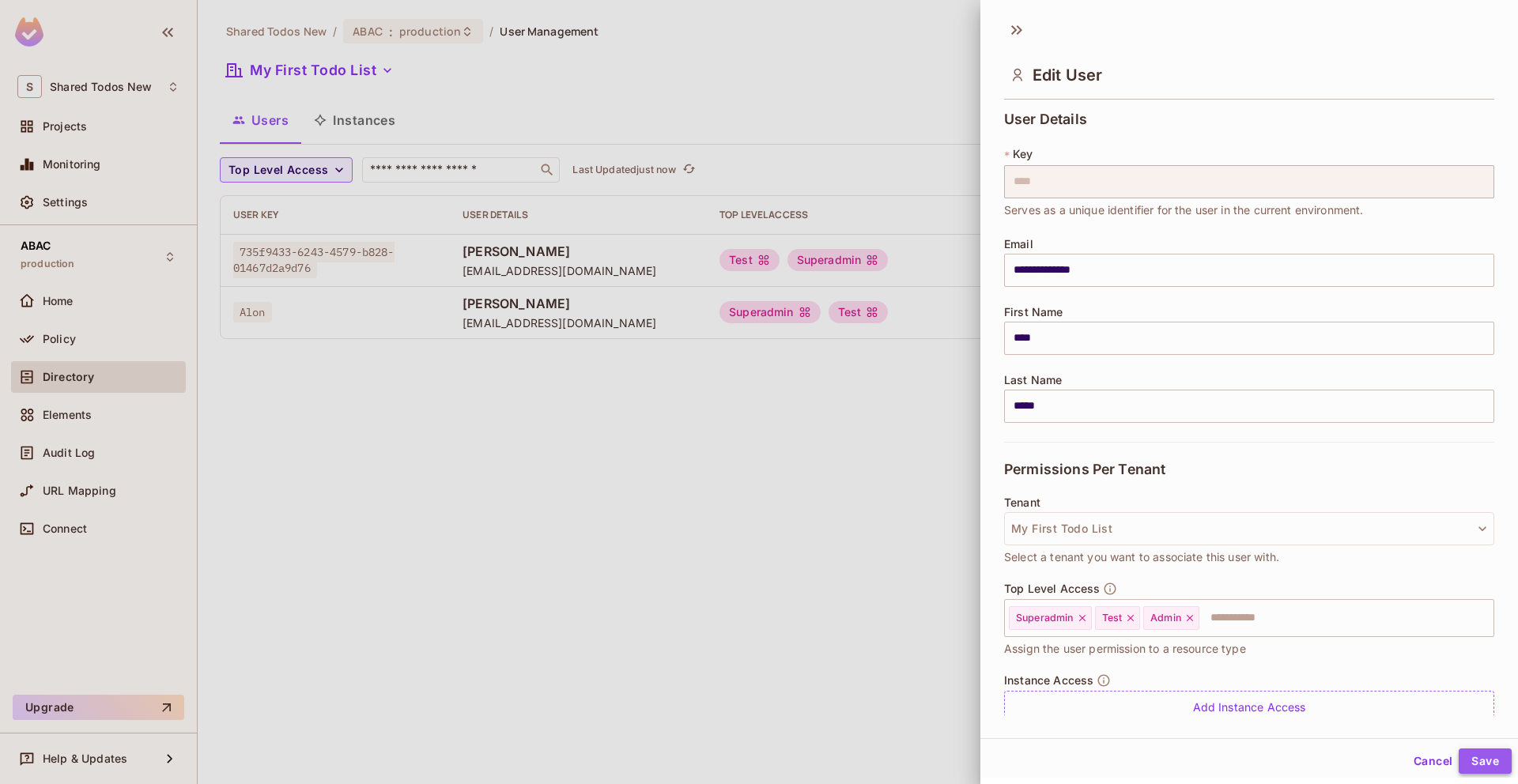
click at [1471, 762] on button "Save" at bounding box center [1485, 762] width 53 height 26
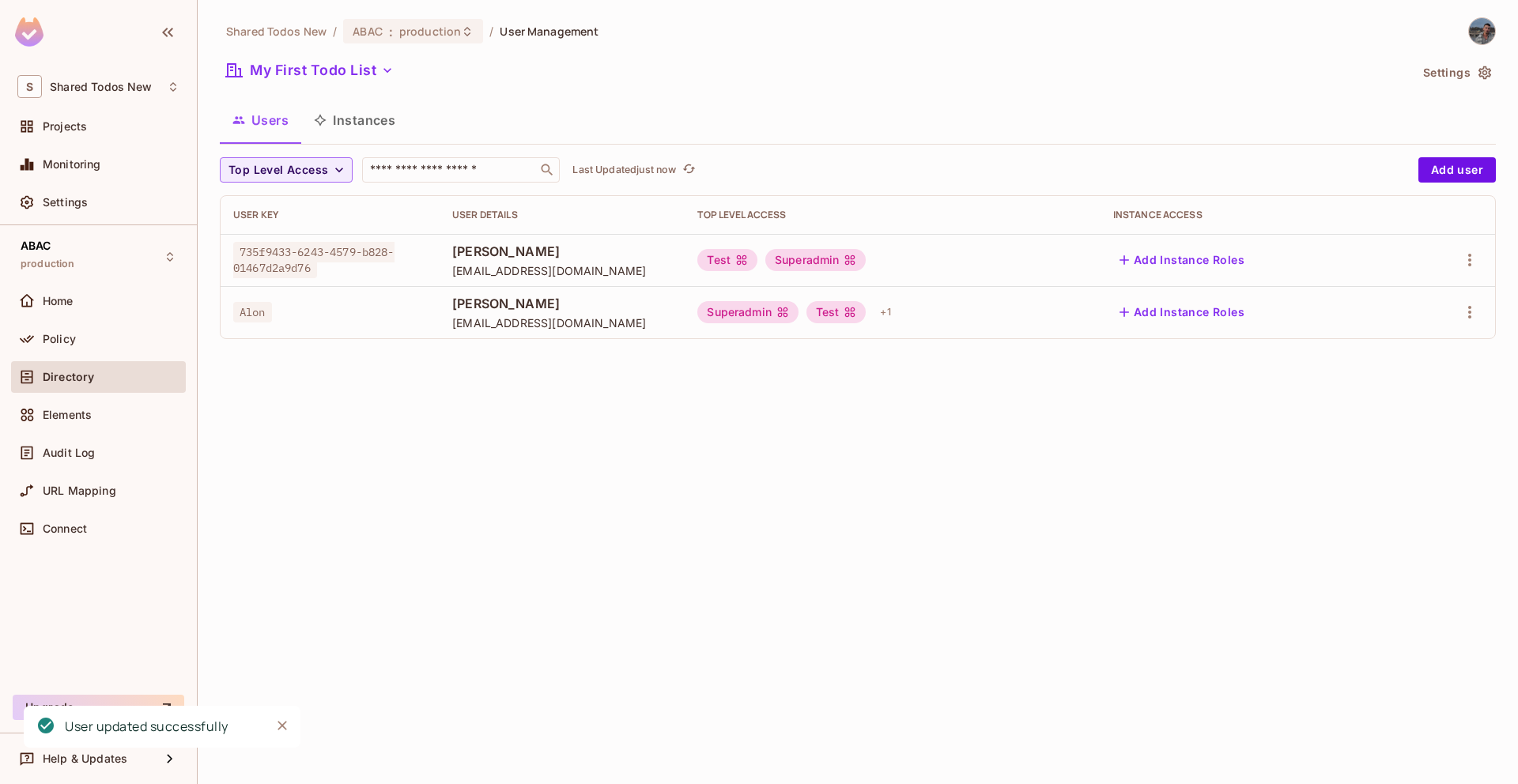
click at [321, 506] on div "Shared Todos New / ABAC : production / User Management My First Todo List Setti…" at bounding box center [858, 392] width 1321 height 784
click at [120, 419] on div "Elements" at bounding box center [111, 415] width 137 height 13
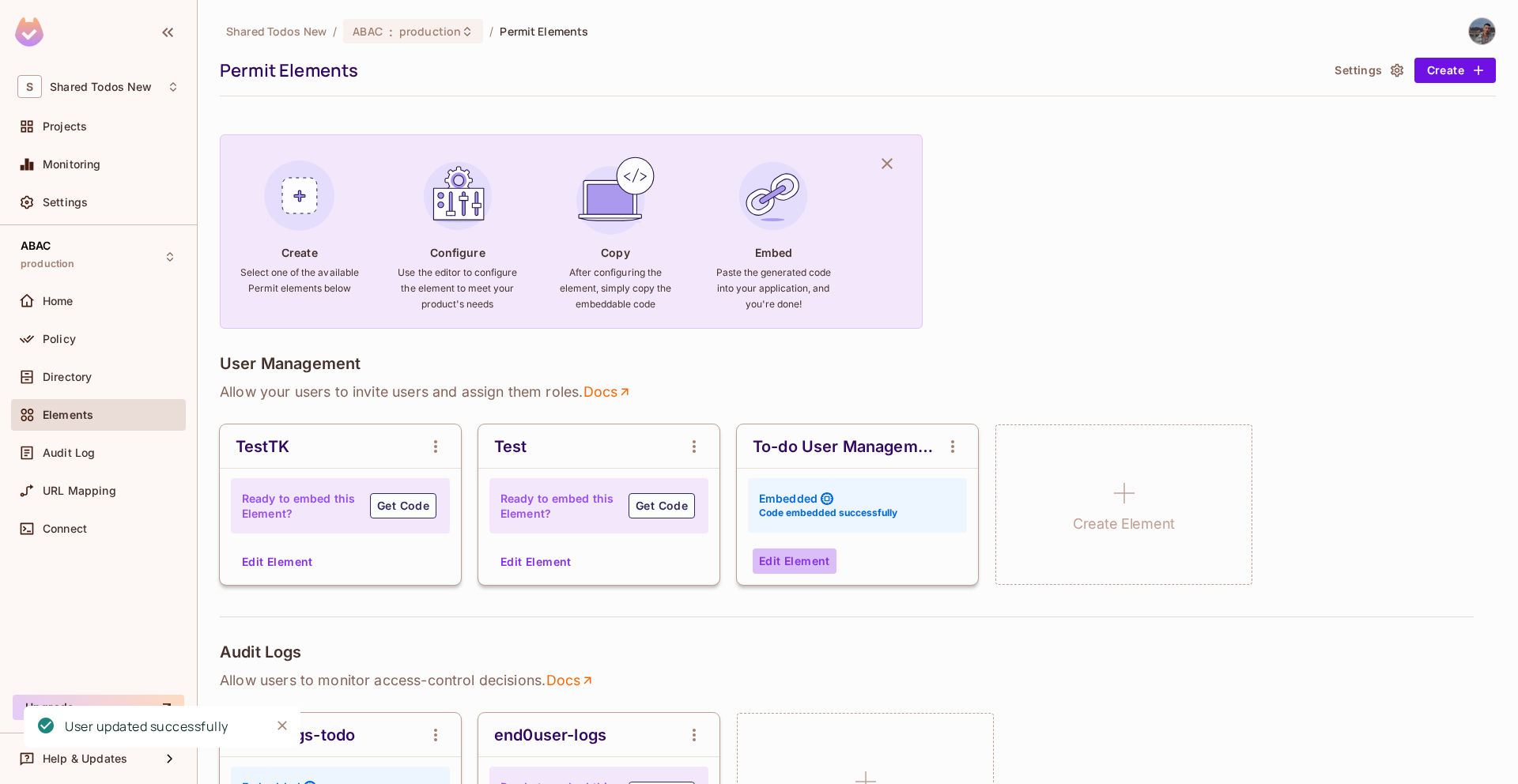
click at [775, 564] on button "Edit Element" at bounding box center [795, 561] width 84 height 26
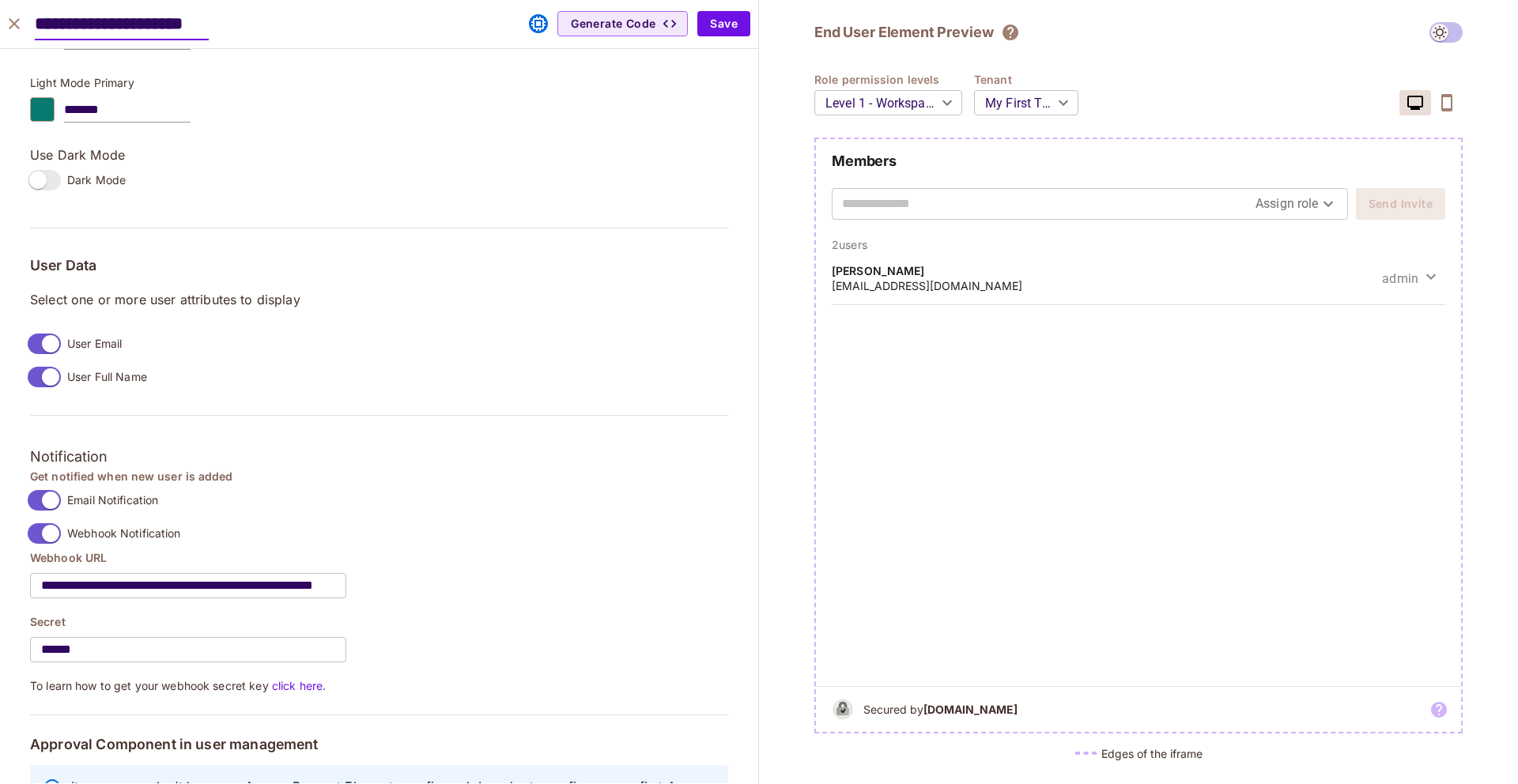
scroll to position [1135, 0]
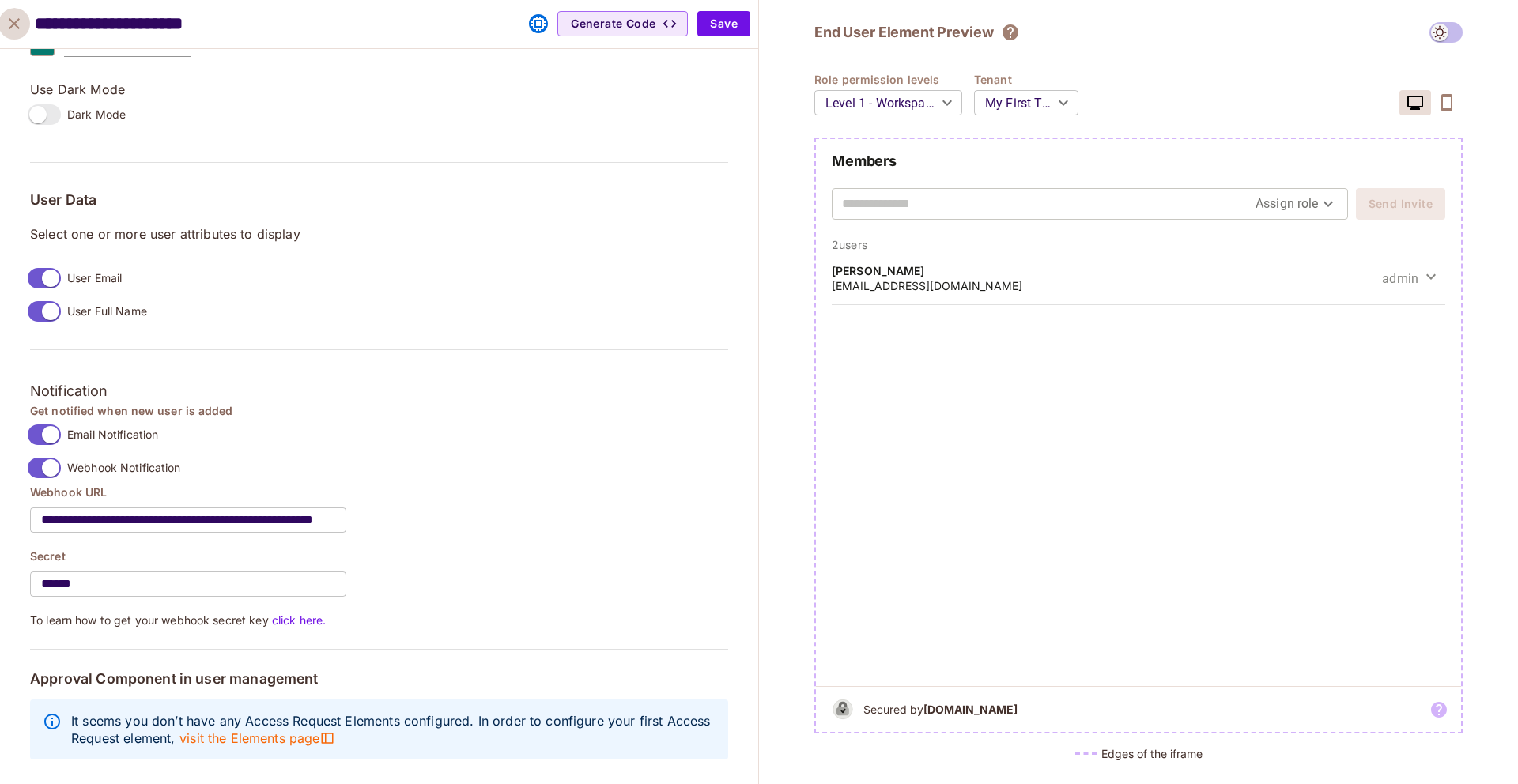
click at [17, 21] on icon "close" at bounding box center [14, 24] width 11 height 11
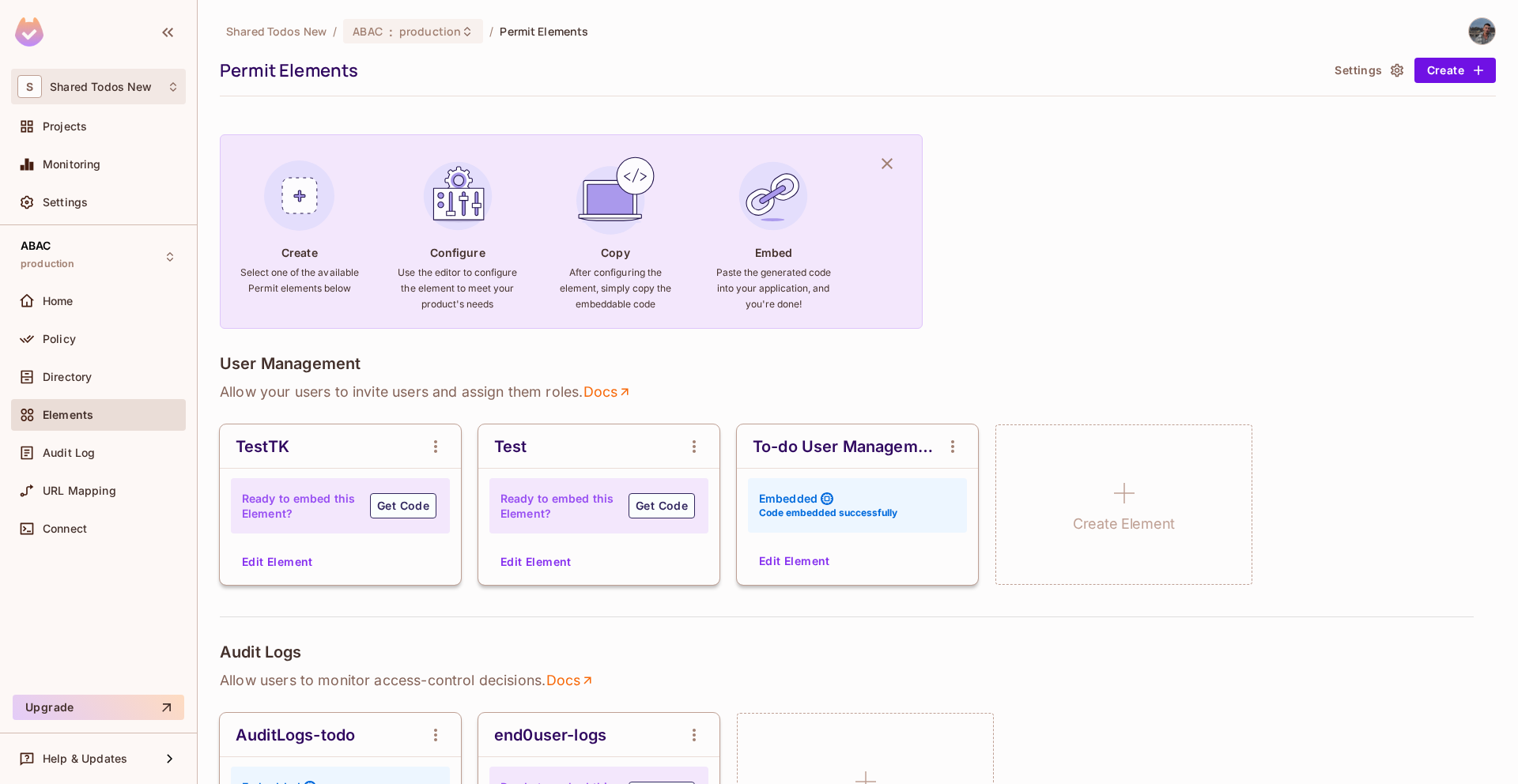
click at [147, 99] on div "S Shared Todos New" at bounding box center [99, 87] width 175 height 35
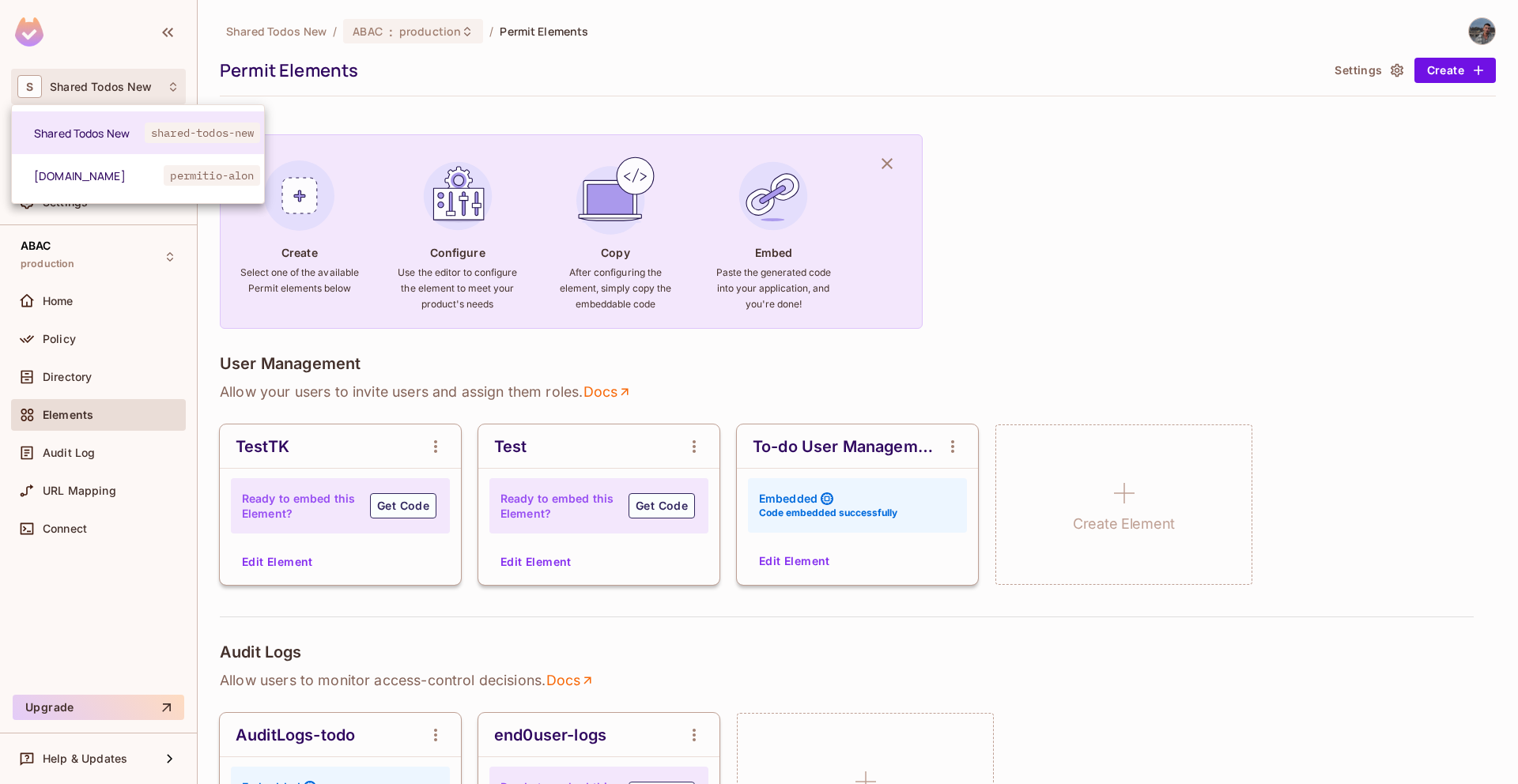
click at [359, 109] on div at bounding box center [759, 392] width 1518 height 784
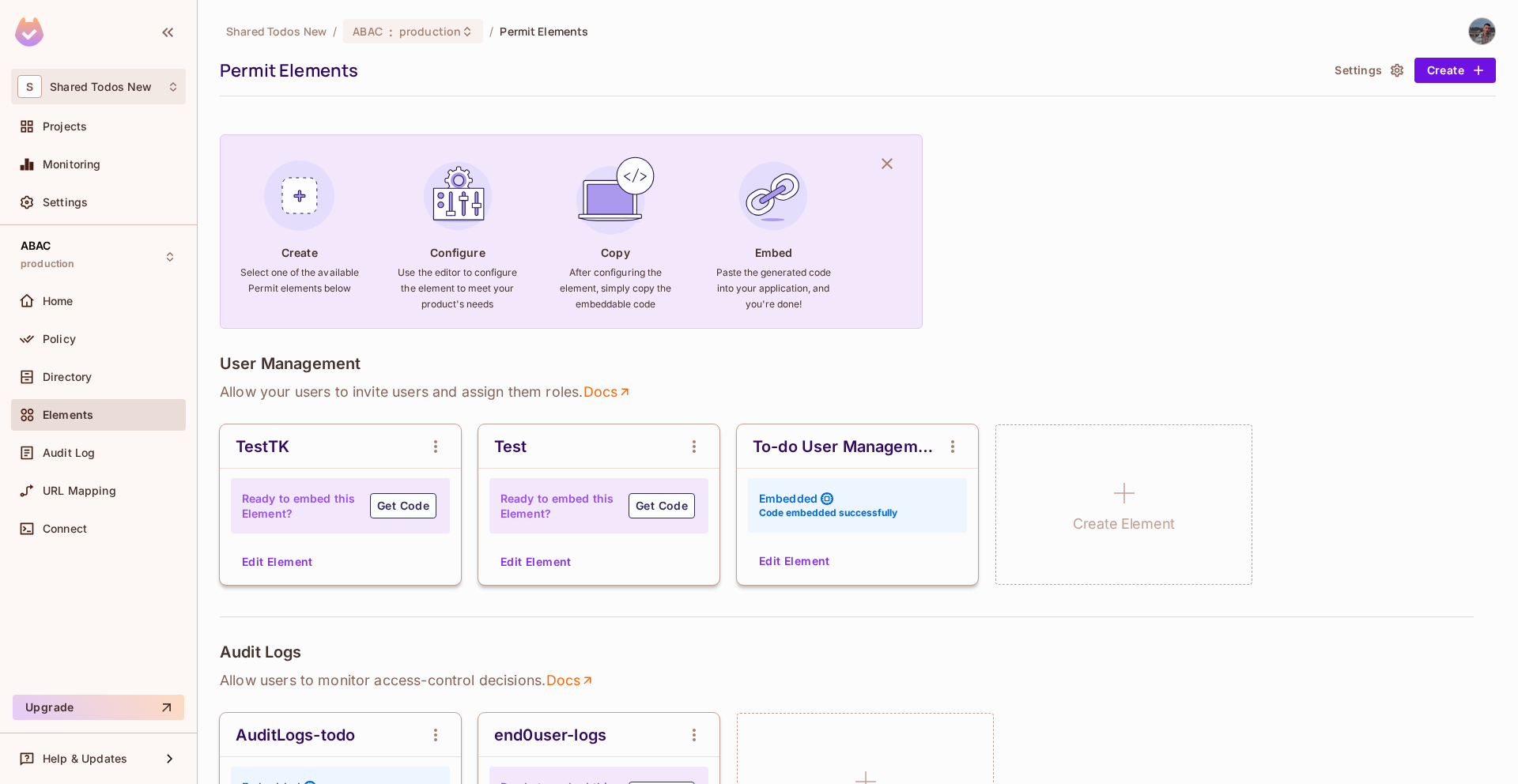
click at [135, 93] on div "S Shared Todos New" at bounding box center [99, 87] width 162 height 23
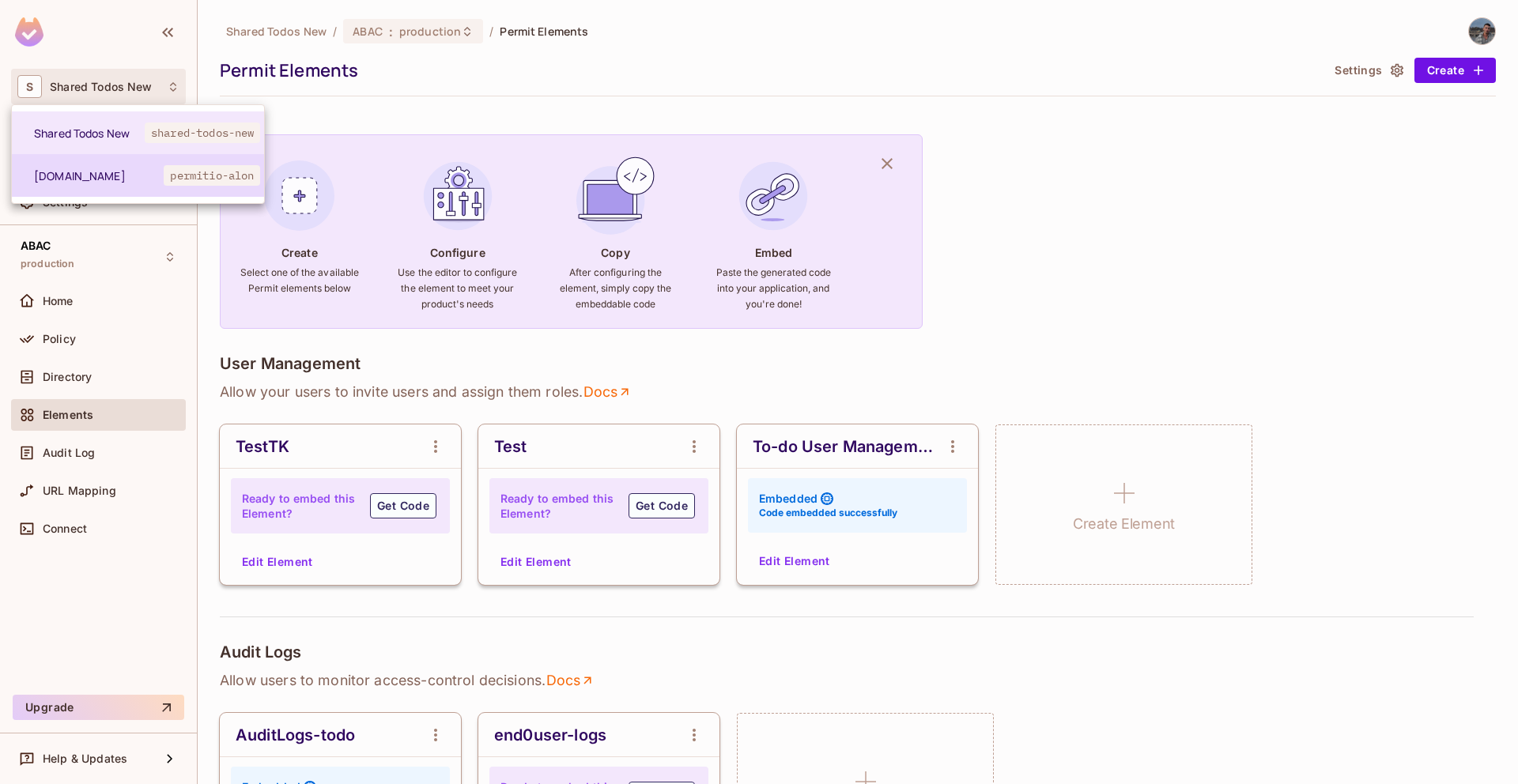
click at [129, 163] on li "permit.io permitio-alon" at bounding box center [138, 175] width 253 height 42
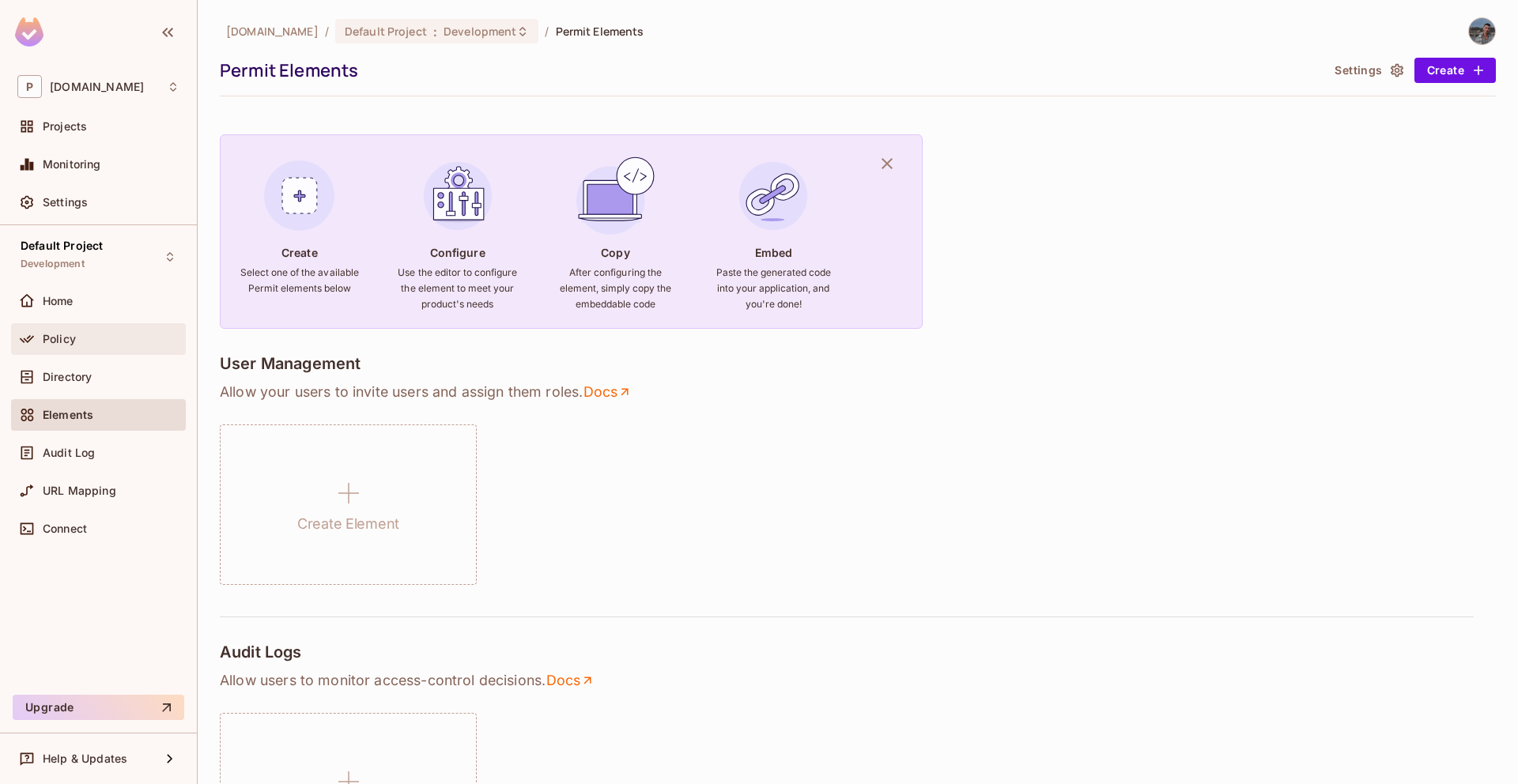
click at [89, 323] on div "Policy" at bounding box center [99, 338] width 175 height 31
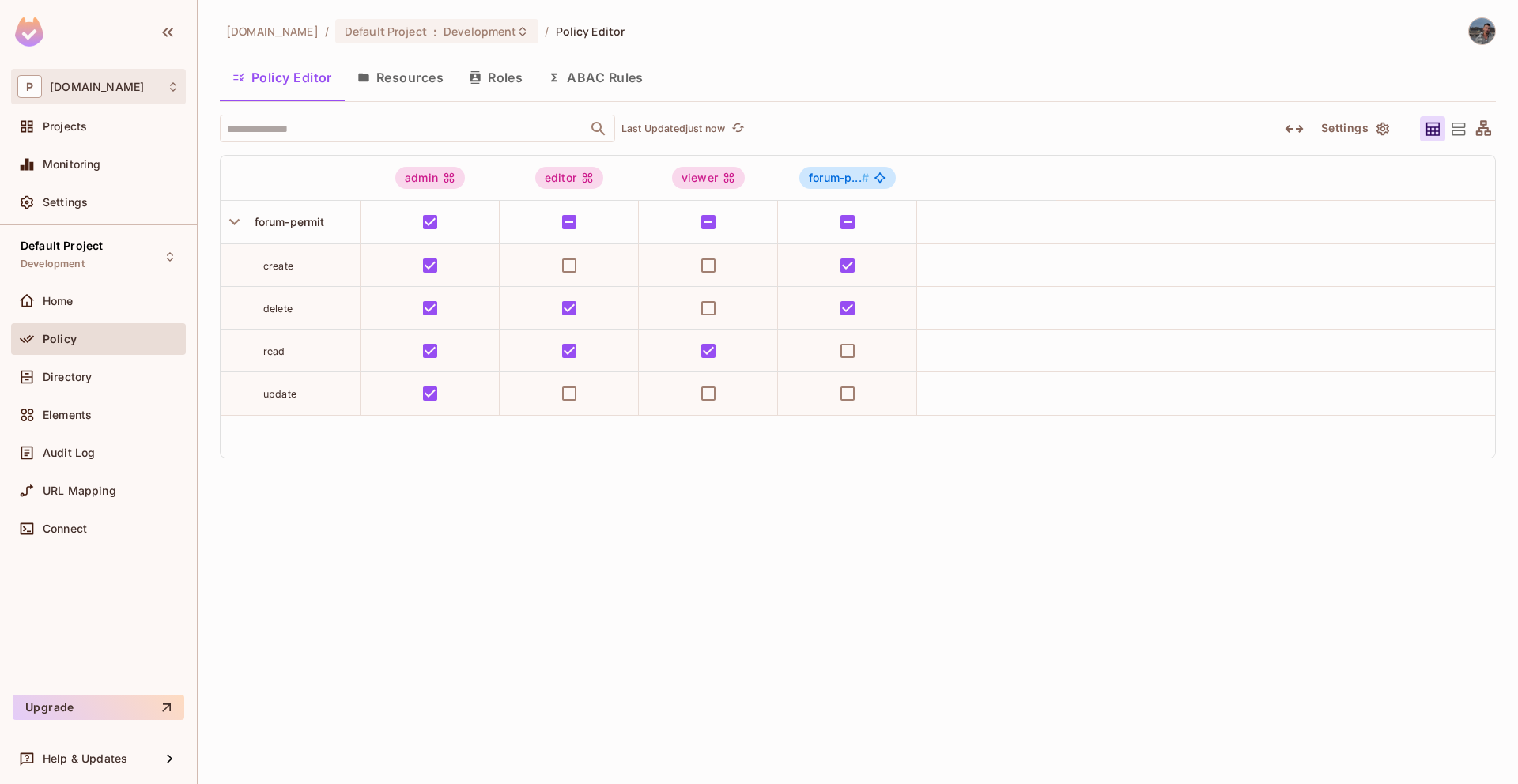
click at [114, 90] on div "P permit.io" at bounding box center [99, 87] width 162 height 23
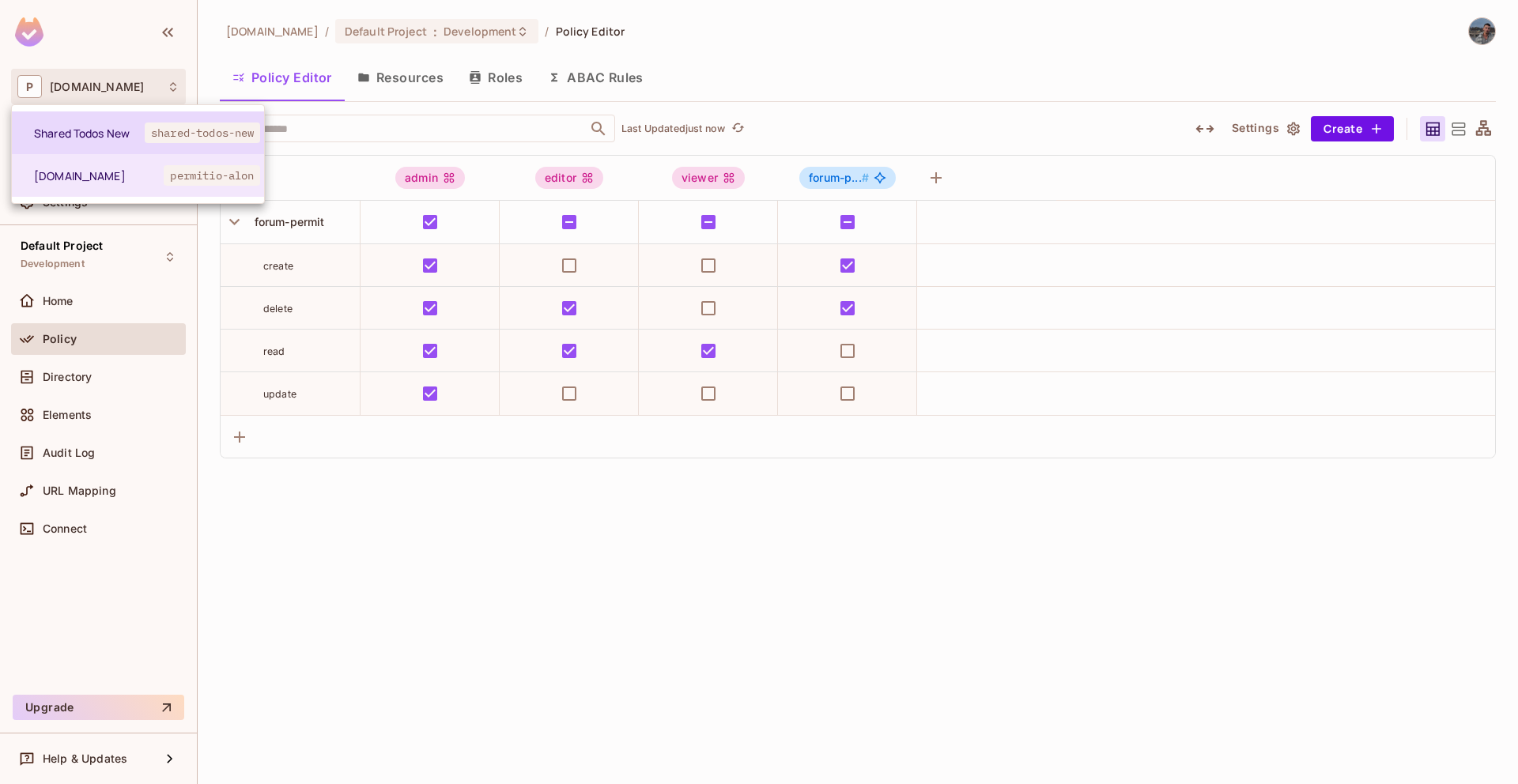
click at [92, 121] on li "Shared Todos New shared-todos-new" at bounding box center [138, 132] width 253 height 42
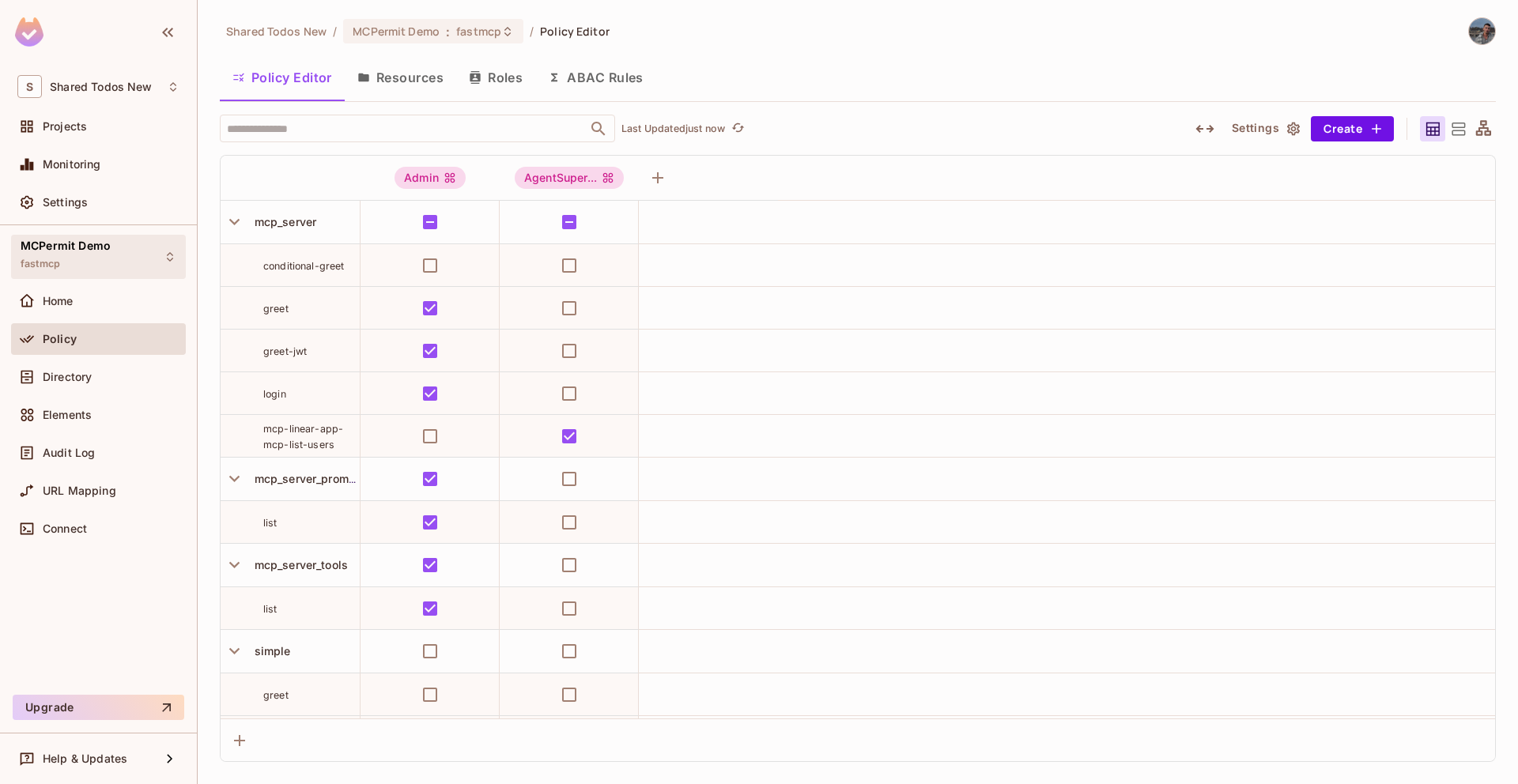
click at [94, 260] on div "MCPermit Demo fastmcp" at bounding box center [66, 257] width 90 height 34
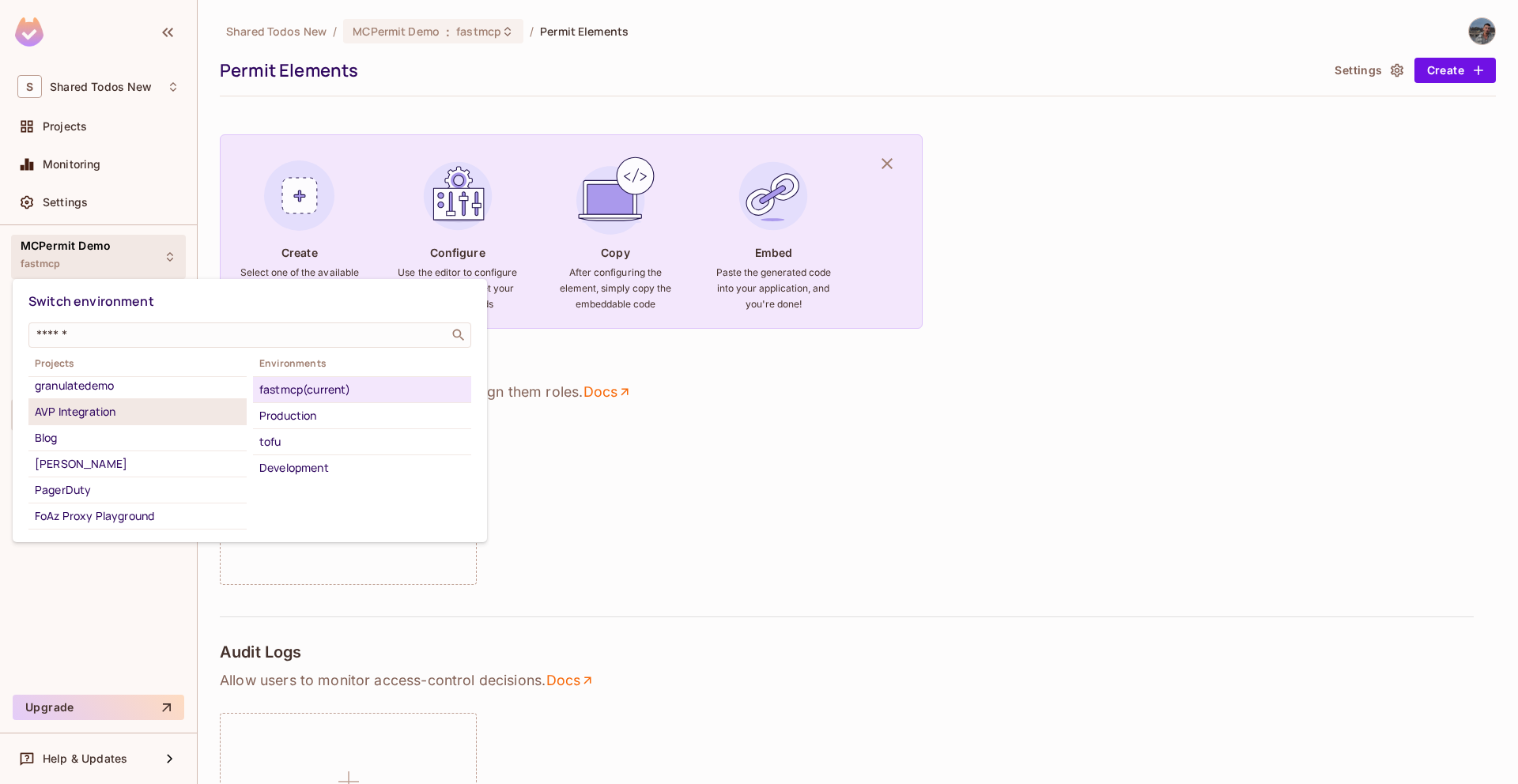
scroll to position [807, 0]
click at [81, 93] on div at bounding box center [759, 392] width 1518 height 784
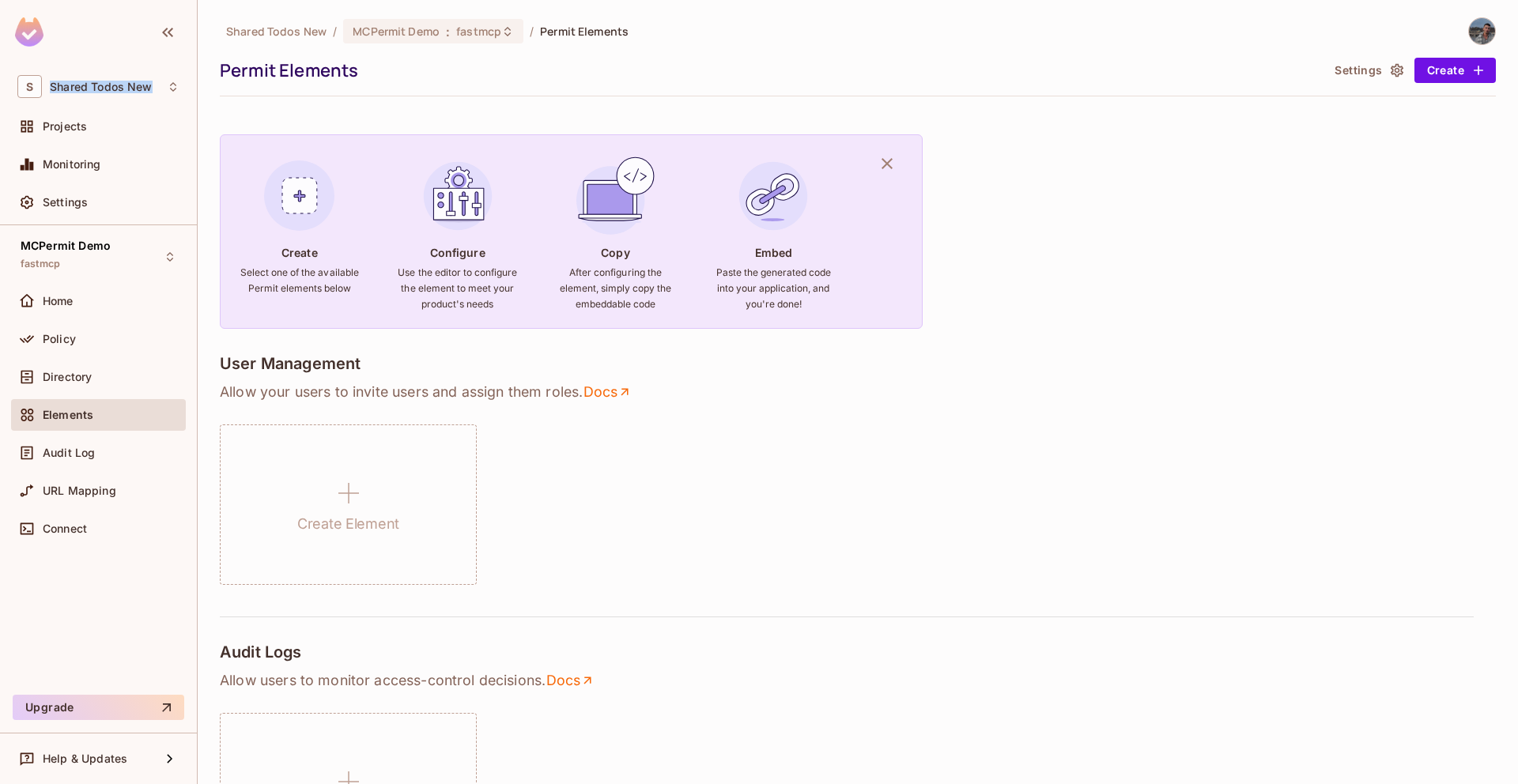
click at [81, 93] on div "S Shared Todos New" at bounding box center [99, 87] width 162 height 23
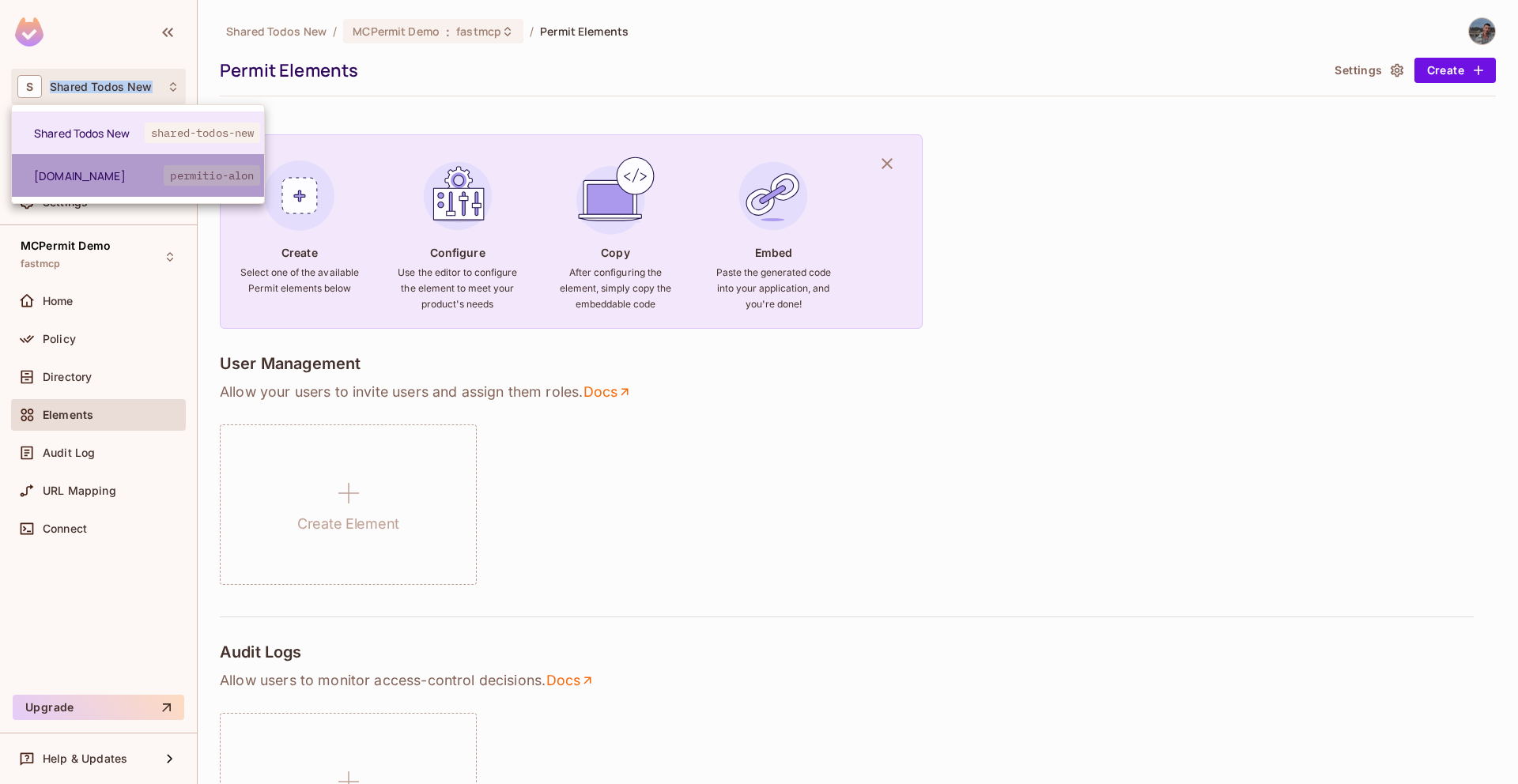
click at [77, 182] on span "[DOMAIN_NAME]" at bounding box center [99, 176] width 130 height 15
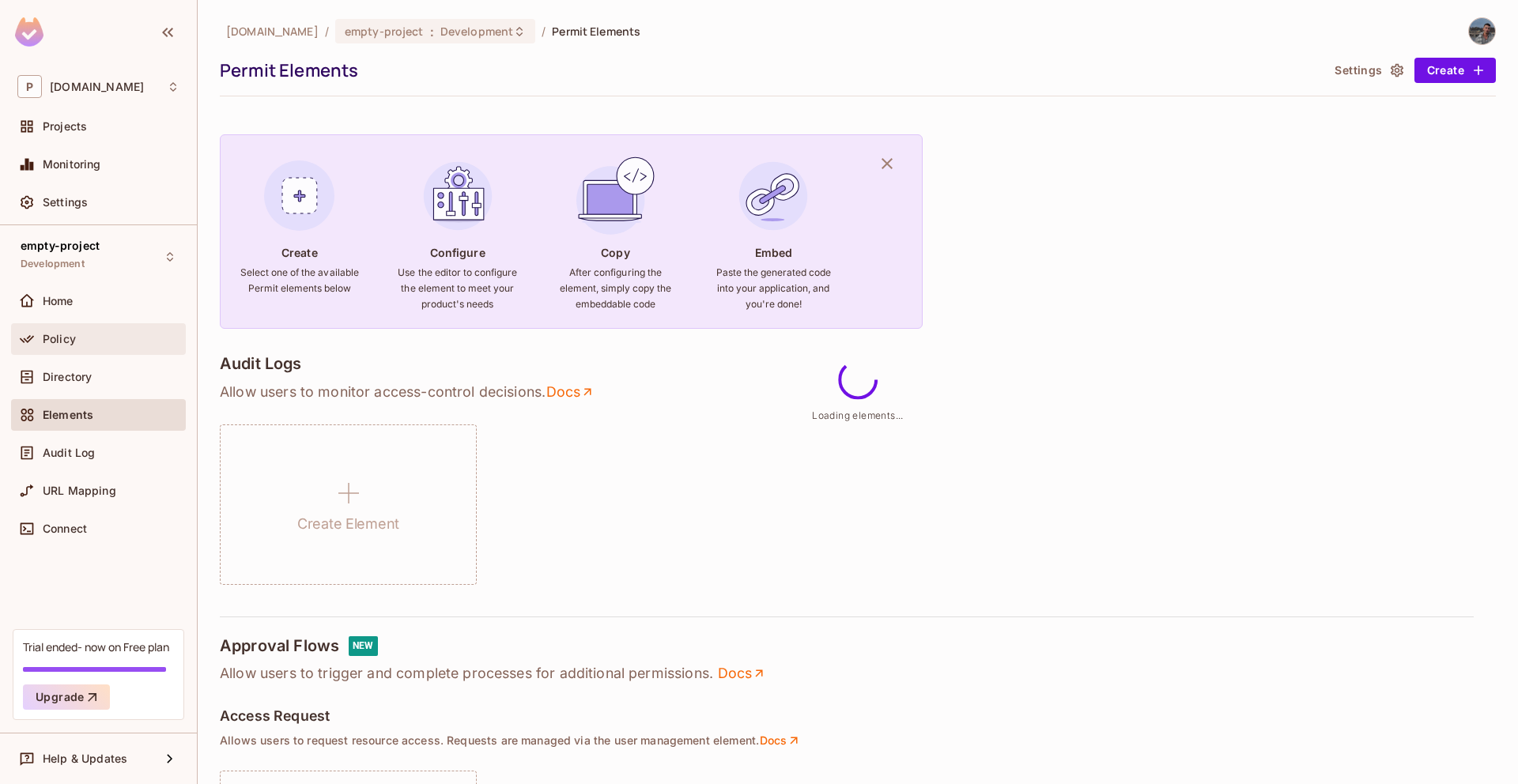
click at [87, 340] on div "Policy" at bounding box center [111, 339] width 137 height 13
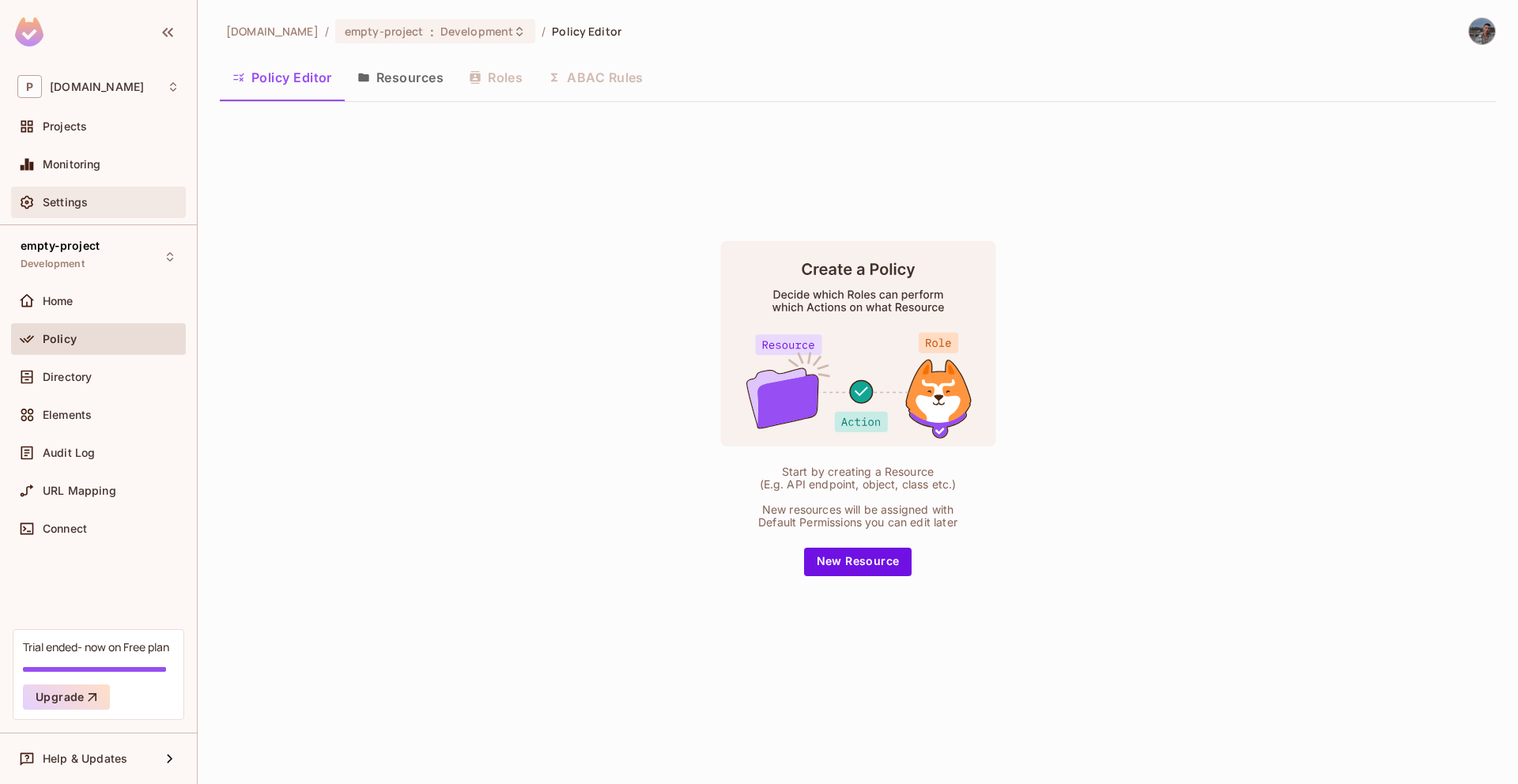
click at [79, 211] on div "Settings" at bounding box center [99, 203] width 162 height 19
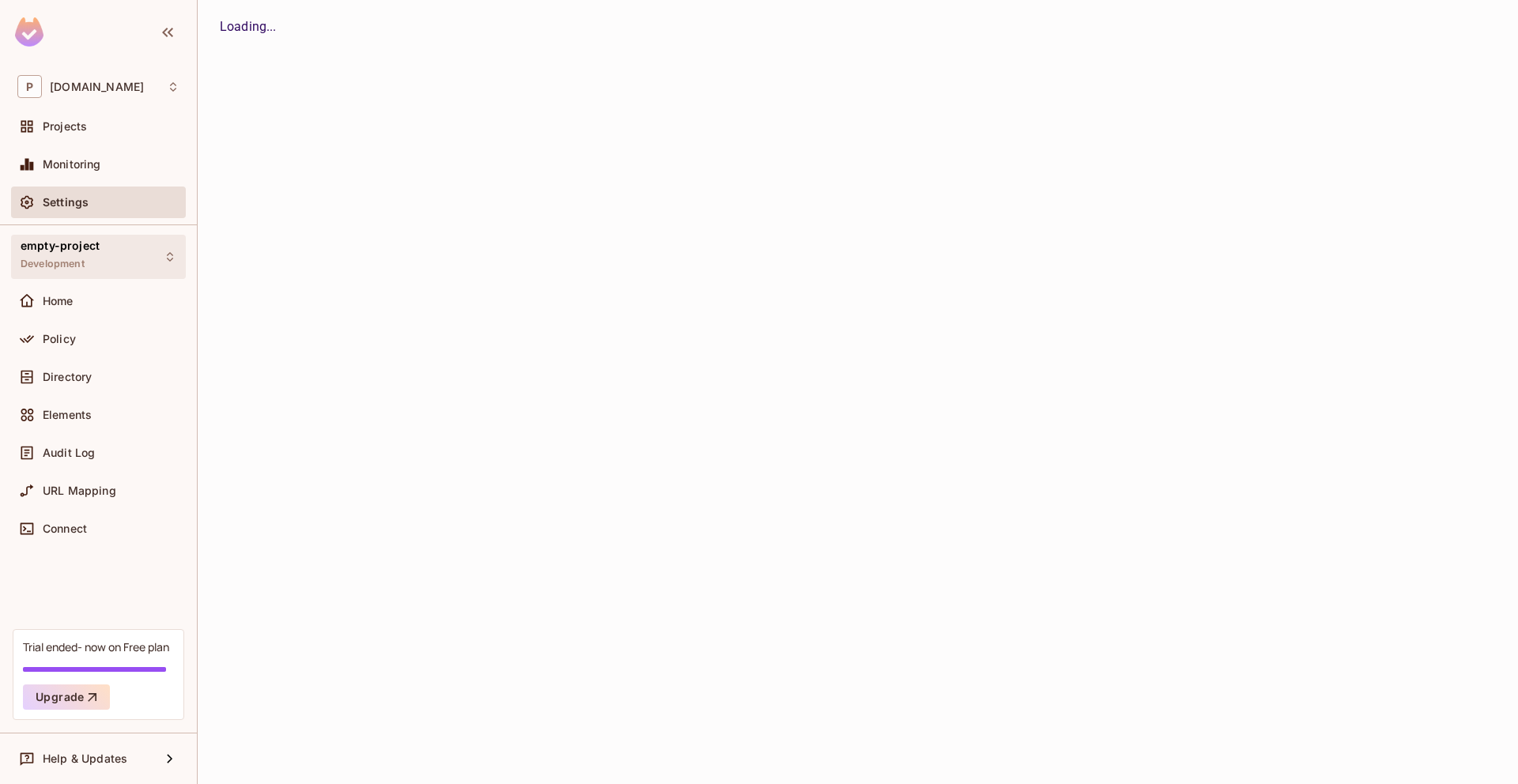
click at [79, 244] on span "empty-project" at bounding box center [60, 246] width 79 height 13
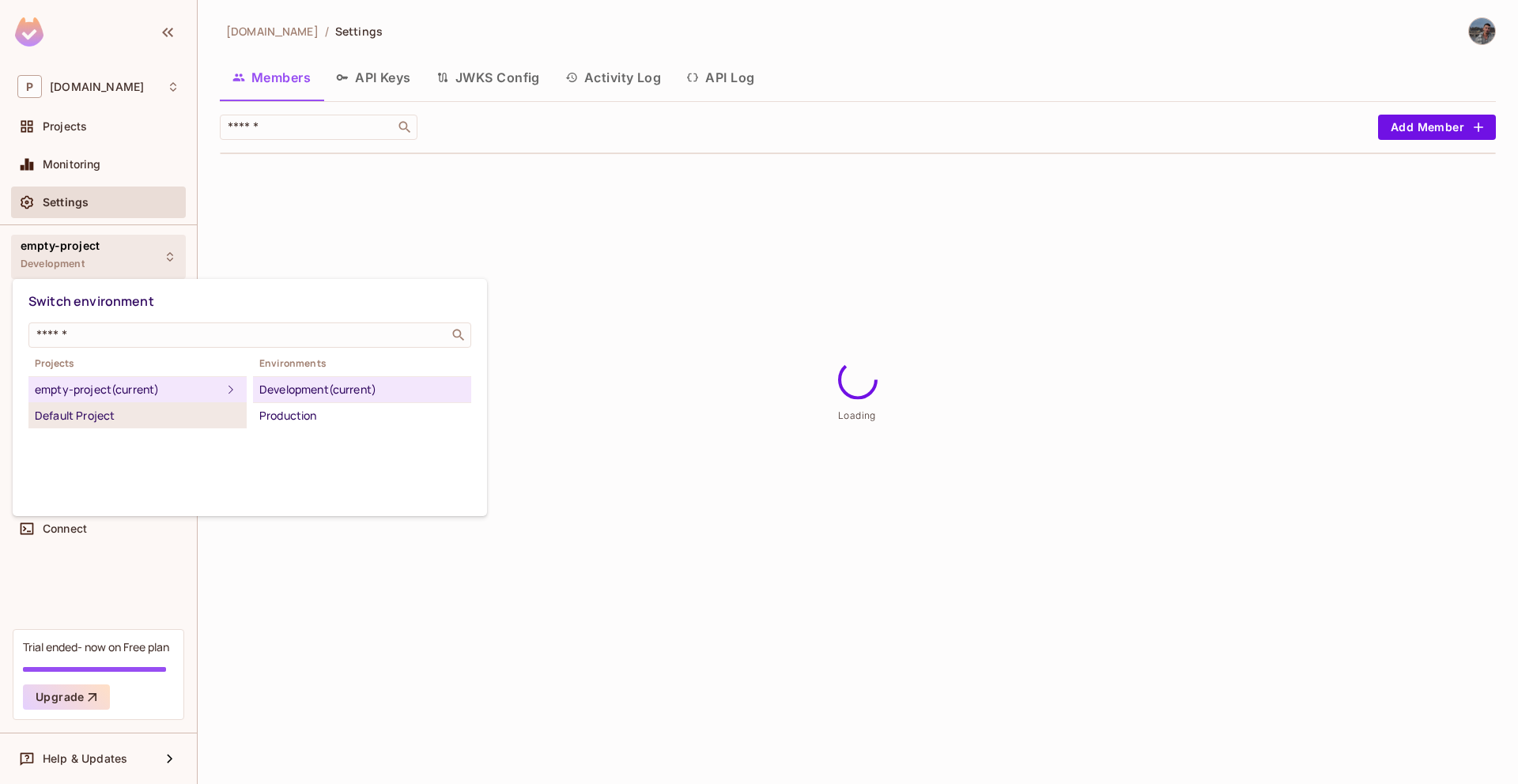
click at [103, 410] on div "Default Project" at bounding box center [137, 416] width 205 height 19
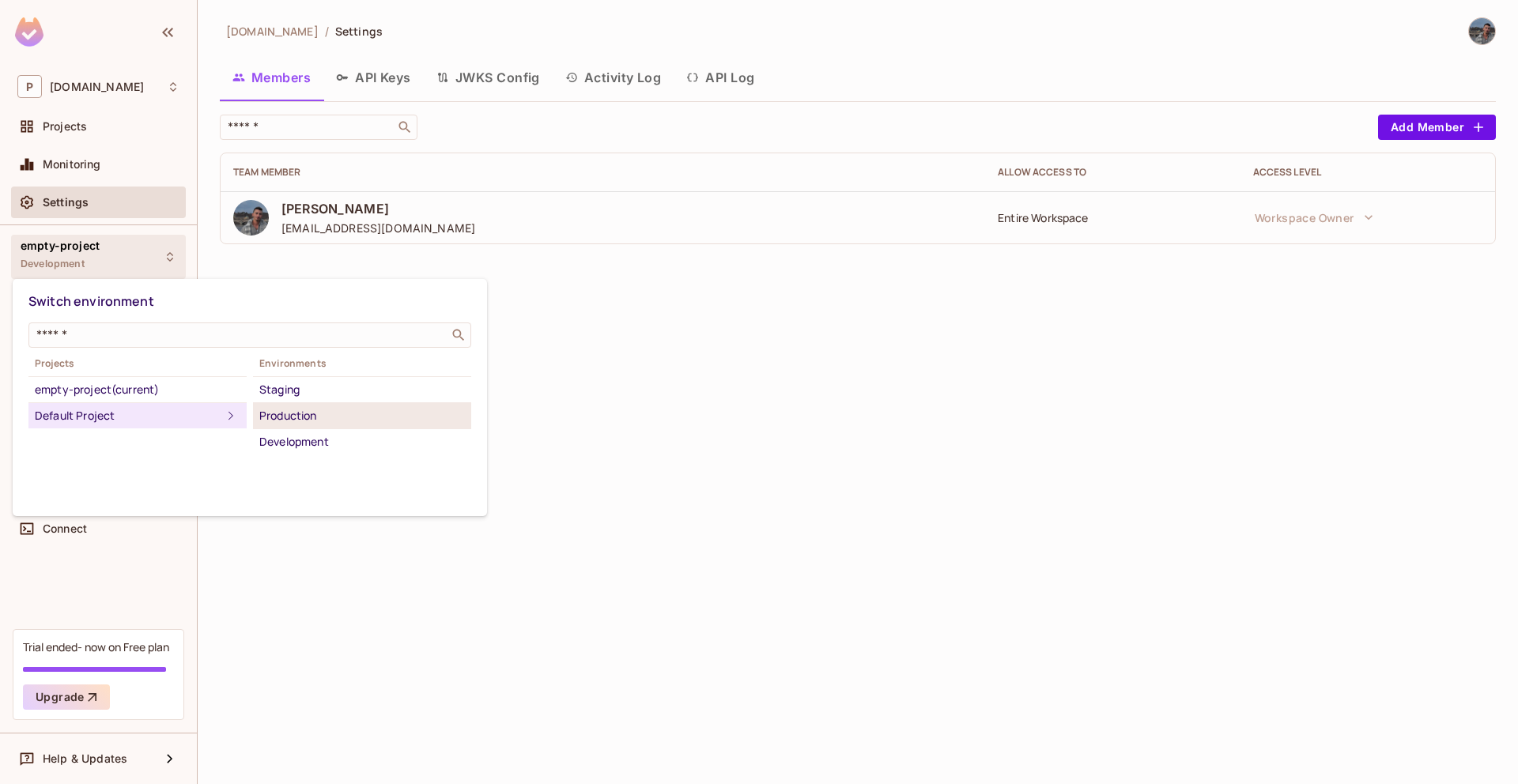
click at [321, 414] on div "Production" at bounding box center [362, 416] width 205 height 19
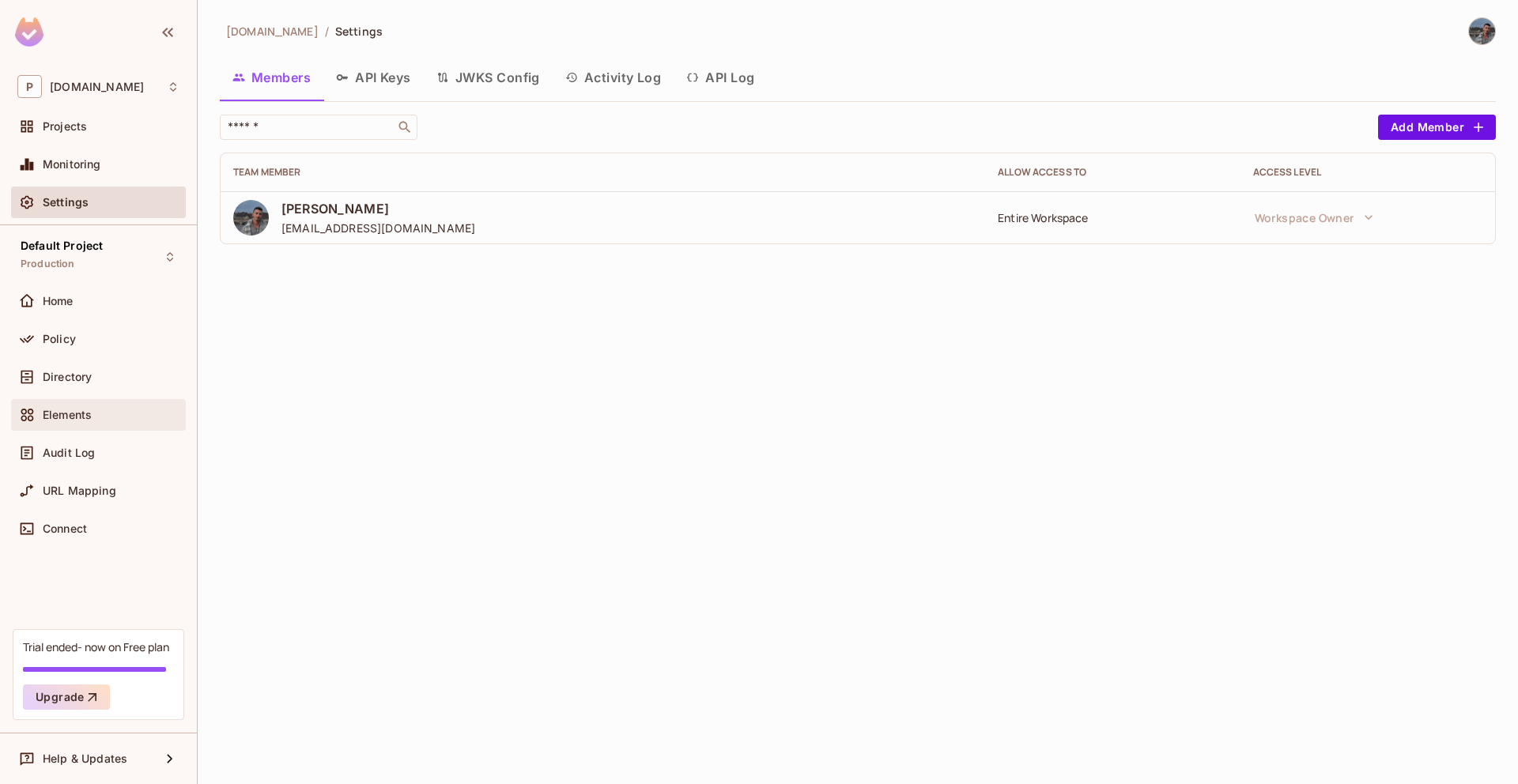
click at [89, 426] on div "Elements" at bounding box center [99, 414] width 175 height 31
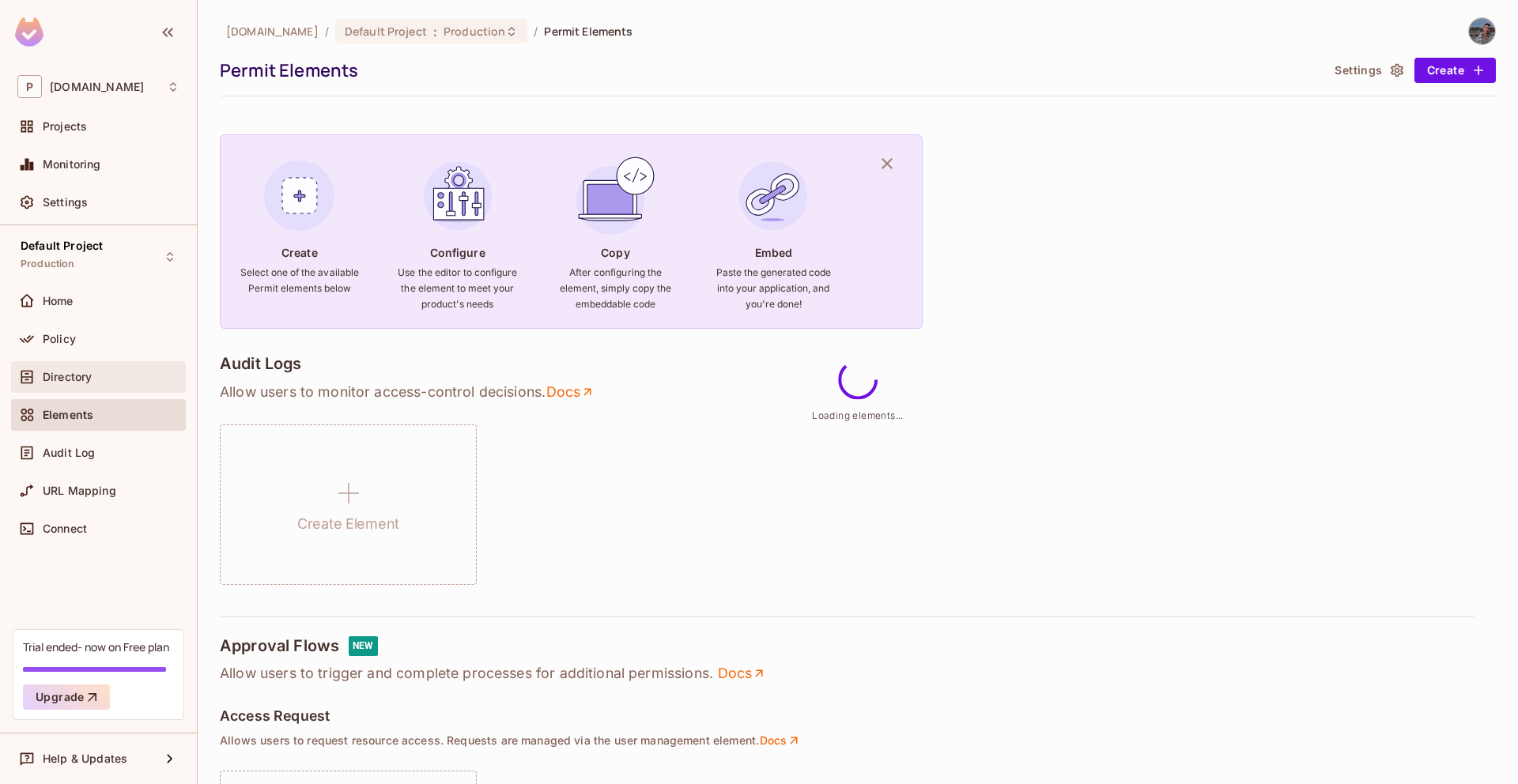
click at [89, 368] on div "Directory" at bounding box center [99, 378] width 162 height 19
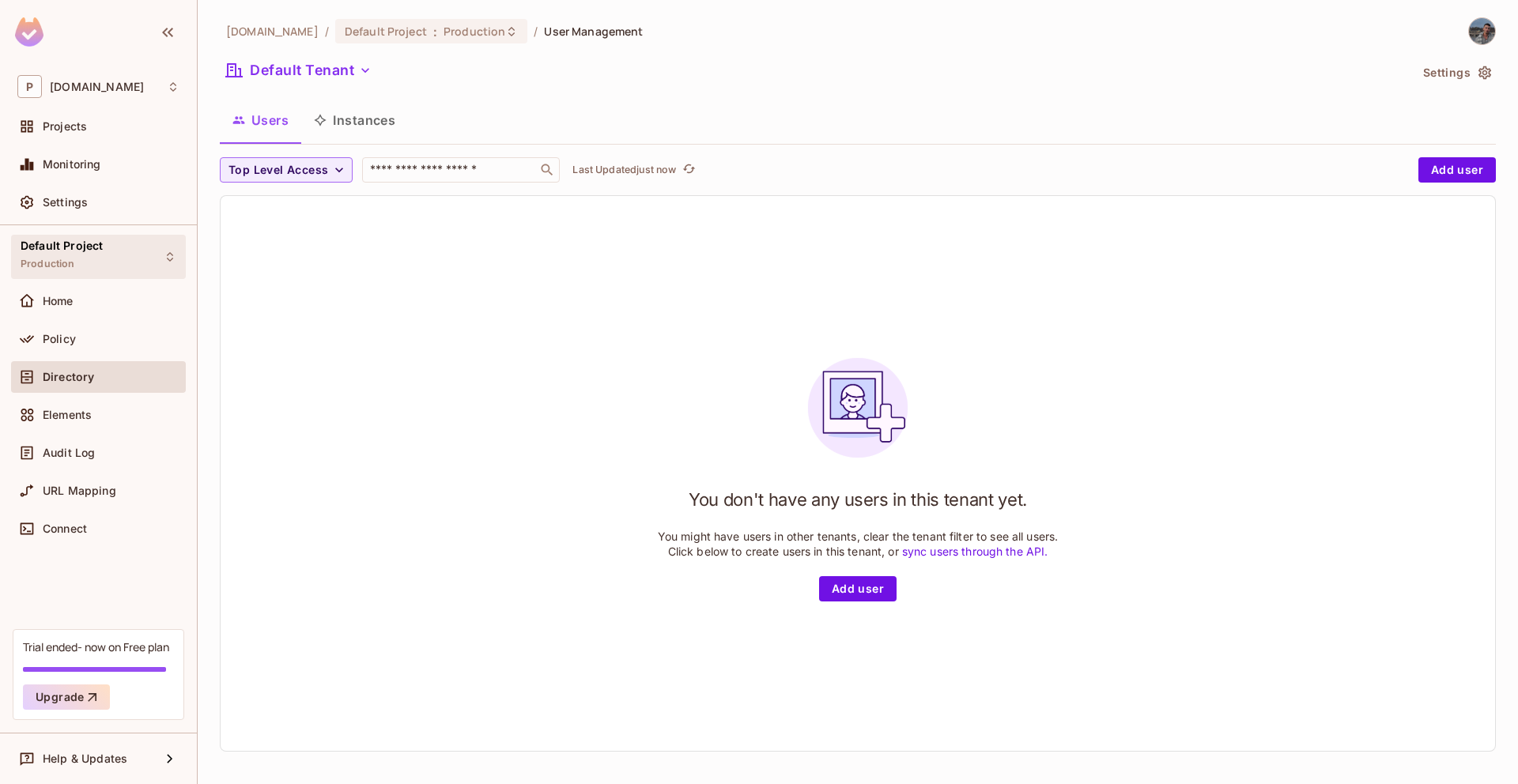
click at [93, 259] on div "Default Project Production" at bounding box center [62, 257] width 83 height 34
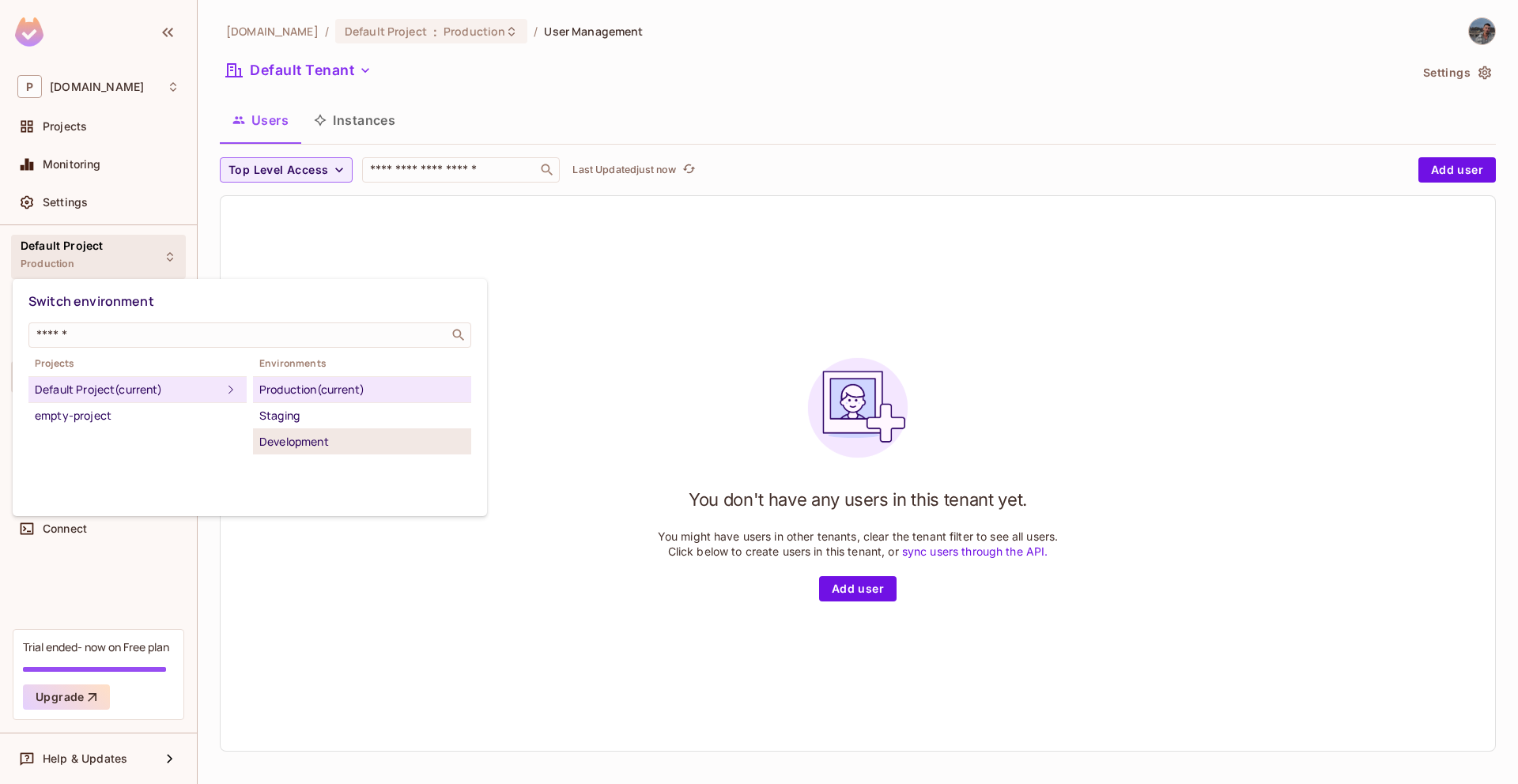
click at [312, 451] on li "Development" at bounding box center [362, 442] width 218 height 26
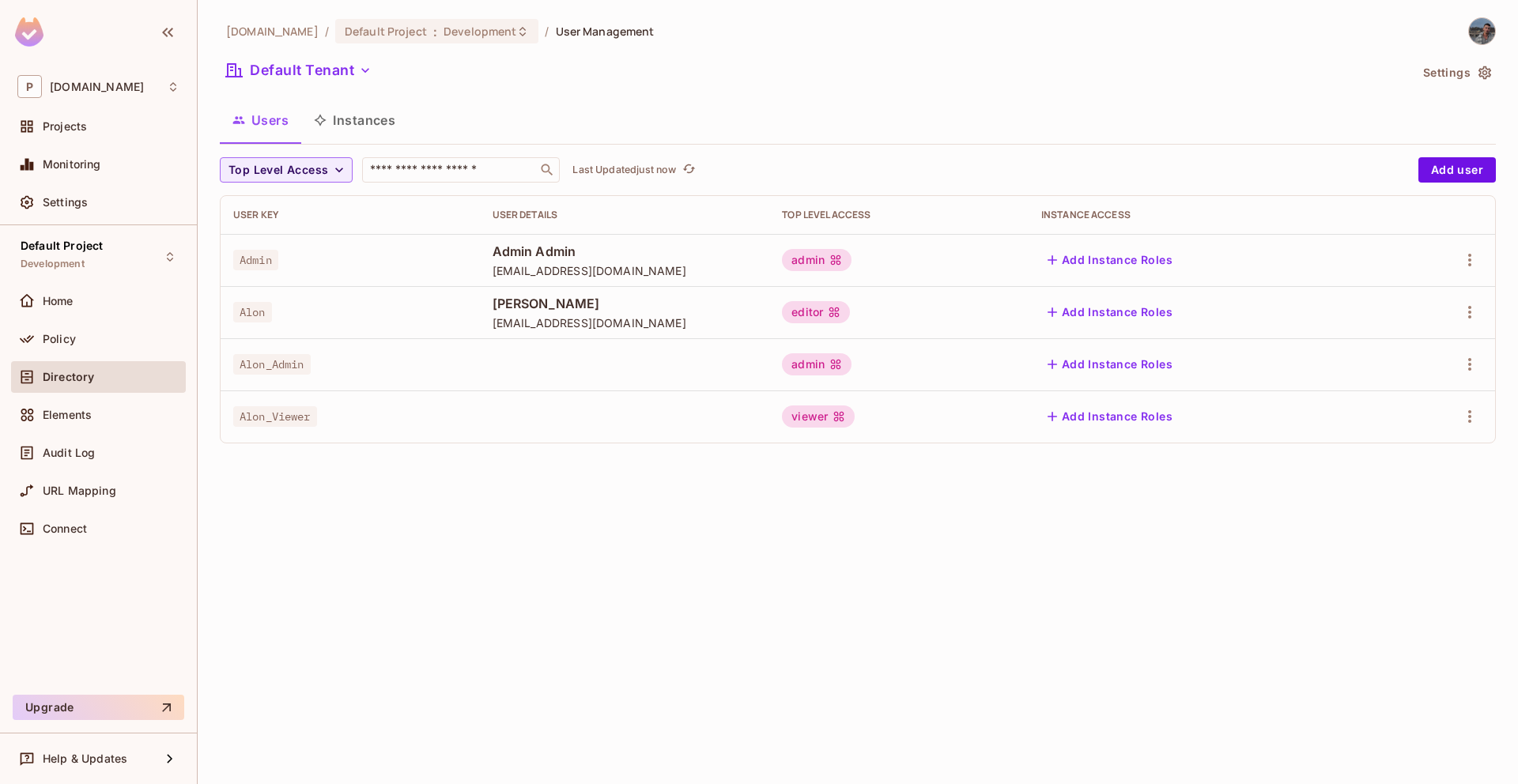
click at [1504, 18] on div "permit.io / Default Project : Development / User Management Default Tenant Sett…" at bounding box center [858, 392] width 1321 height 784
click at [1500, 18] on div "permit.io / Default Project : Development / User Management Default Tenant Sett…" at bounding box center [858, 392] width 1321 height 784
click at [1498, 18] on div "permit.io / Default Project : Development / User Management Default Tenant Sett…" at bounding box center [858, 392] width 1321 height 784
click at [1482, 27] on img at bounding box center [1482, 31] width 26 height 26
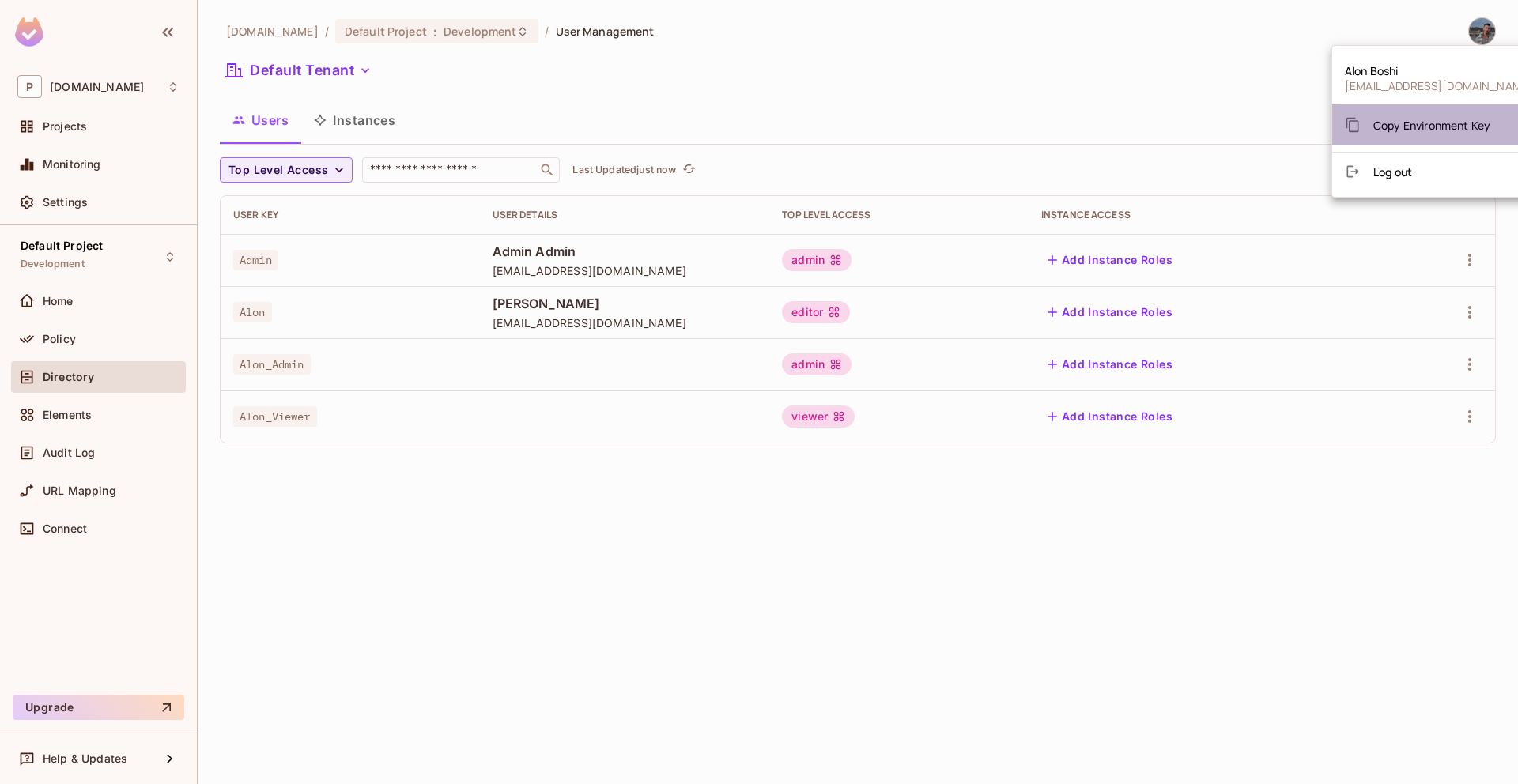
click at [1436, 122] on span "Copy Environment Key" at bounding box center [1432, 125] width 117 height 15
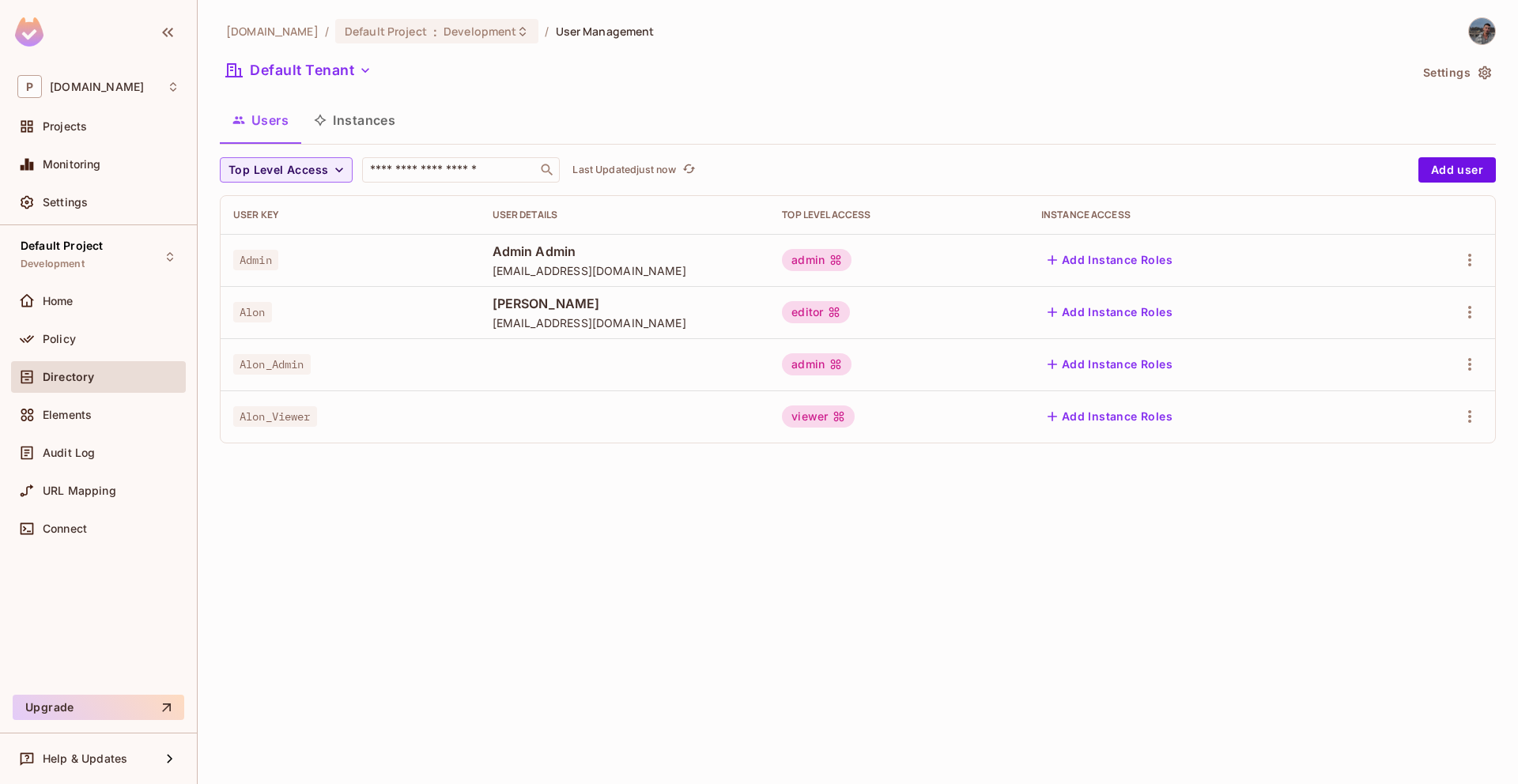
click at [292, 87] on div "Default Tenant" at bounding box center [814, 72] width 1189 height 30
click at [295, 84] on div "Default Tenant" at bounding box center [814, 72] width 1189 height 30
click at [299, 79] on button "Default Tenant" at bounding box center [298, 71] width 158 height 26
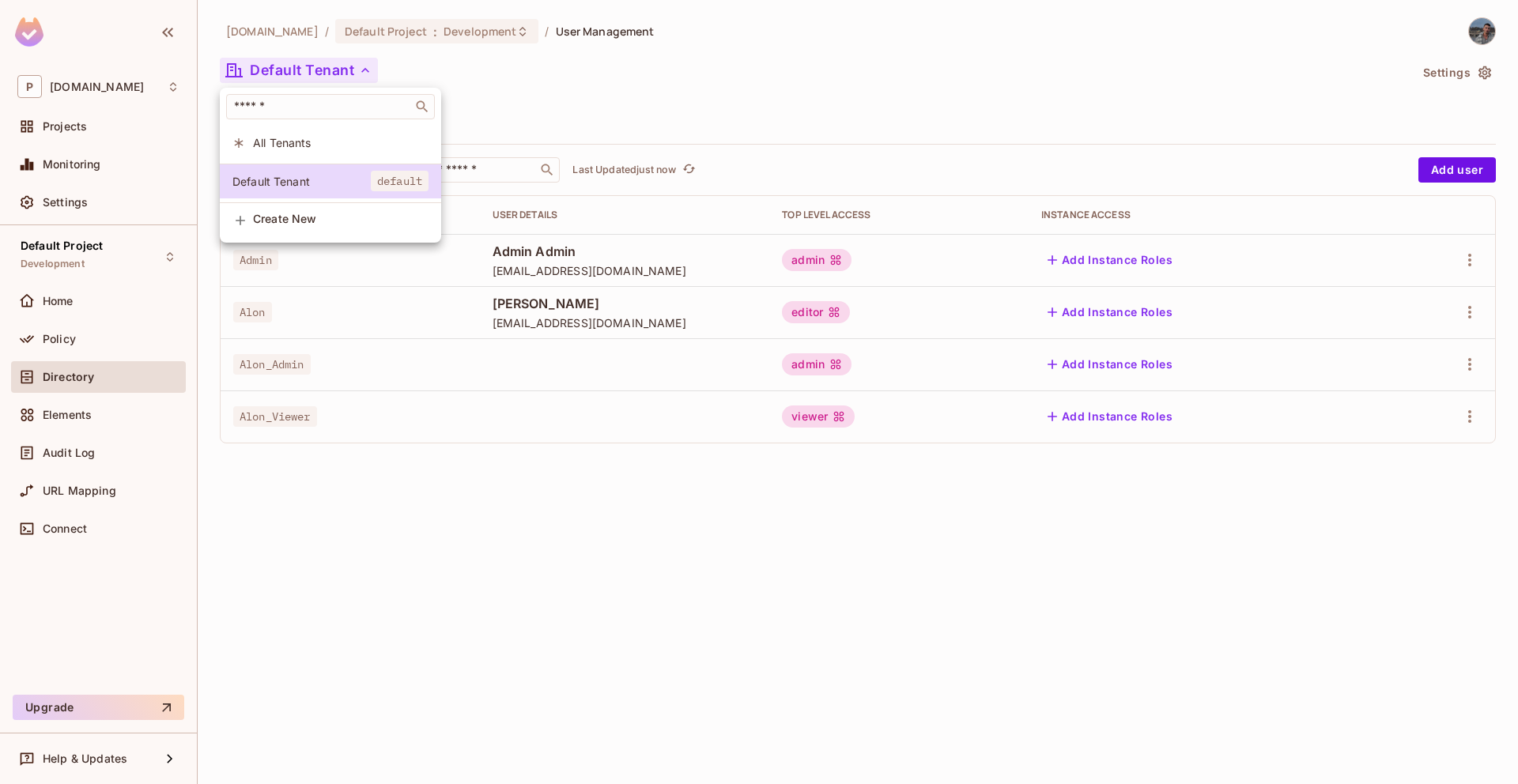
click at [510, 139] on div at bounding box center [759, 392] width 1518 height 784
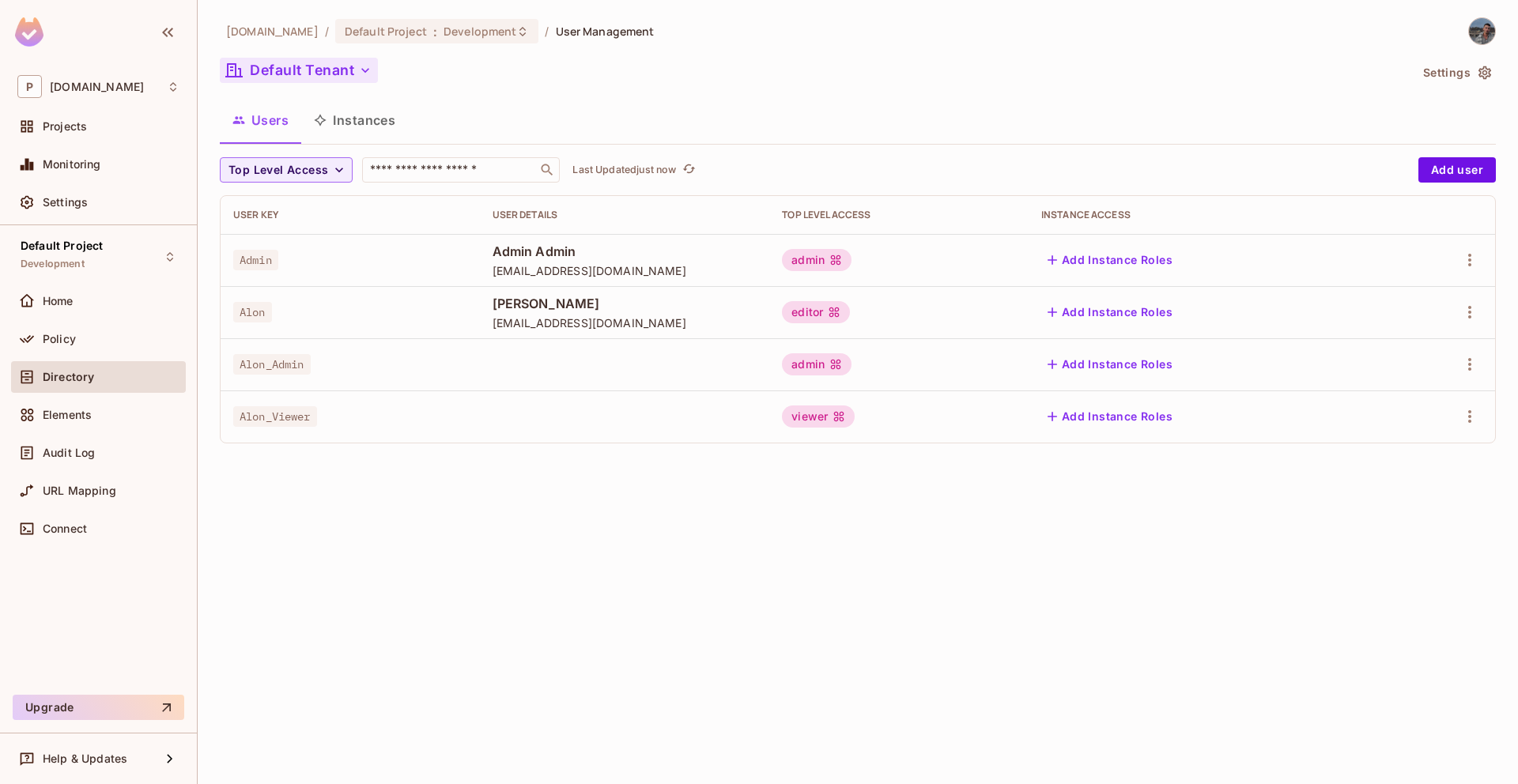
click at [352, 73] on button "Default Tenant" at bounding box center [298, 71] width 158 height 26
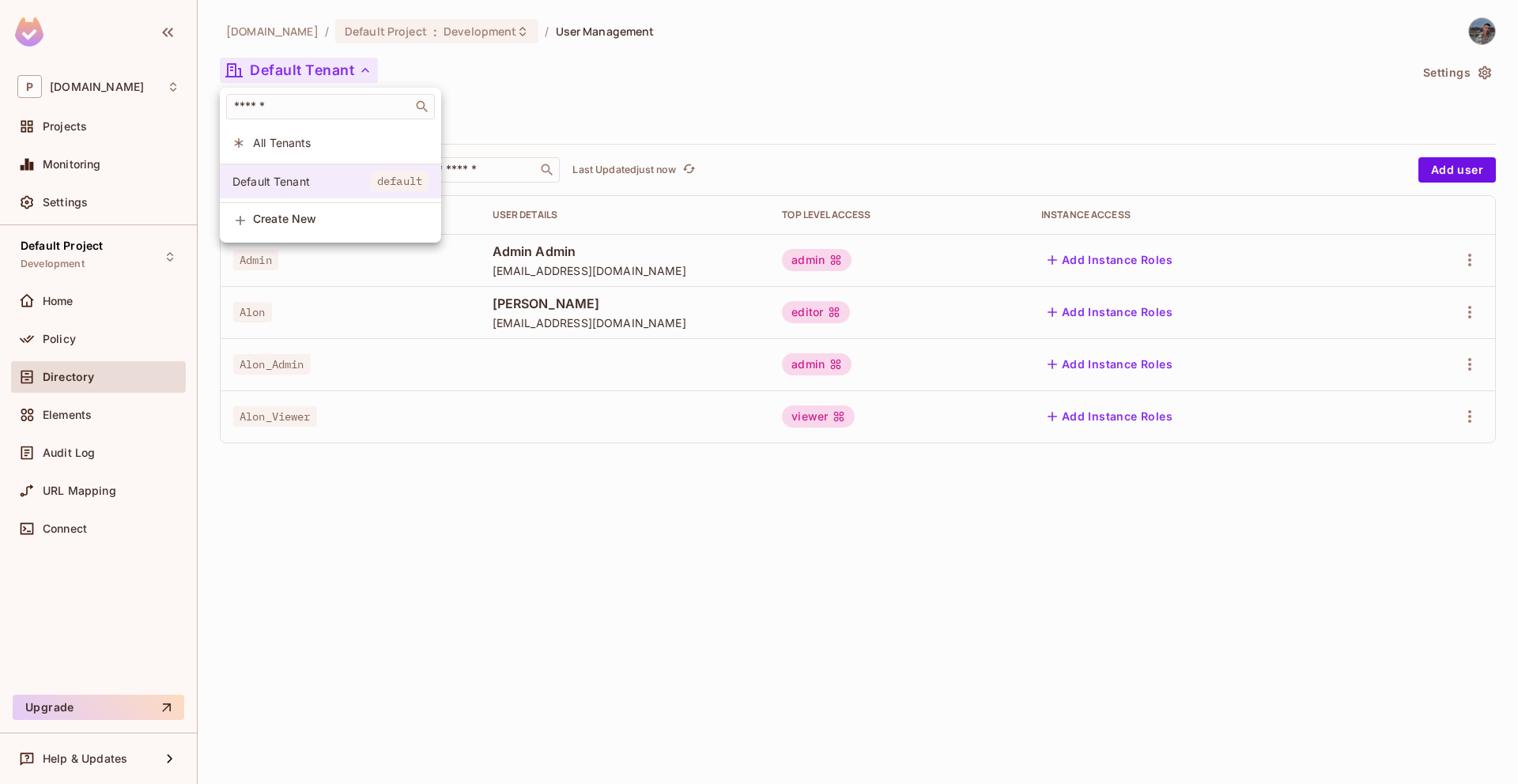
click at [306, 183] on span "Default Tenant" at bounding box center [302, 181] width 139 height 15
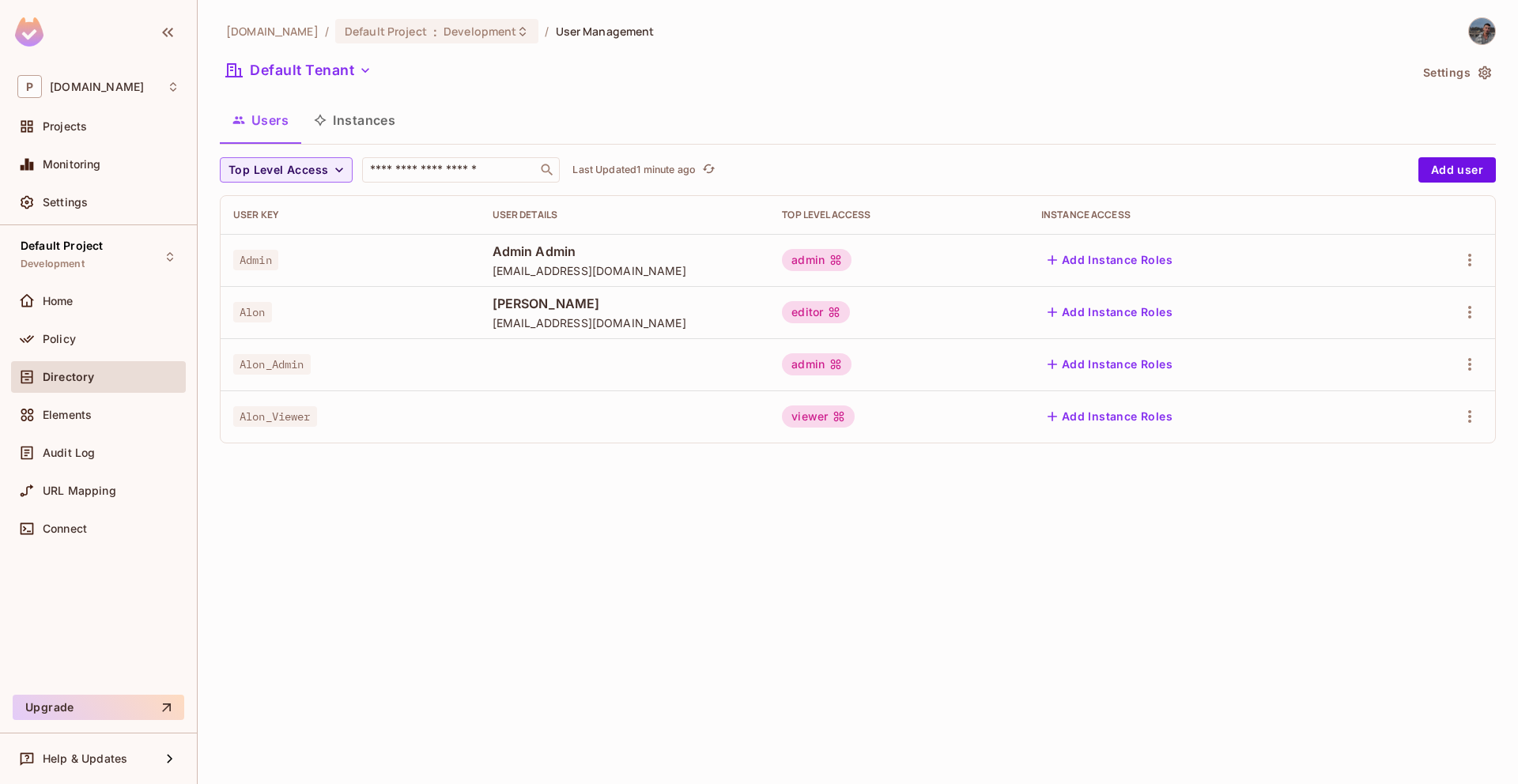
click at [1479, 27] on img at bounding box center [1482, 31] width 26 height 26
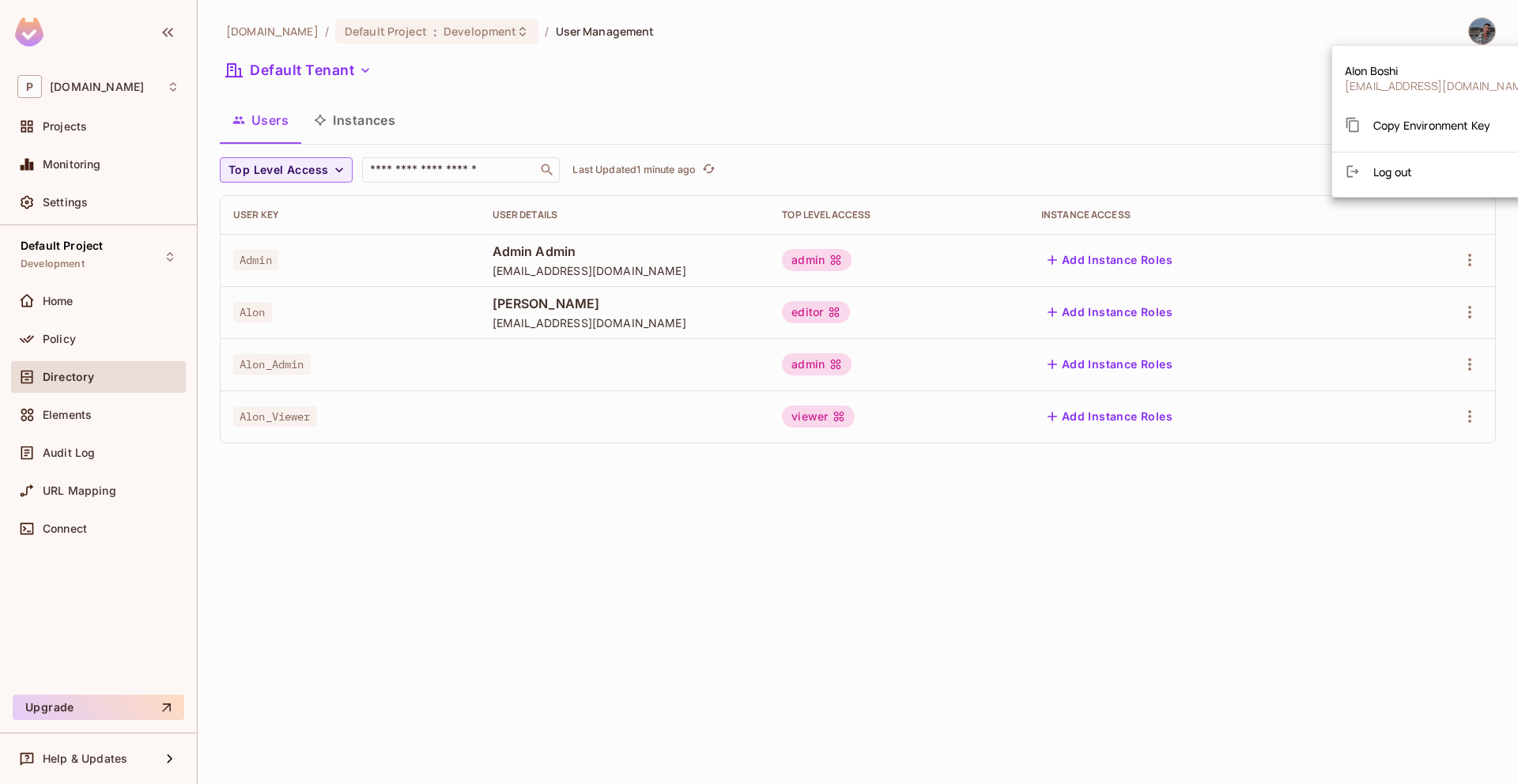
click at [1188, 119] on div at bounding box center [759, 392] width 1518 height 784
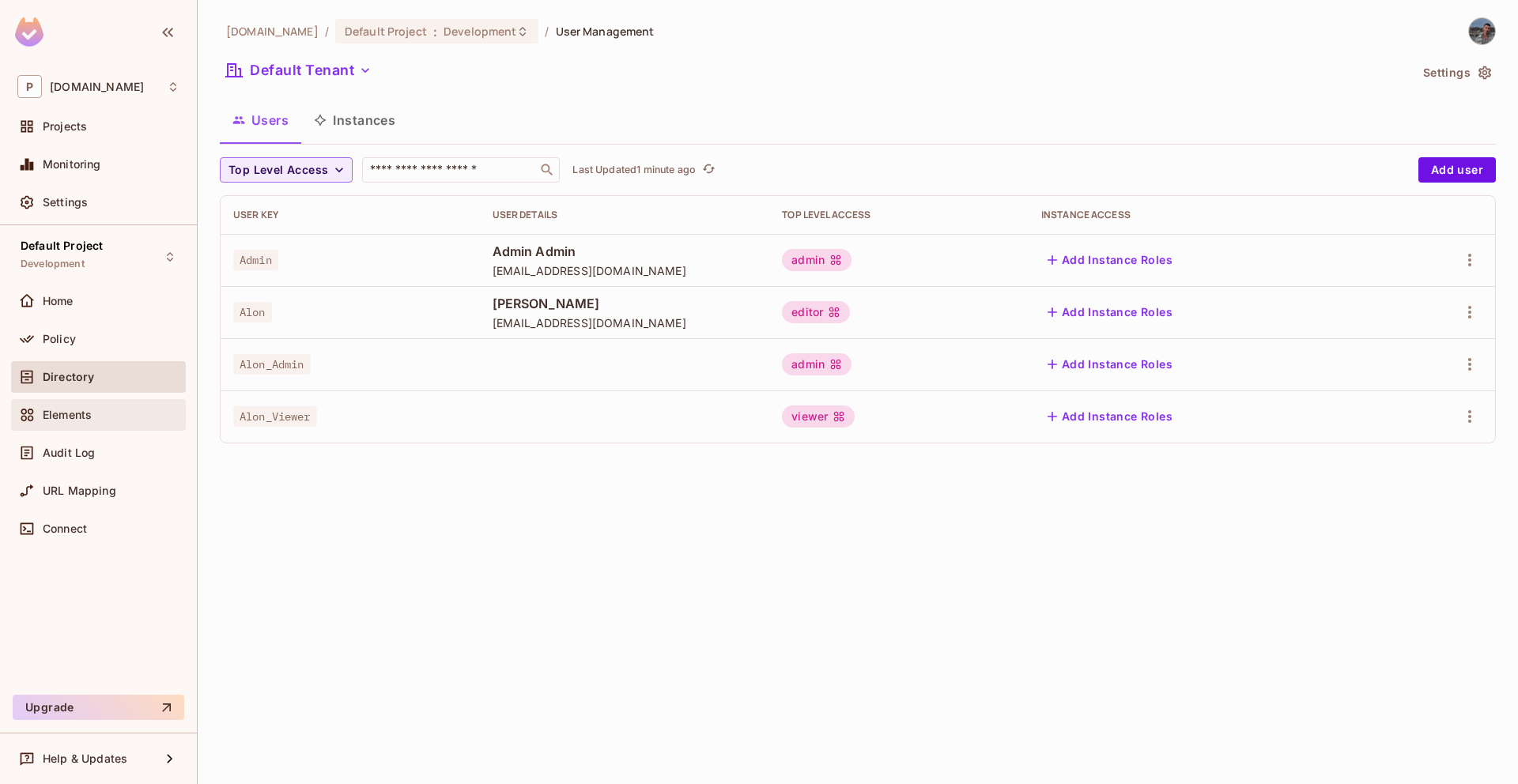
click at [103, 425] on div "Elements" at bounding box center [99, 414] width 175 height 31
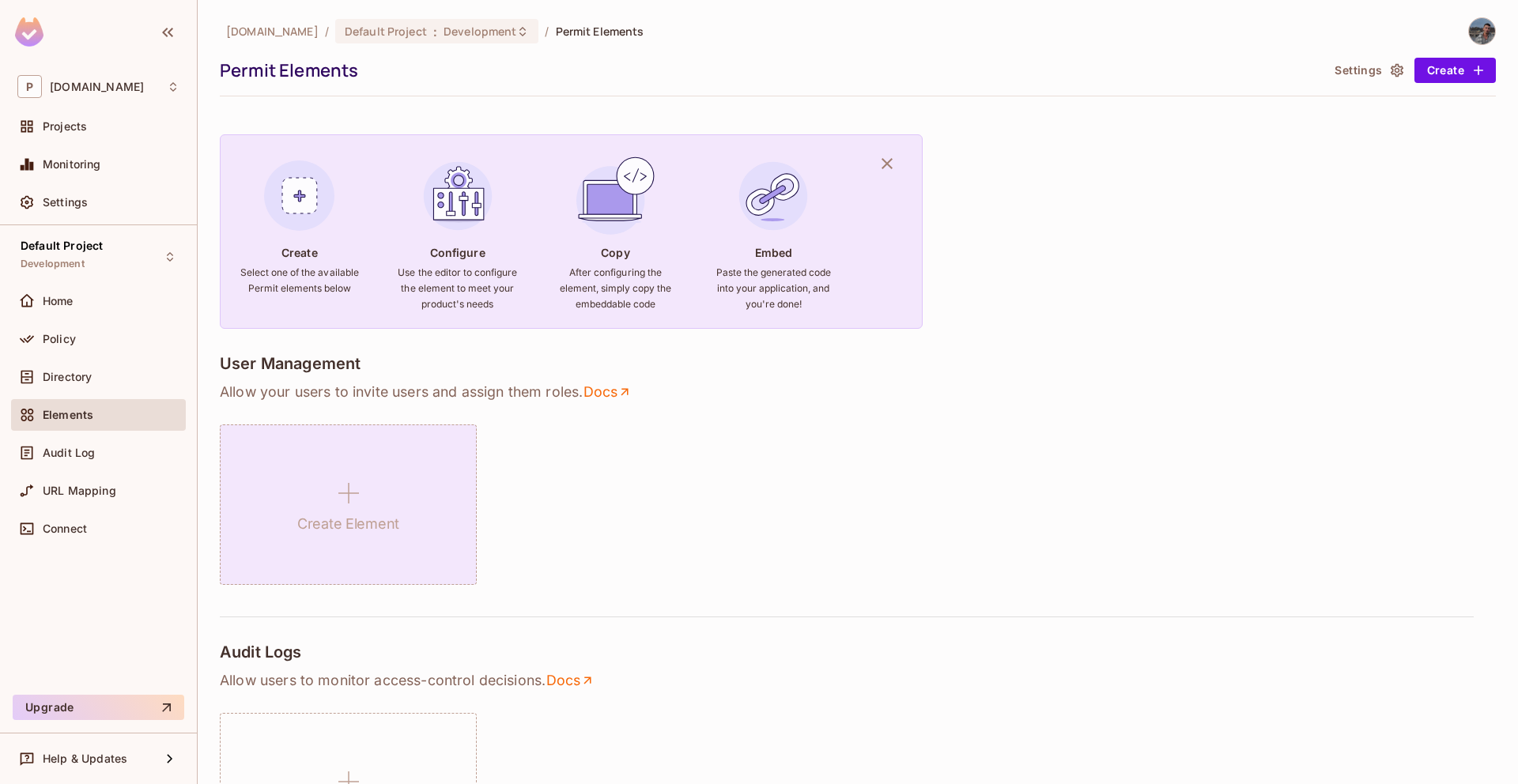
click at [333, 457] on div "Create Element" at bounding box center [348, 505] width 257 height 160
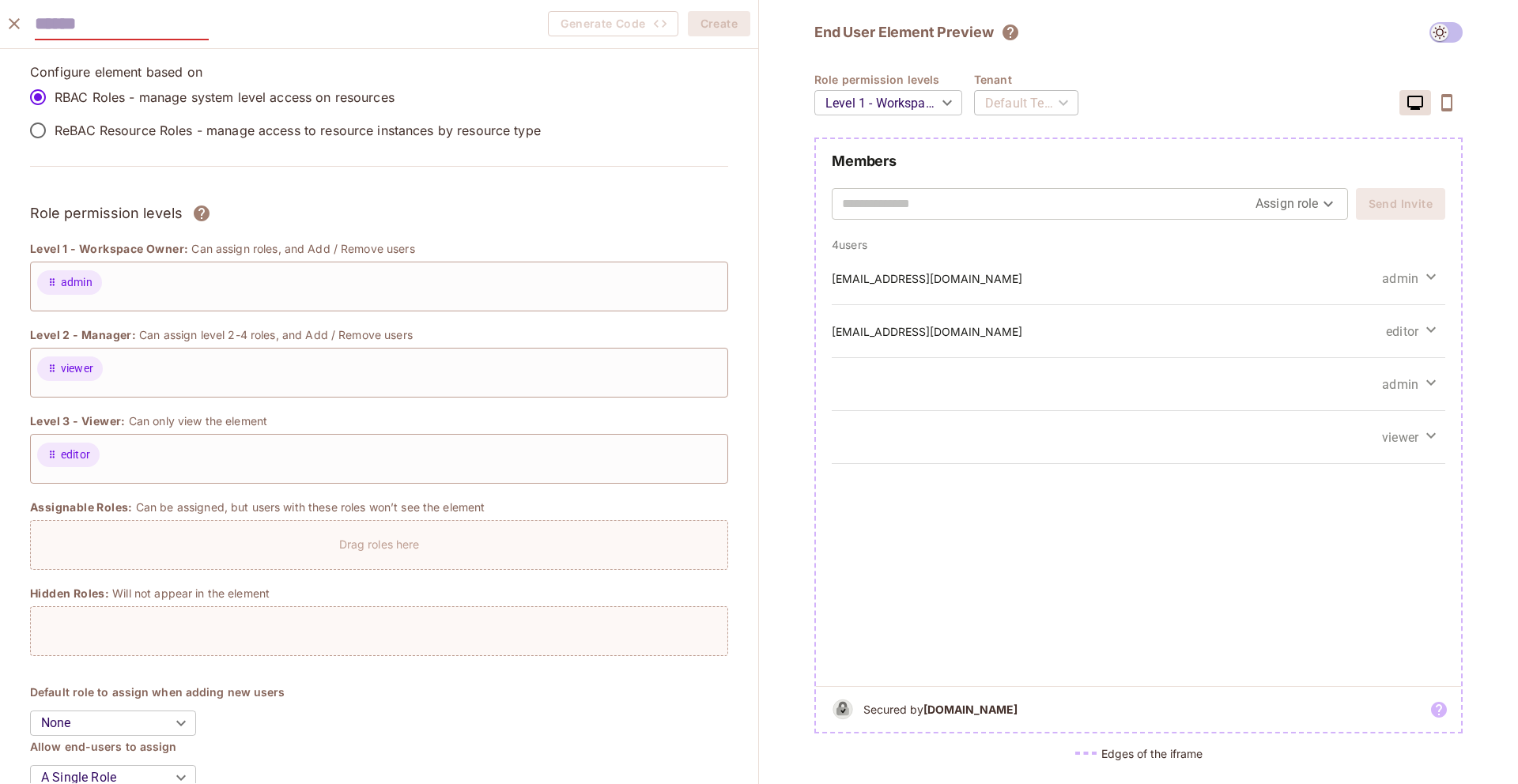
click at [119, 31] on input "text" at bounding box center [121, 24] width 174 height 32
type input "**********"
click at [727, 26] on button "Create" at bounding box center [719, 24] width 63 height 26
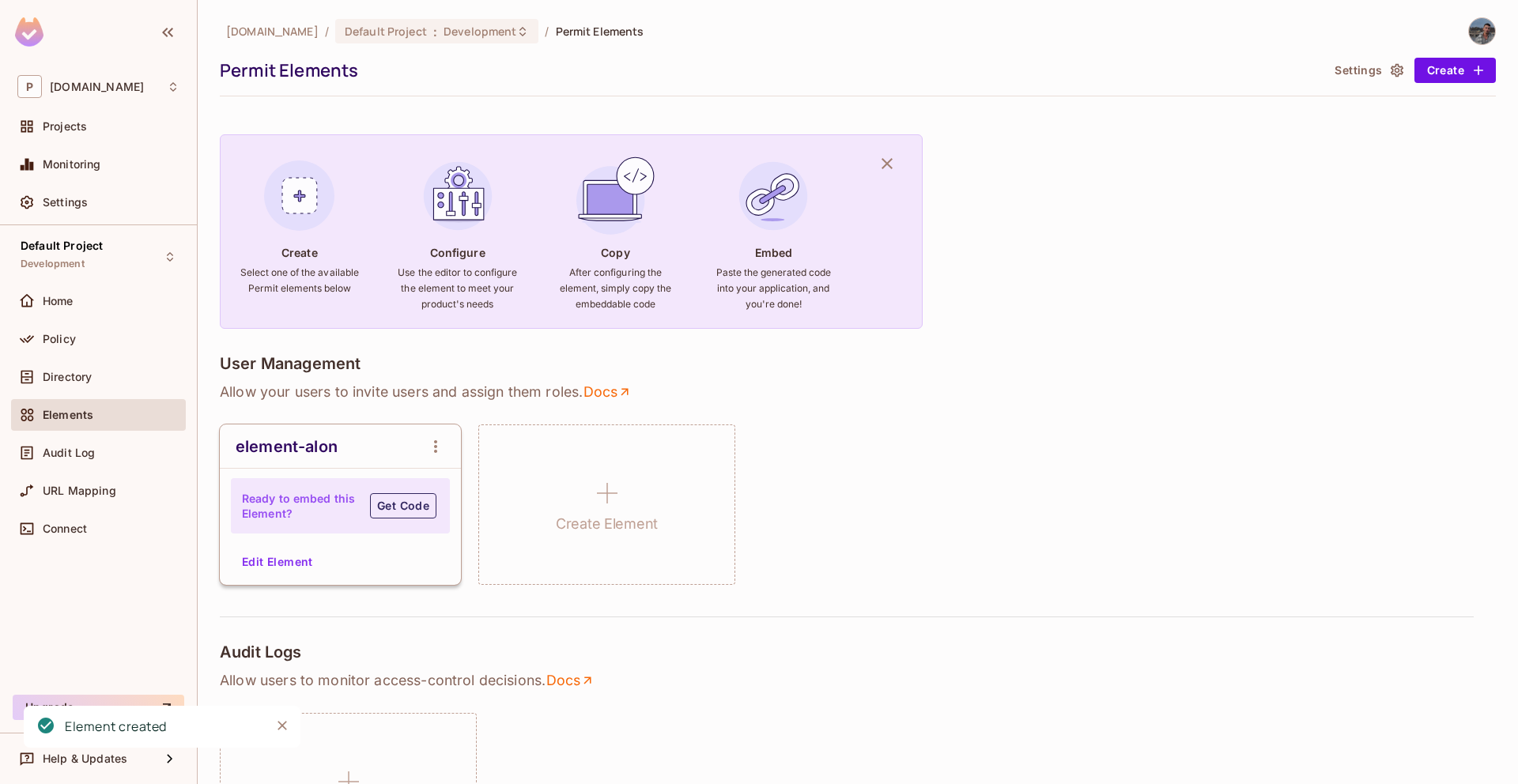
click at [397, 514] on button "Get Code" at bounding box center [403, 506] width 67 height 26
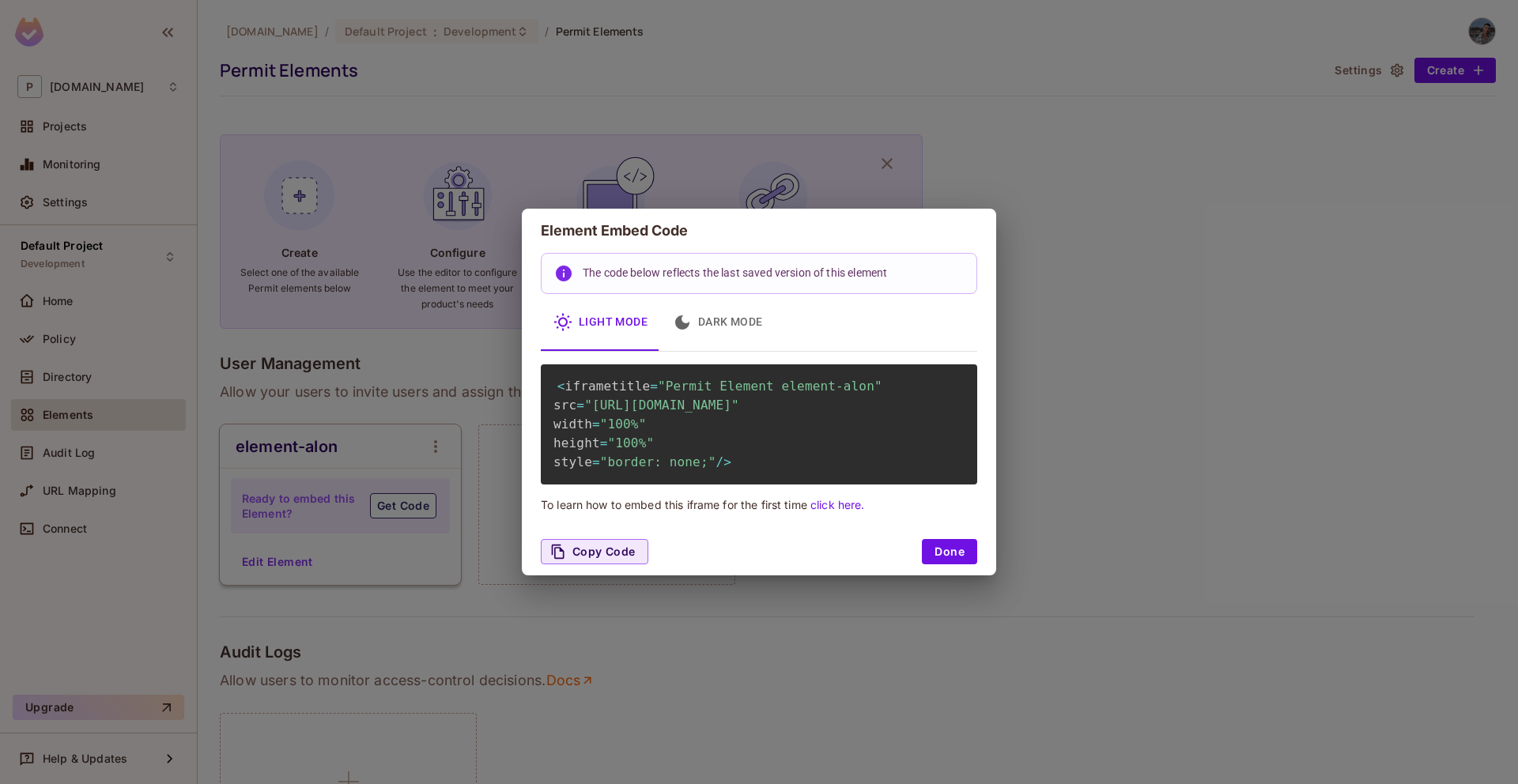
scroll to position [0, 6]
drag, startPoint x: 594, startPoint y: 409, endPoint x: 957, endPoint y: 422, distance: 363.2
click at [739, 413] on span ""https://embed.permit.io/element-alon?envId=d68acc9a5ffc429e9ec13d0665bb382a&da…" at bounding box center [662, 405] width 155 height 15
copy span "https://embed.permit.io/element-alon?envId=d68acc9a5ffc429e9ec13d0665bb382a&dar…"
click at [965, 564] on button "Done" at bounding box center [949, 552] width 55 height 26
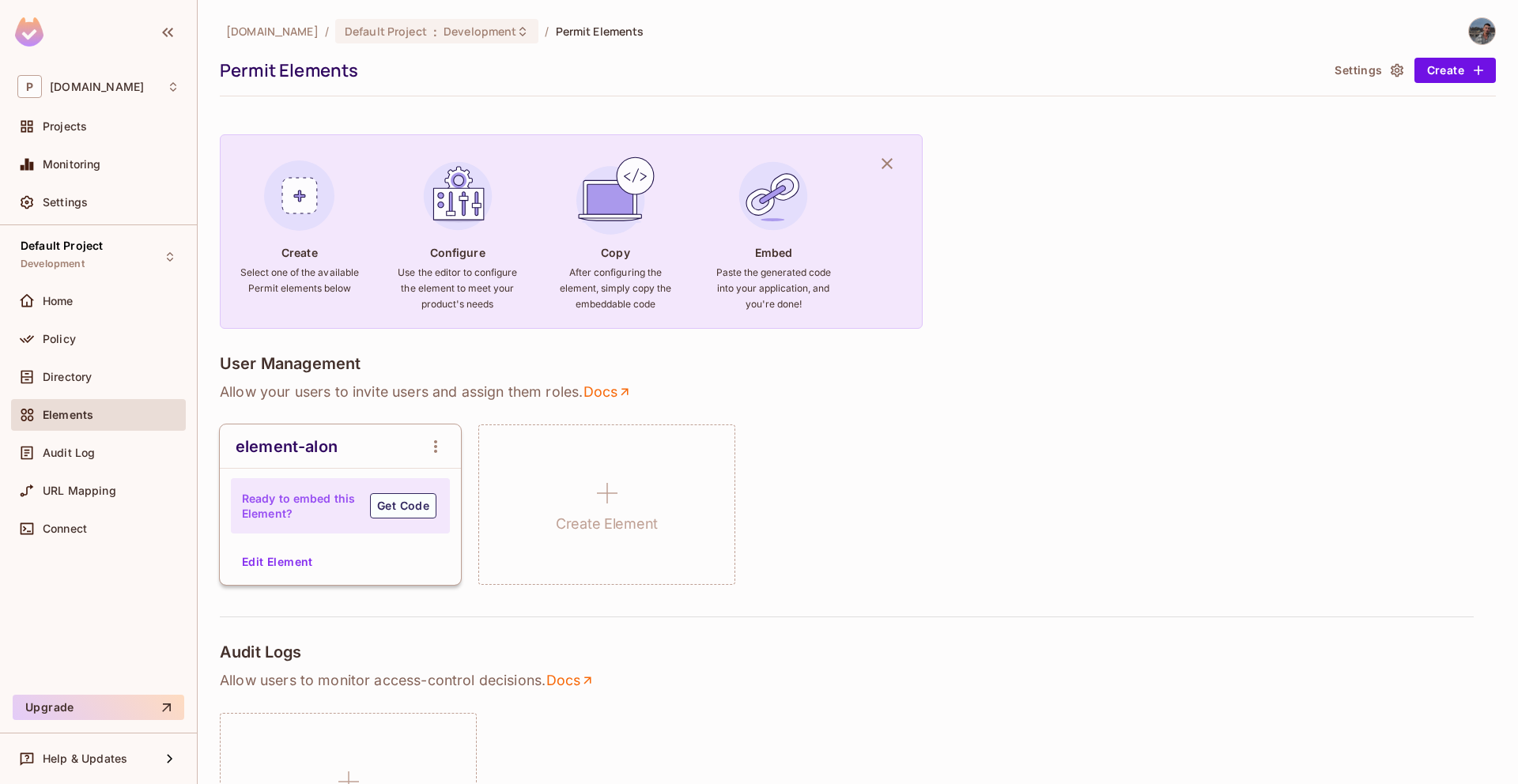
click at [300, 560] on button "Edit Element" at bounding box center [277, 562] width 84 height 26
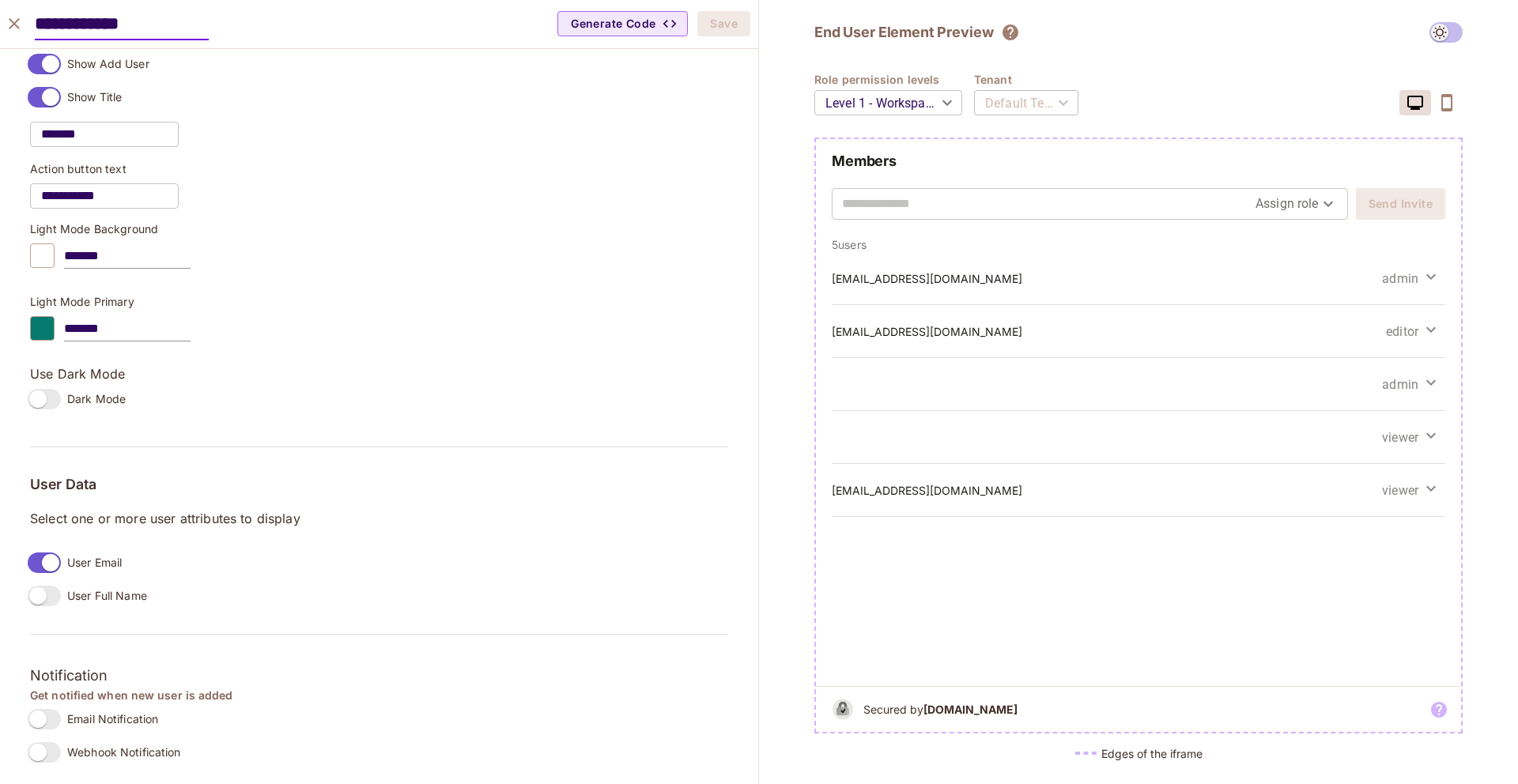
scroll to position [960, 0]
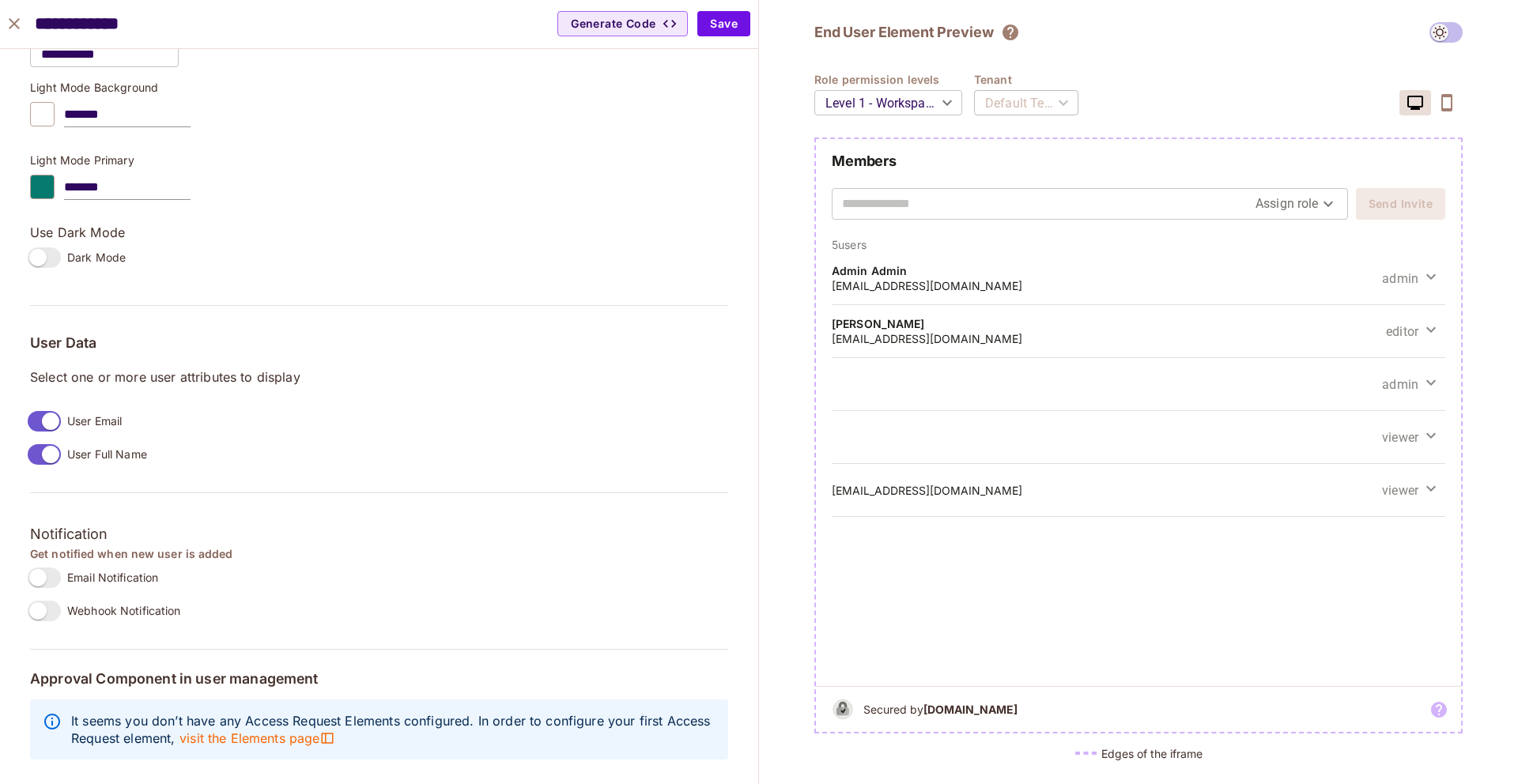
click at [34, 568] on span at bounding box center [44, 578] width 33 height 21
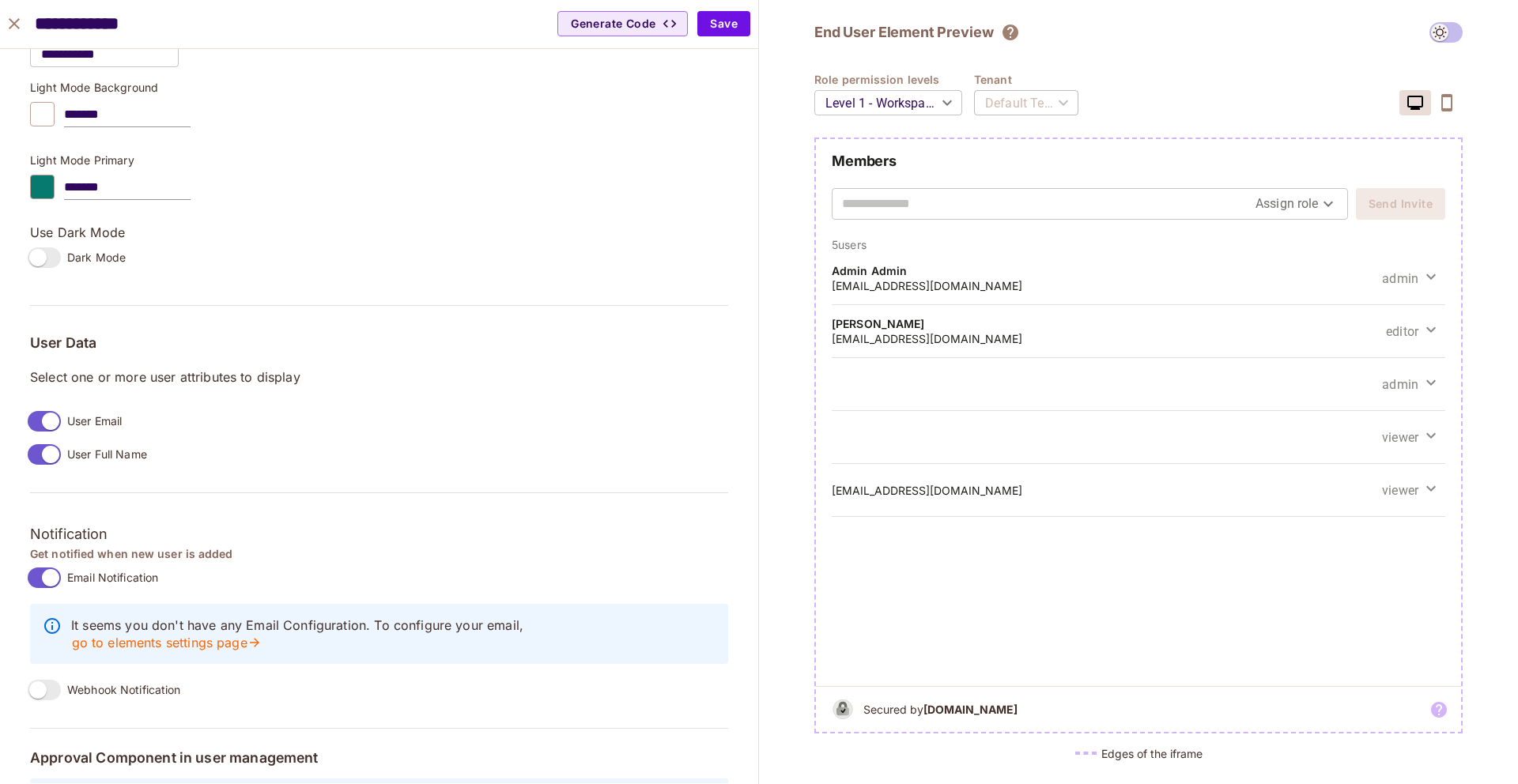
click at [575, 636] on div "It seems you don't have any Email Configuration. To configure your email, go to…" at bounding box center [378, 633] width 698 height 60
click at [261, 634] on link "go to elements settings page" at bounding box center [167, 643] width 191 height 18
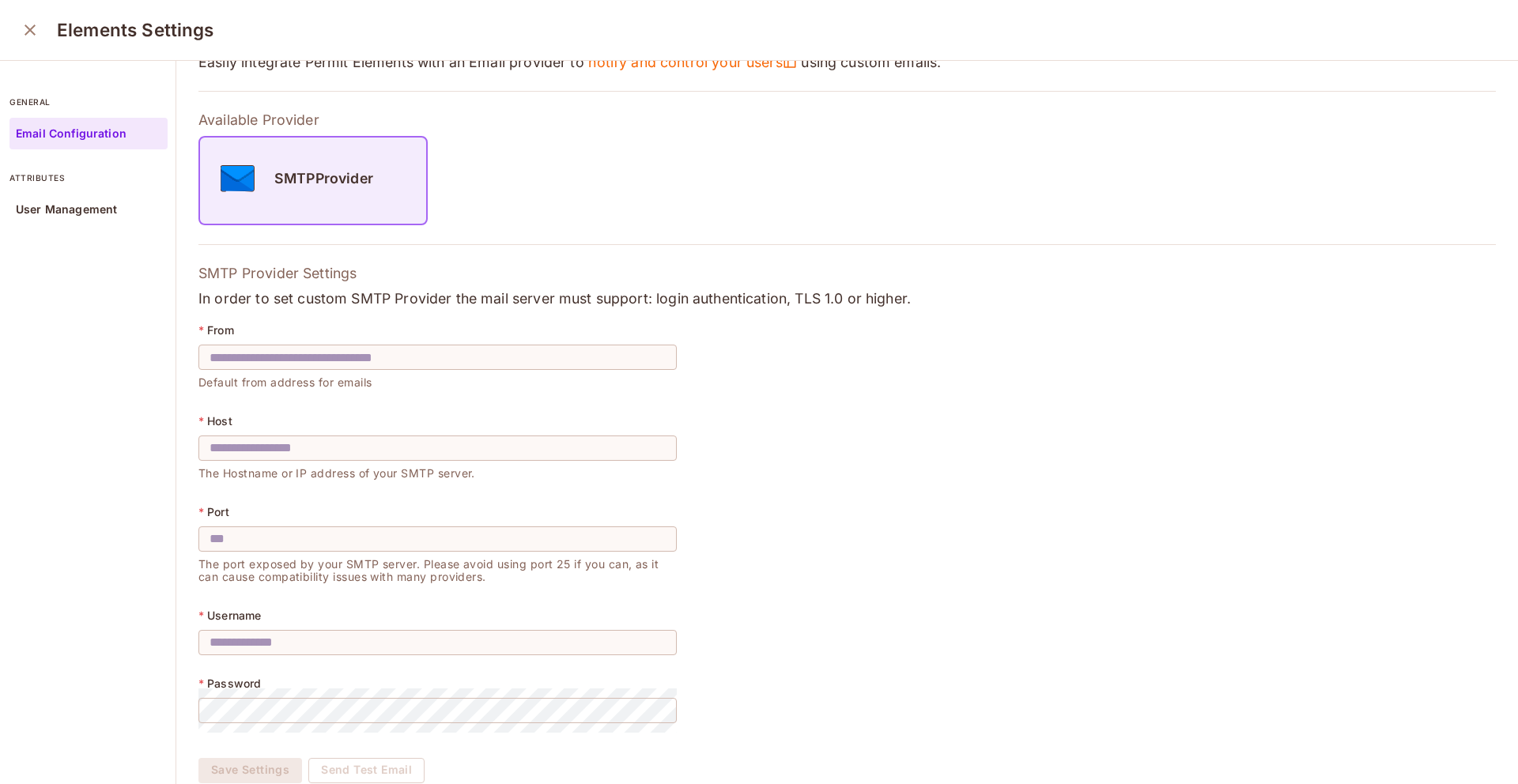
scroll to position [119, 0]
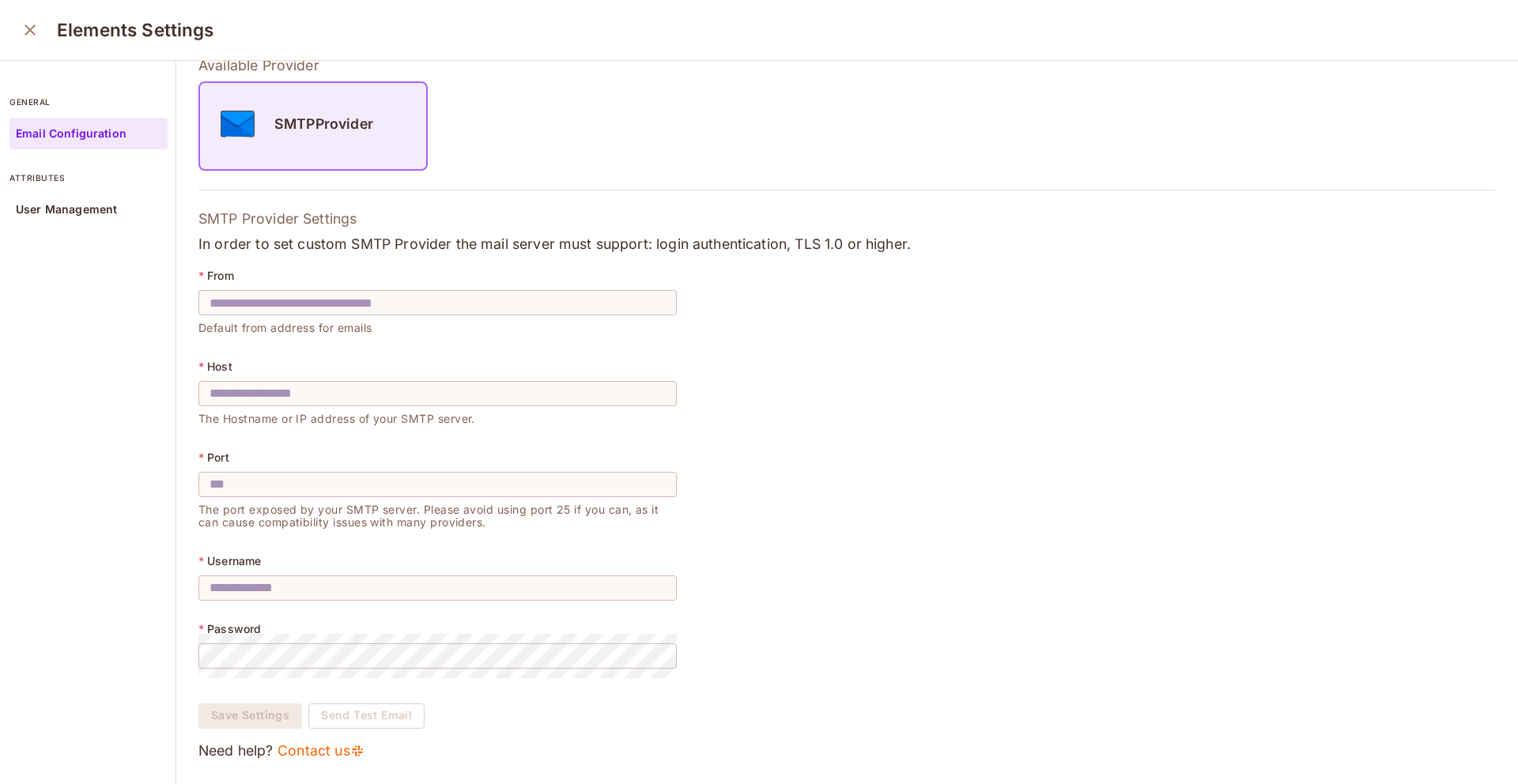
click at [370, 314] on input "text" at bounding box center [438, 302] width 479 height 44
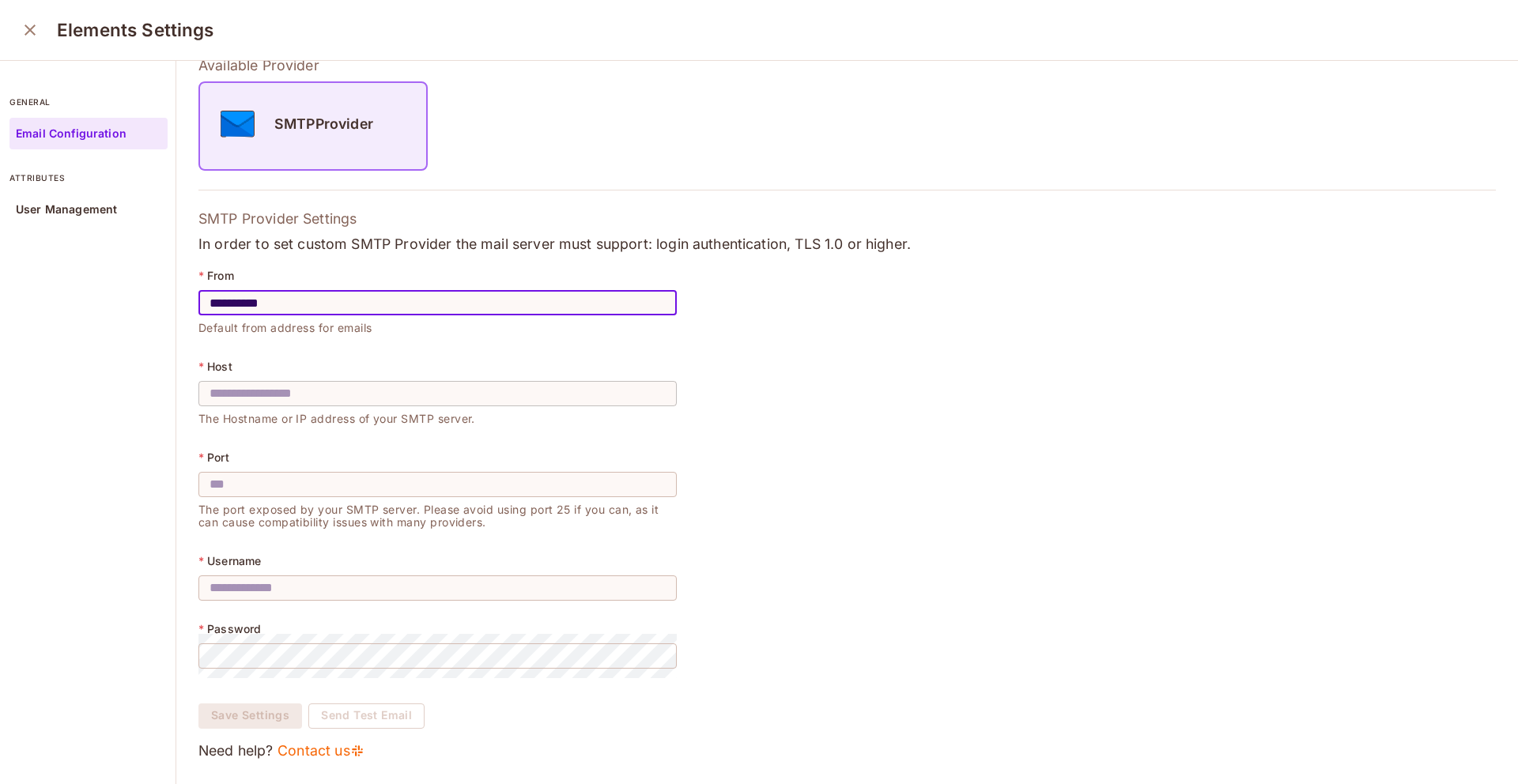
type input "**********"
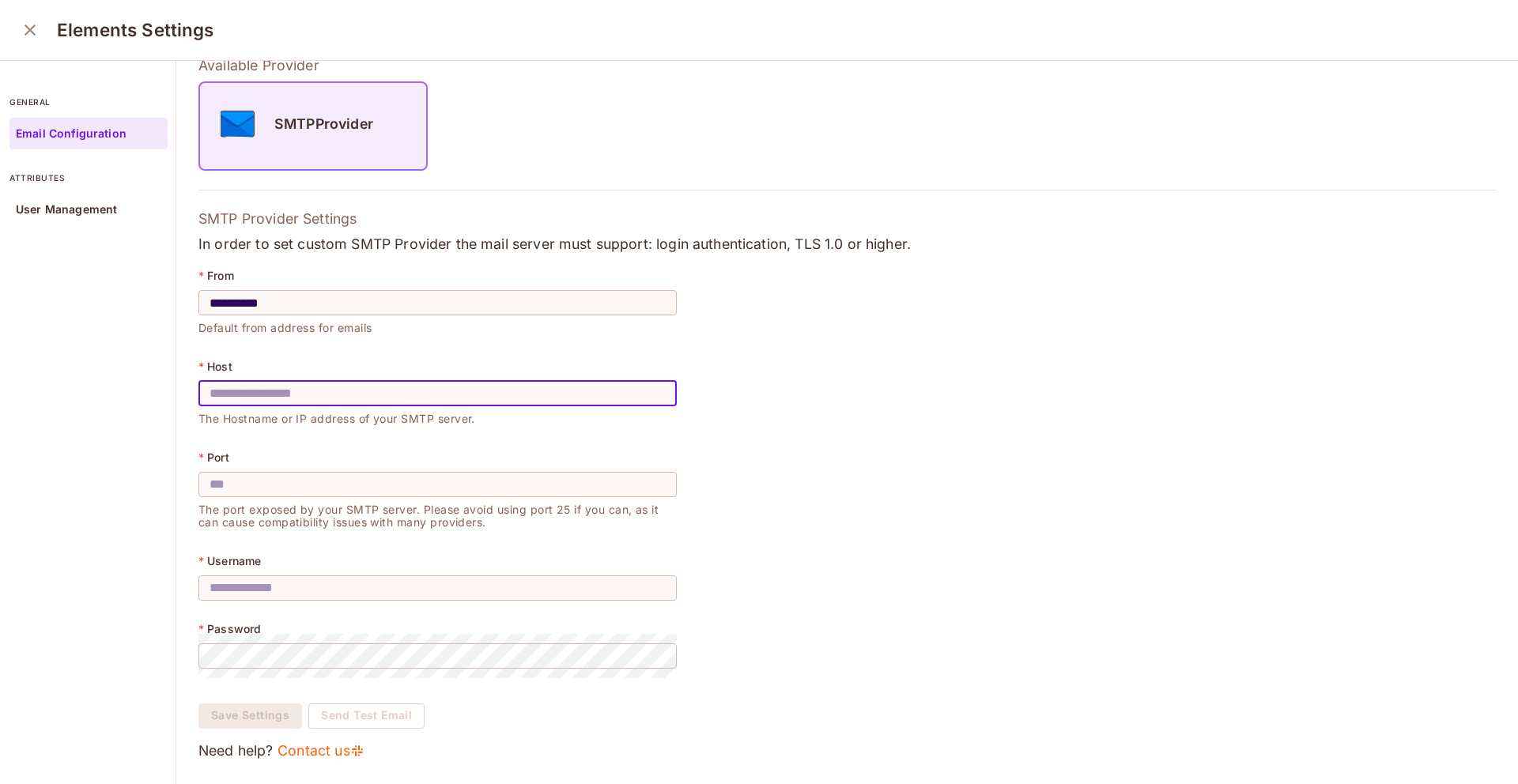
click at [298, 396] on input "text" at bounding box center [438, 393] width 479 height 44
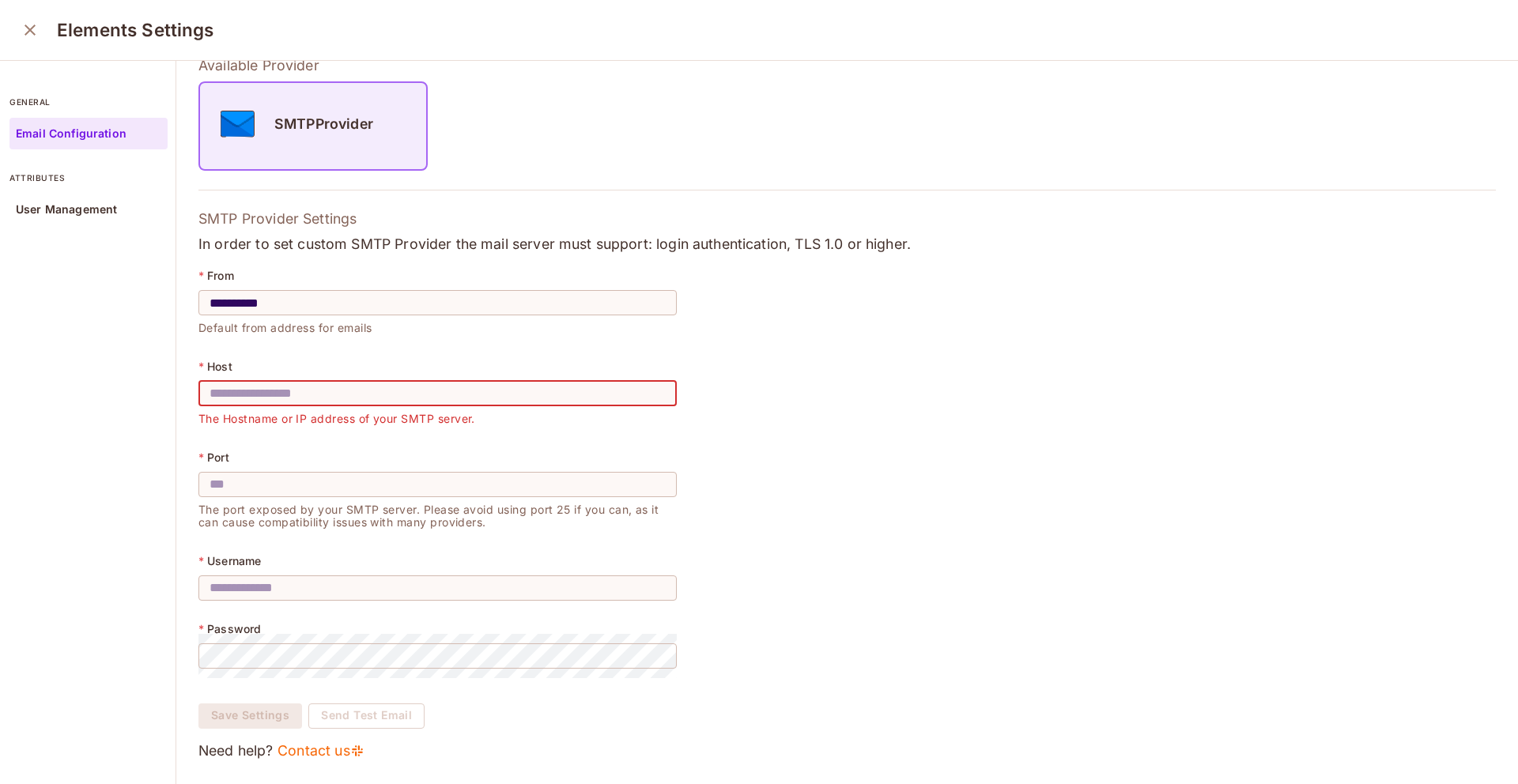
click at [298, 400] on input "text" at bounding box center [438, 393] width 479 height 44
click at [29, 46] on div "Elements Settings" at bounding box center [759, 30] width 1518 height 61
click at [30, 46] on div "Elements Settings" at bounding box center [759, 30] width 1518 height 61
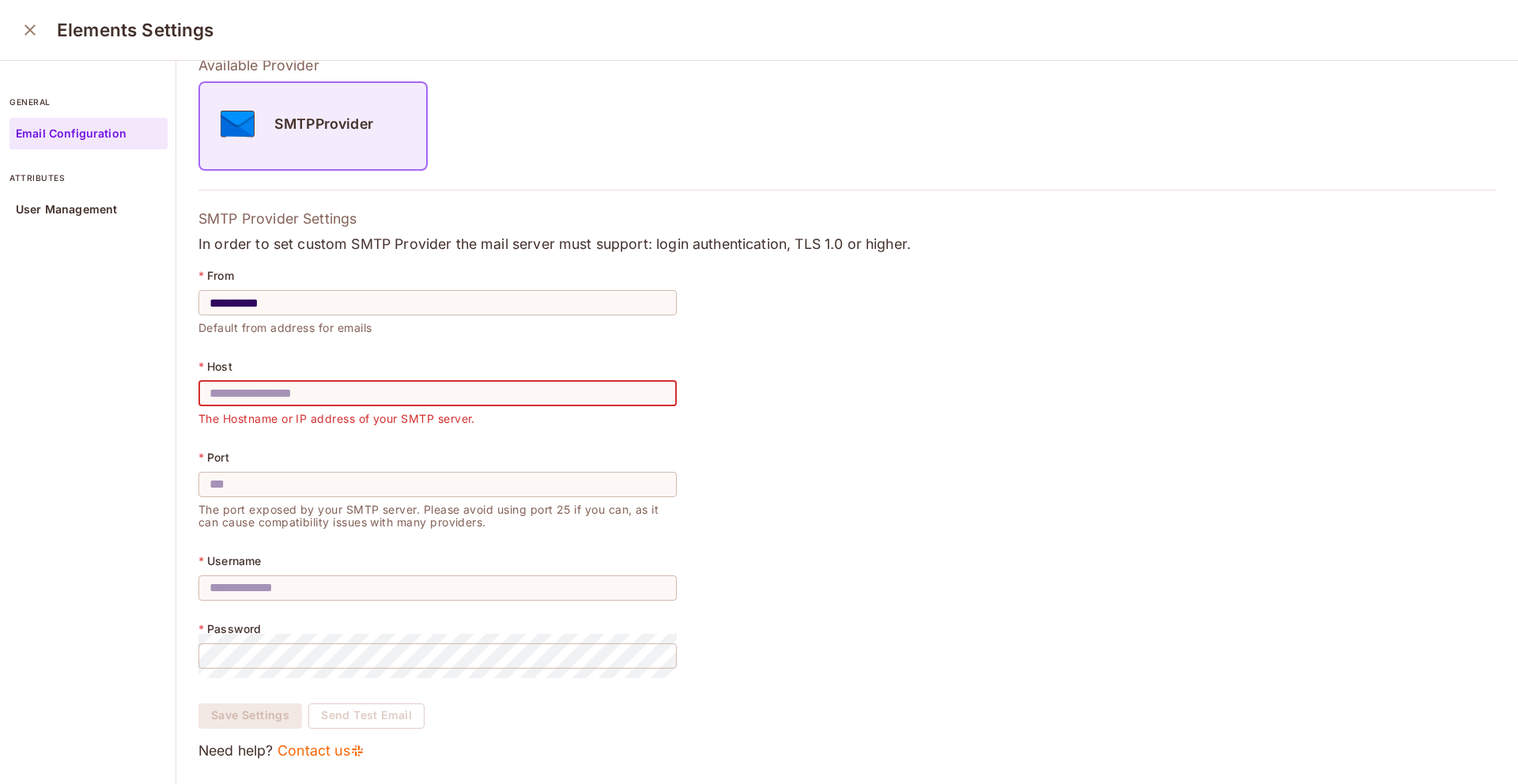
click at [319, 403] on input "text" at bounding box center [438, 393] width 479 height 44
paste input "**********"
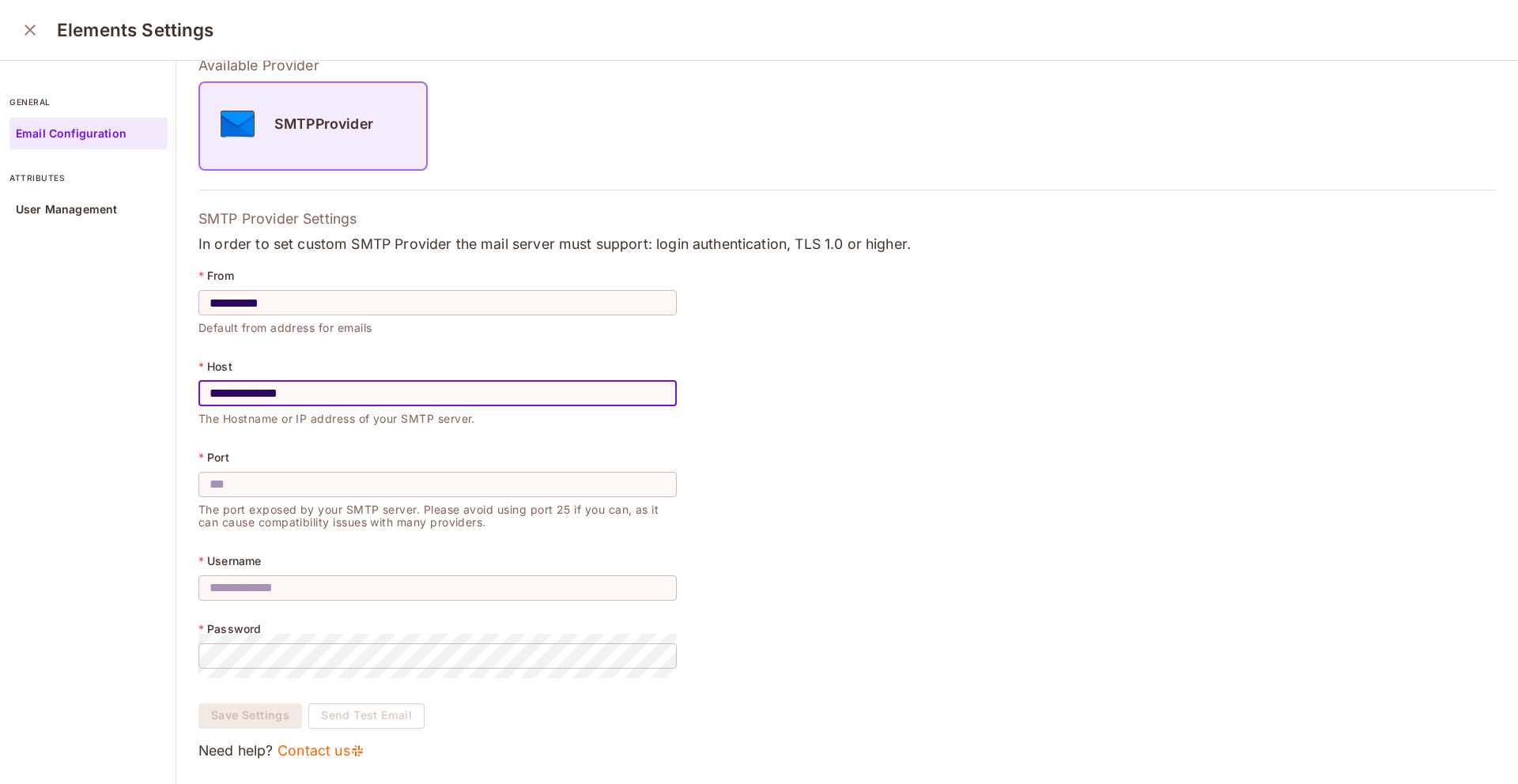
type input "**********"
click at [277, 582] on input "text" at bounding box center [438, 588] width 479 height 44
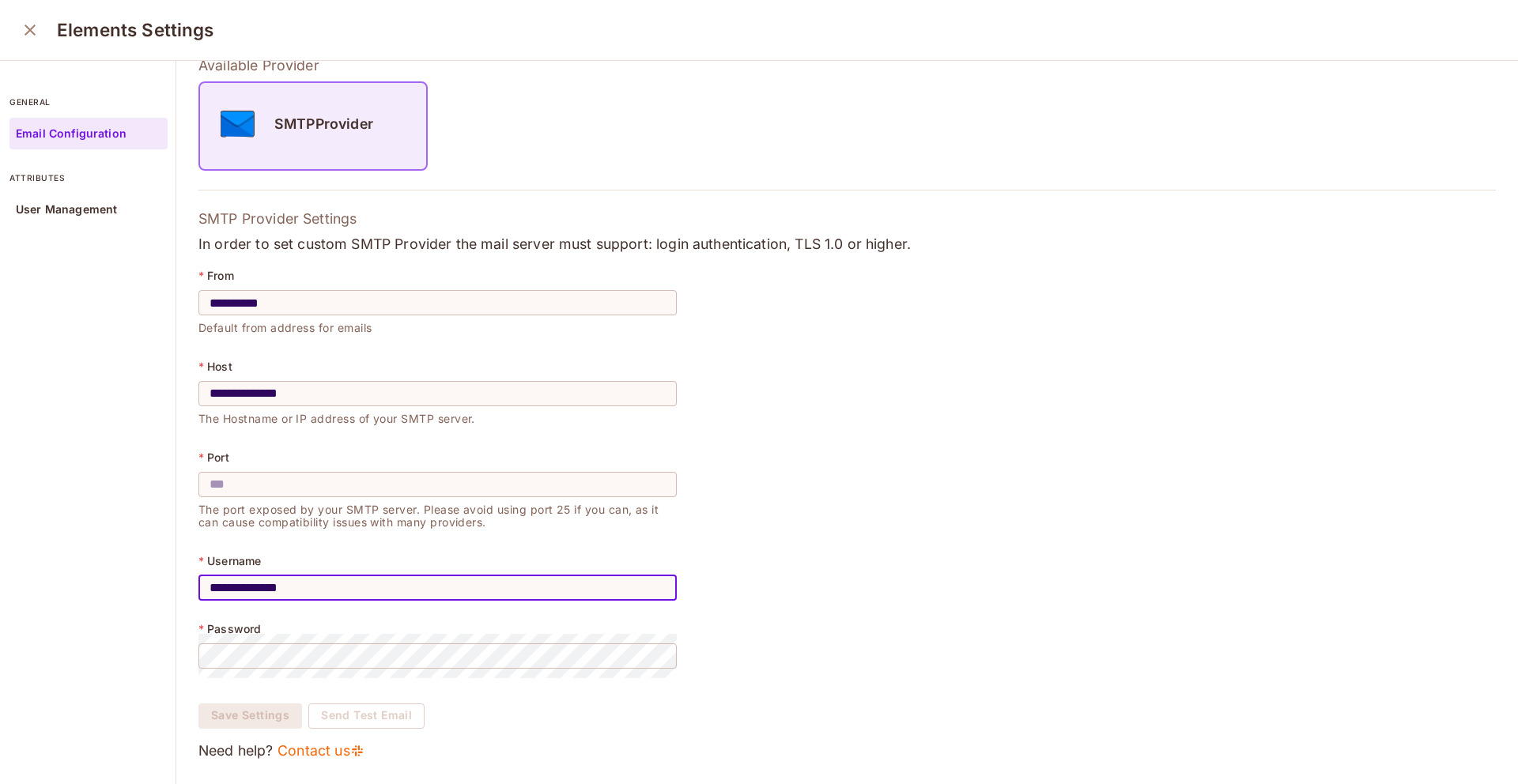
type input "**********"
click at [505, 562] on div "* Username" at bounding box center [438, 561] width 479 height 13
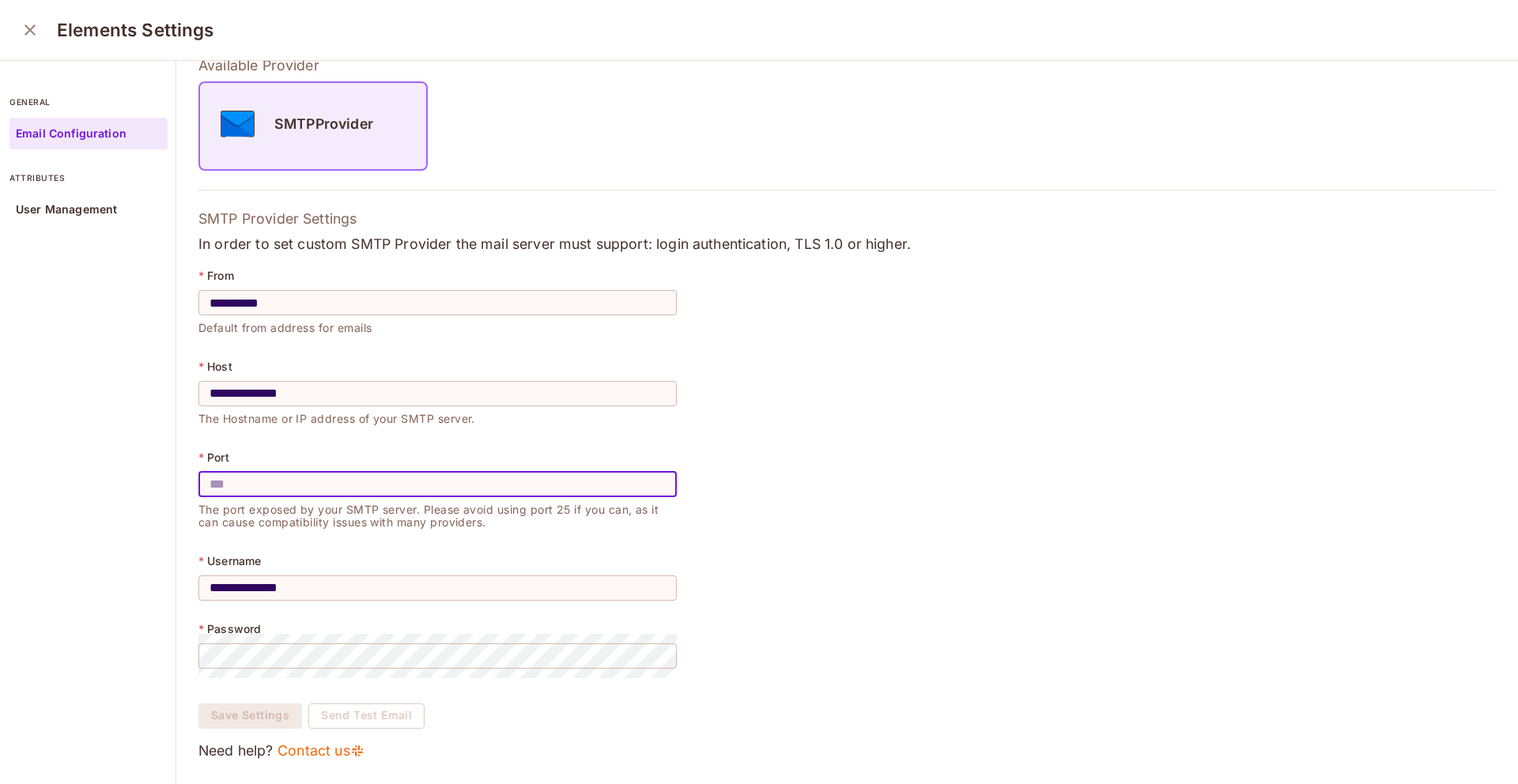
click at [366, 483] on input "text" at bounding box center [438, 484] width 479 height 44
type input "***"
click at [290, 297] on input "**********" at bounding box center [438, 302] width 479 height 44
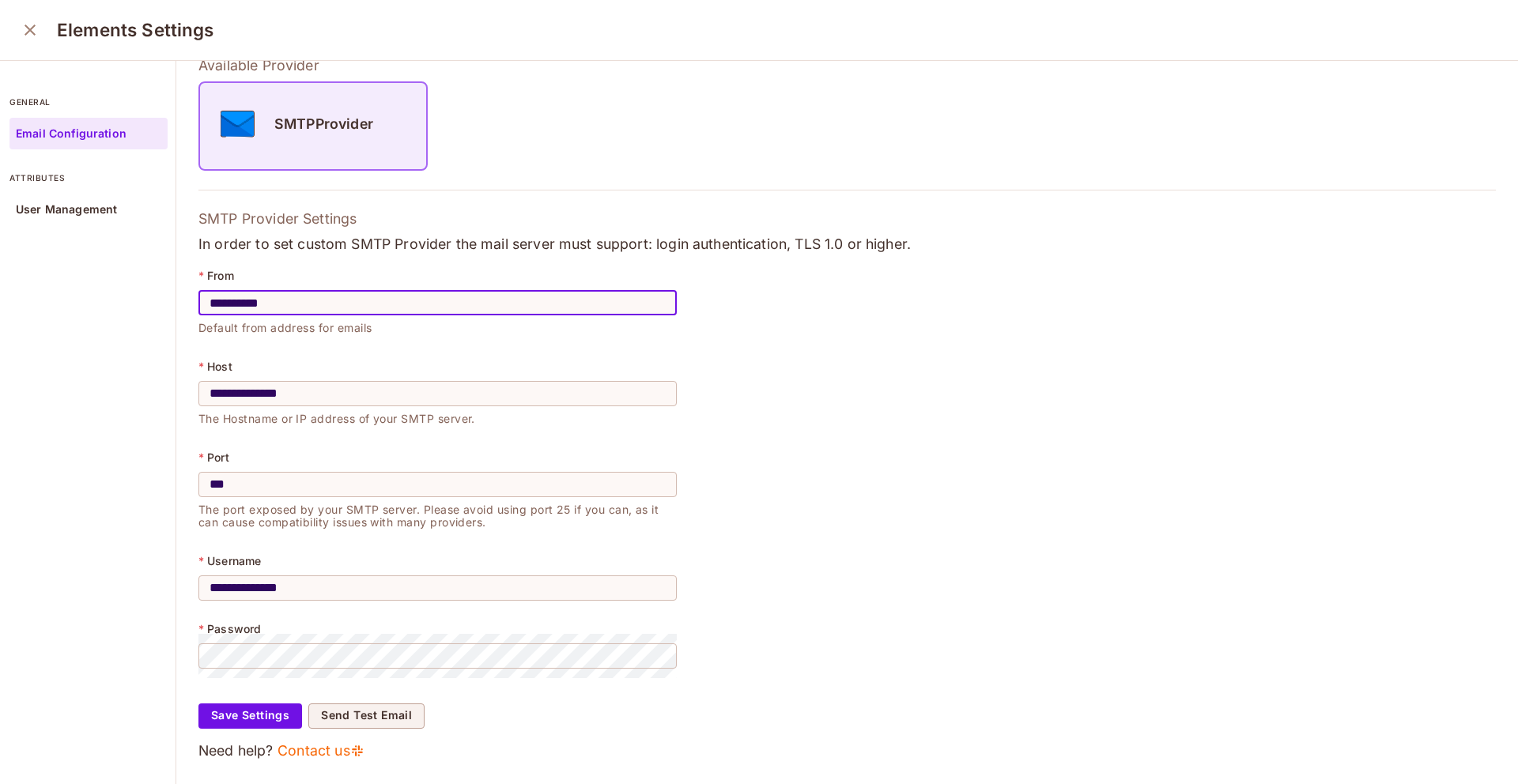
click at [290, 297] on input "**********" at bounding box center [438, 302] width 479 height 44
click at [293, 298] on input "**********" at bounding box center [438, 302] width 479 height 44
click at [257, 305] on input "**********" at bounding box center [438, 302] width 479 height 44
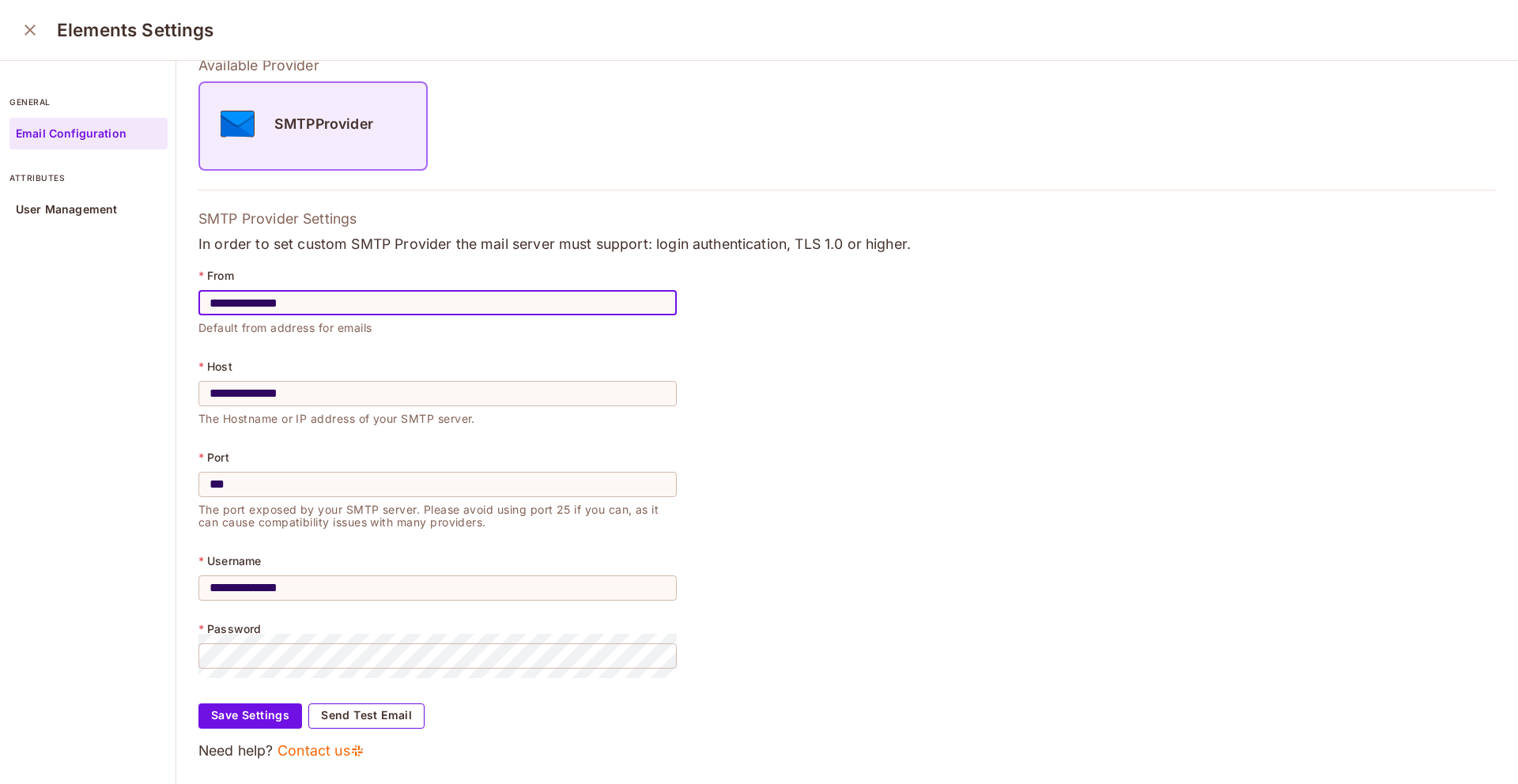
type input "**********"
click at [340, 714] on button "Send Test Email" at bounding box center [366, 717] width 116 height 26
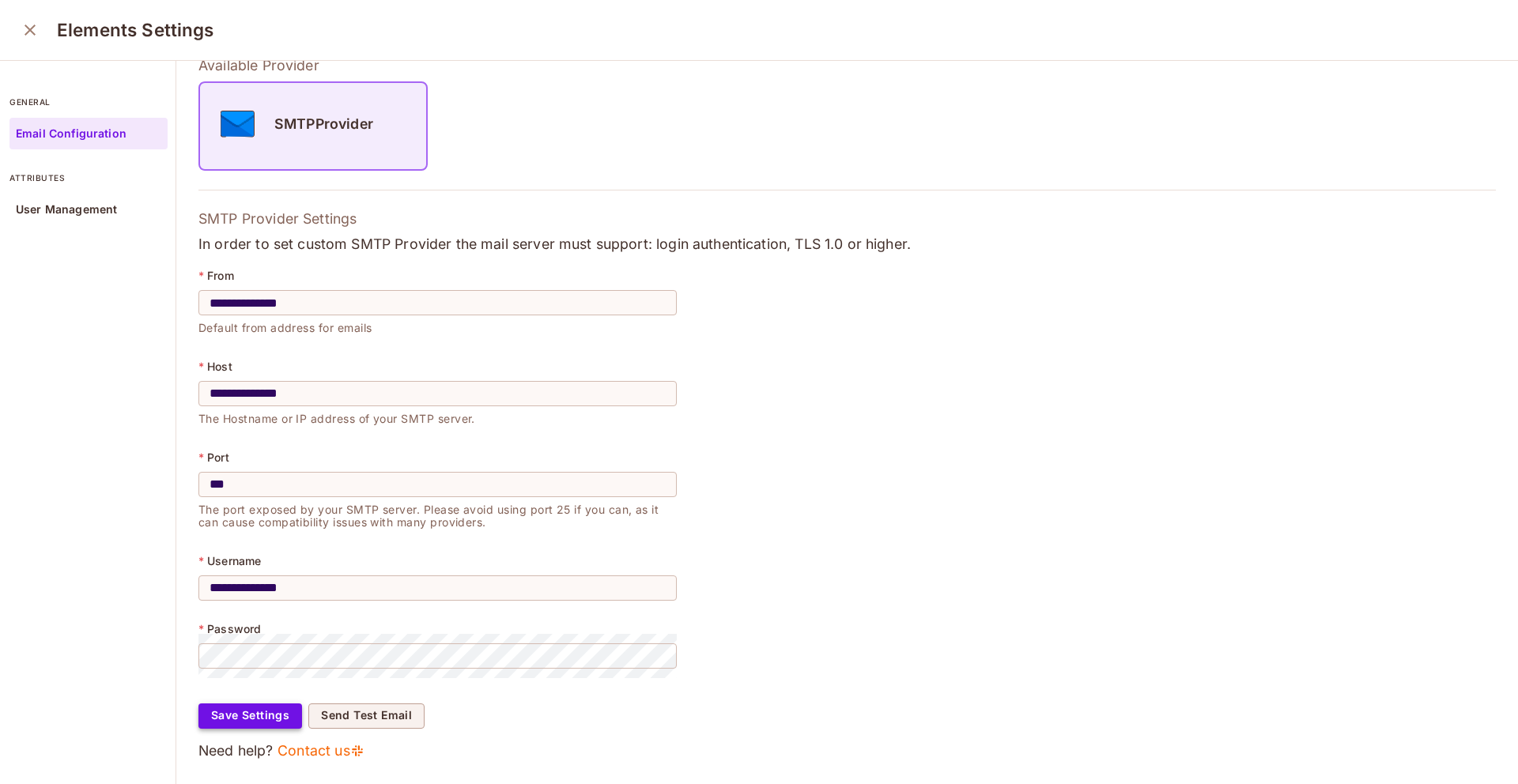
click at [297, 722] on button "Save Settings" at bounding box center [250, 717] width 103 height 26
click at [37, 54] on div "Elements Settings" at bounding box center [759, 30] width 1518 height 61
click at [37, 50] on div "Elements Settings" at bounding box center [759, 30] width 1518 height 61
click at [28, 32] on icon "close" at bounding box center [30, 30] width 11 height 11
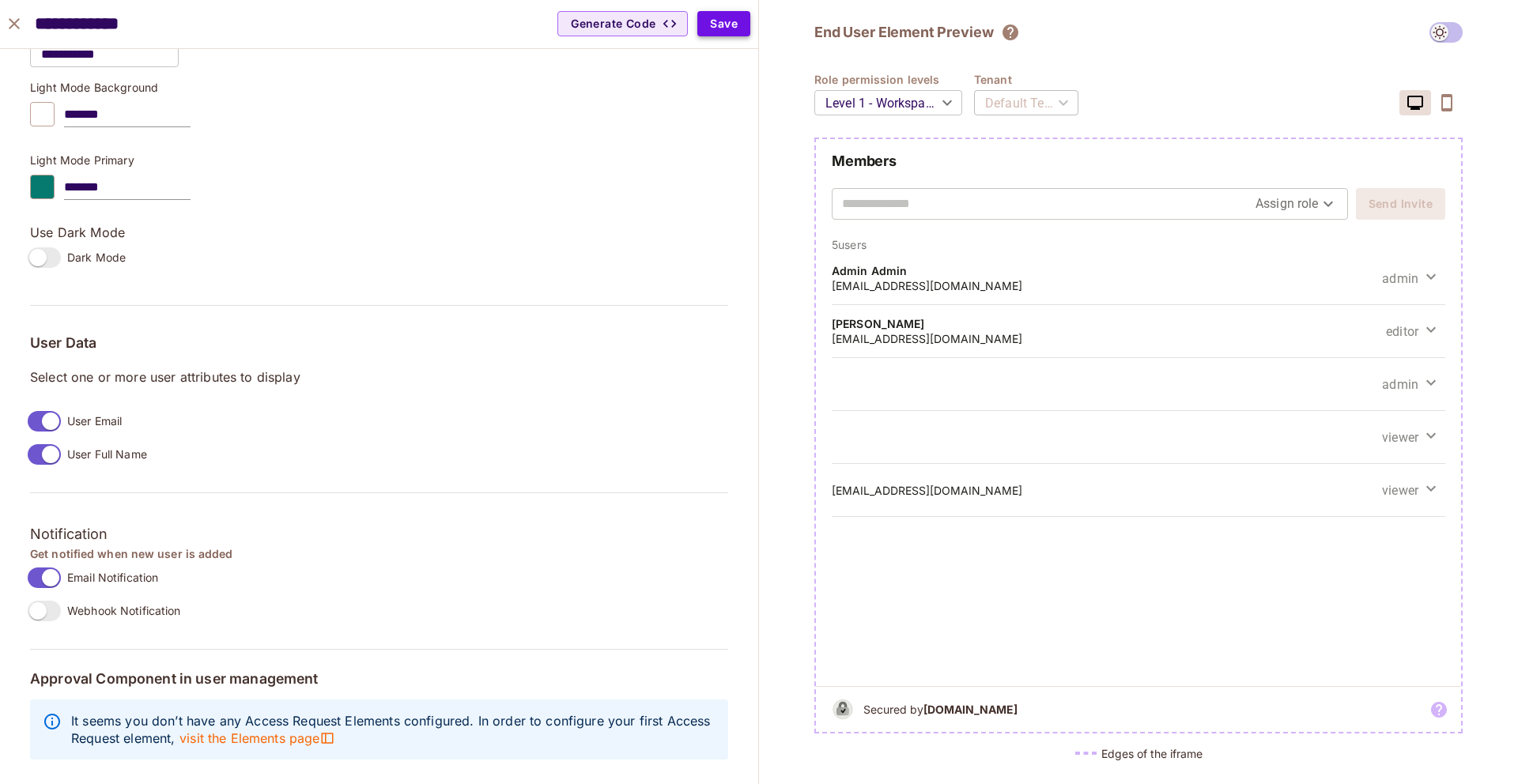
click at [716, 33] on button "Save" at bounding box center [724, 24] width 53 height 26
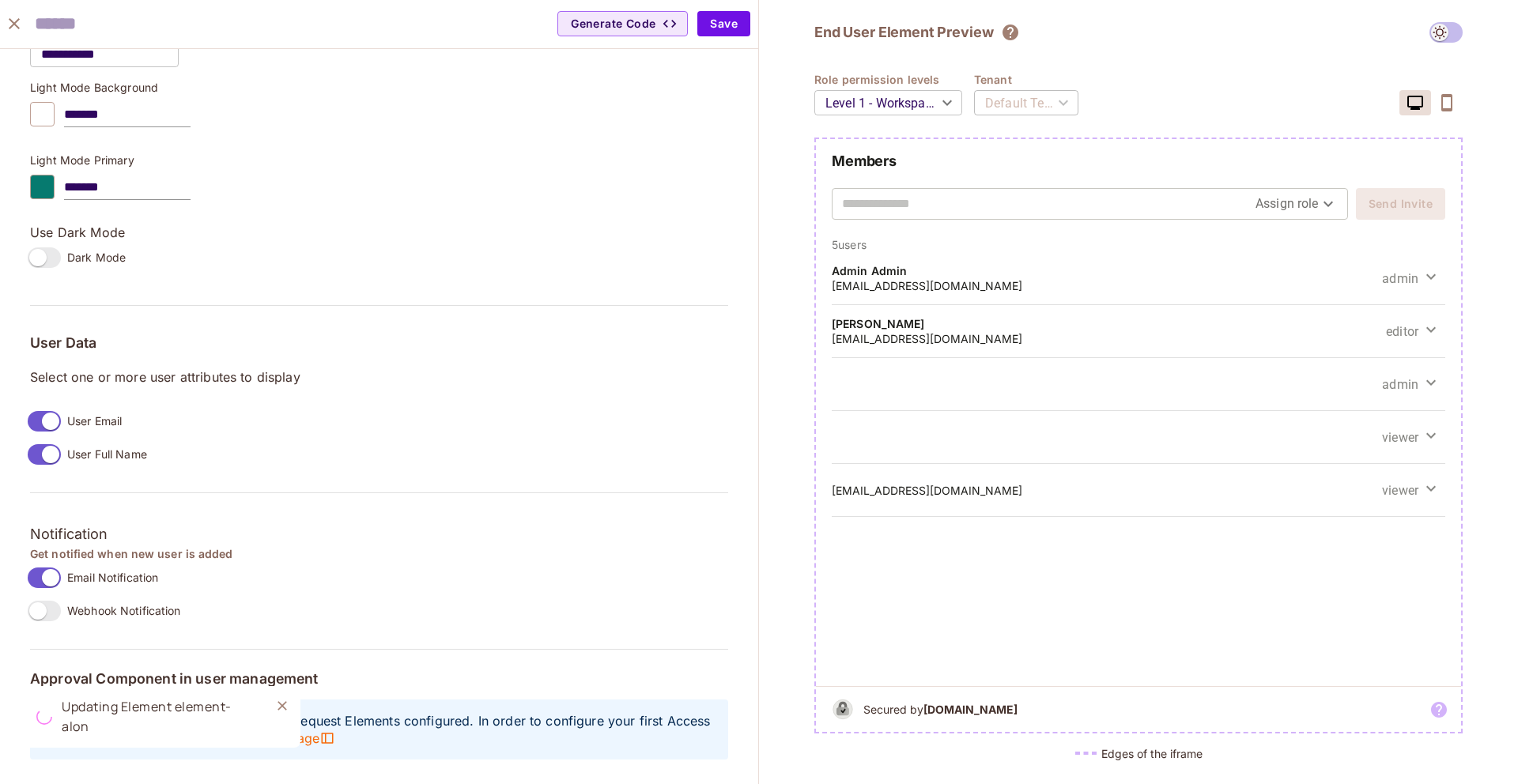
scroll to position [985, 0]
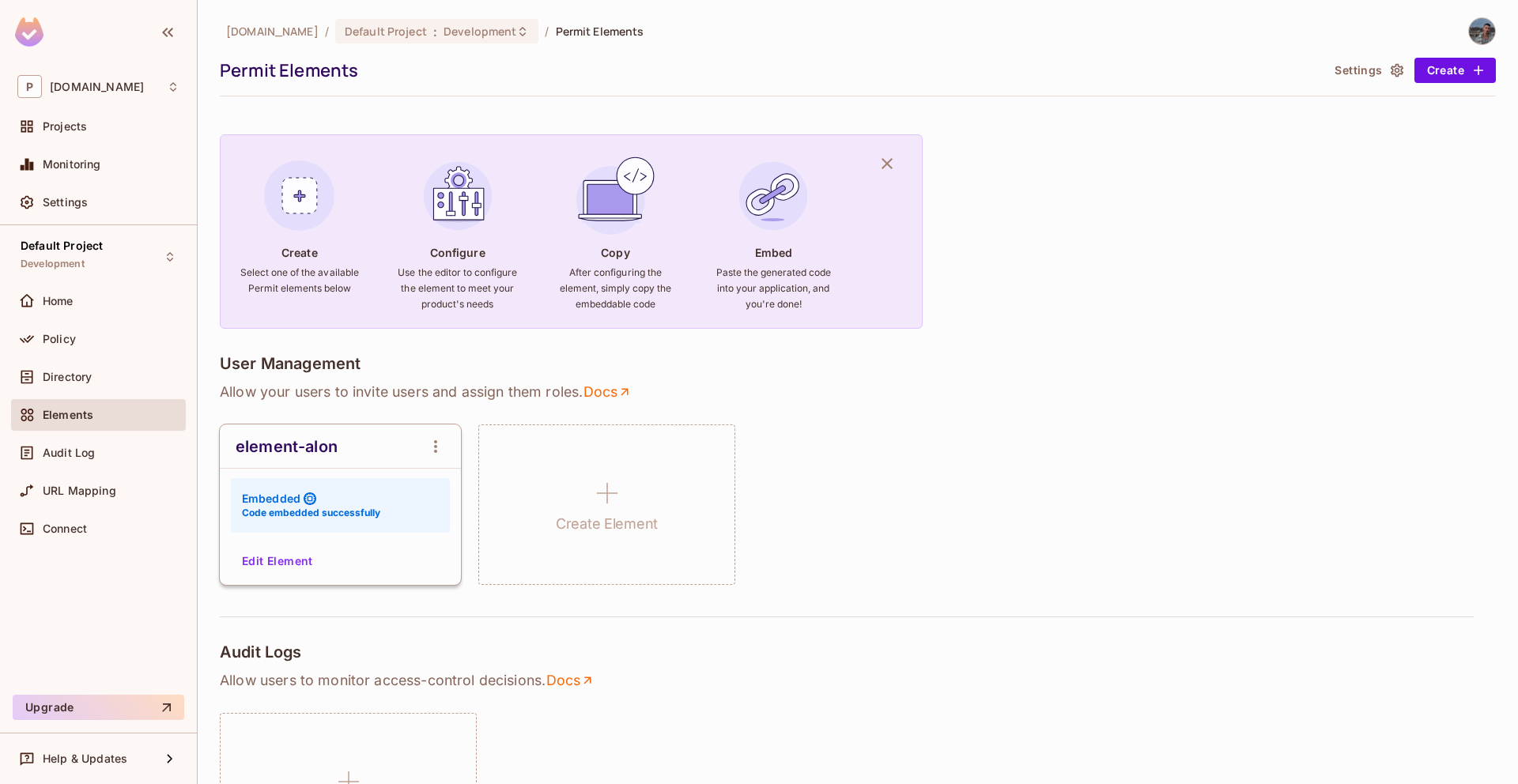
click at [281, 555] on button "Edit Element" at bounding box center [277, 561] width 84 height 26
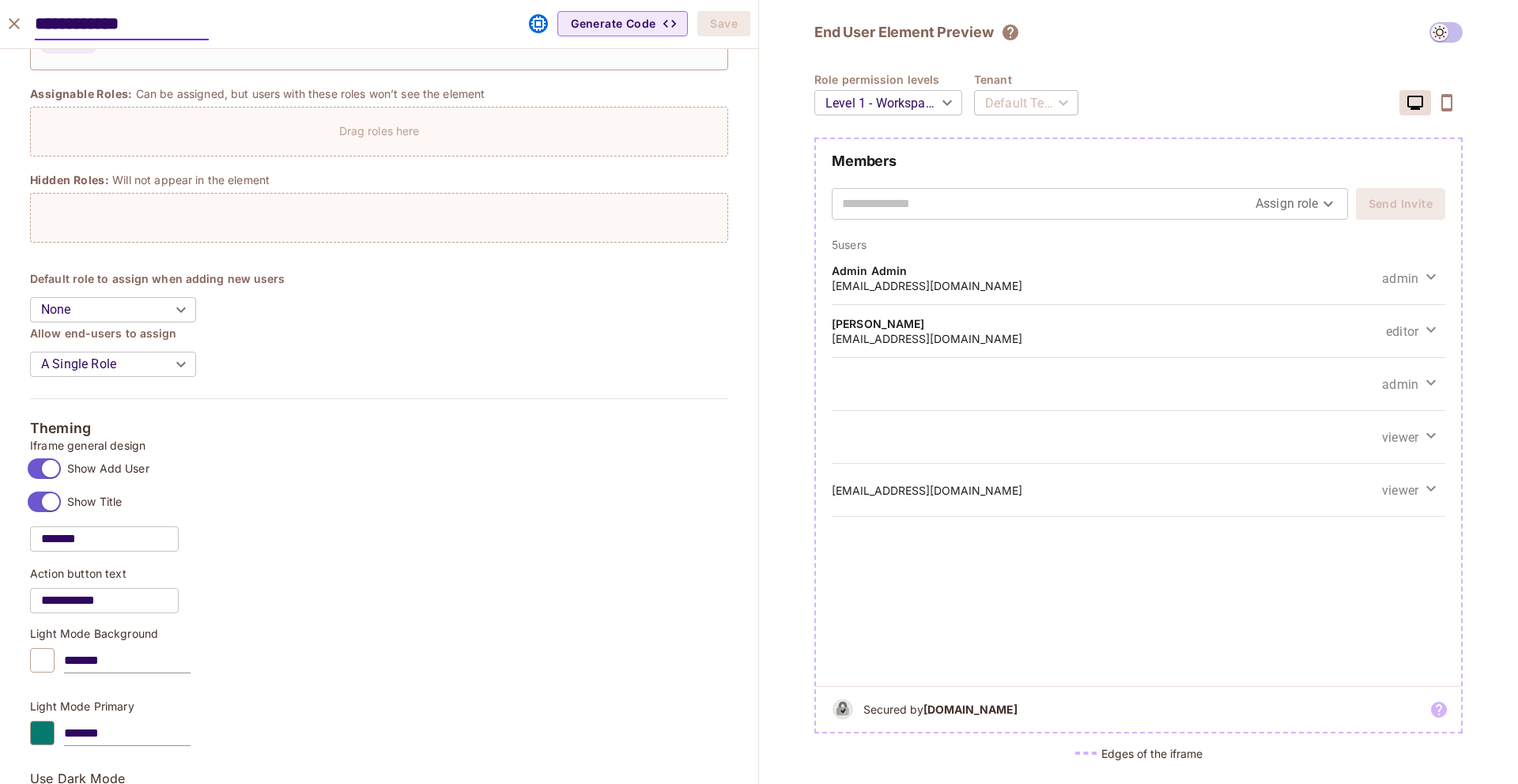
scroll to position [416, 0]
click at [63, 463] on label "Show Add User" at bounding box center [86, 466] width 128 height 33
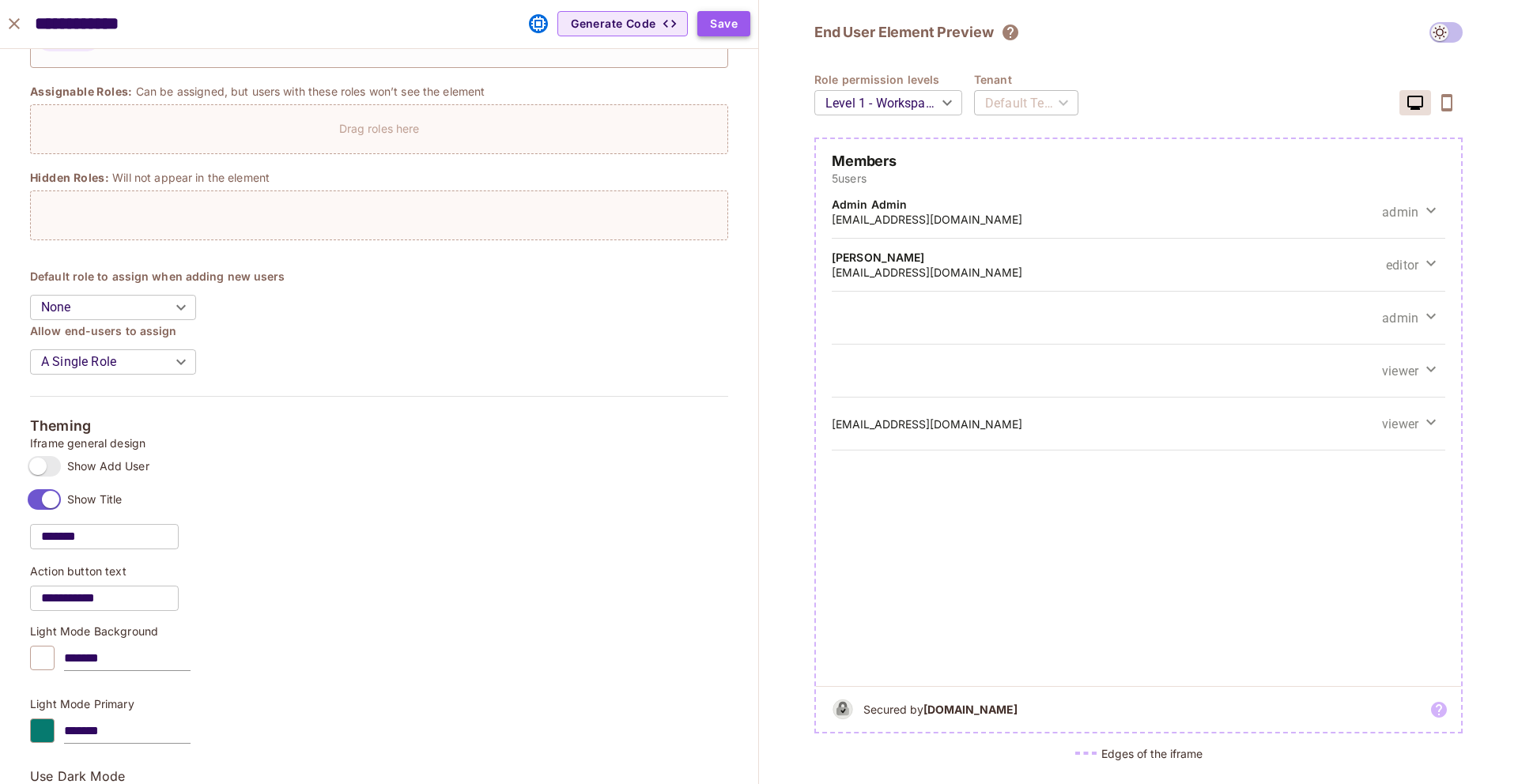
click at [731, 26] on button "Save" at bounding box center [724, 24] width 53 height 26
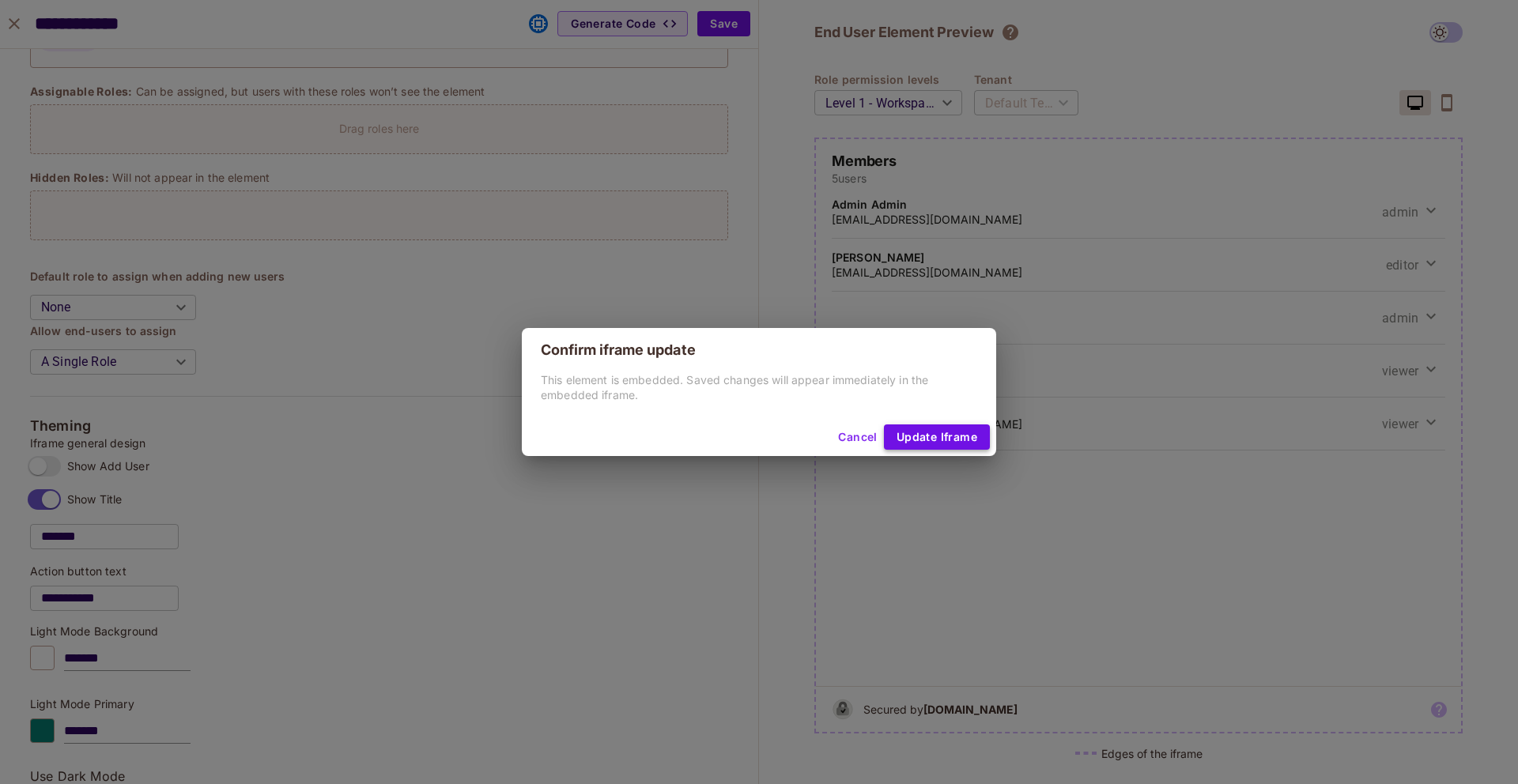
click at [916, 430] on button "Update Iframe" at bounding box center [937, 438] width 106 height 26
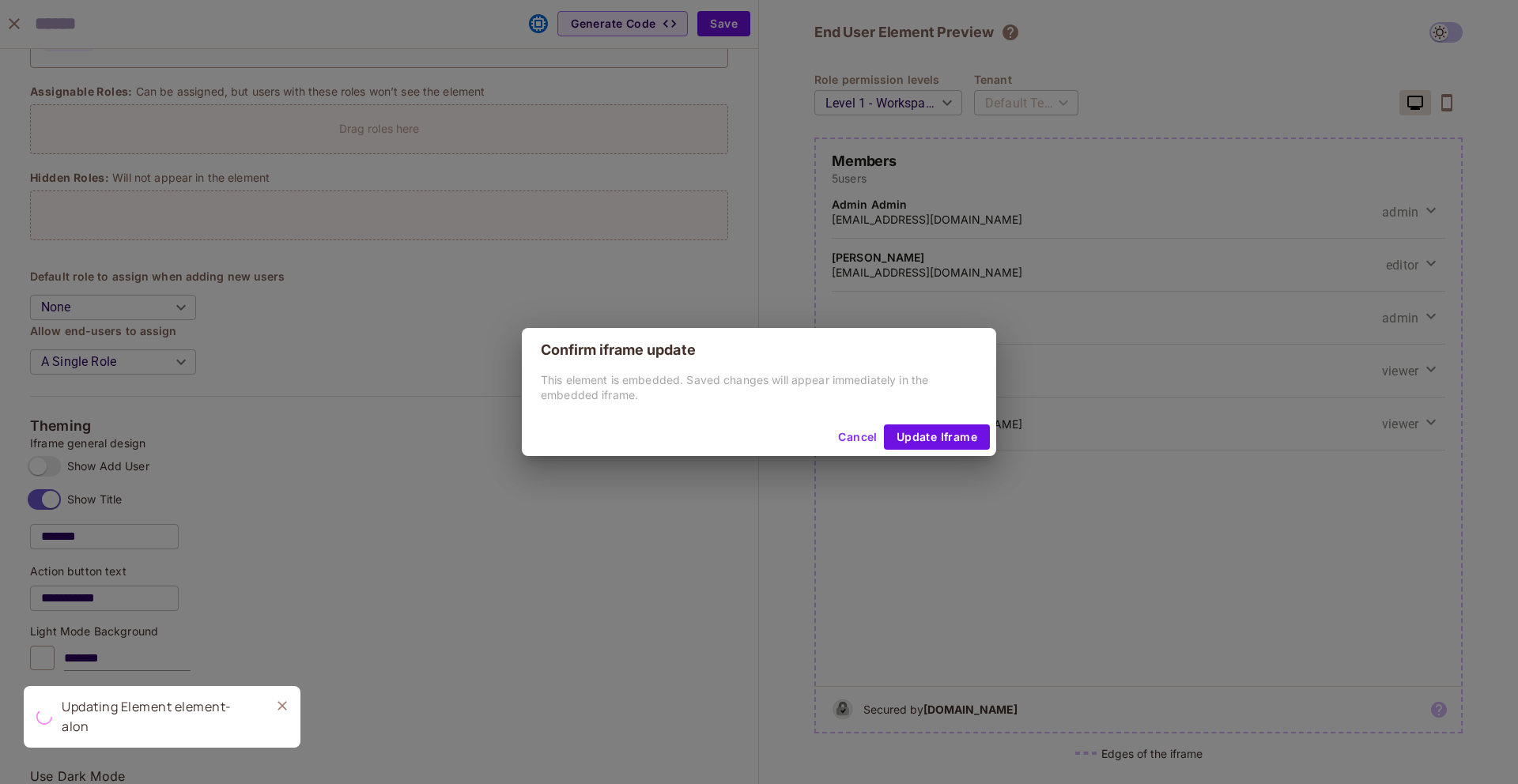
scroll to position [441, 0]
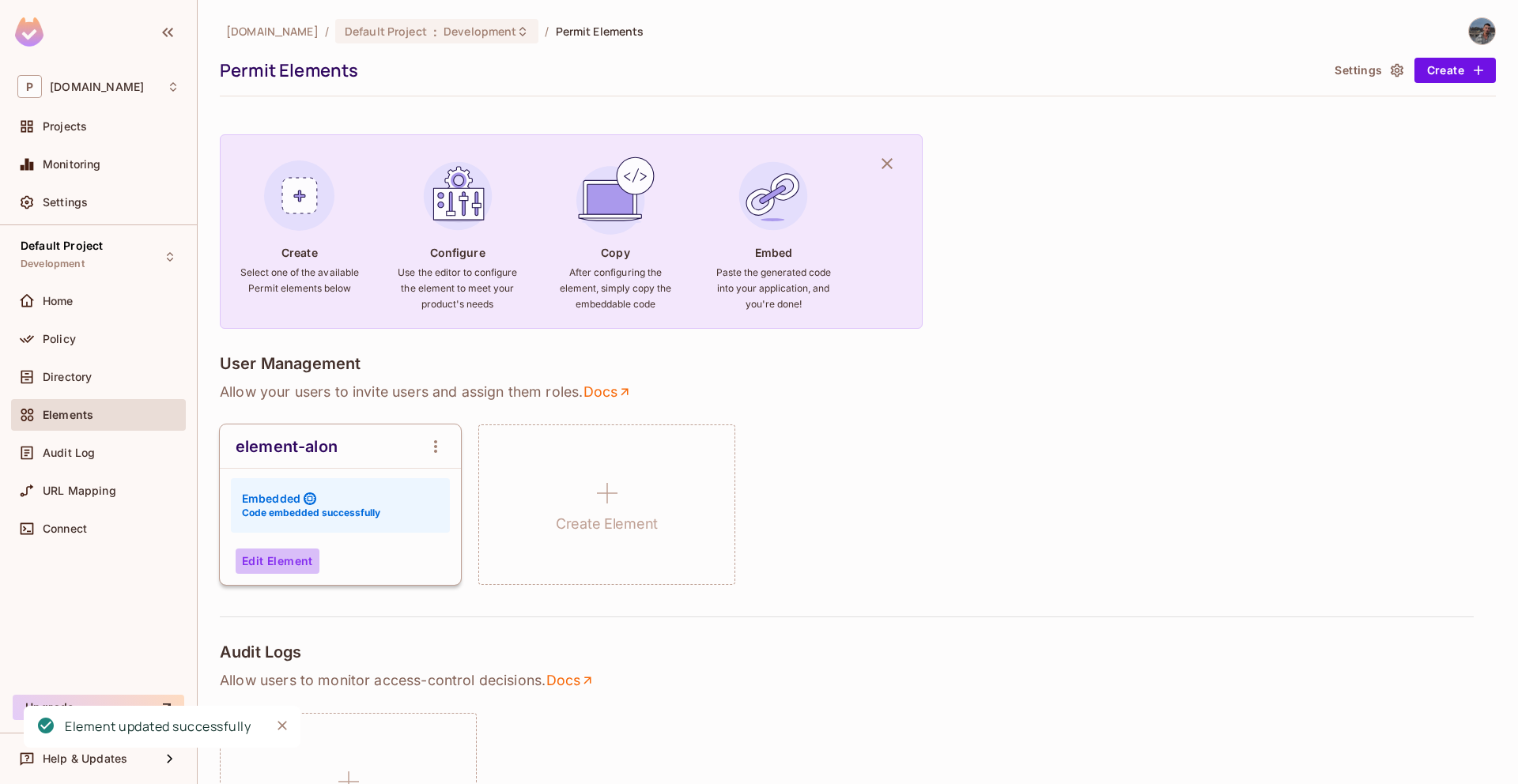
click at [288, 551] on button "Edit Element" at bounding box center [277, 561] width 84 height 26
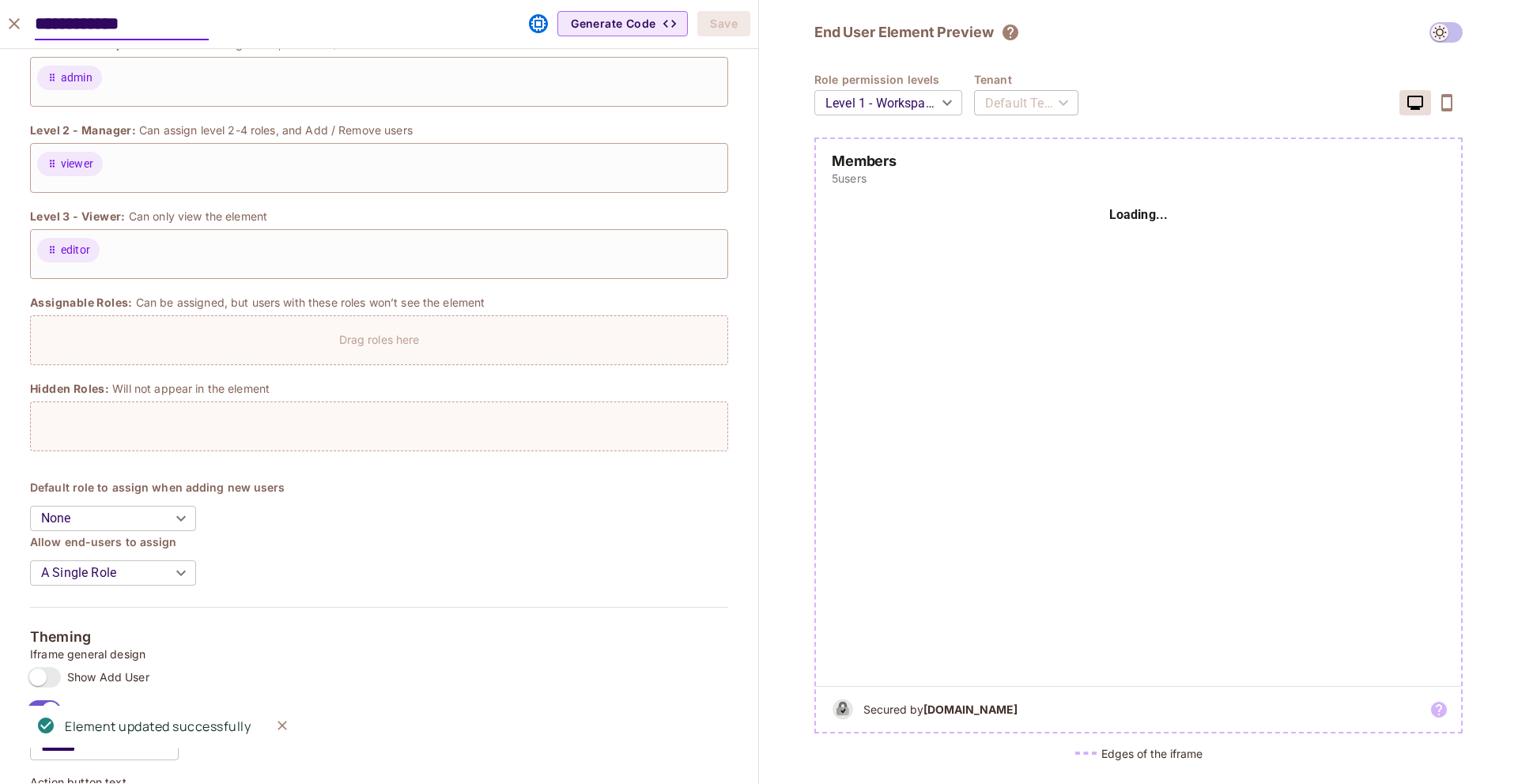
scroll to position [382, 0]
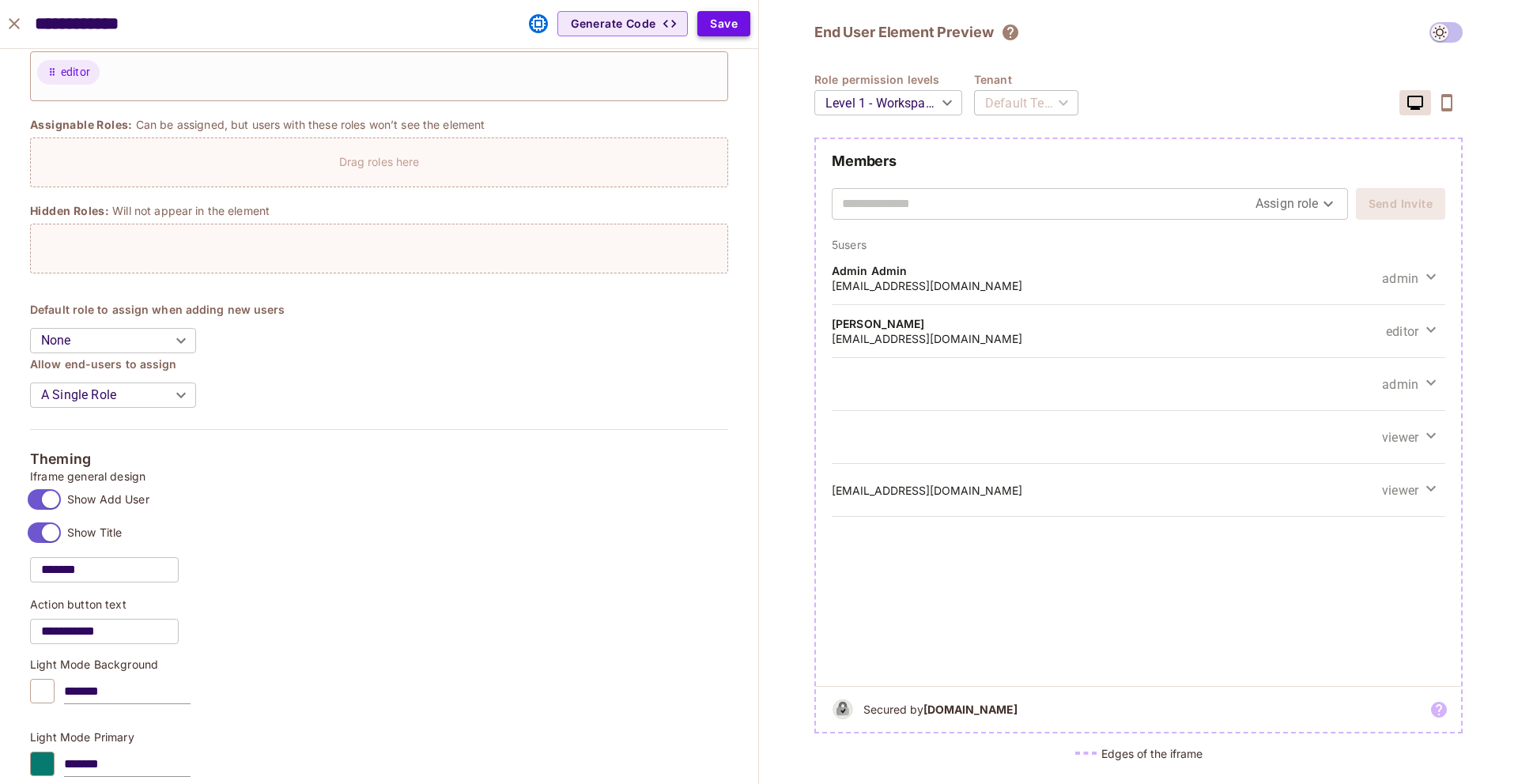
click at [734, 26] on button "Save" at bounding box center [724, 24] width 53 height 26
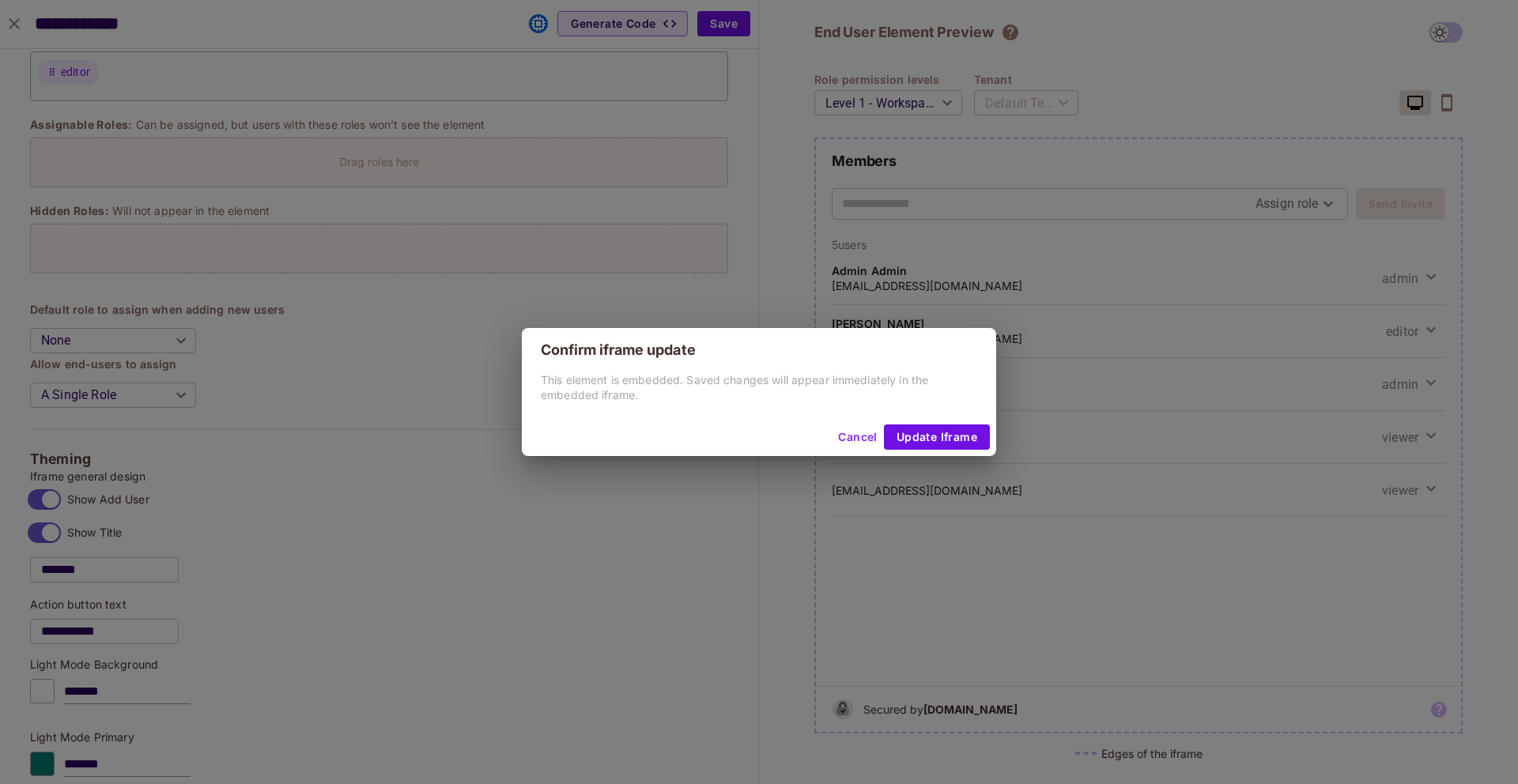
click at [921, 420] on div "Cancel Update Iframe" at bounding box center [759, 437] width 475 height 38
click at [921, 431] on button "Update Iframe" at bounding box center [937, 438] width 106 height 26
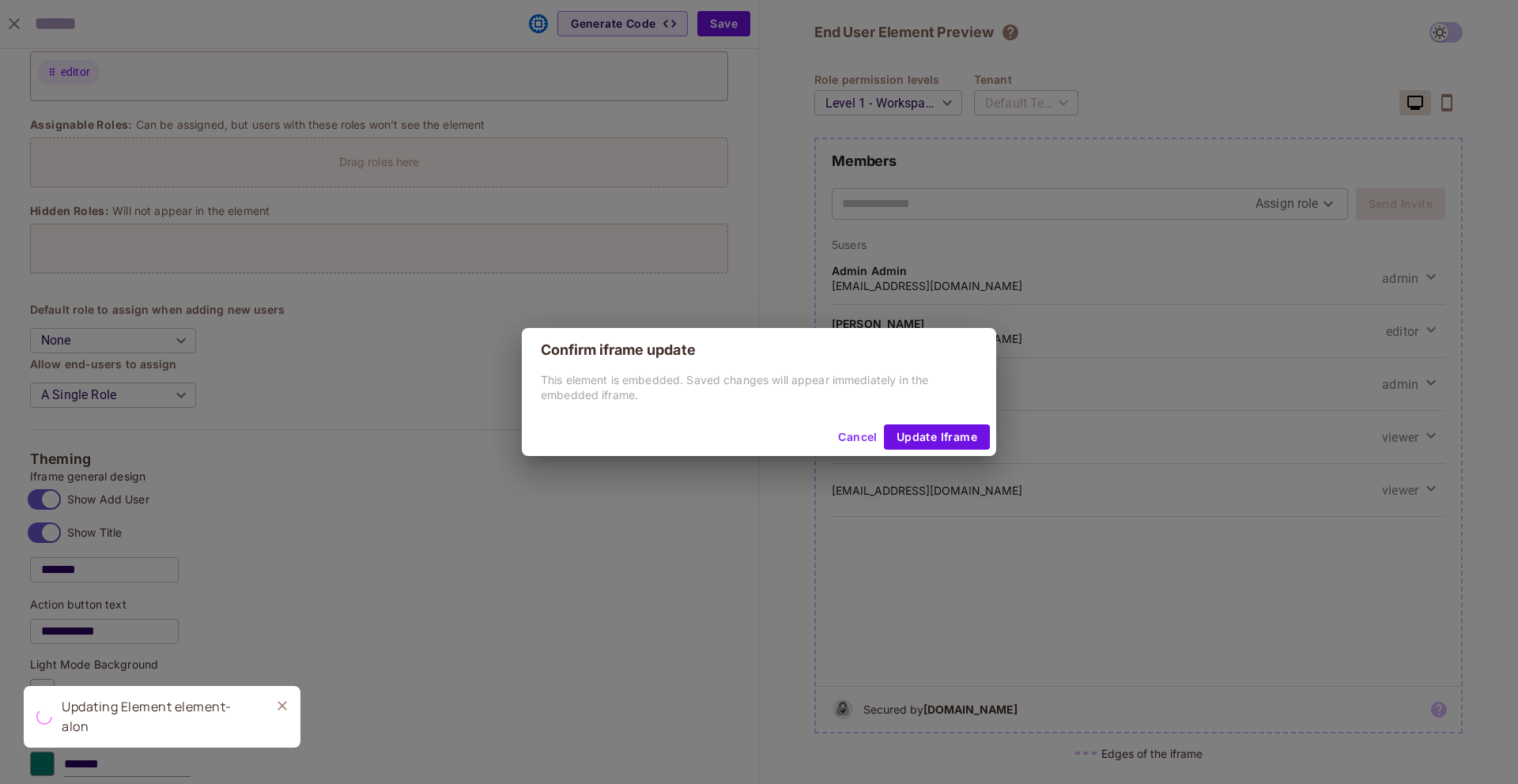
scroll to position [408, 0]
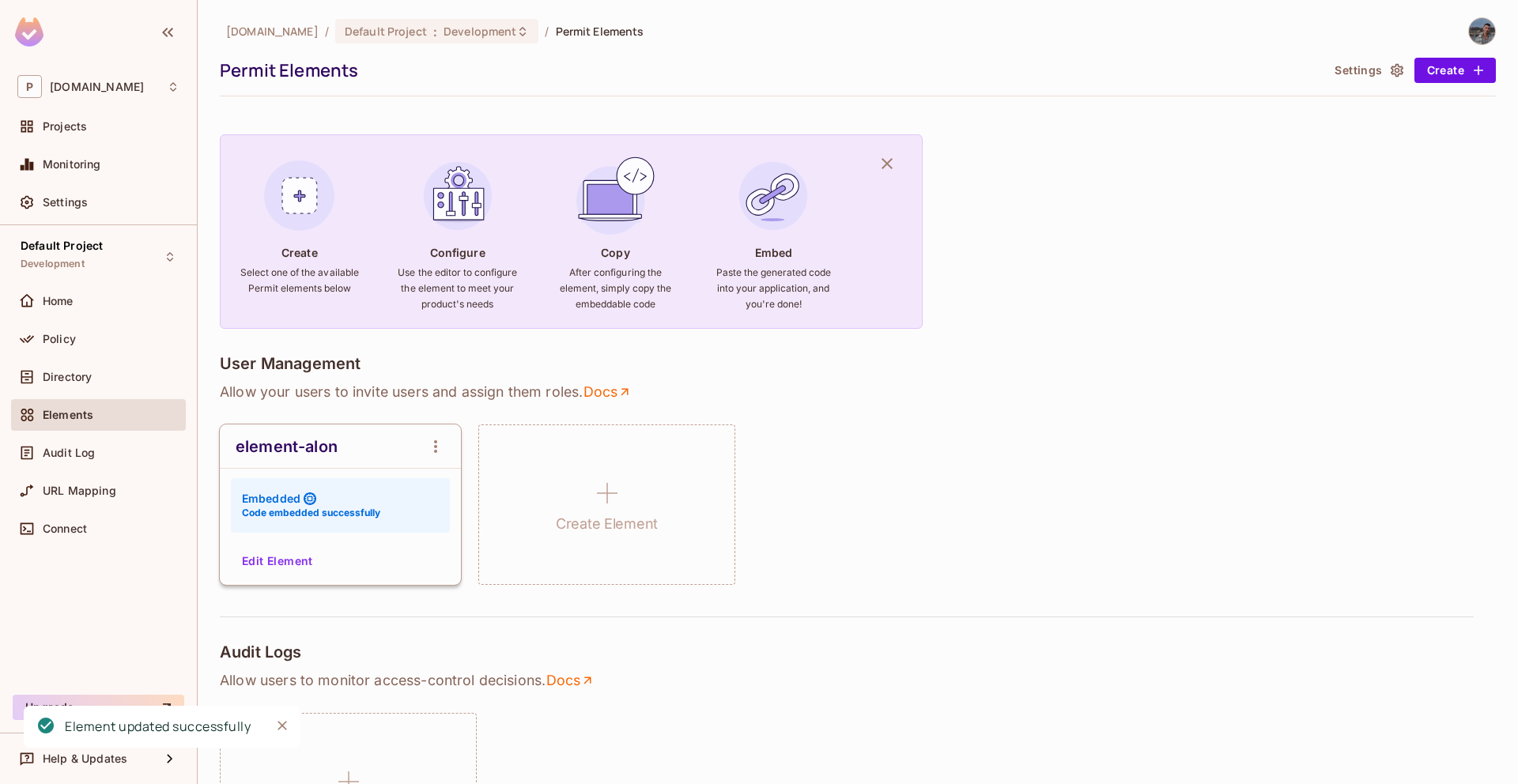
click at [272, 588] on div "User Management Allow your users to invite users and assign them roles . Docs e…" at bounding box center [858, 486] width 1277 height 263
click at [272, 556] on button "Edit Element" at bounding box center [277, 561] width 84 height 26
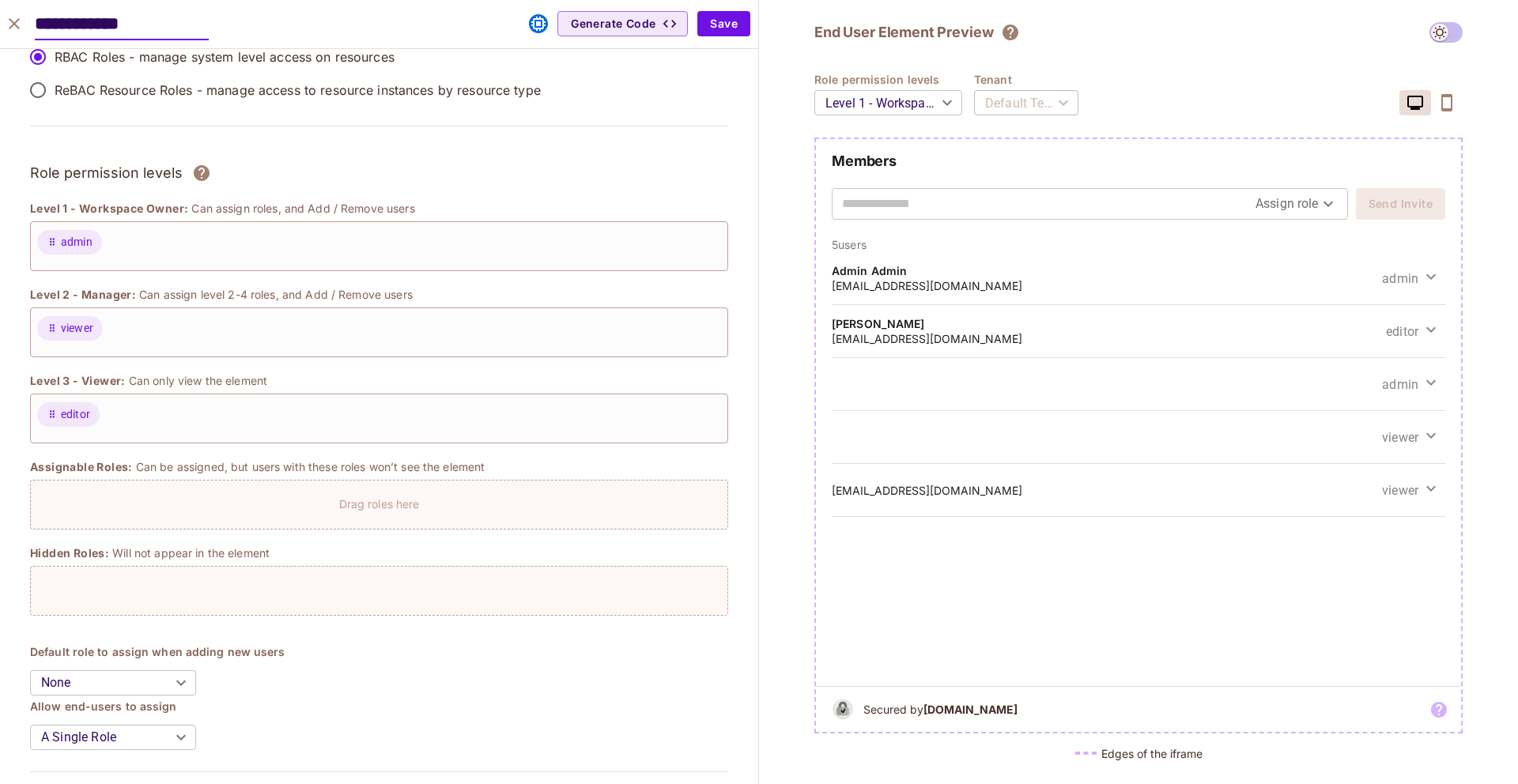
scroll to position [43, 0]
click at [908, 490] on h5 "alonalon@permit.io" at bounding box center [927, 490] width 191 height 15
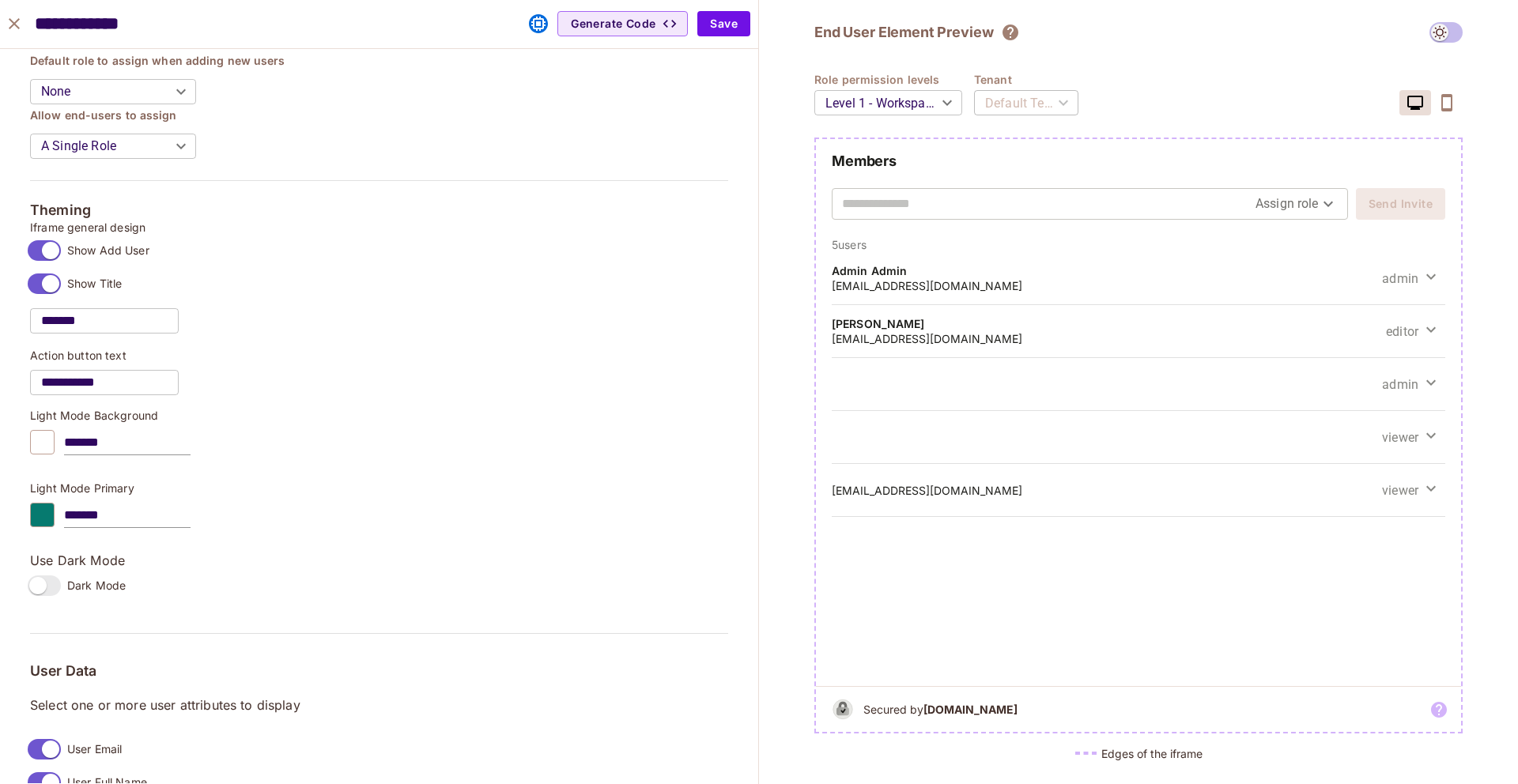
scroll to position [627, 0]
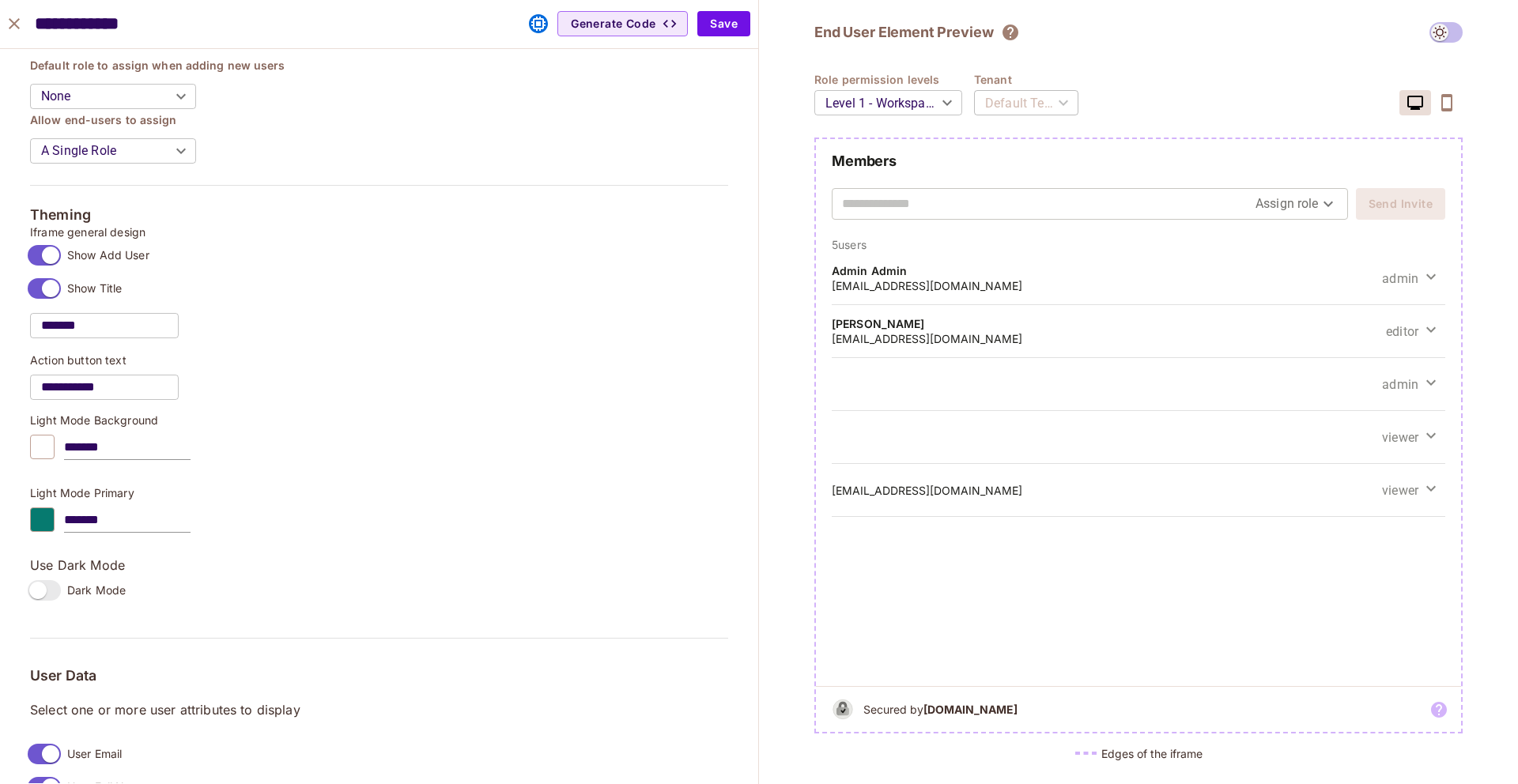
click at [913, 115] on body "P permit.io Projects Monitoring Settings Default Project Development Home Polic…" at bounding box center [759, 392] width 1518 height 784
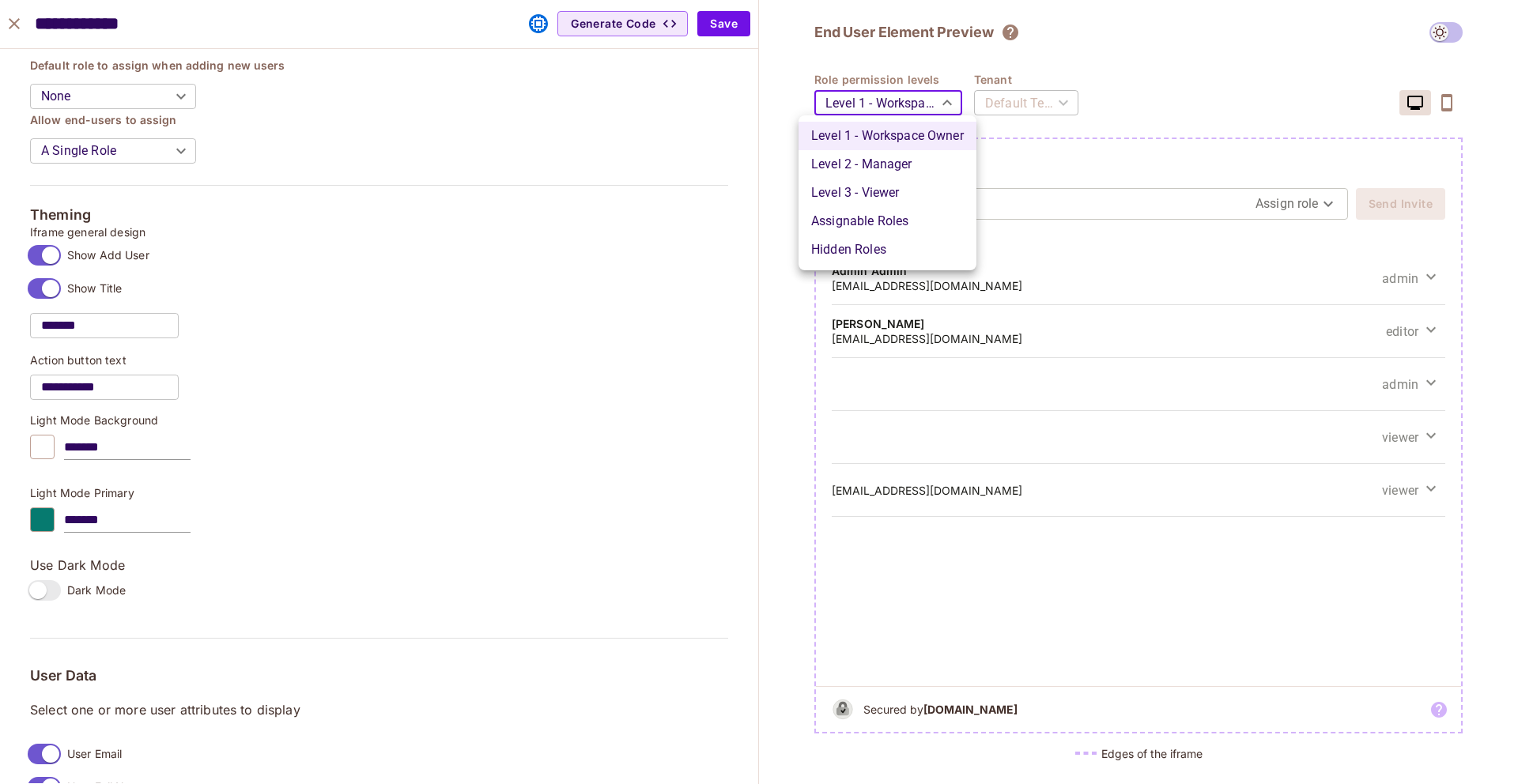
click at [913, 115] on ul "Level 1 - Workspace Owner Level 2 - Manager Level 3 - Viewer Assignable Roles H…" at bounding box center [888, 192] width 178 height 155
click at [641, 115] on div at bounding box center [759, 392] width 1518 height 784
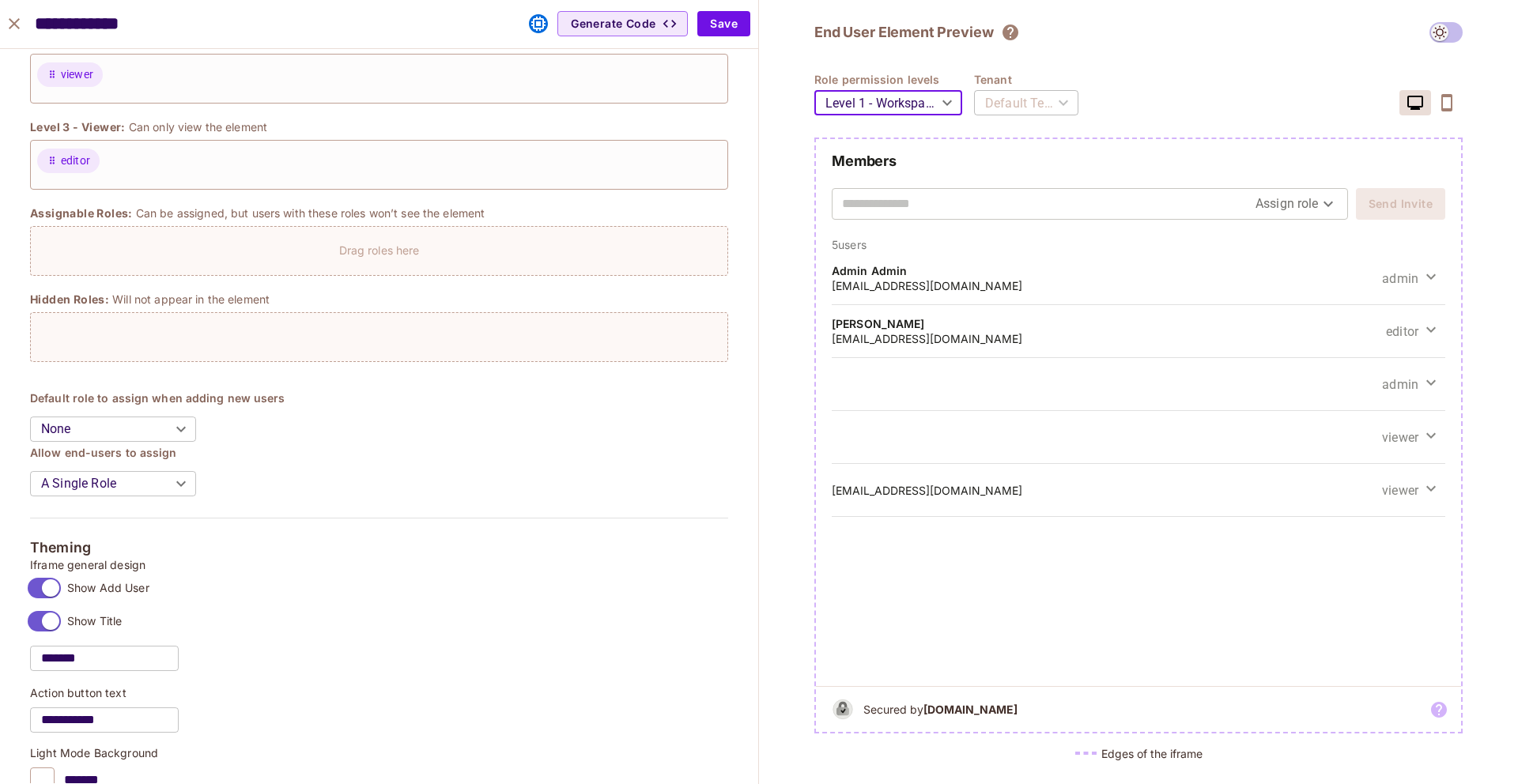
scroll to position [0, 0]
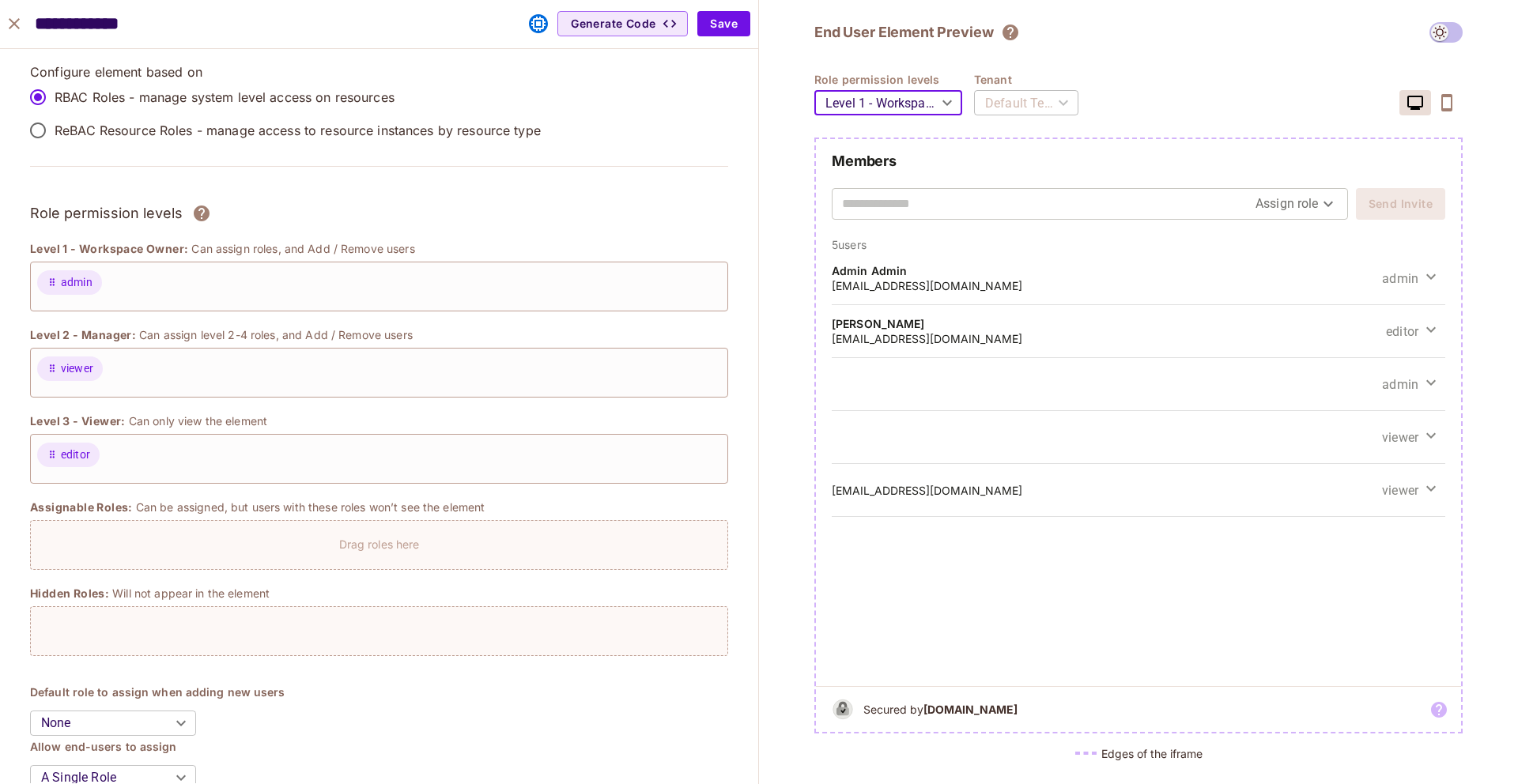
click at [18, 22] on icon "close" at bounding box center [14, 24] width 19 height 19
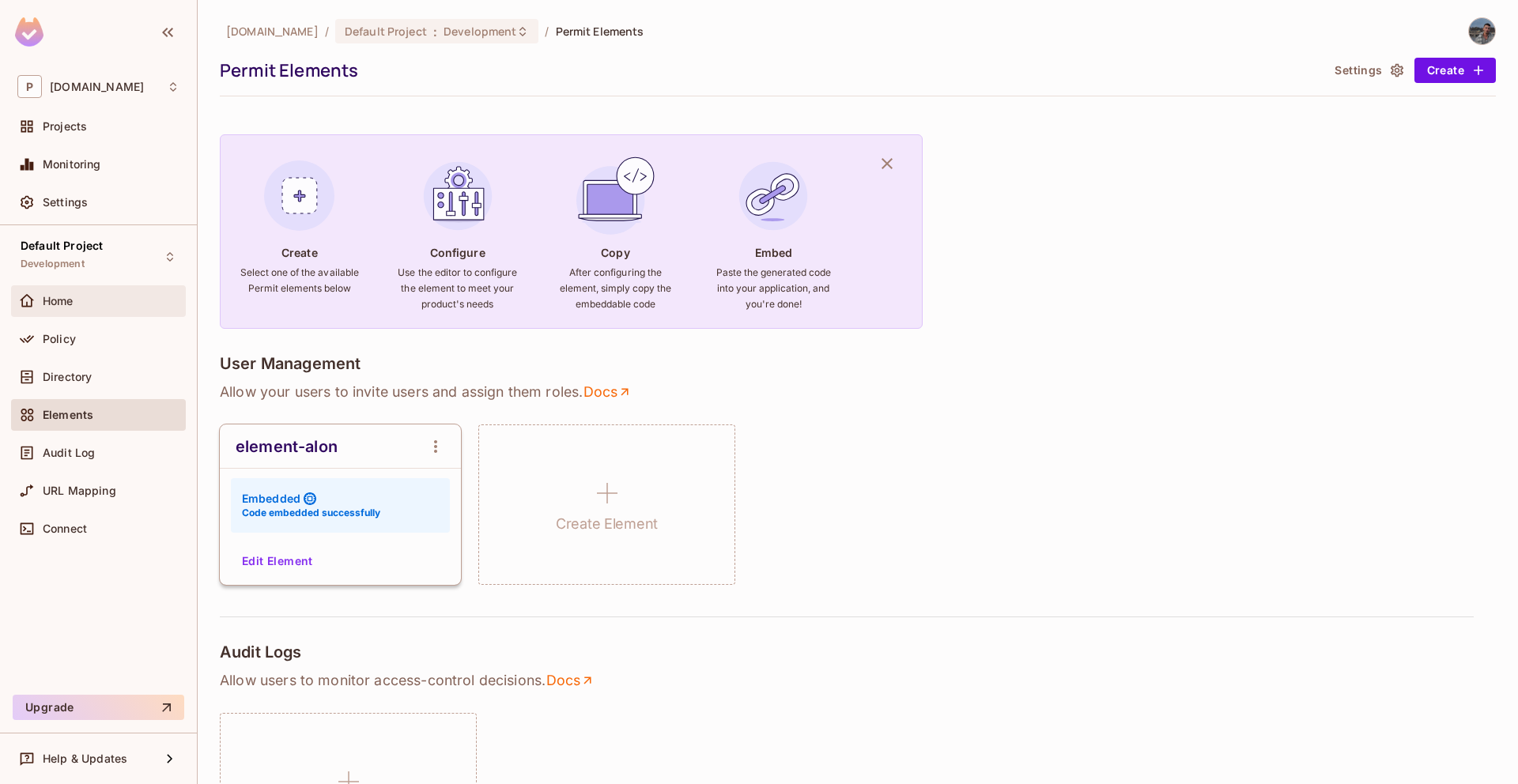
click at [67, 313] on div "Home" at bounding box center [99, 301] width 175 height 31
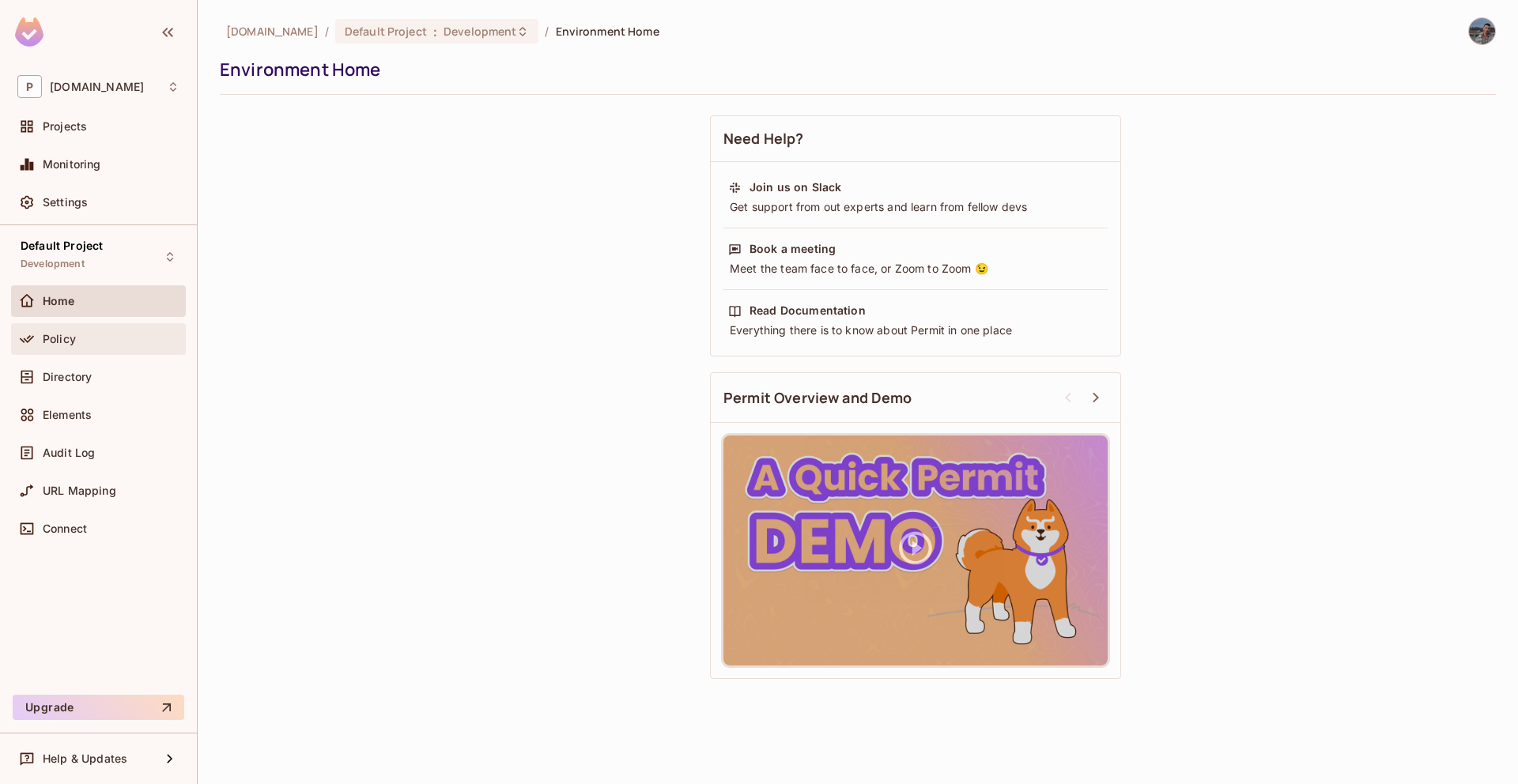
click at [66, 326] on div "Policy" at bounding box center [99, 338] width 175 height 31
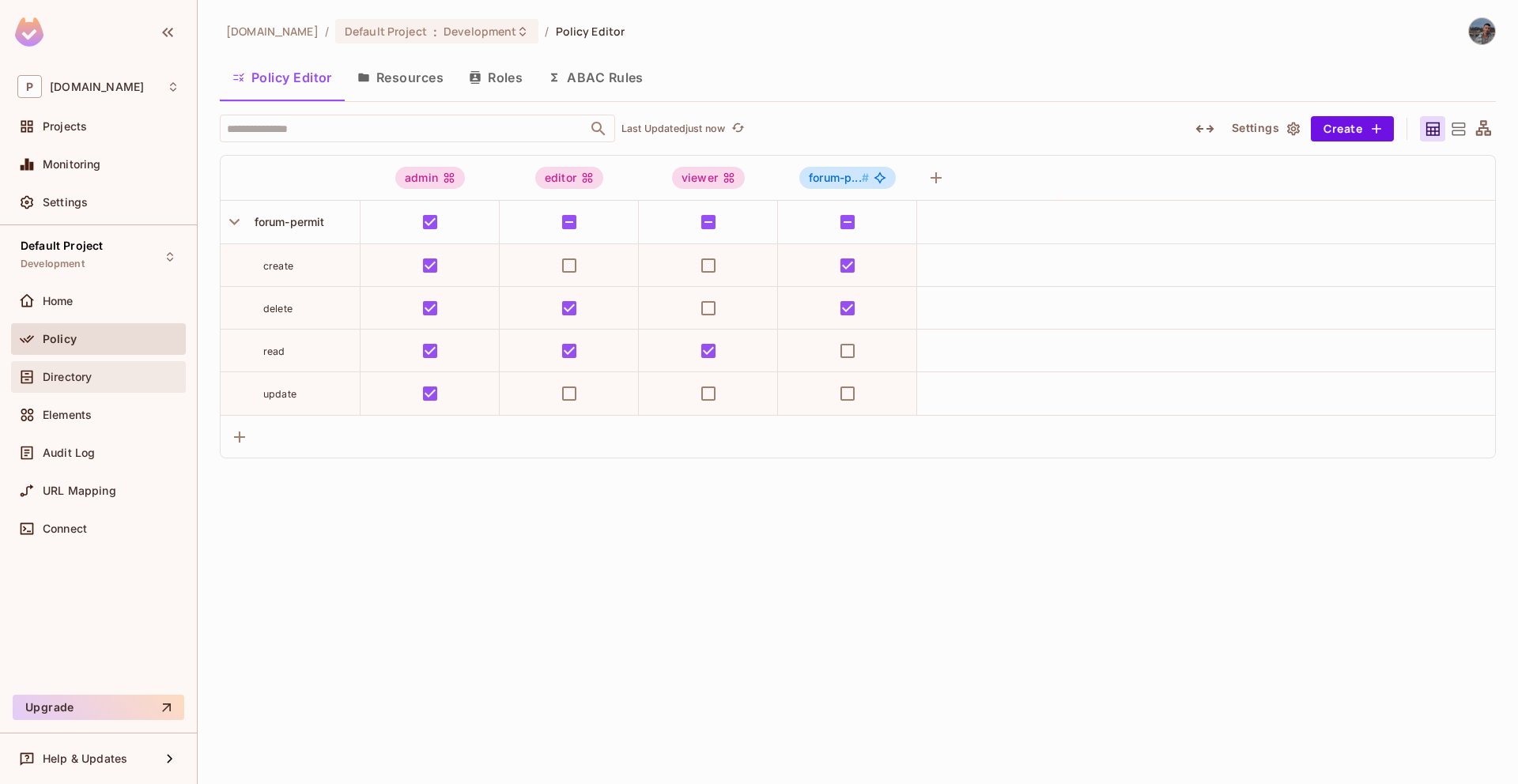
click at [126, 374] on div "Directory" at bounding box center [111, 377] width 137 height 13
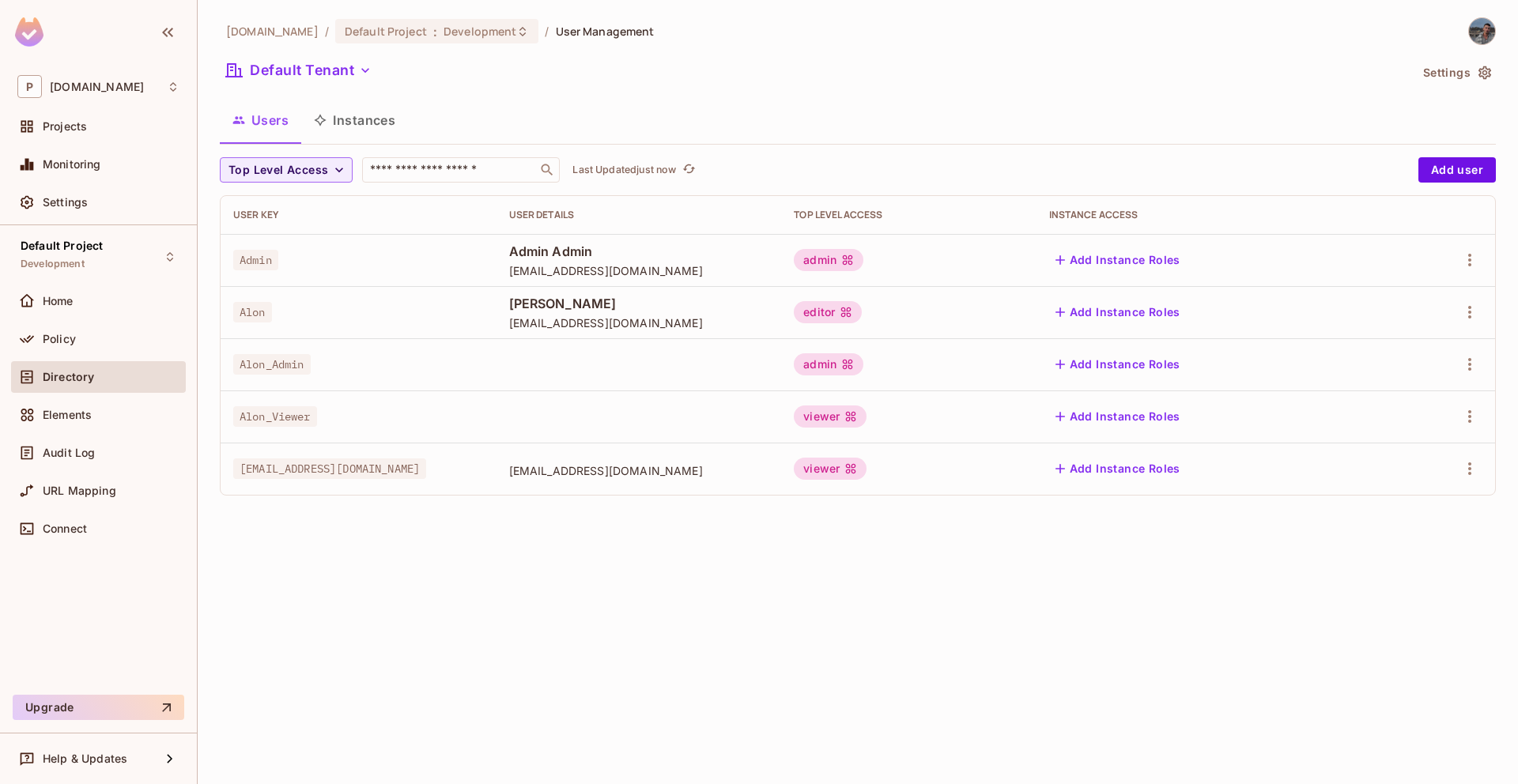
click at [1484, 34] on img at bounding box center [1482, 31] width 26 height 26
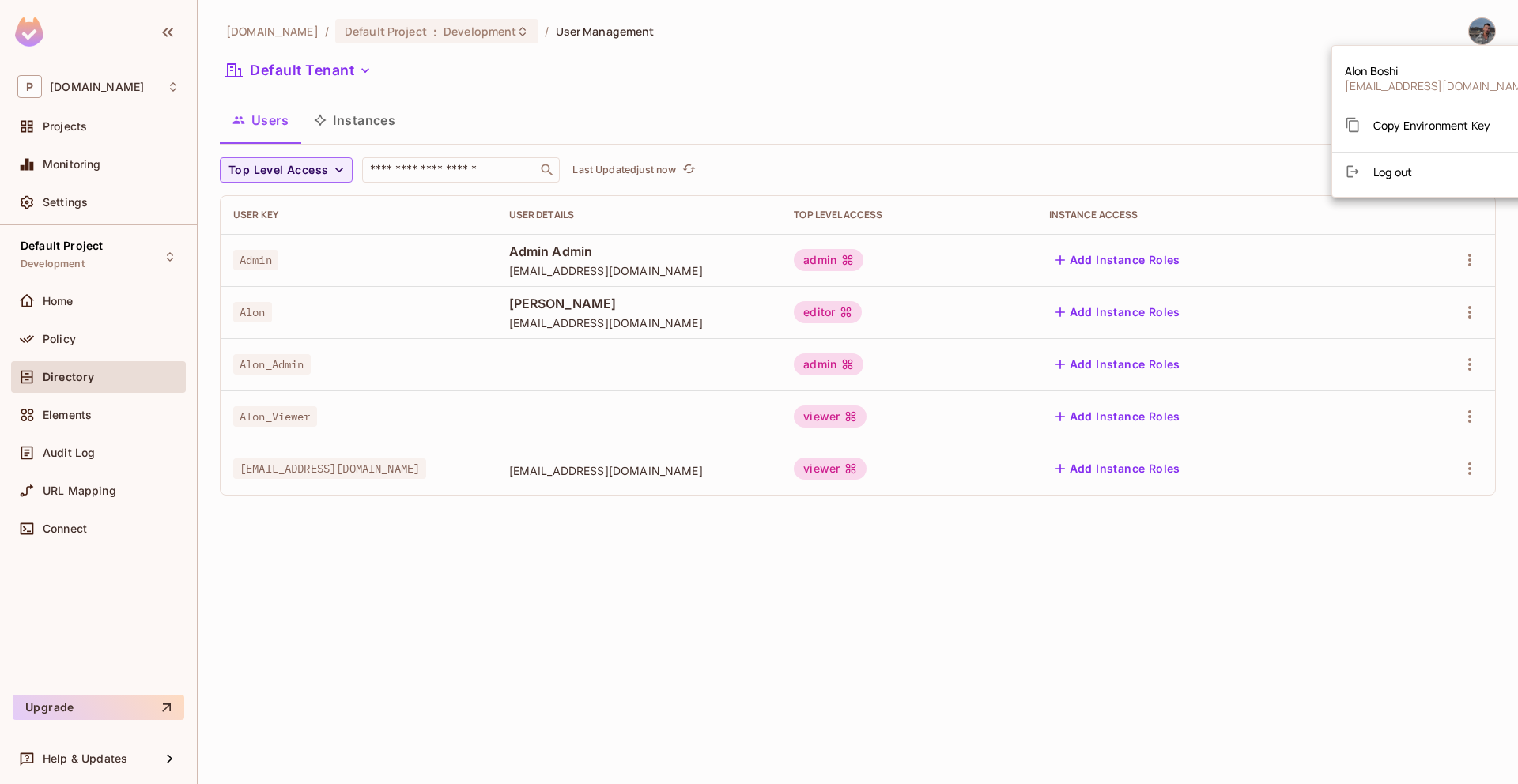
click at [1238, 97] on div at bounding box center [759, 392] width 1518 height 784
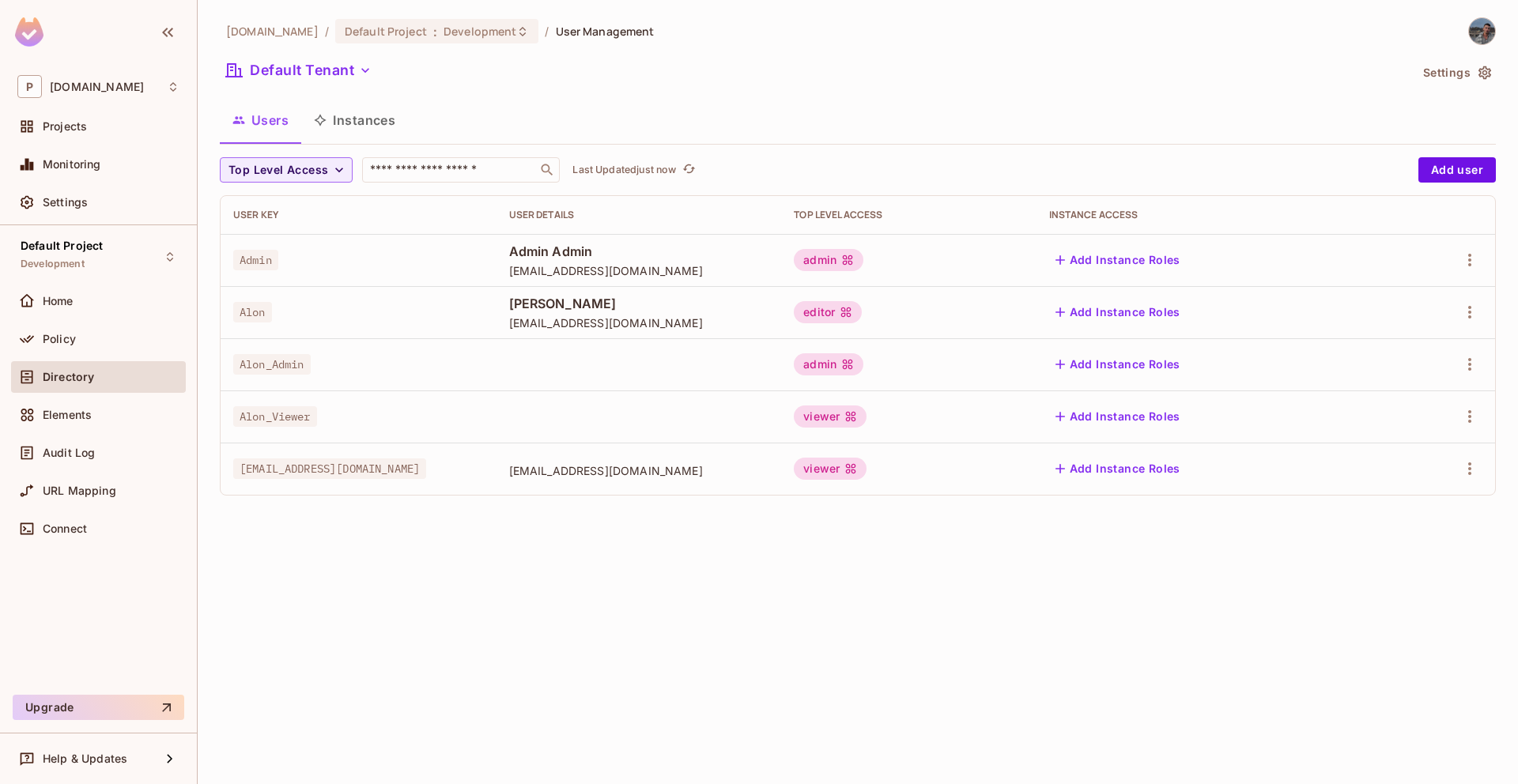
click at [261, 319] on span "Alon" at bounding box center [253, 313] width 38 height 21
click at [1490, 36] on img at bounding box center [1482, 31] width 26 height 26
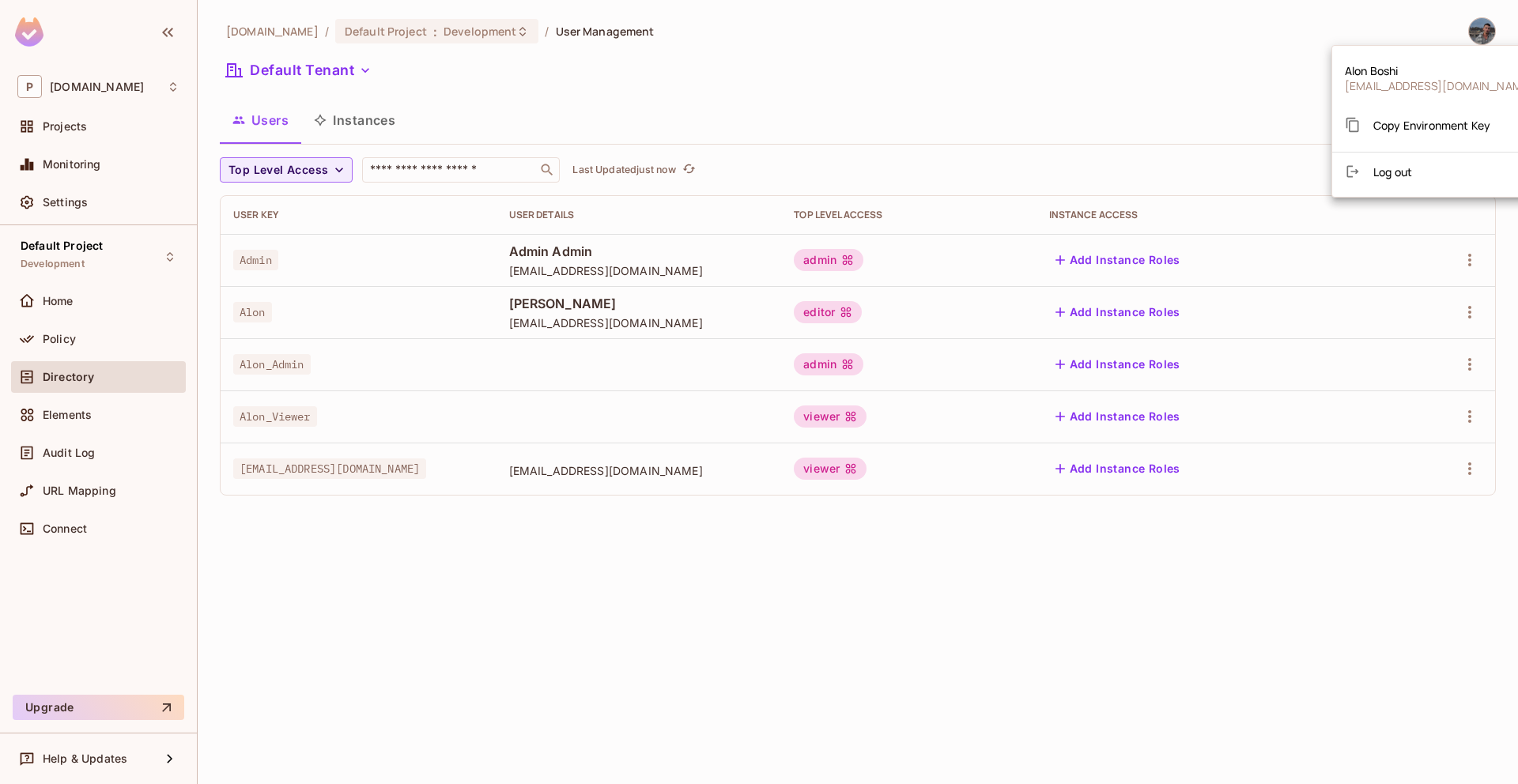
click at [983, 49] on div at bounding box center [759, 392] width 1518 height 784
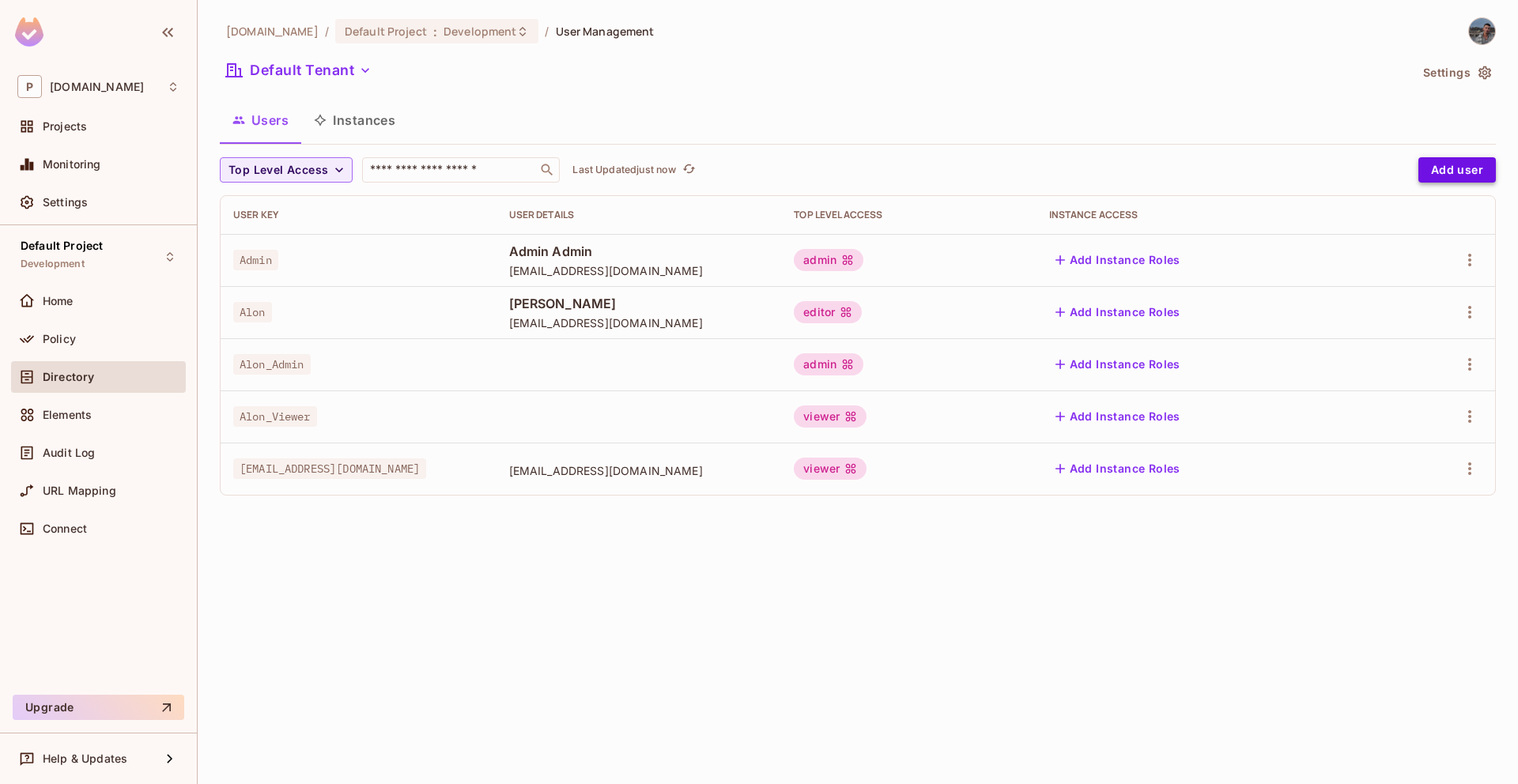
click at [1482, 163] on button "Add user" at bounding box center [1457, 170] width 78 height 26
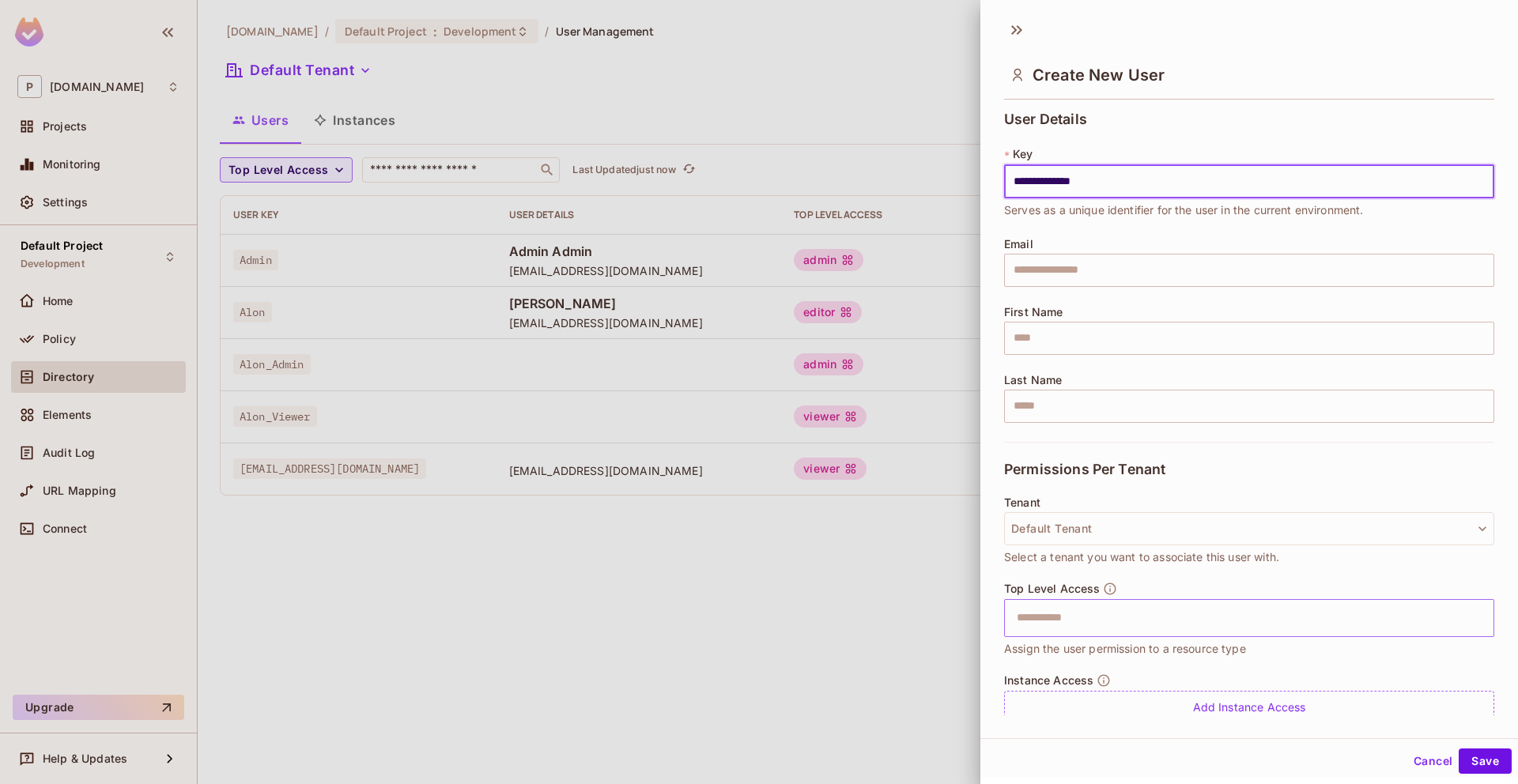
type input "**********"
click at [1071, 616] on input "text" at bounding box center [1235, 617] width 456 height 31
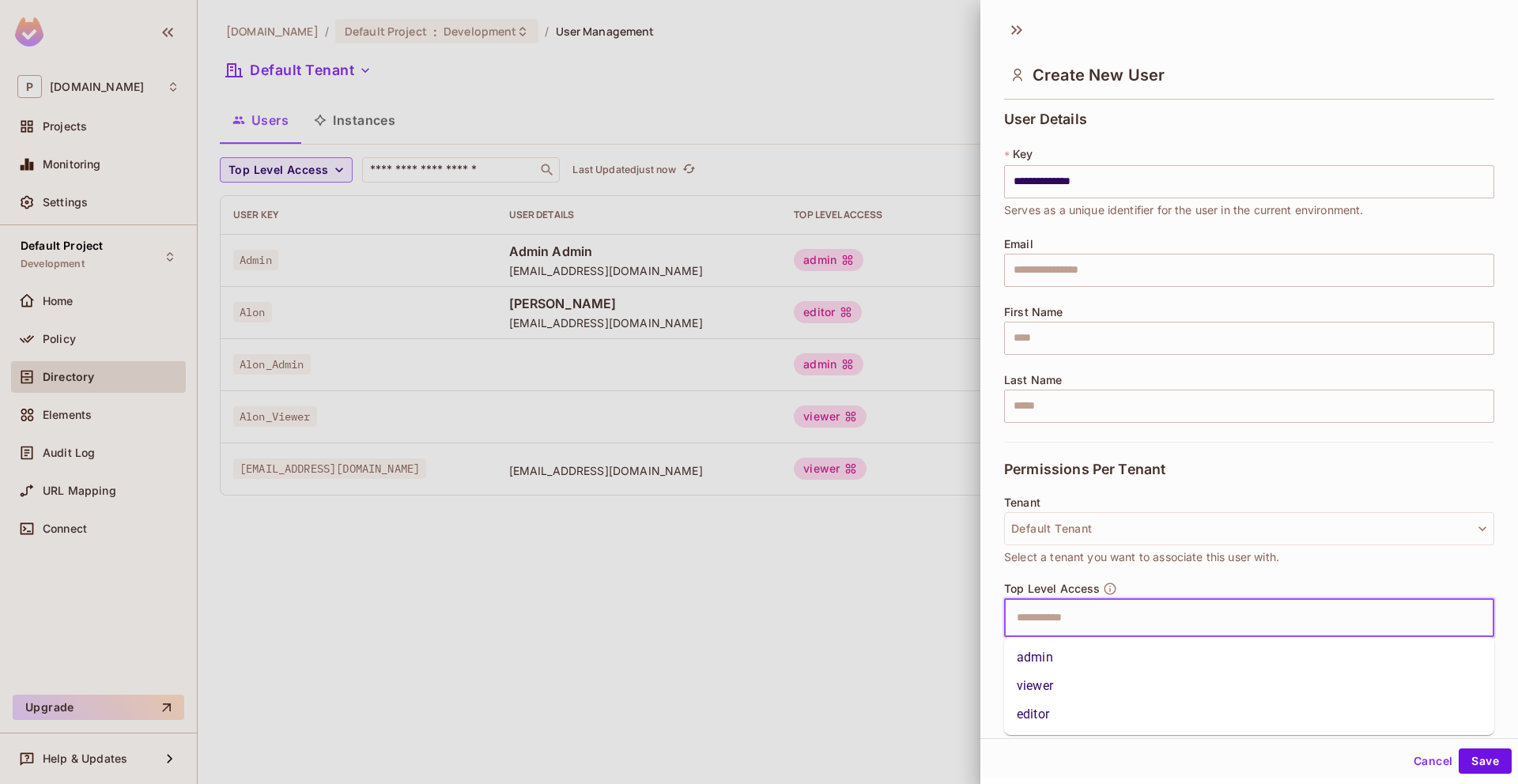
click at [1053, 661] on li "admin" at bounding box center [1249, 657] width 490 height 28
click at [1143, 157] on div "**********" at bounding box center [1249, 182] width 490 height 73
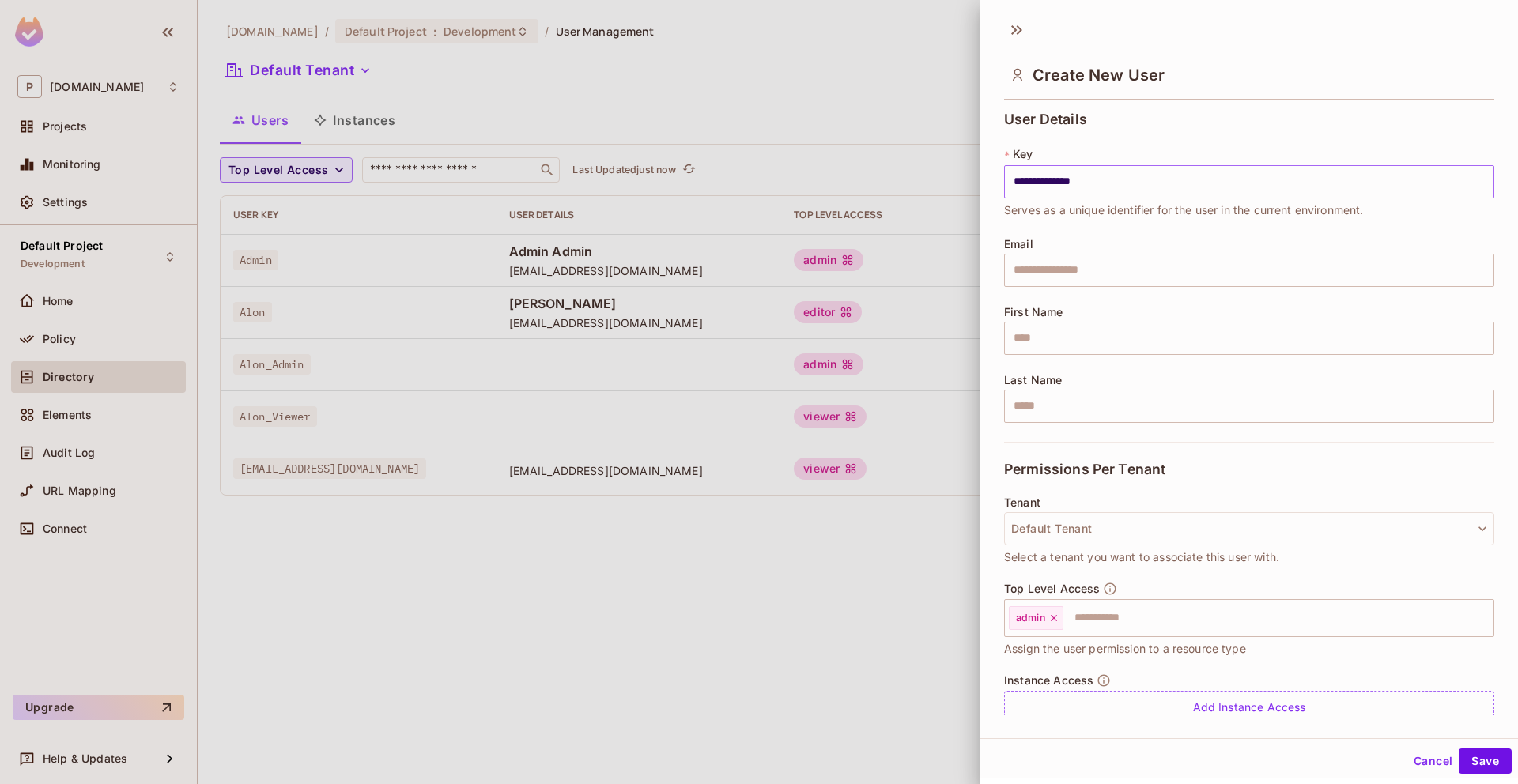
click at [1138, 189] on input "**********" at bounding box center [1249, 181] width 490 height 33
click at [1112, 265] on input "text" at bounding box center [1249, 270] width 490 height 33
paste input "**********"
type input "**********"
click at [1054, 358] on div "**********" at bounding box center [1249, 277] width 490 height 330
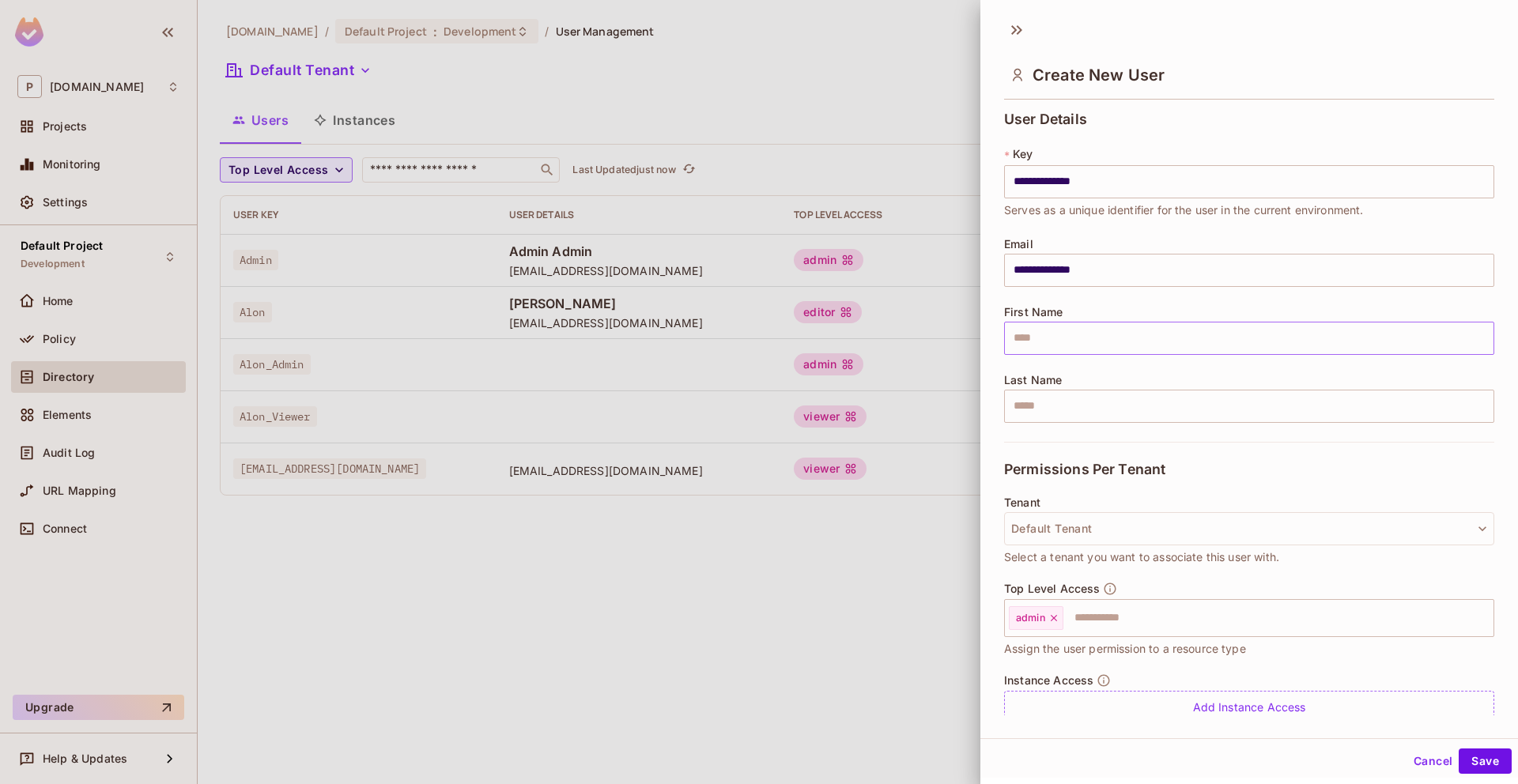
click at [1055, 350] on input "text" at bounding box center [1249, 337] width 490 height 33
type input "****"
click at [1087, 398] on input "text" at bounding box center [1249, 406] width 490 height 33
type input "*****"
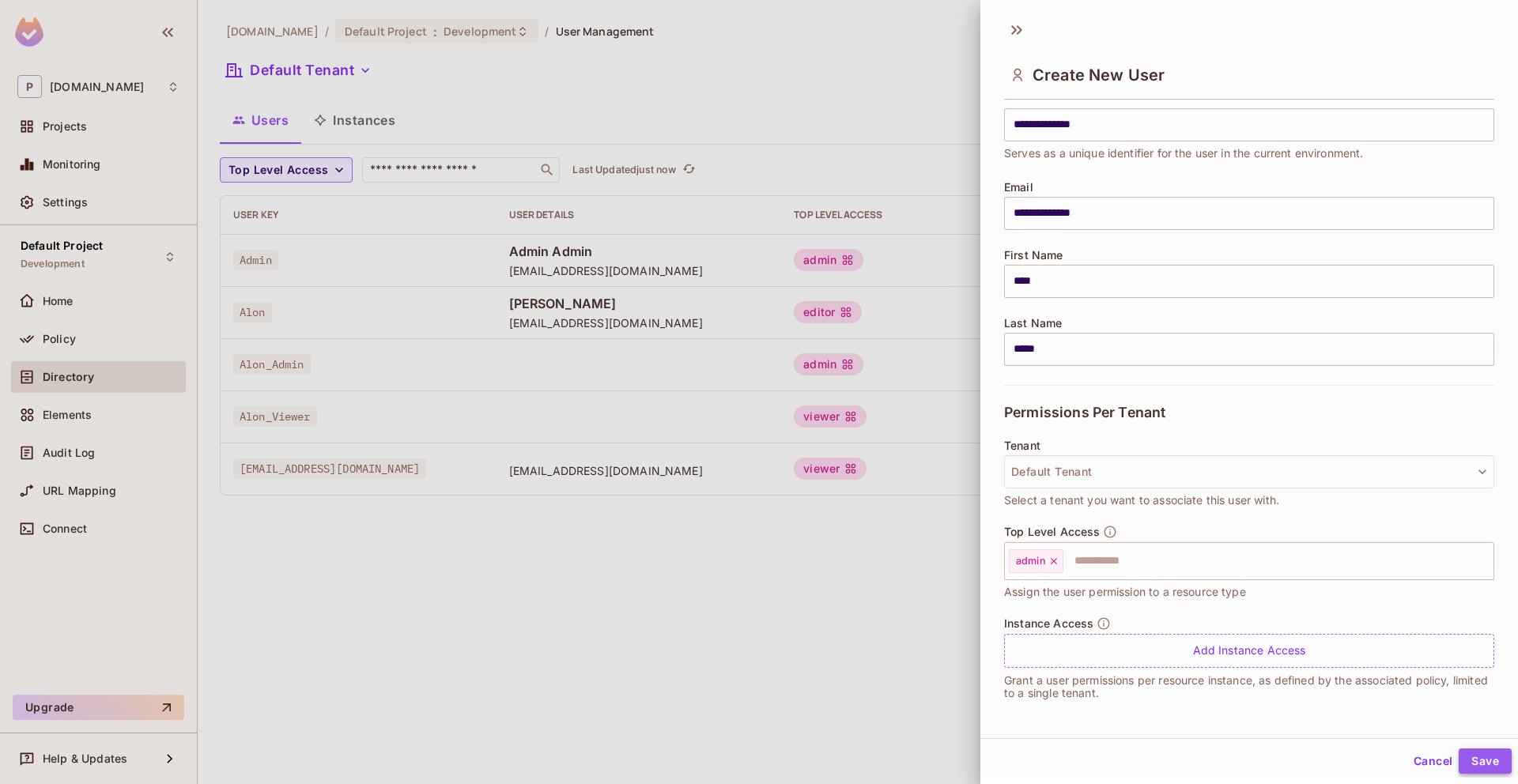
click at [1468, 750] on button "Save" at bounding box center [1485, 762] width 53 height 26
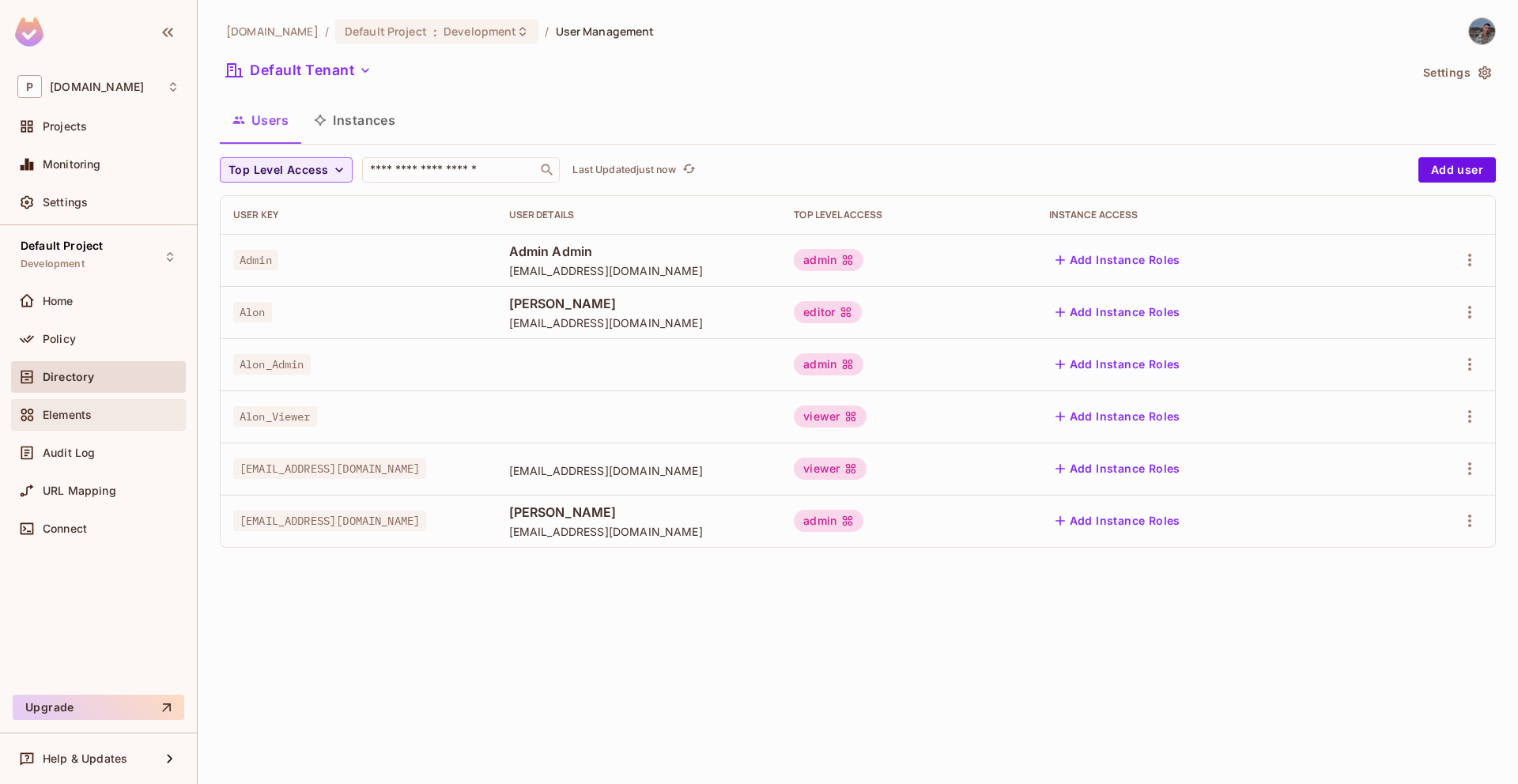
click at [102, 421] on div "Elements" at bounding box center [99, 415] width 162 height 19
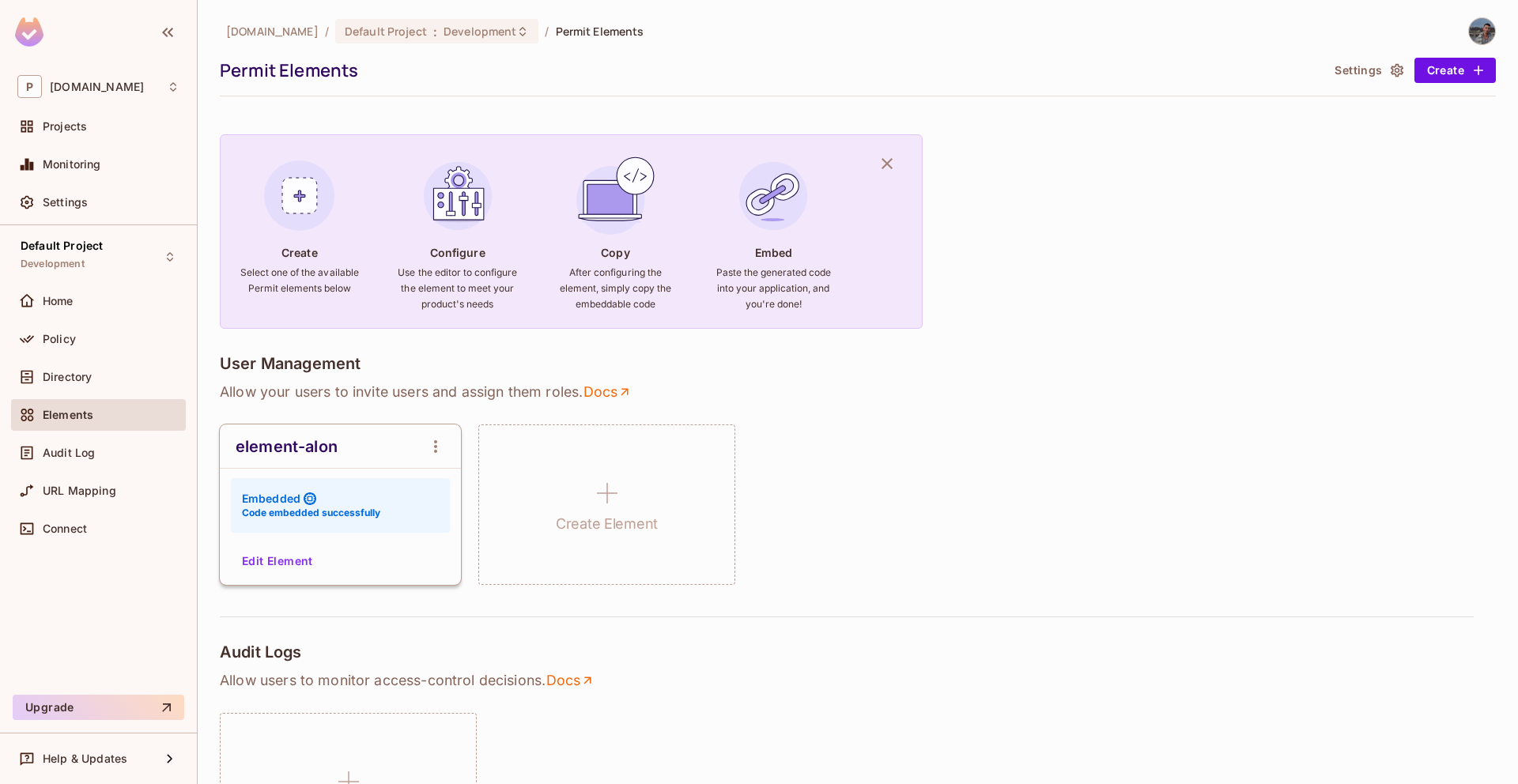
click at [273, 556] on button "Edit Element" at bounding box center [277, 561] width 84 height 26
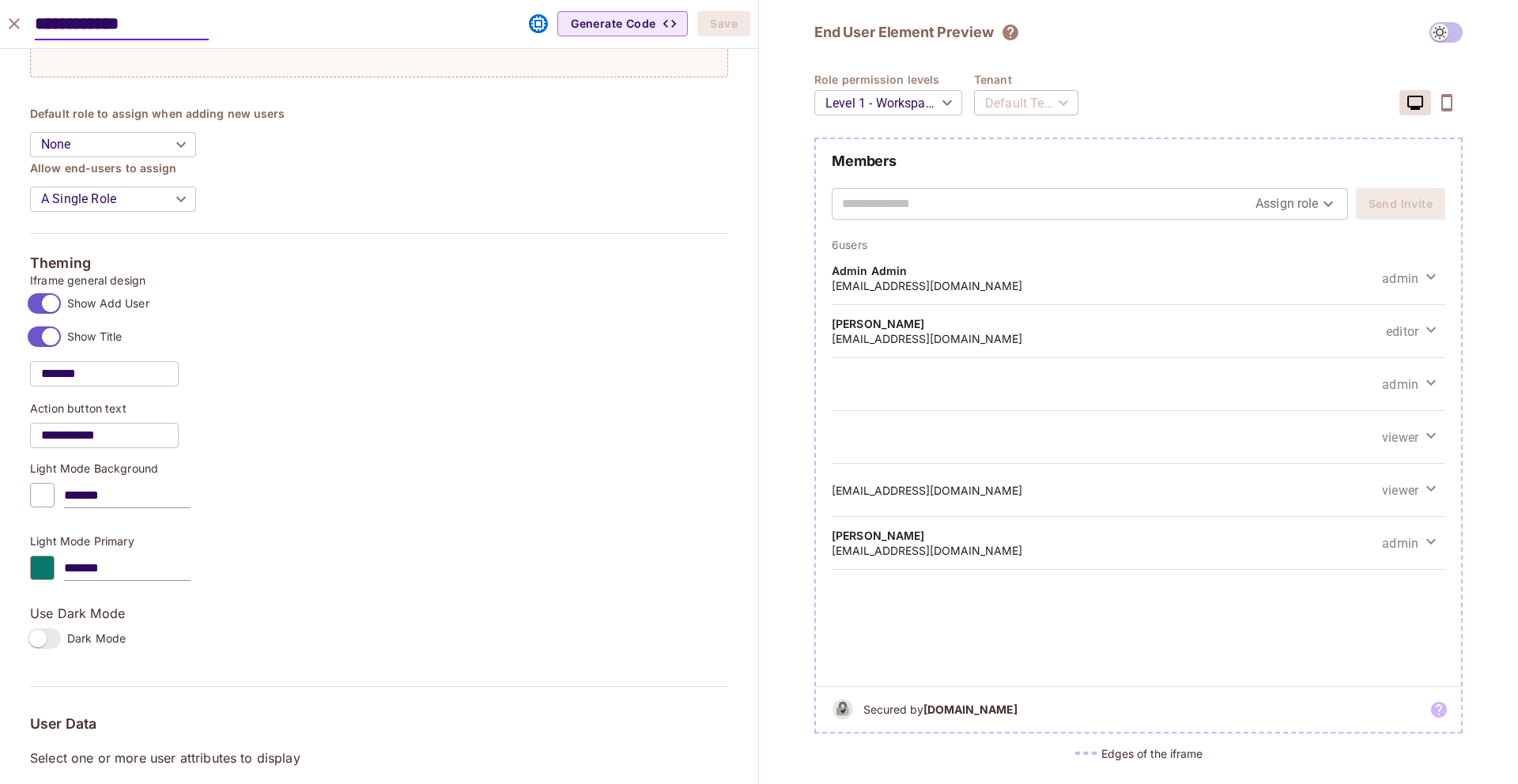
scroll to position [544, 0]
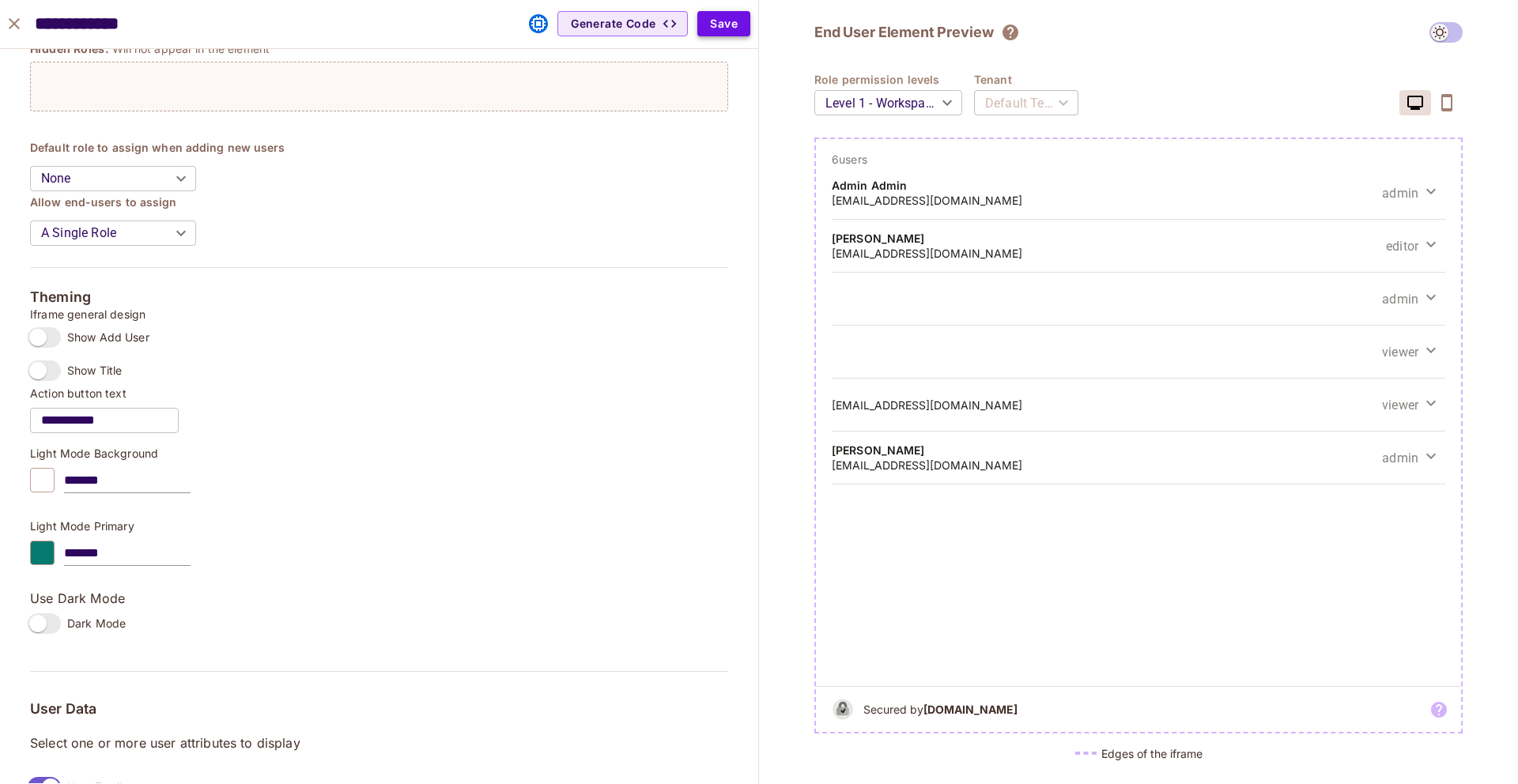
click at [719, 28] on button "Save" at bounding box center [724, 24] width 53 height 26
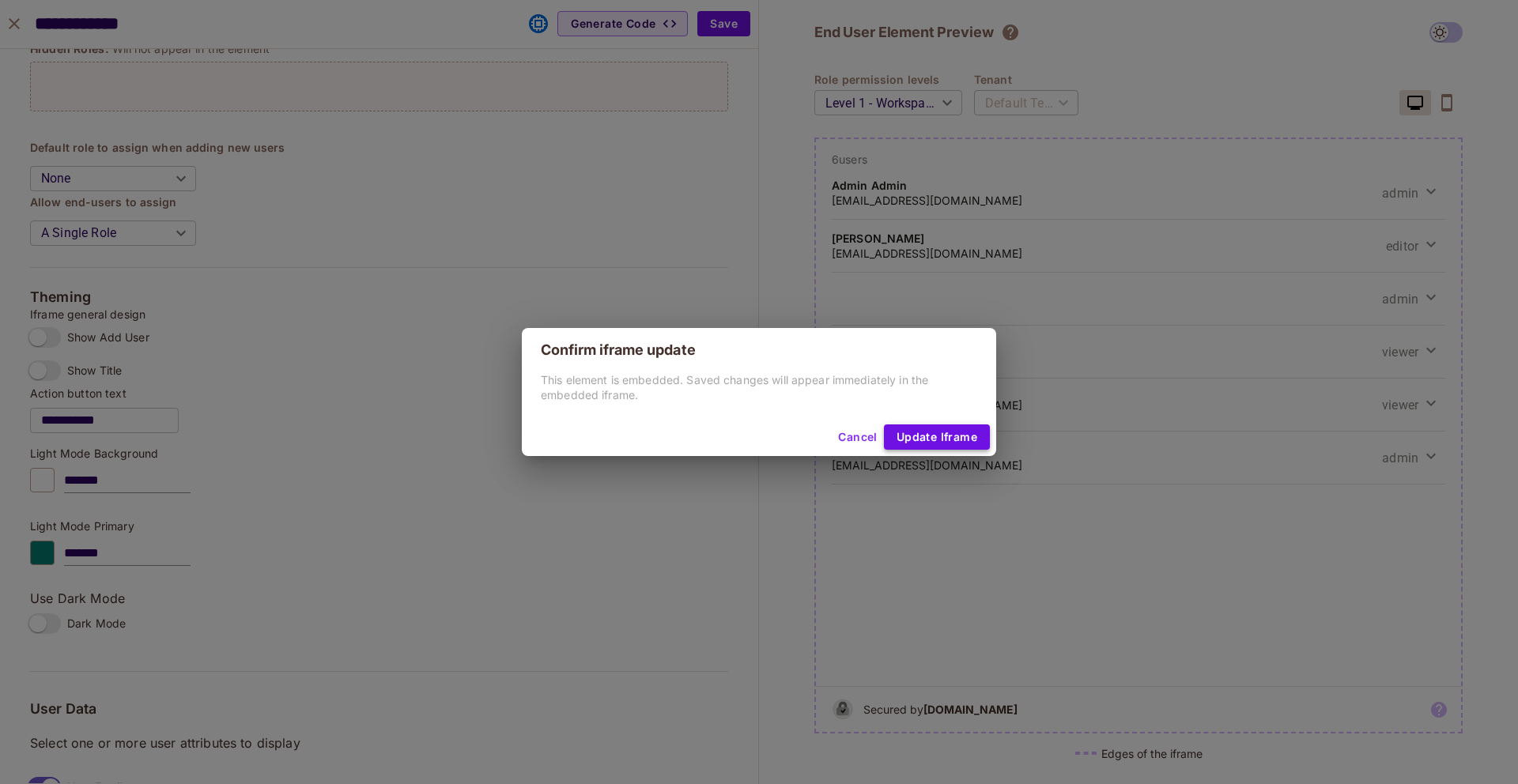
click at [966, 436] on button "Update Iframe" at bounding box center [937, 438] width 106 height 26
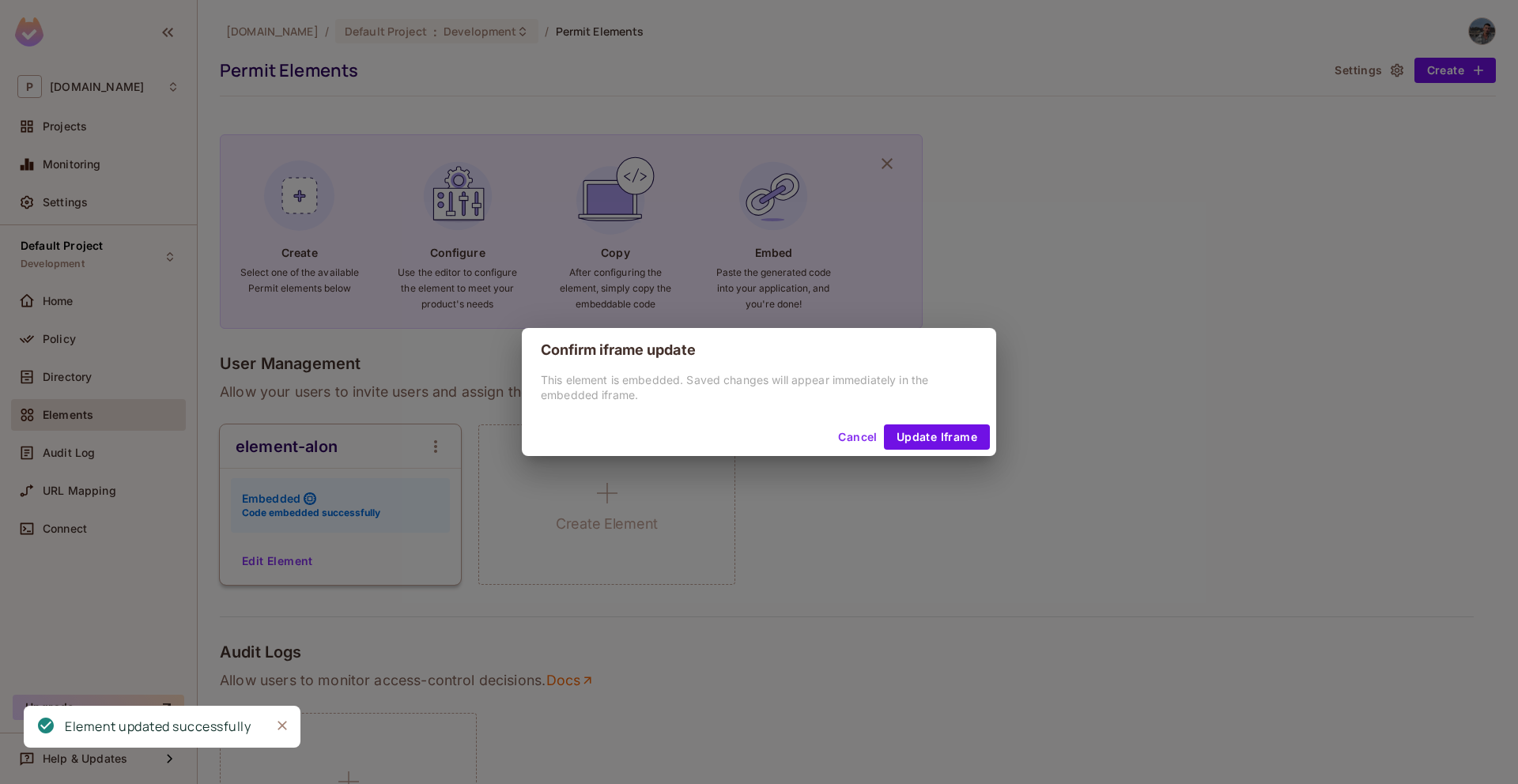
scroll to position [570, 0]
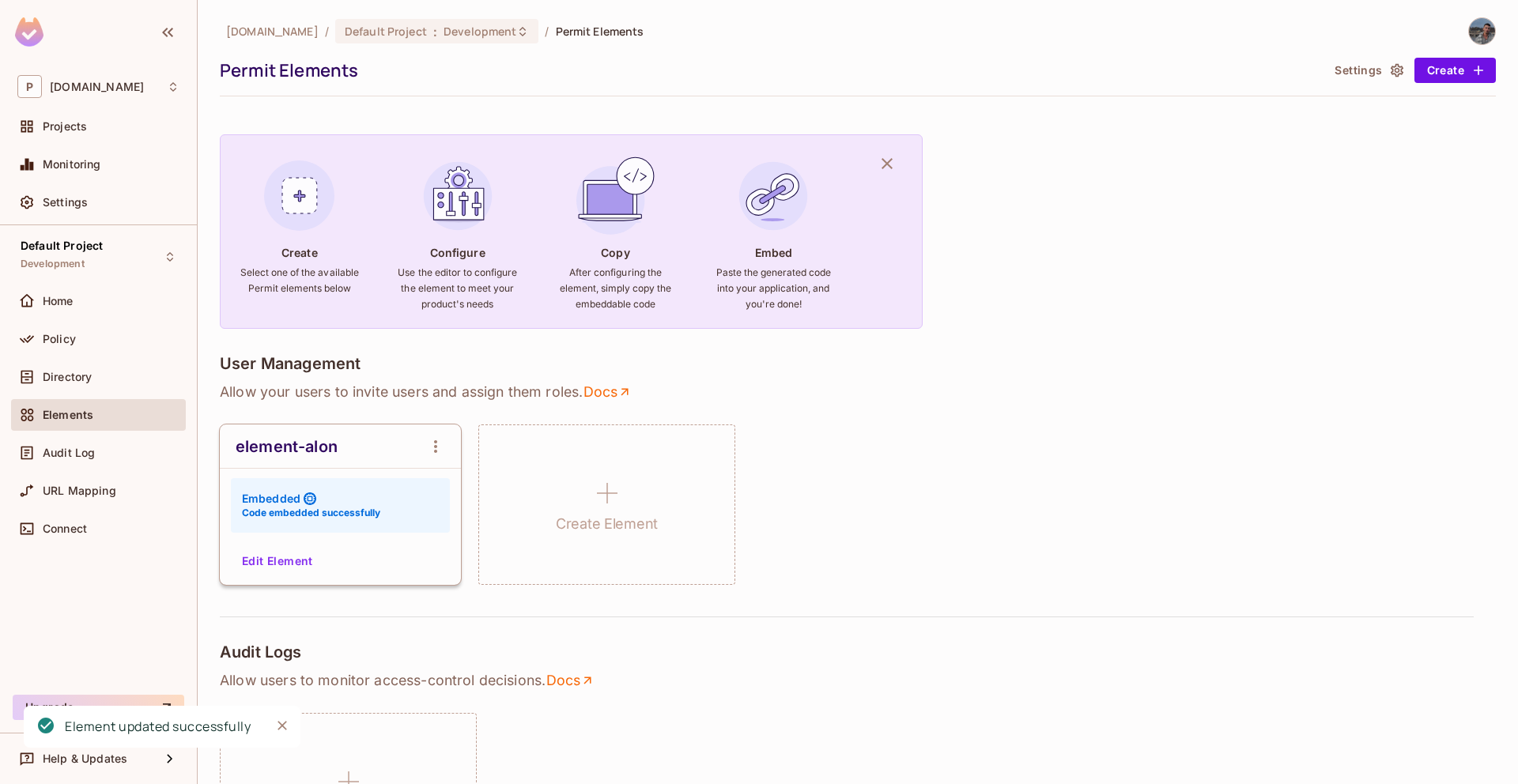
click at [259, 547] on div "element-alon Embedded Code embedded successfully Edit Element" at bounding box center [340, 505] width 241 height 160
click at [259, 552] on button "Edit Element" at bounding box center [277, 561] width 84 height 26
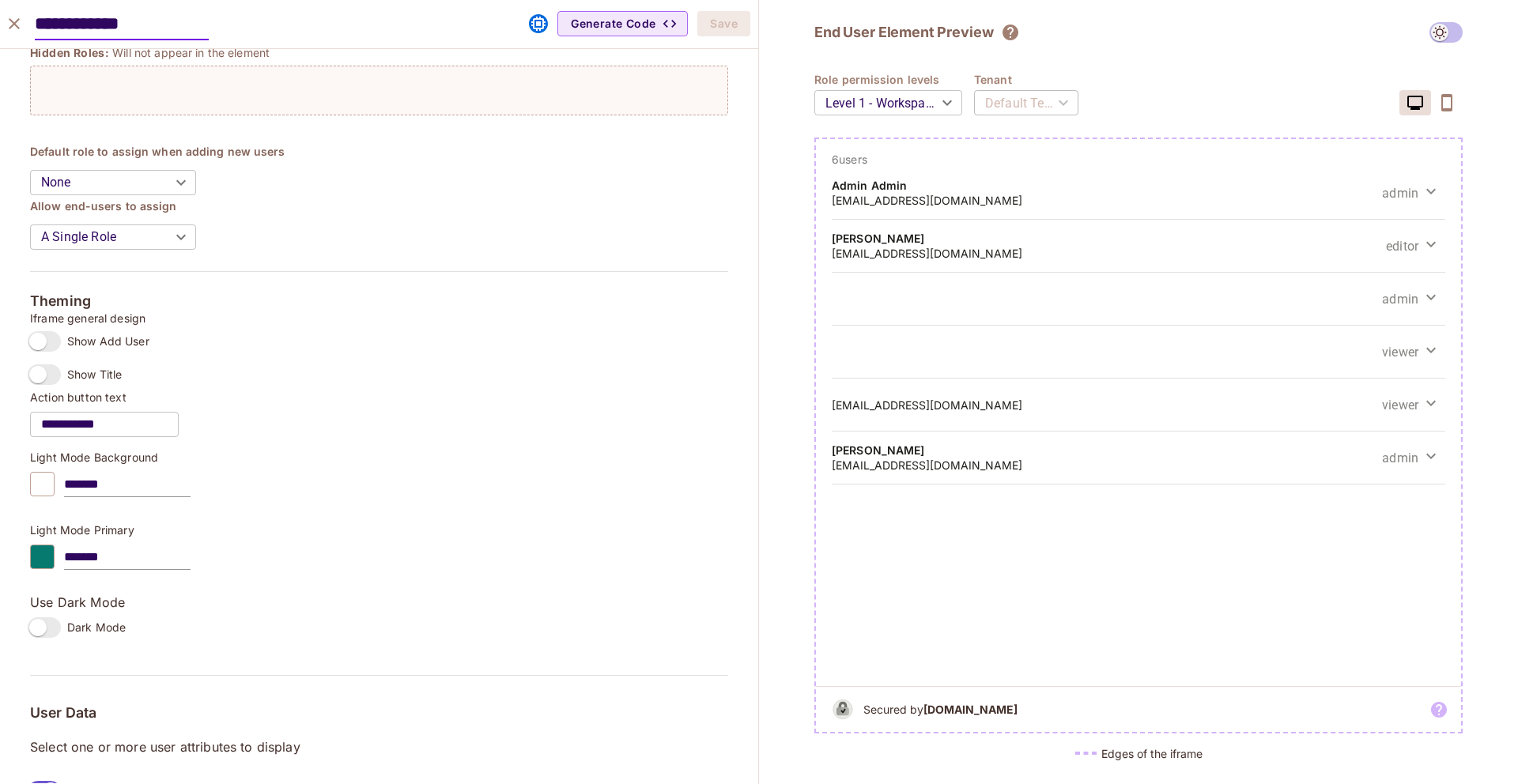
scroll to position [543, 0]
click at [47, 384] on label "Show Title" at bounding box center [71, 372] width 100 height 33
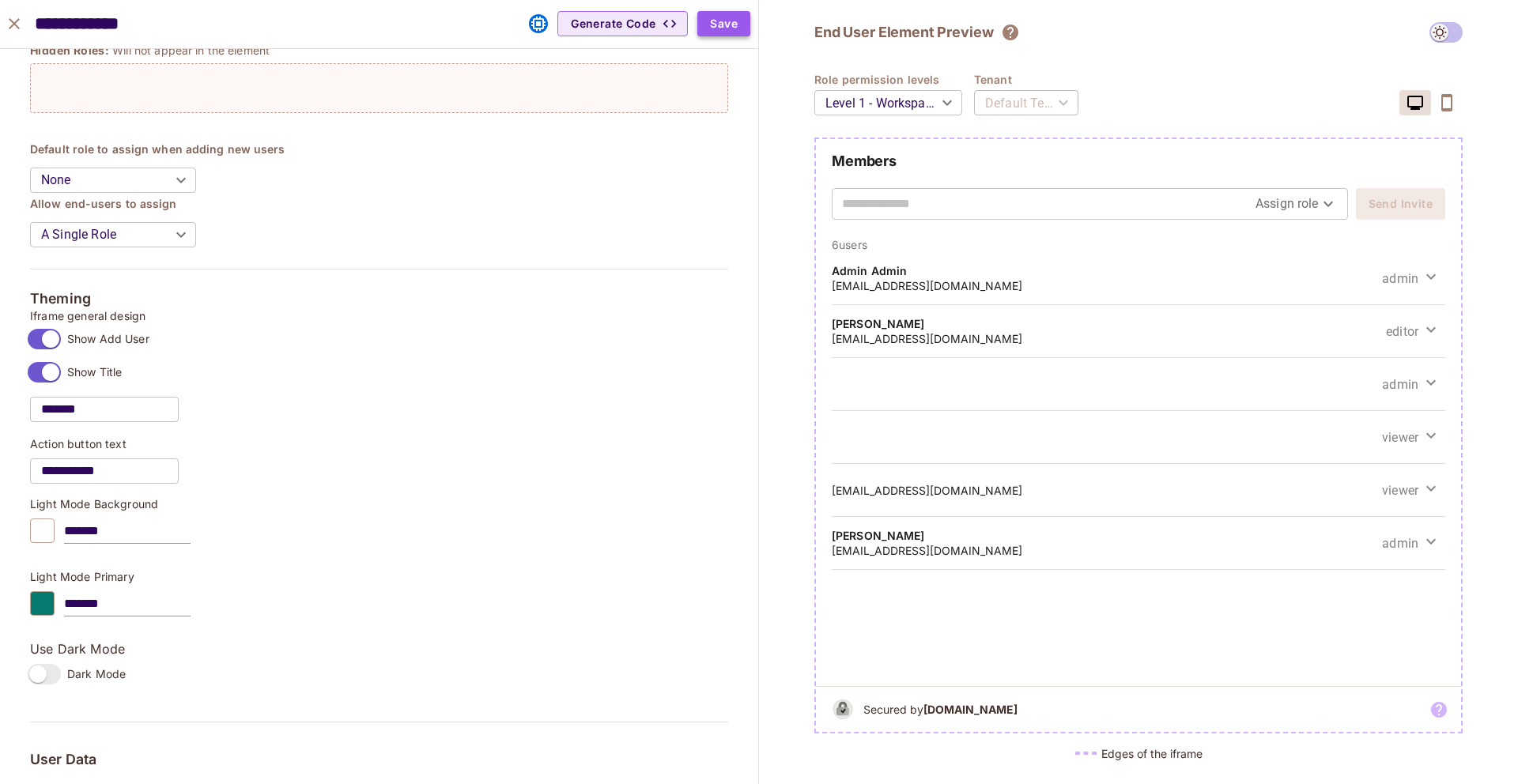
click at [712, 22] on button "Save" at bounding box center [724, 24] width 53 height 26
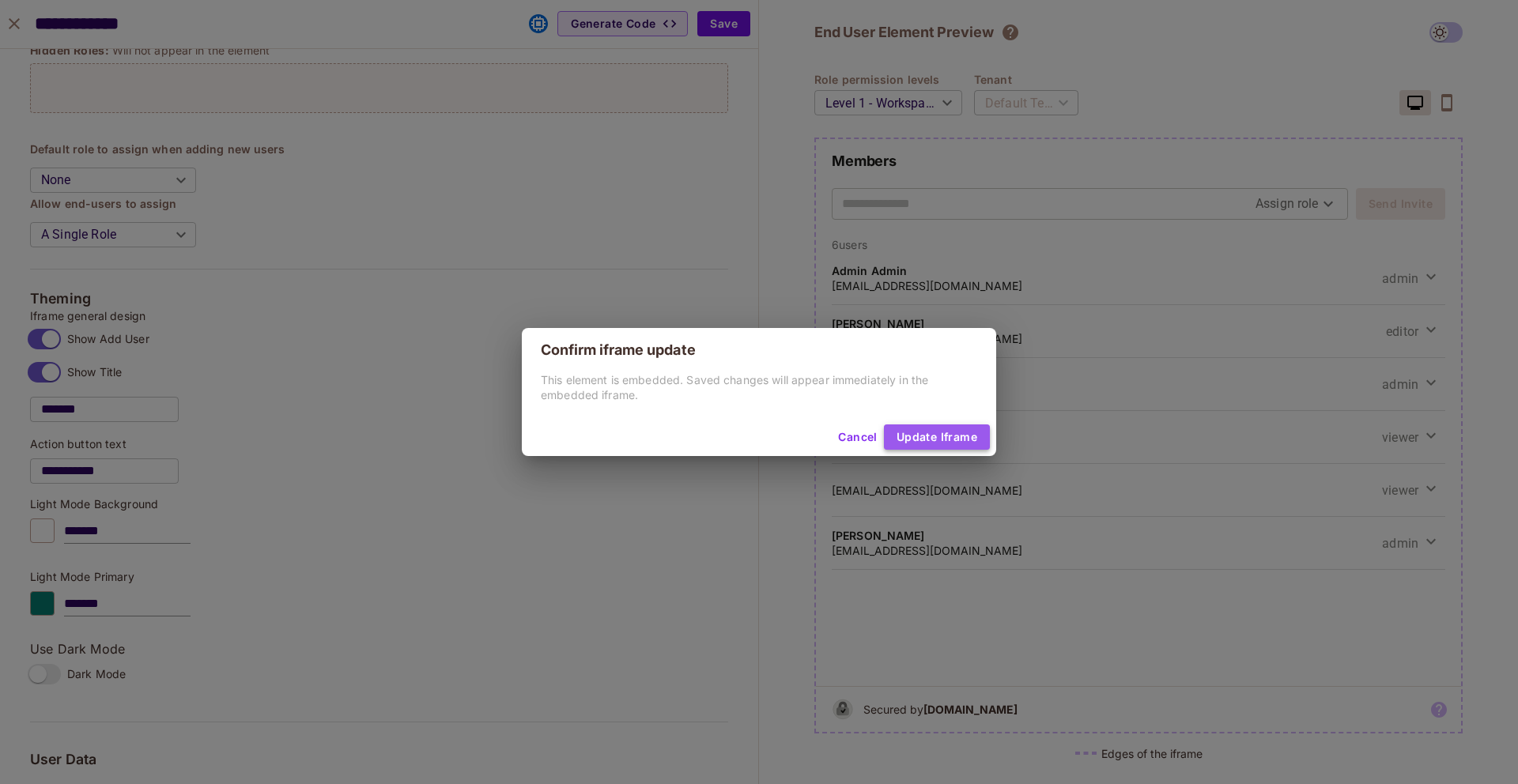
click at [925, 436] on button "Update Iframe" at bounding box center [937, 438] width 106 height 26
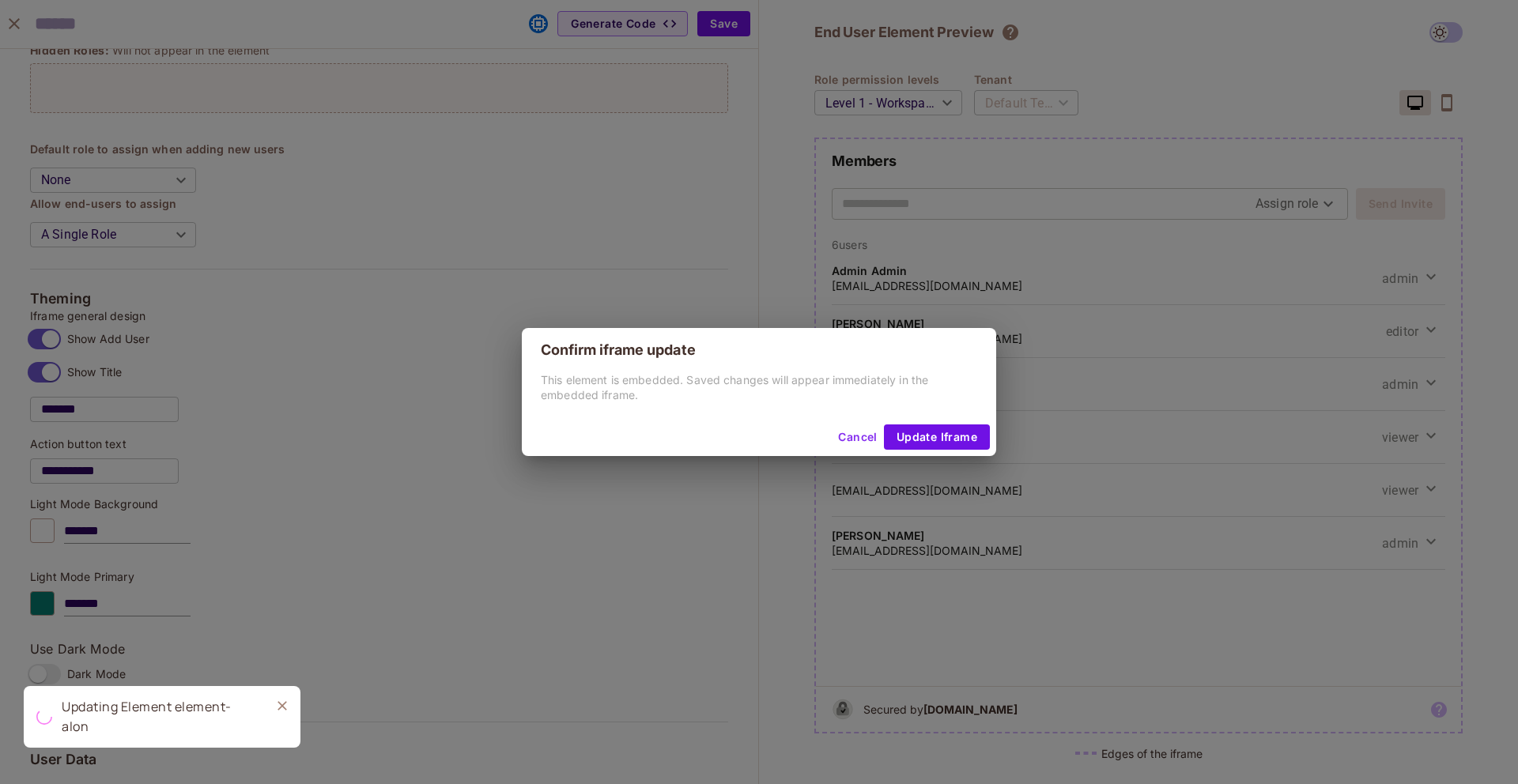
scroll to position [568, 0]
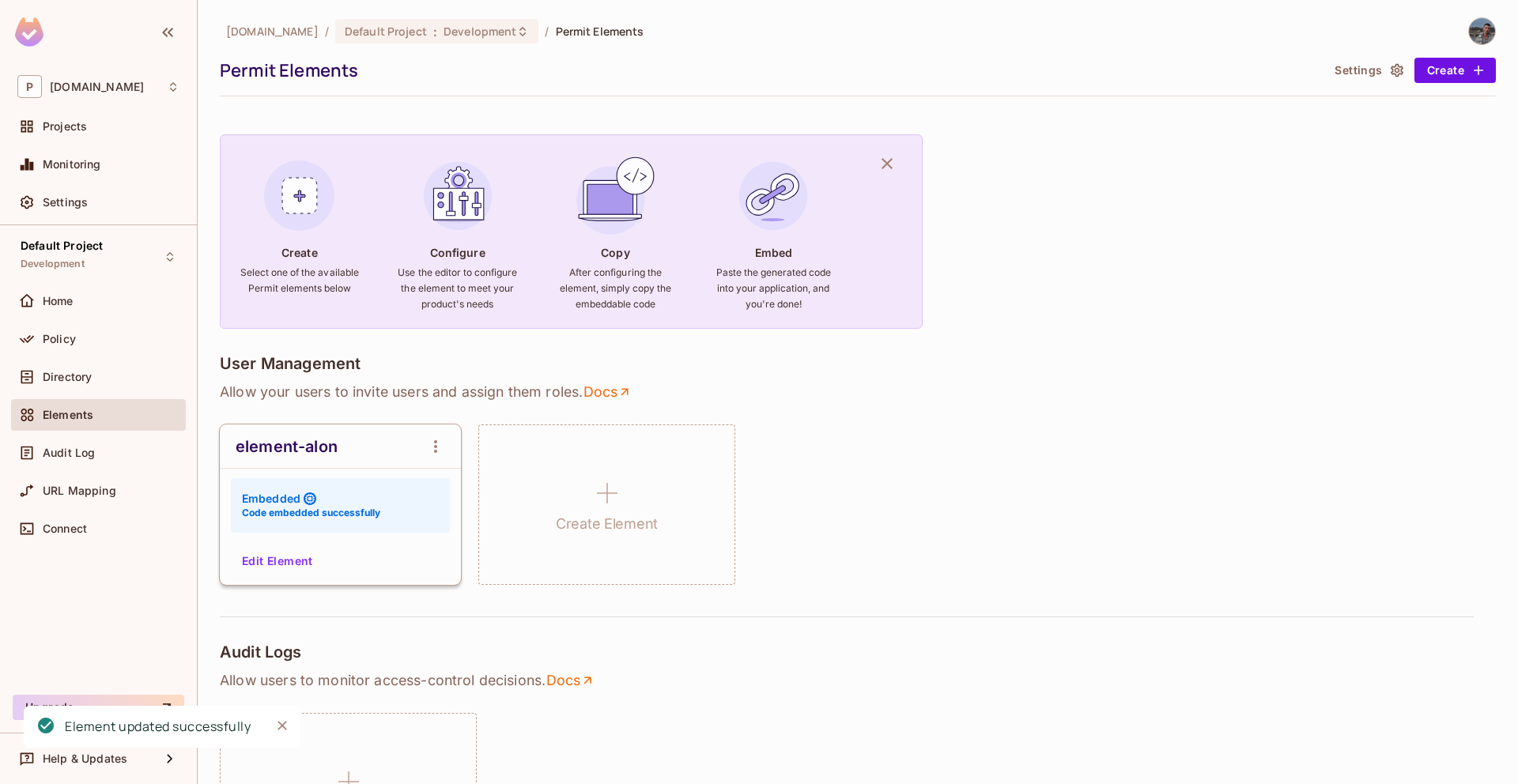
click at [267, 560] on button "Edit Element" at bounding box center [277, 561] width 84 height 26
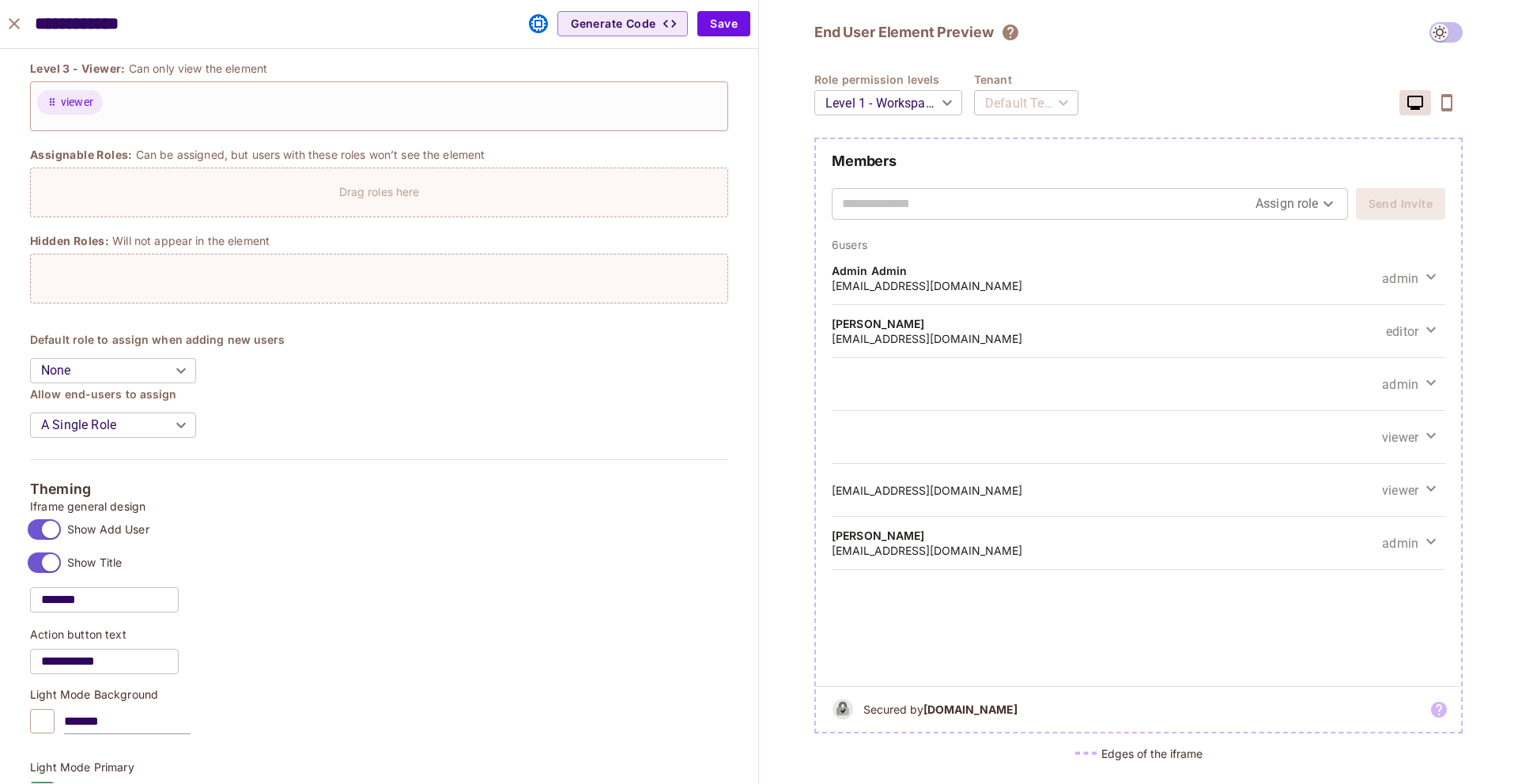
scroll to position [355, 0]
click at [180, 381] on body "P permit.io Projects Monitoring Settings Default Project Development Home Polic…" at bounding box center [759, 392] width 1518 height 784
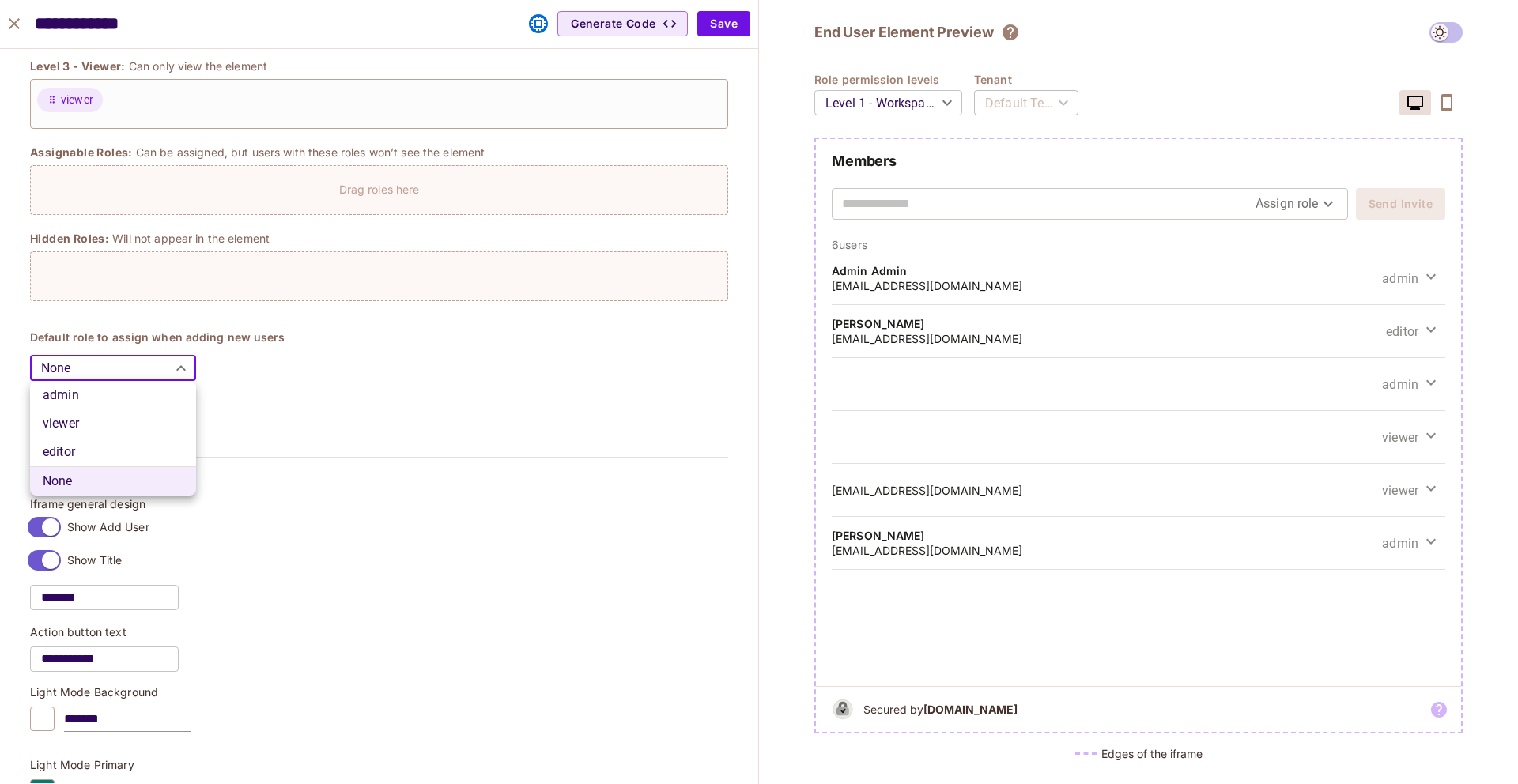
click at [181, 375] on div at bounding box center [759, 392] width 1518 height 784
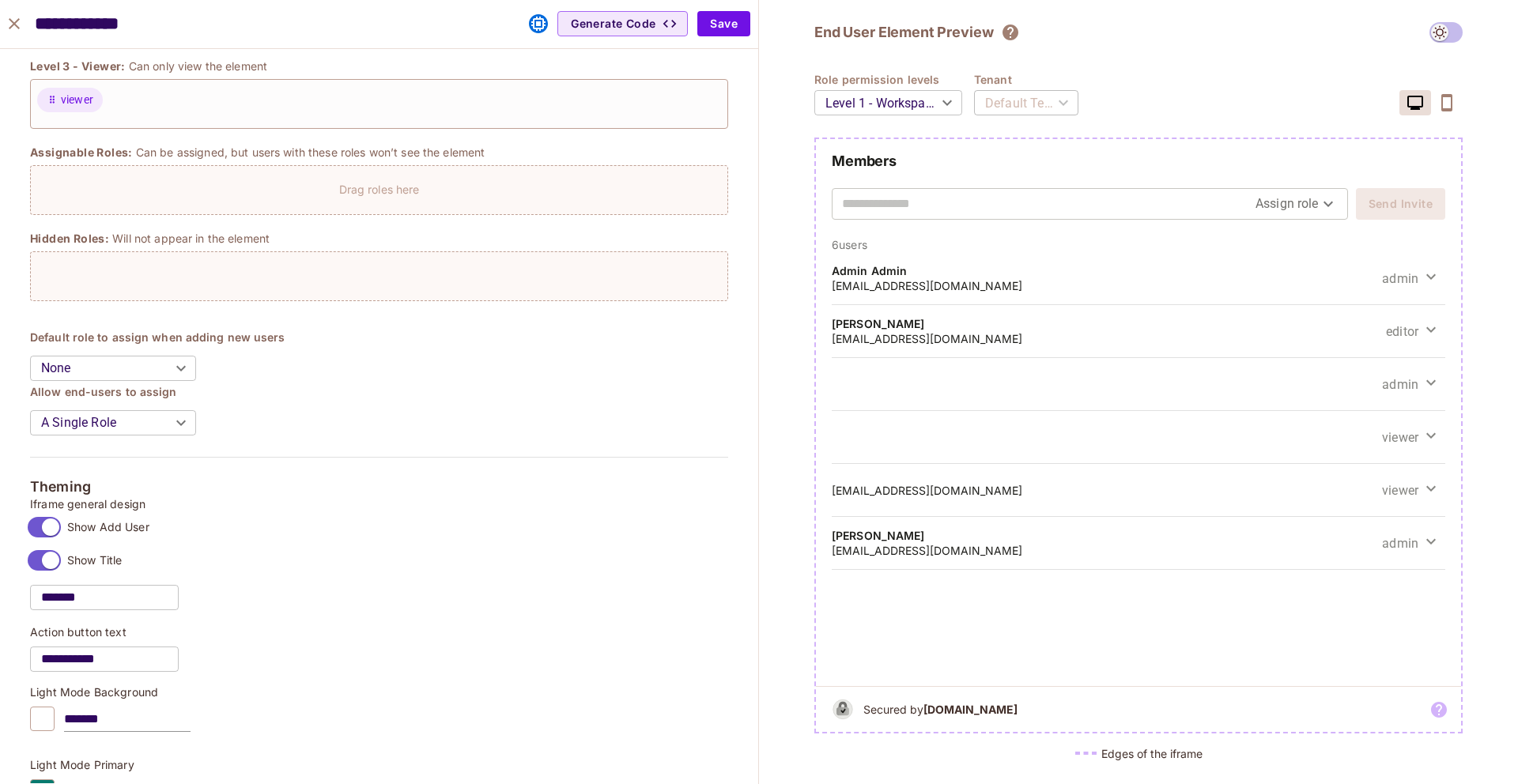
click at [300, 396] on h4 "Allow end-users to assign" at bounding box center [378, 391] width 698 height 15
click at [62, 527] on label "Show Add User" at bounding box center [86, 527] width 128 height 33
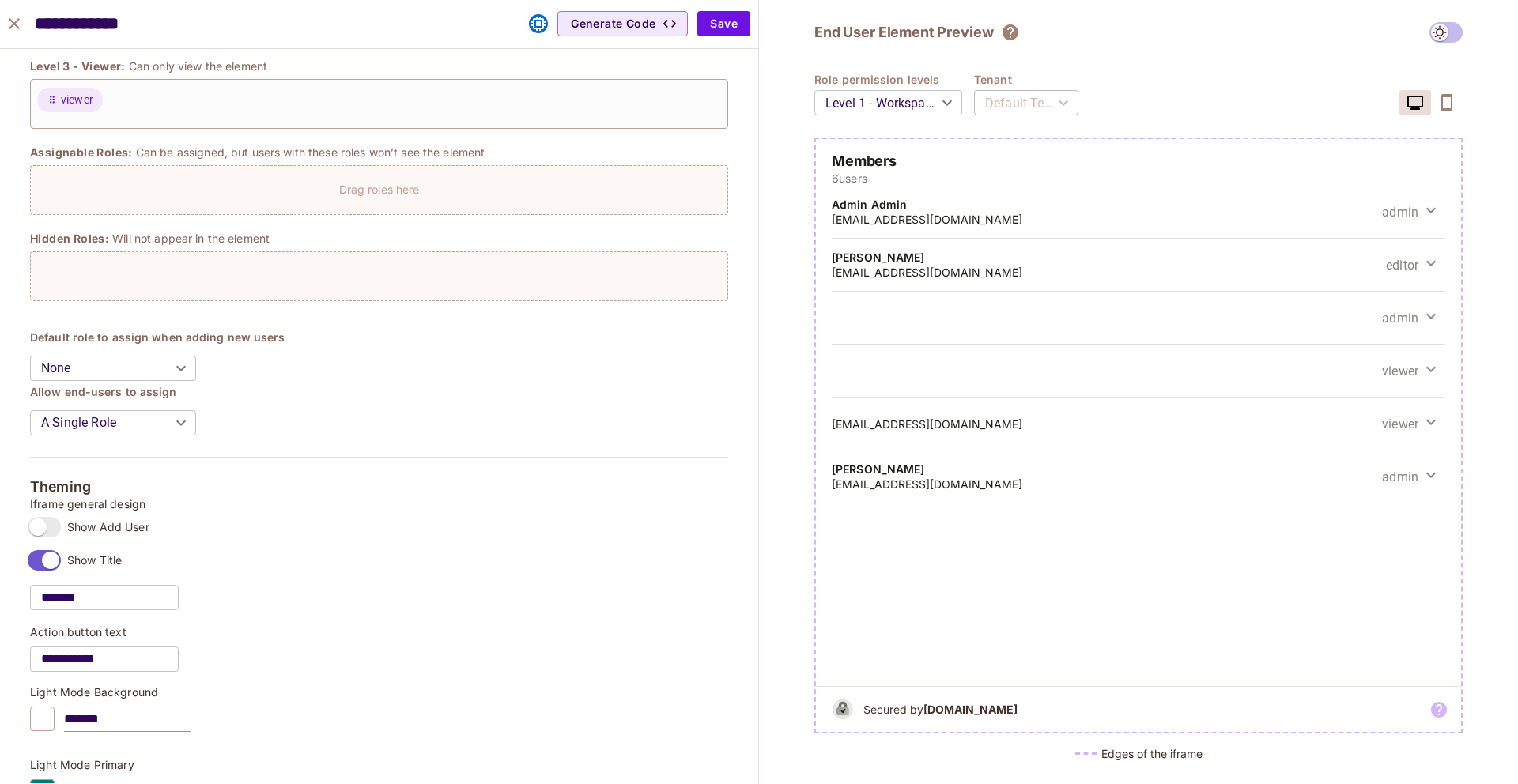
click at [62, 527] on label "Show Add User" at bounding box center [86, 527] width 128 height 33
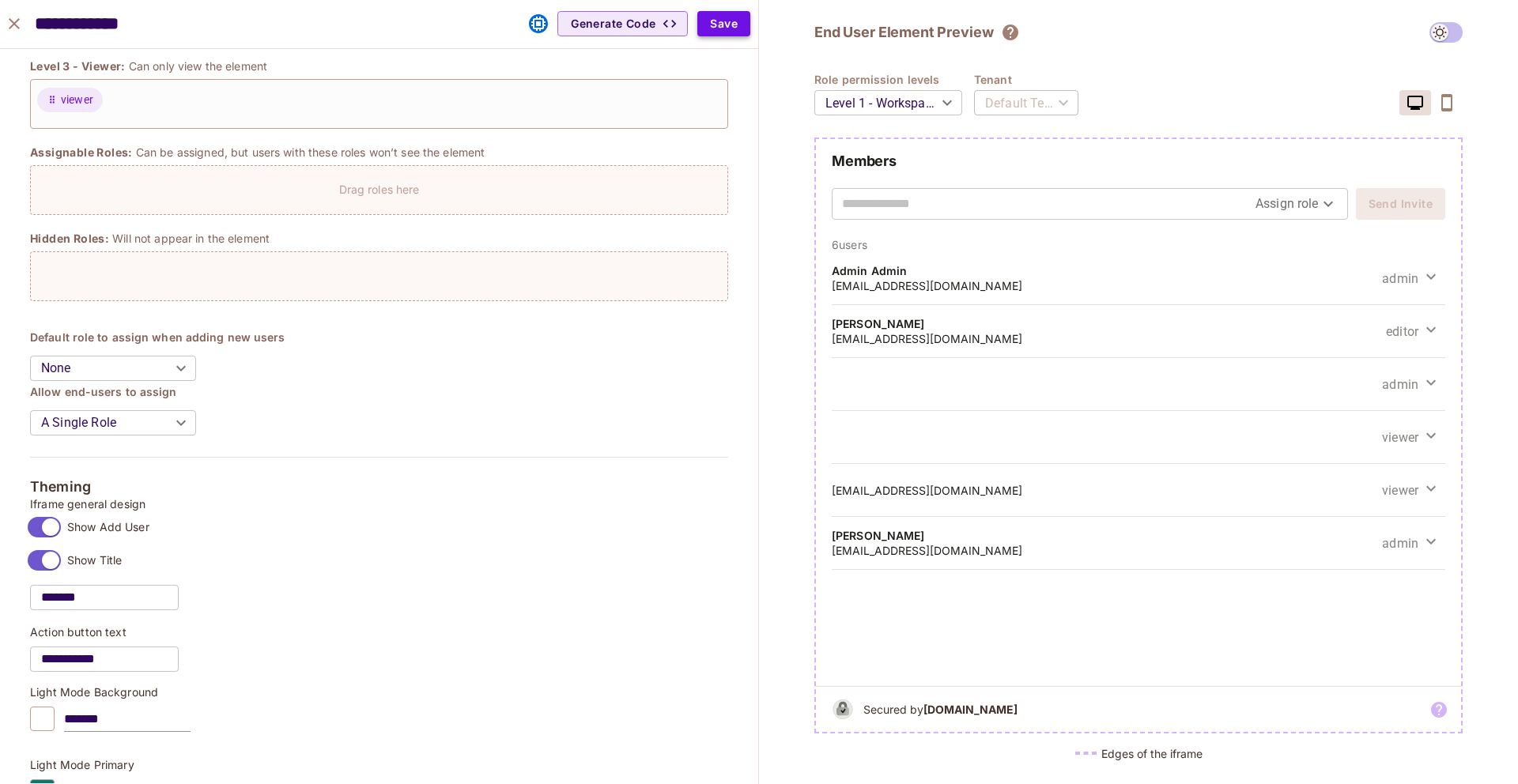
click at [730, 22] on button "Save" at bounding box center [724, 24] width 53 height 26
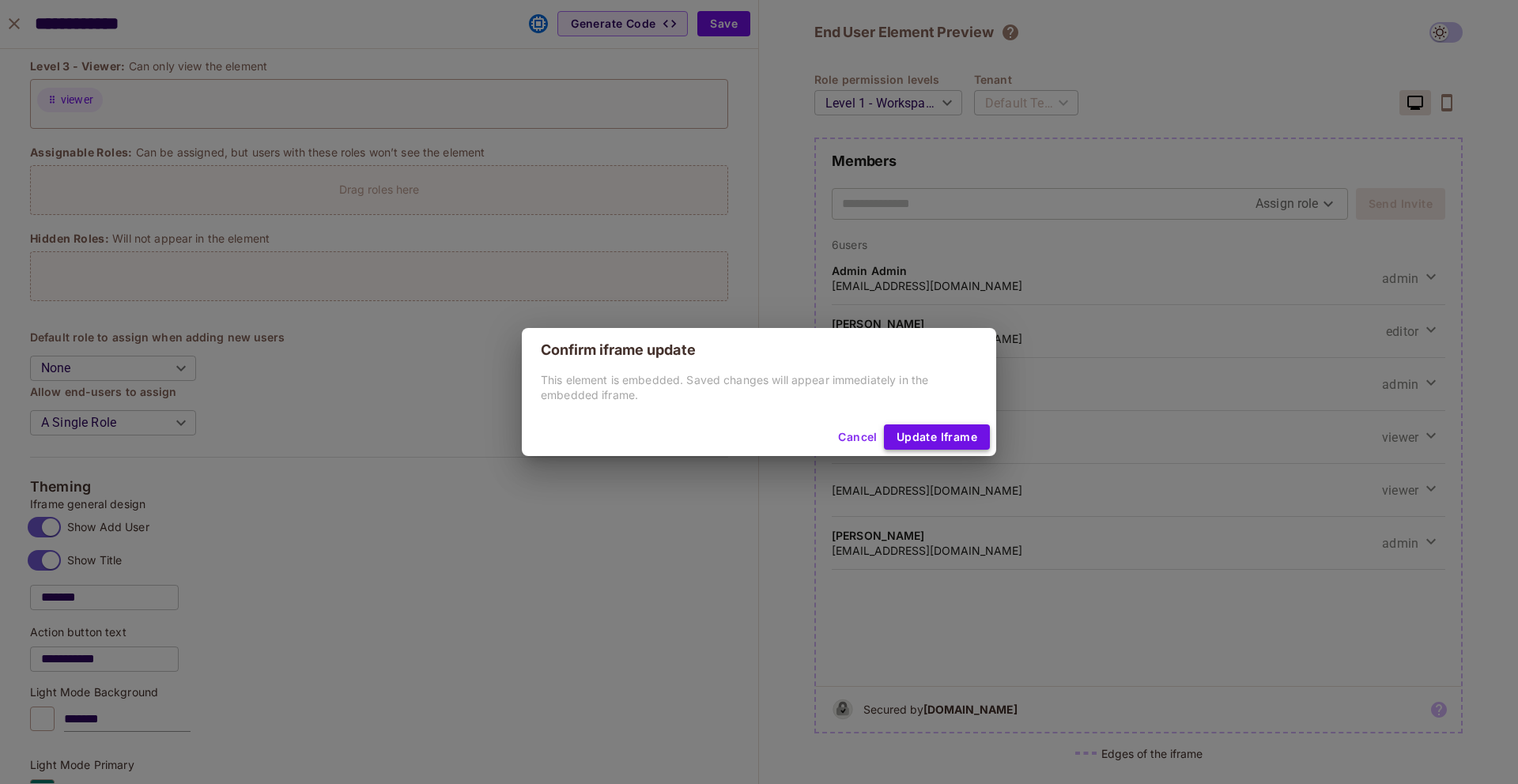
click at [943, 433] on button "Update Iframe" at bounding box center [937, 438] width 106 height 26
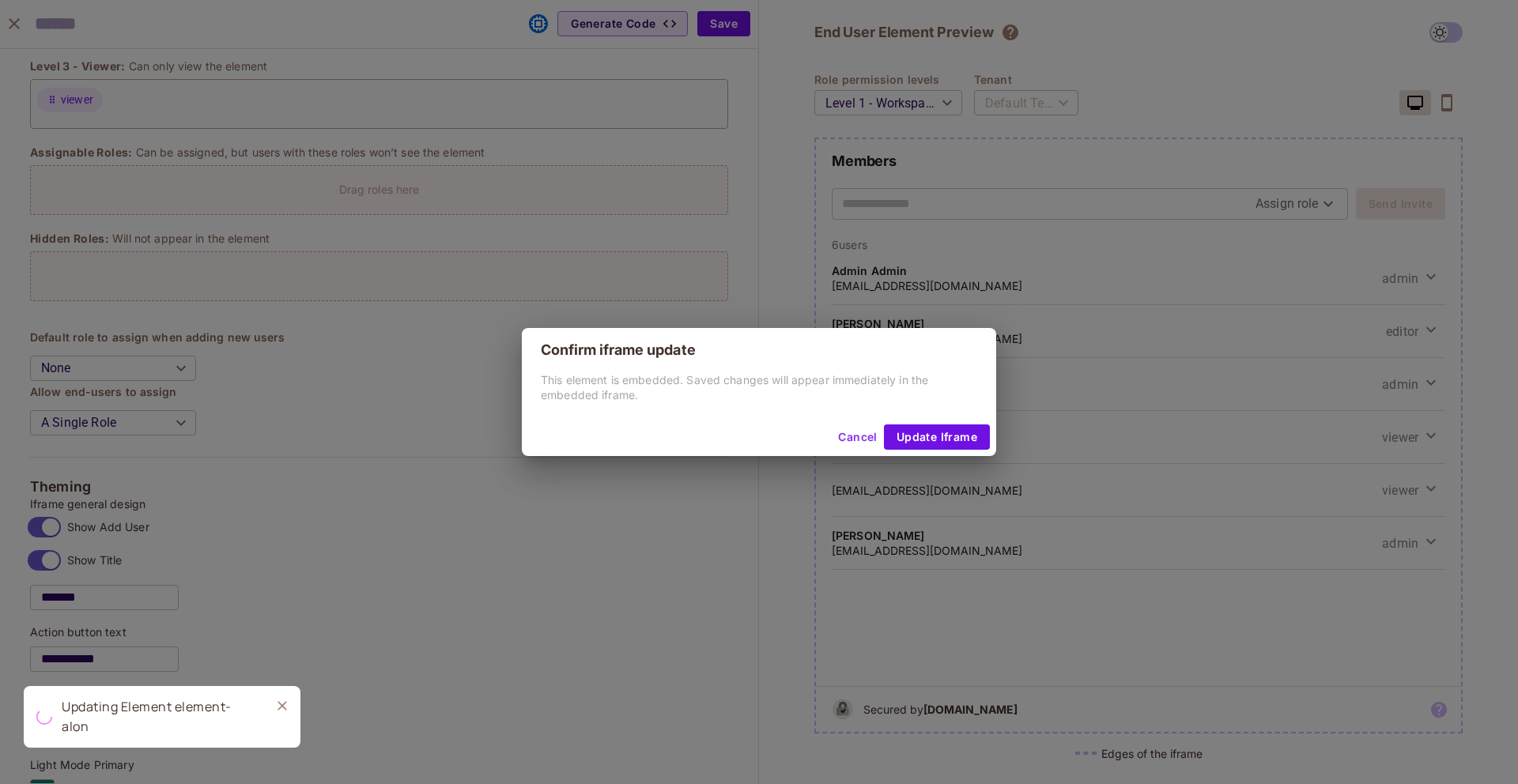
scroll to position [380, 0]
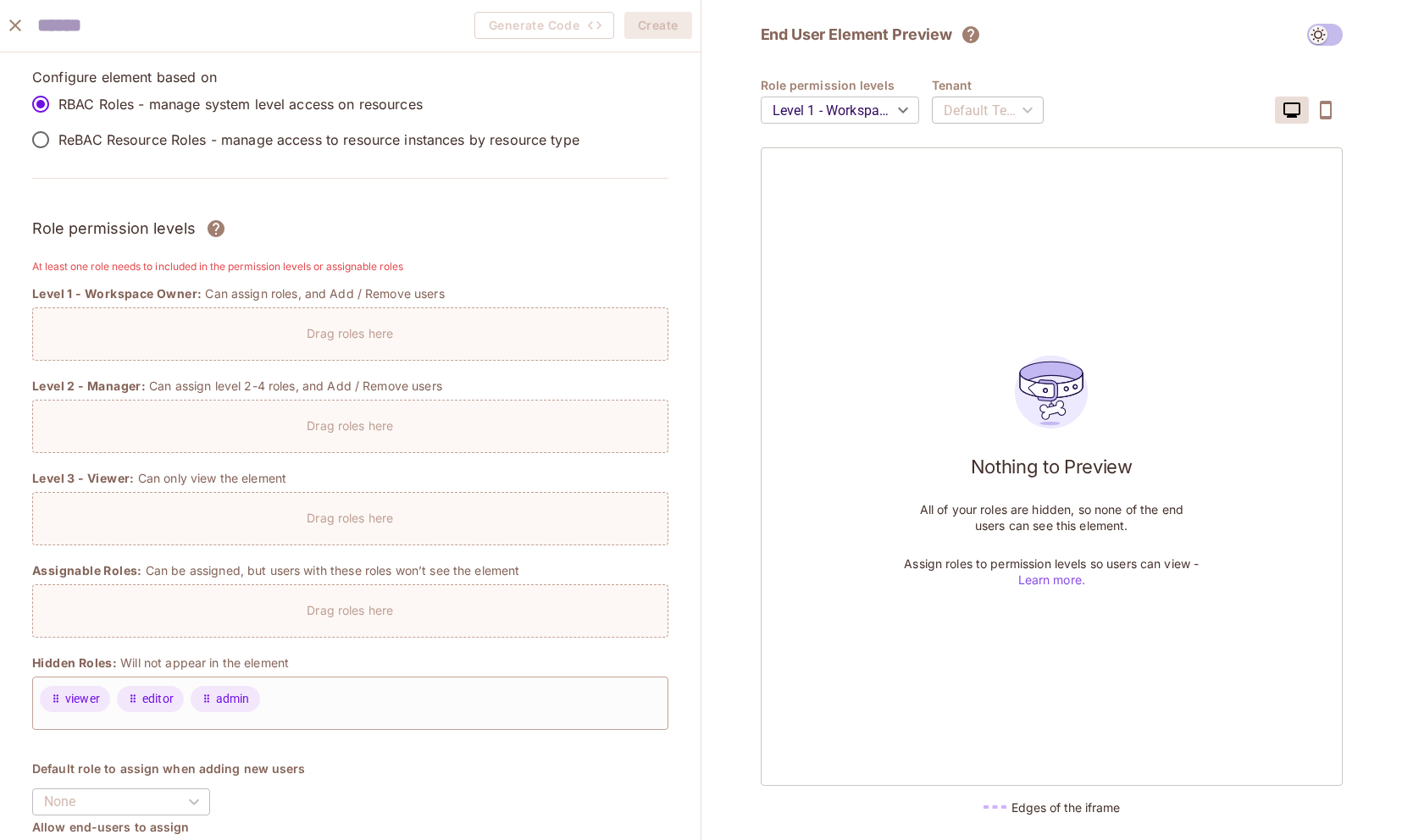
scroll to position [1056, 0]
